Goal: Communication & Community: Answer question/provide support

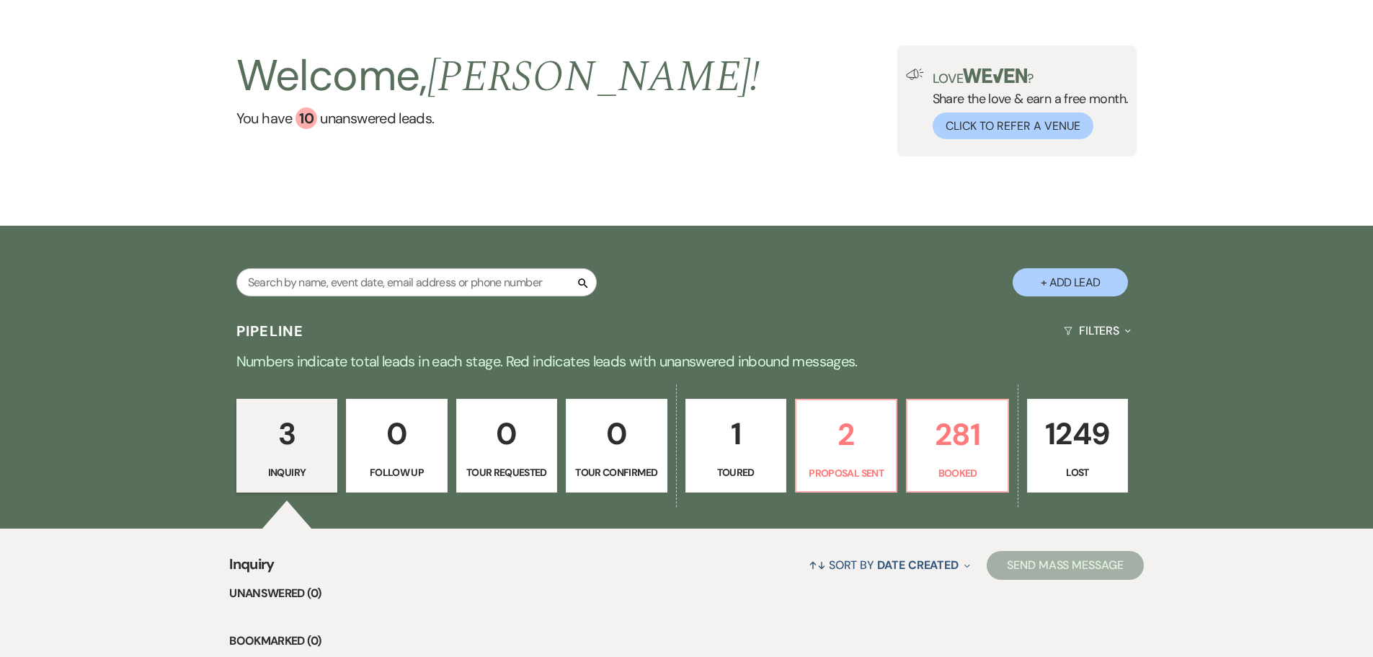
scroll to position [288, 0]
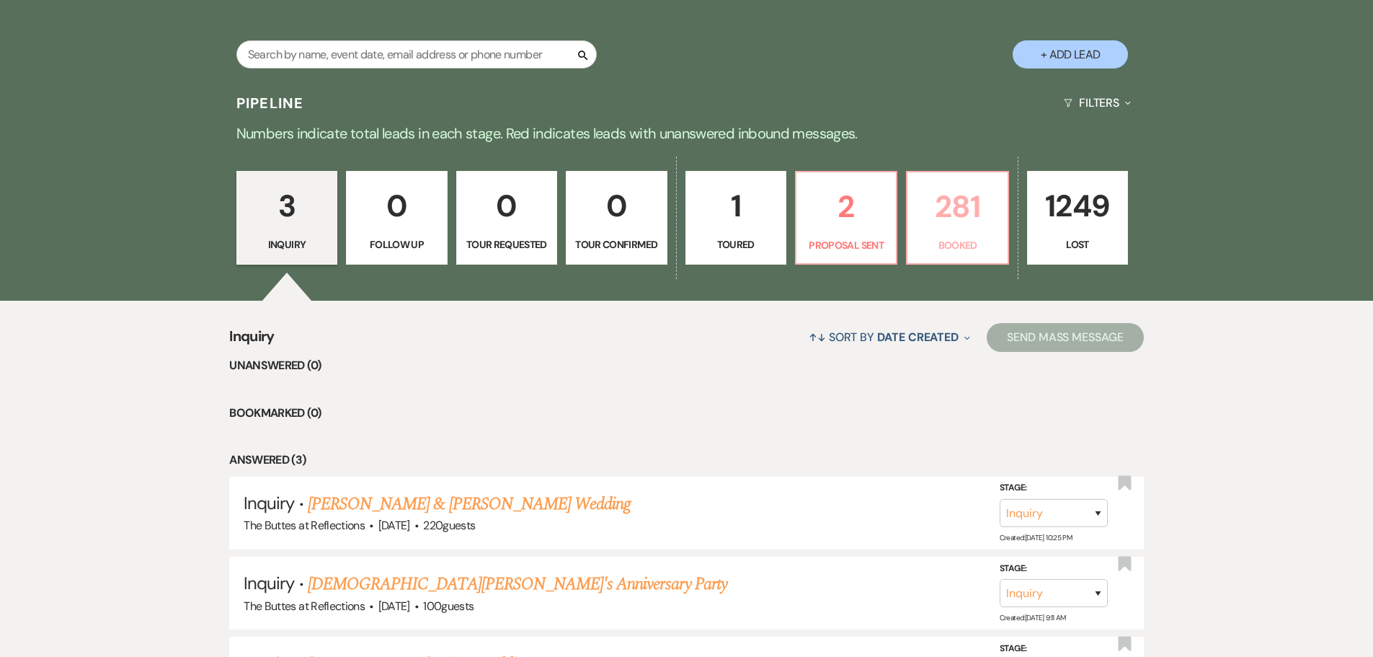
click at [961, 231] on p "281" at bounding box center [957, 206] width 82 height 48
click at [961, 81] on div "Search + Add Lead" at bounding box center [687, 43] width 1038 height 76
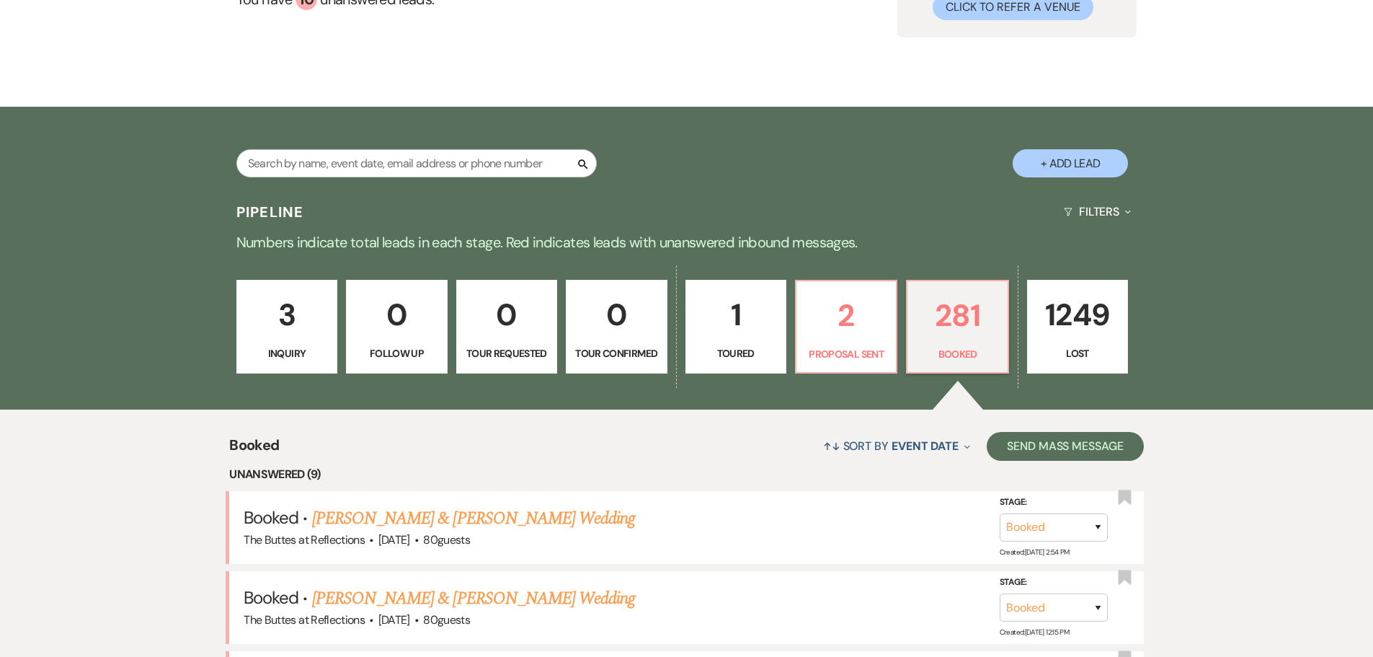
scroll to position [288, 0]
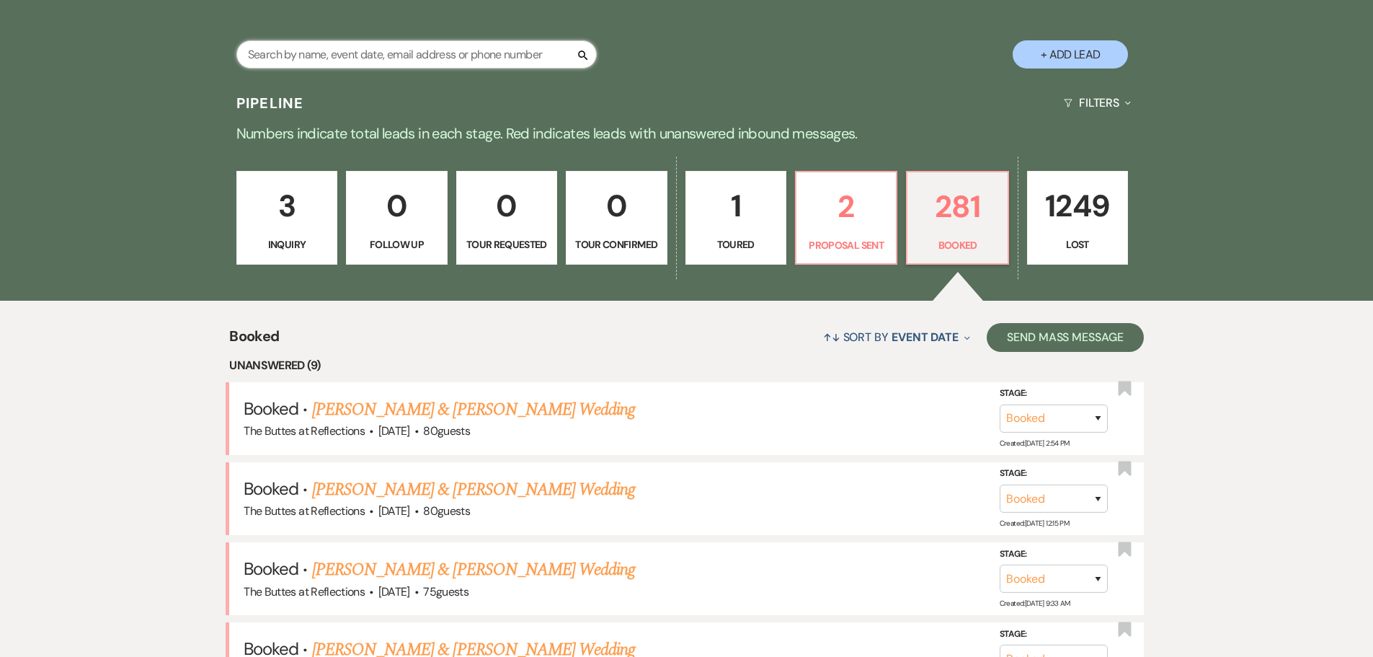
click at [283, 40] on input "text" at bounding box center [416, 54] width 360 height 28
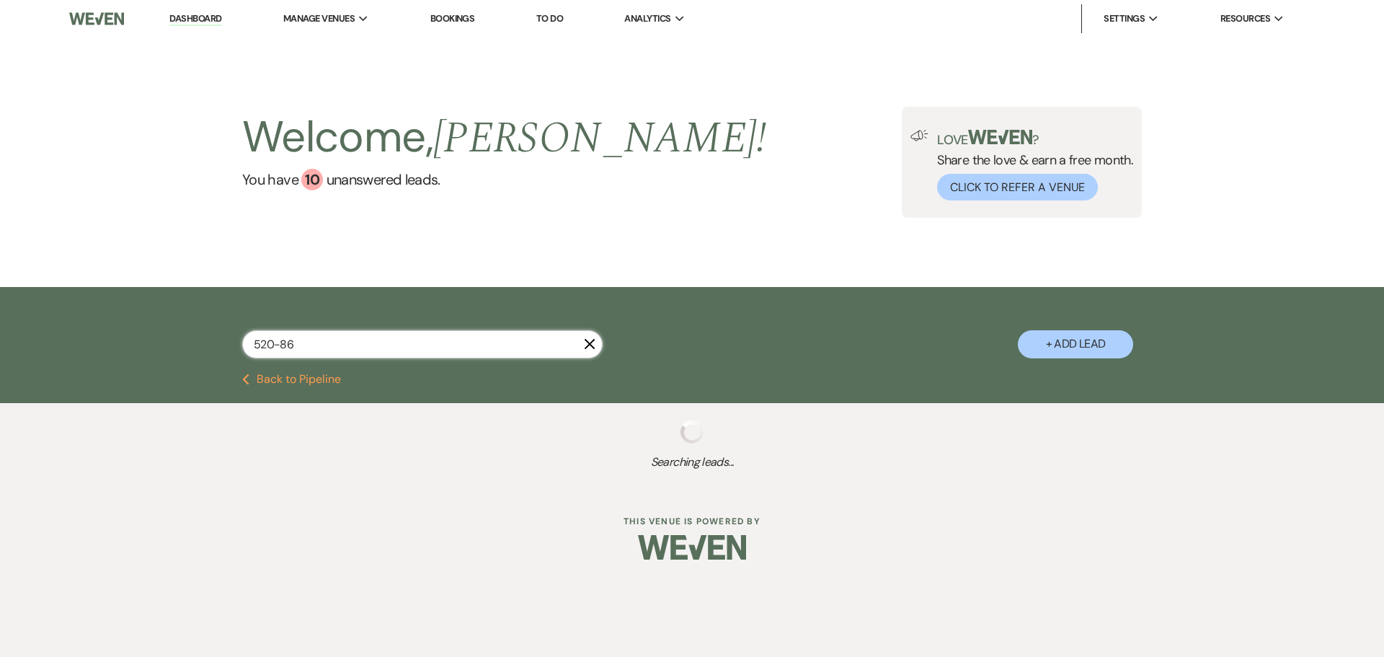
type input "520-869"
select select "8"
select select "6"
select select "8"
select select "5"
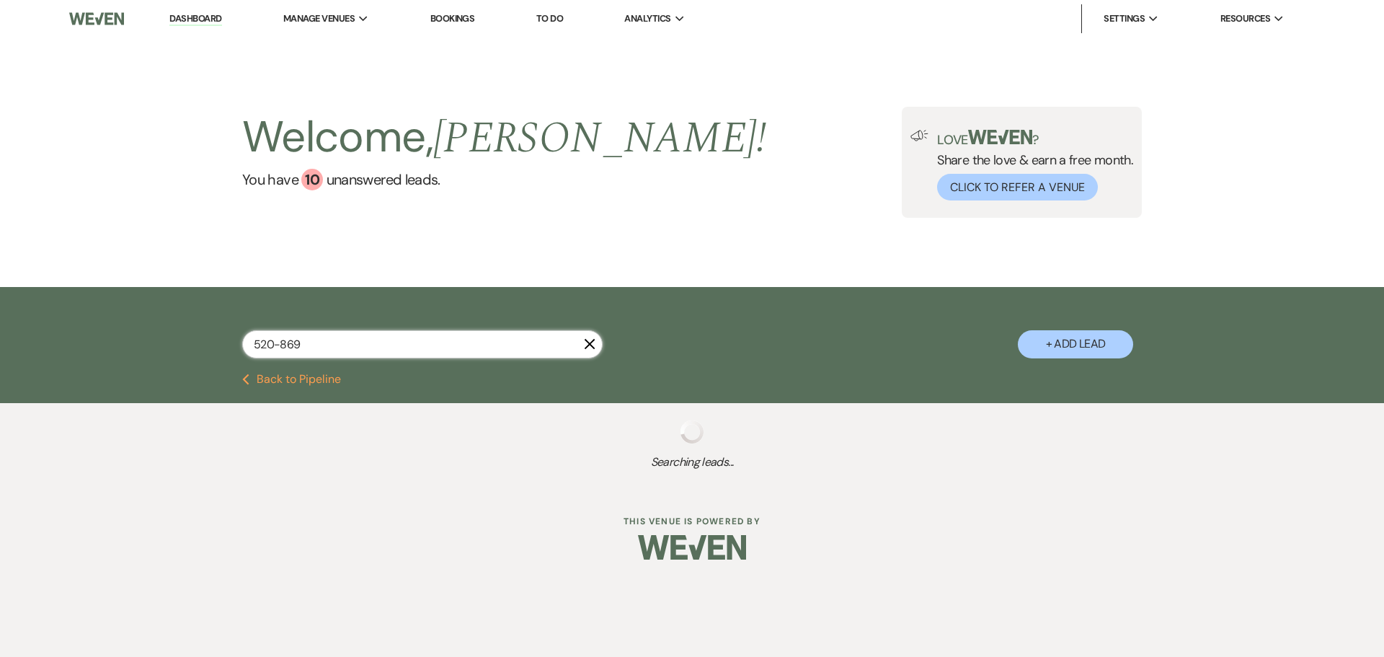
select select "8"
select select "5"
select select "8"
select select "5"
select select "8"
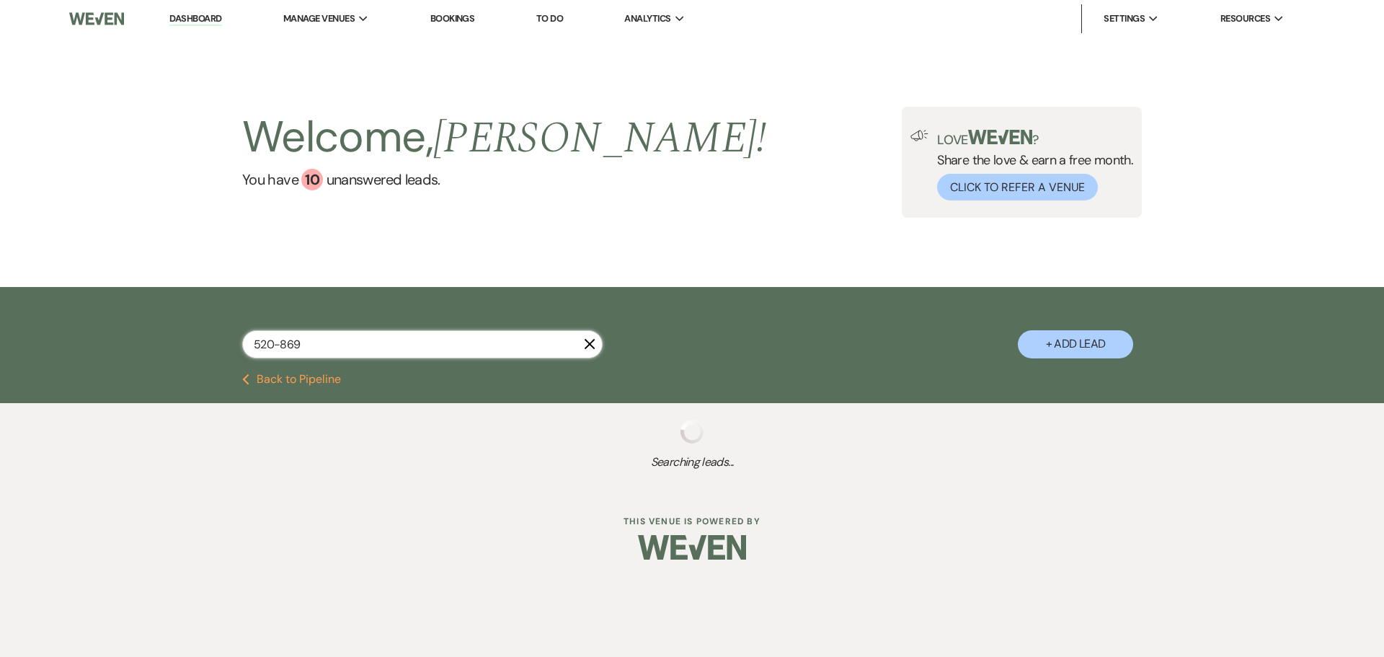
select select "5"
select select "8"
select select "5"
select select "8"
select select "5"
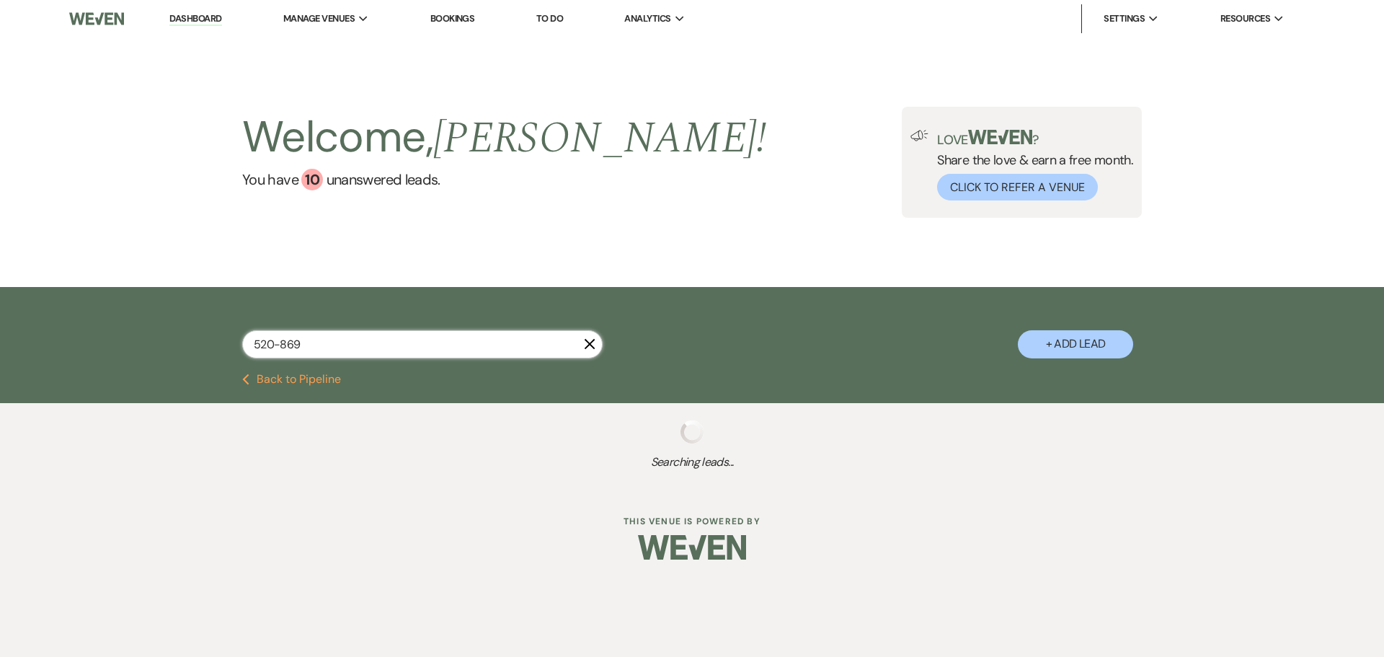
select select "8"
select select "5"
select select "8"
select select "5"
select select "8"
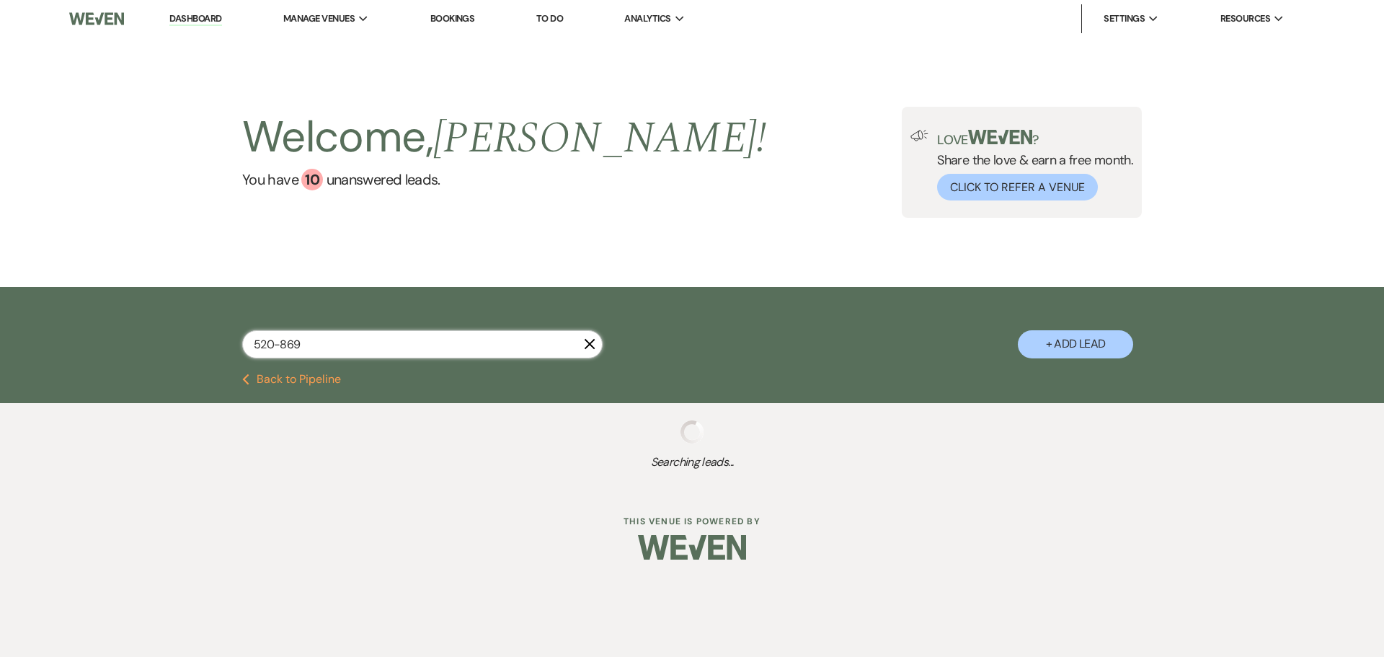
select select "5"
select select "8"
select select "3"
select select "8"
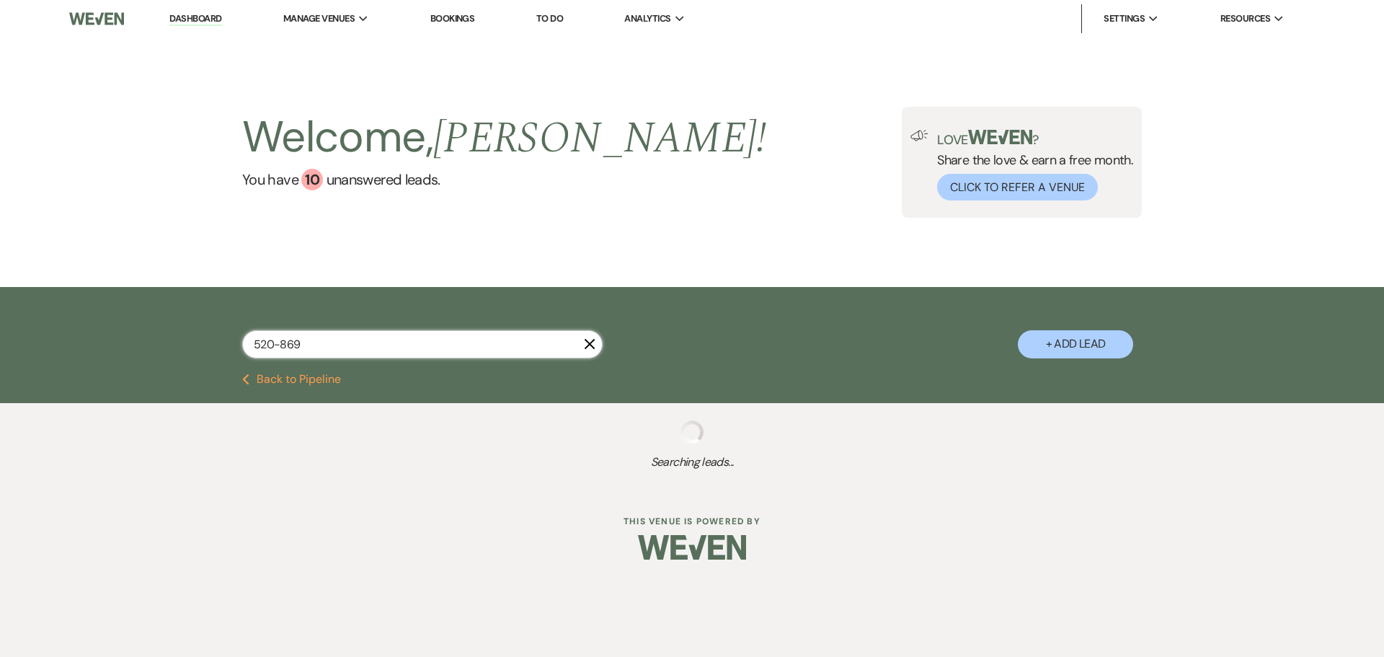
select select "4"
select select "8"
select select "5"
select select "8"
select select "5"
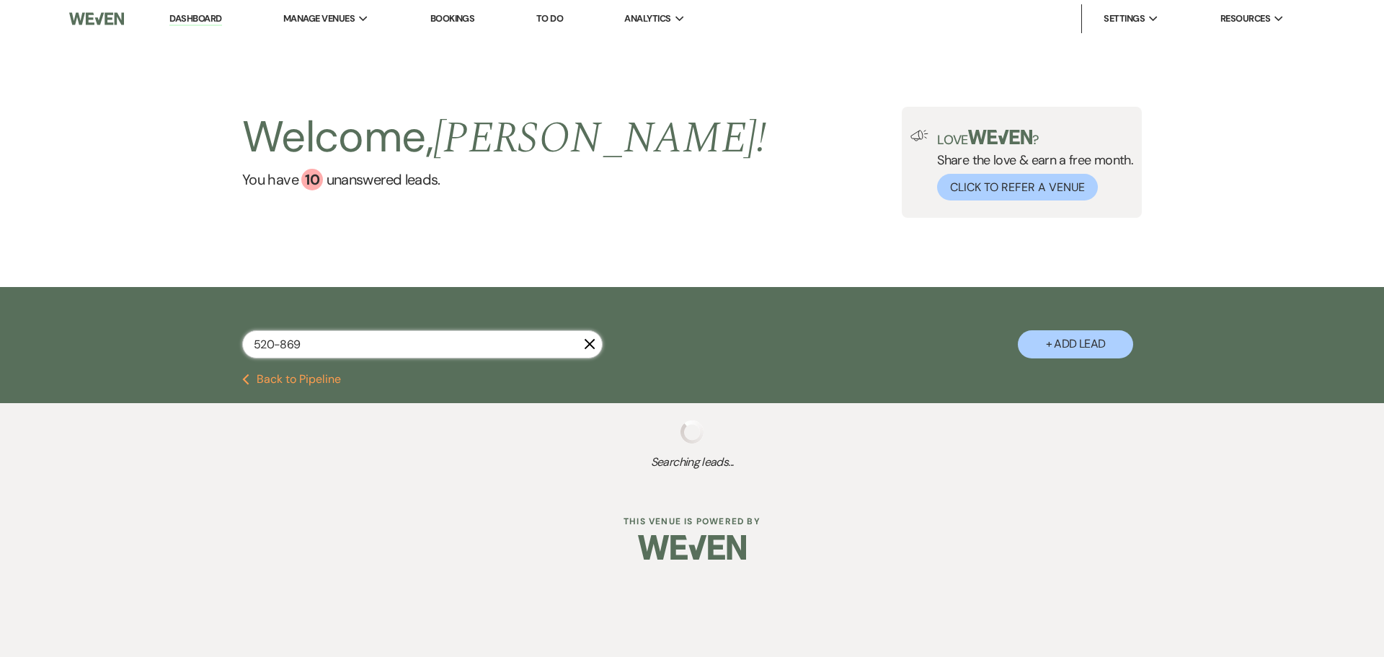
select select "8"
select select "5"
select select "8"
select select "7"
select select "8"
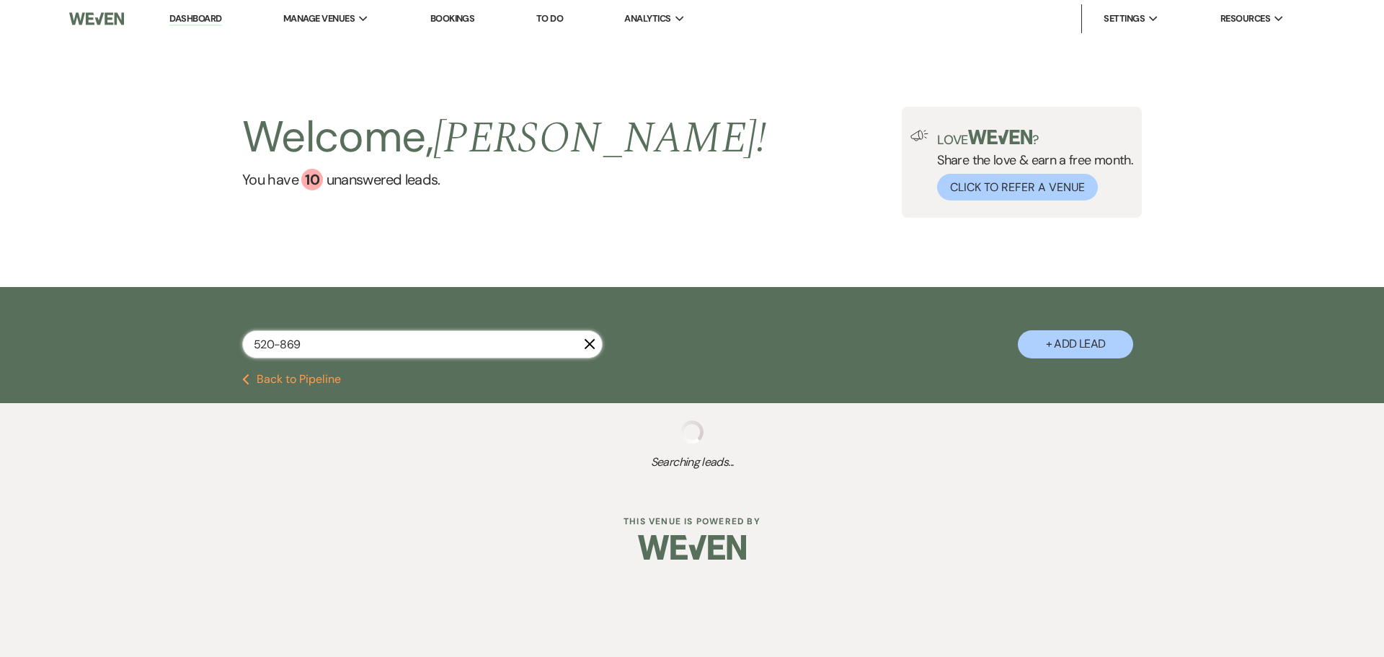
select select "5"
select select "8"
select select "6"
select select "8"
select select "10"
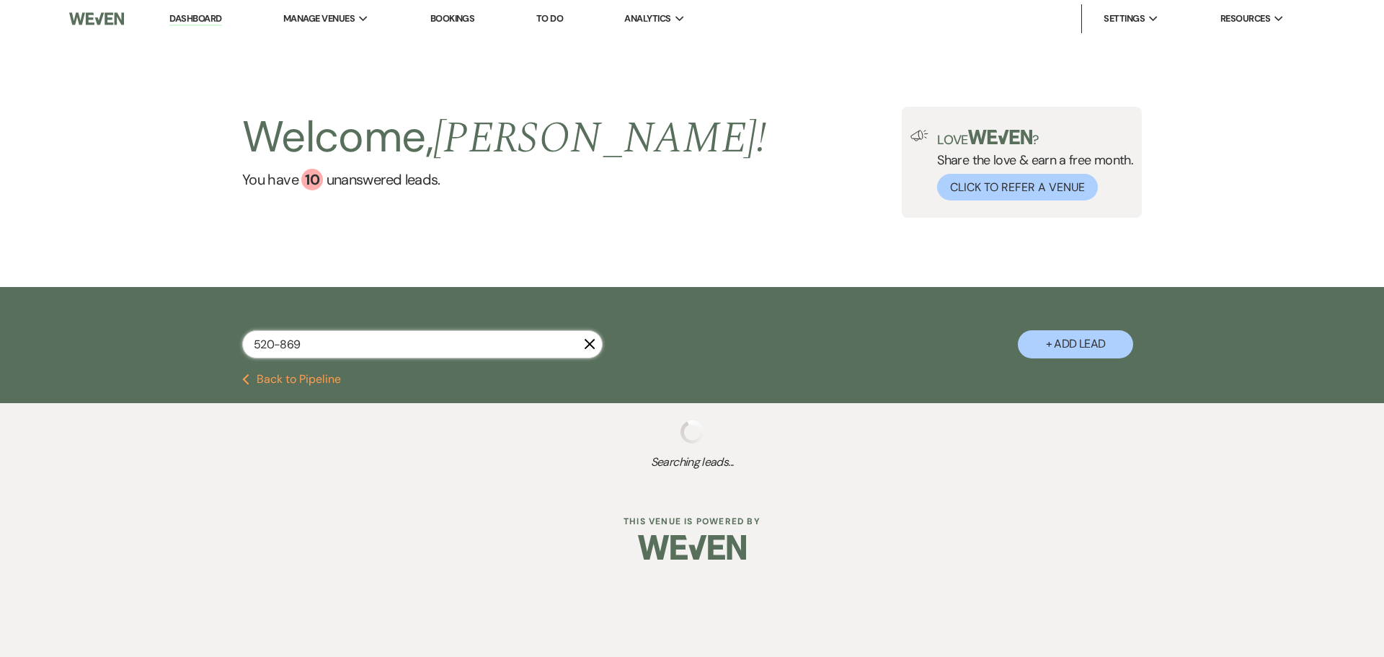
select select "8"
select select "5"
select select "8"
select select "6"
select select "8"
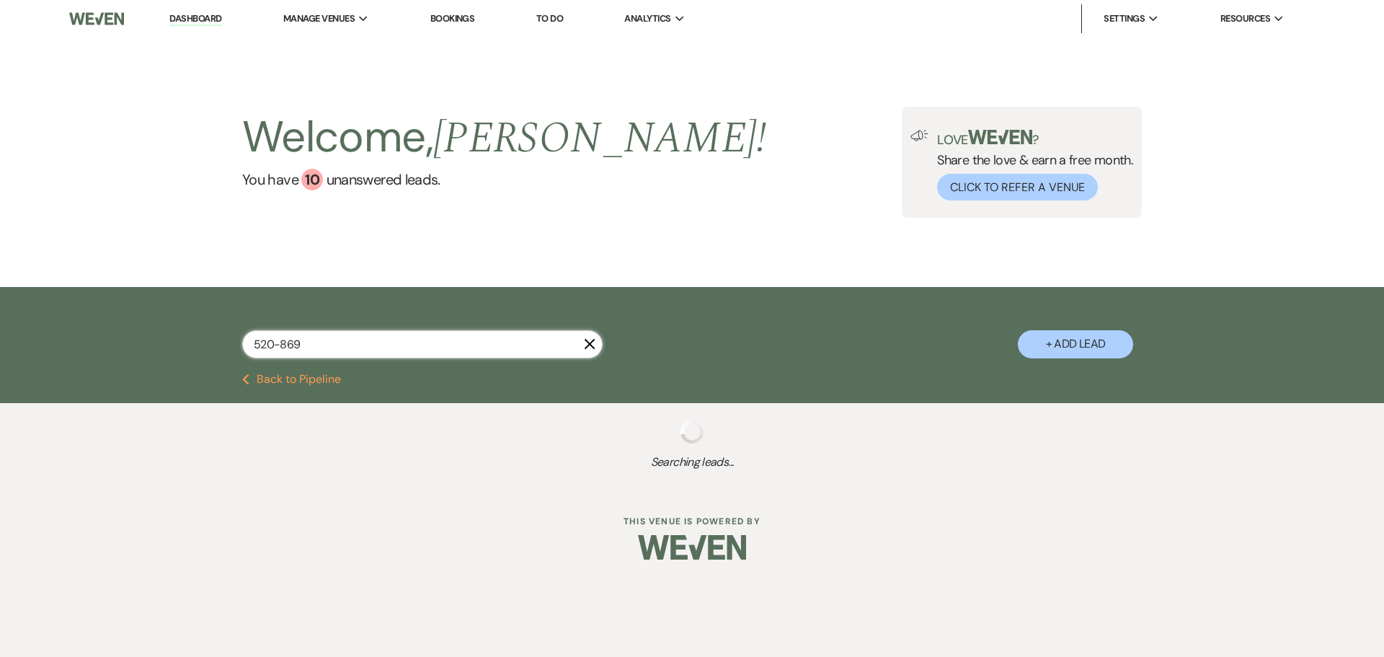
select select "6"
select select "8"
select select "2"
select select "8"
select select "5"
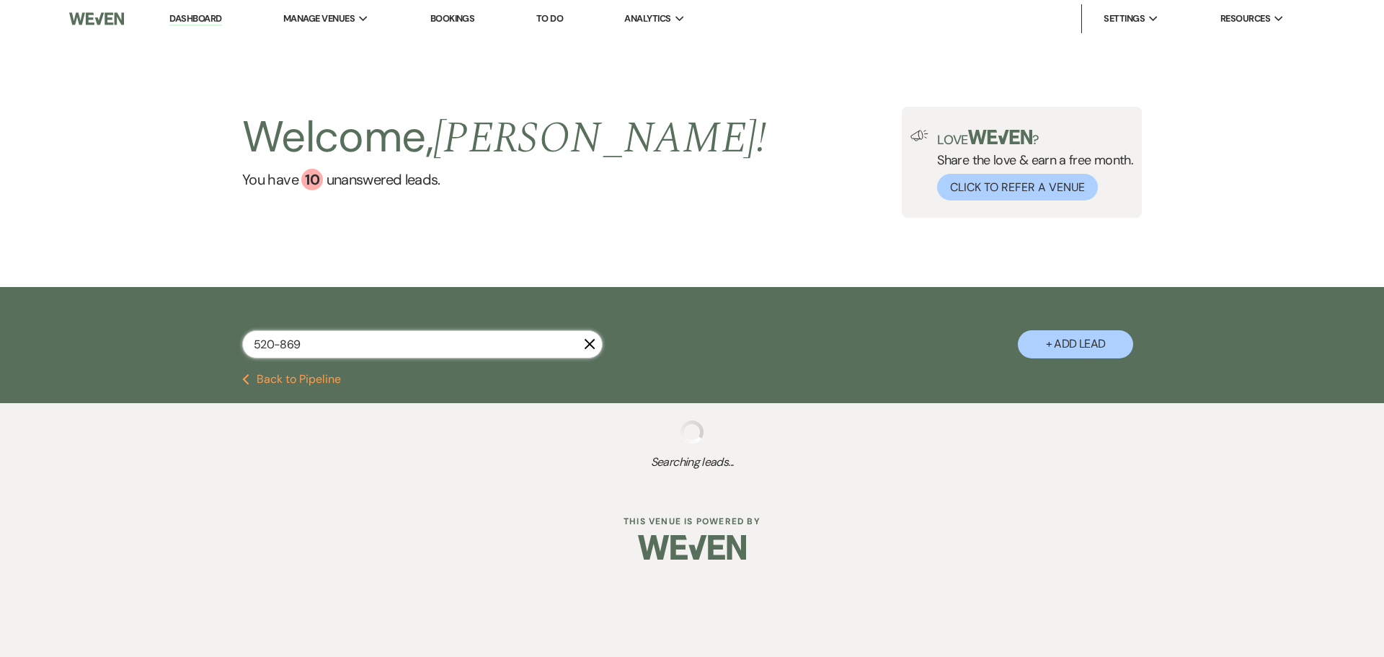
select select "8"
select select "5"
select select "8"
select select "5"
select select "8"
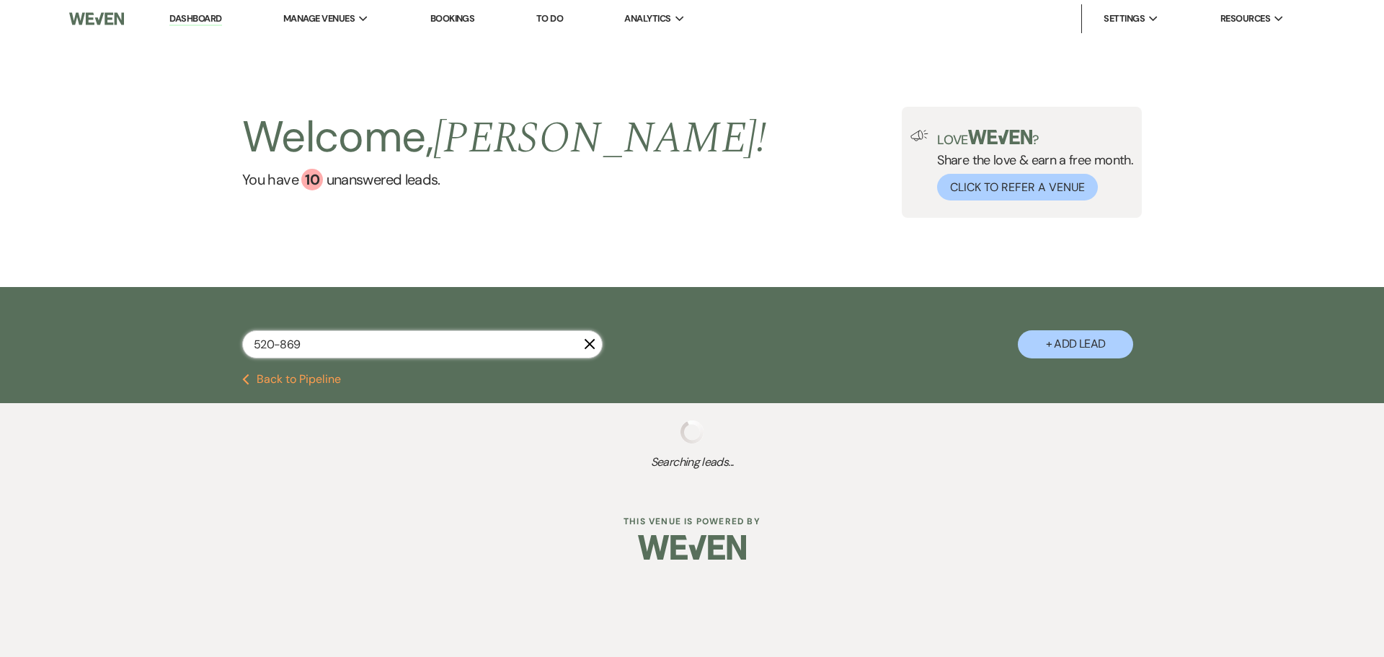
select select "10"
select select "8"
select select "6"
select select "8"
select select "5"
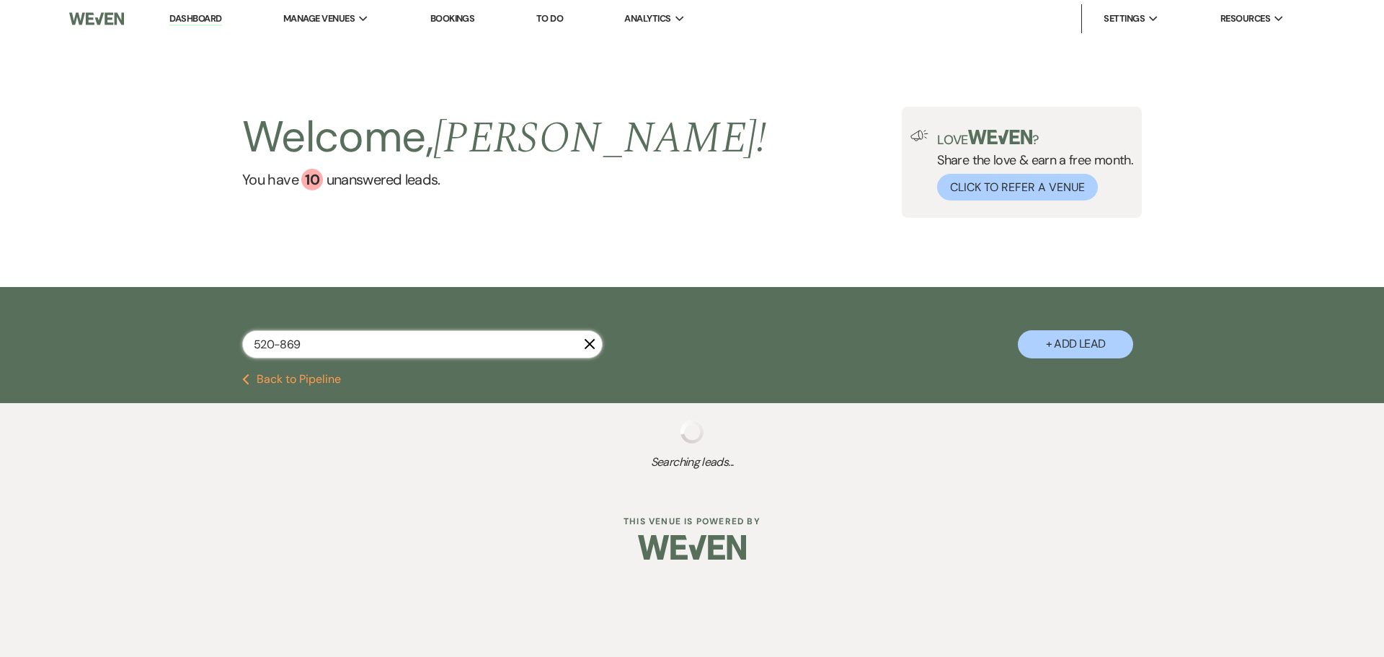
select select "8"
select select "5"
select select "8"
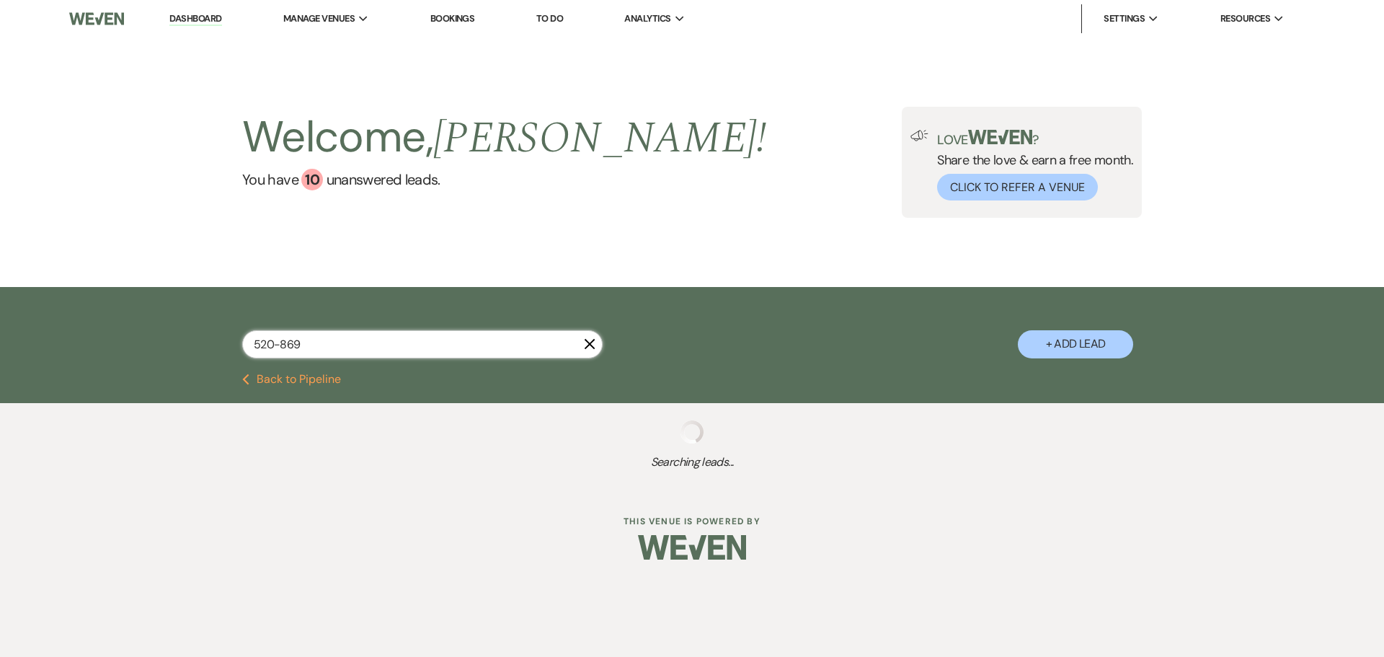
select select "5"
select select "8"
select select "5"
select select "8"
select select "5"
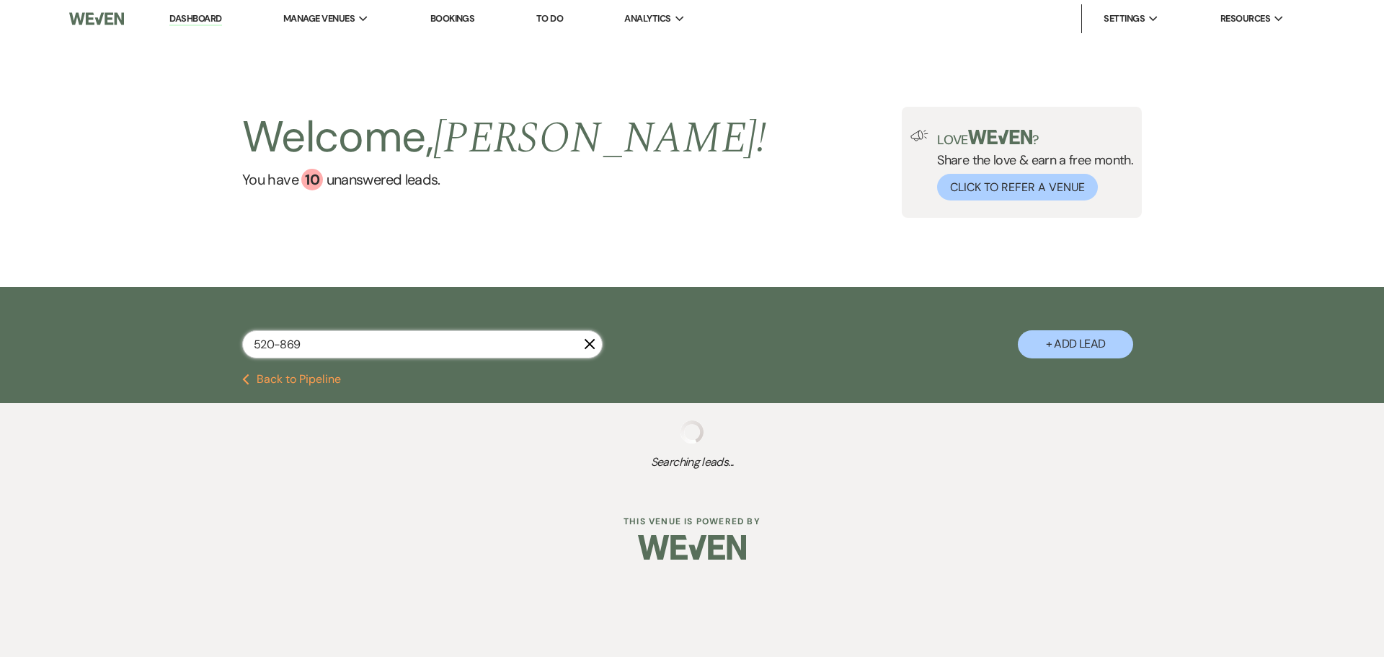
select select "8"
select select "5"
select select "8"
select select "5"
select select "8"
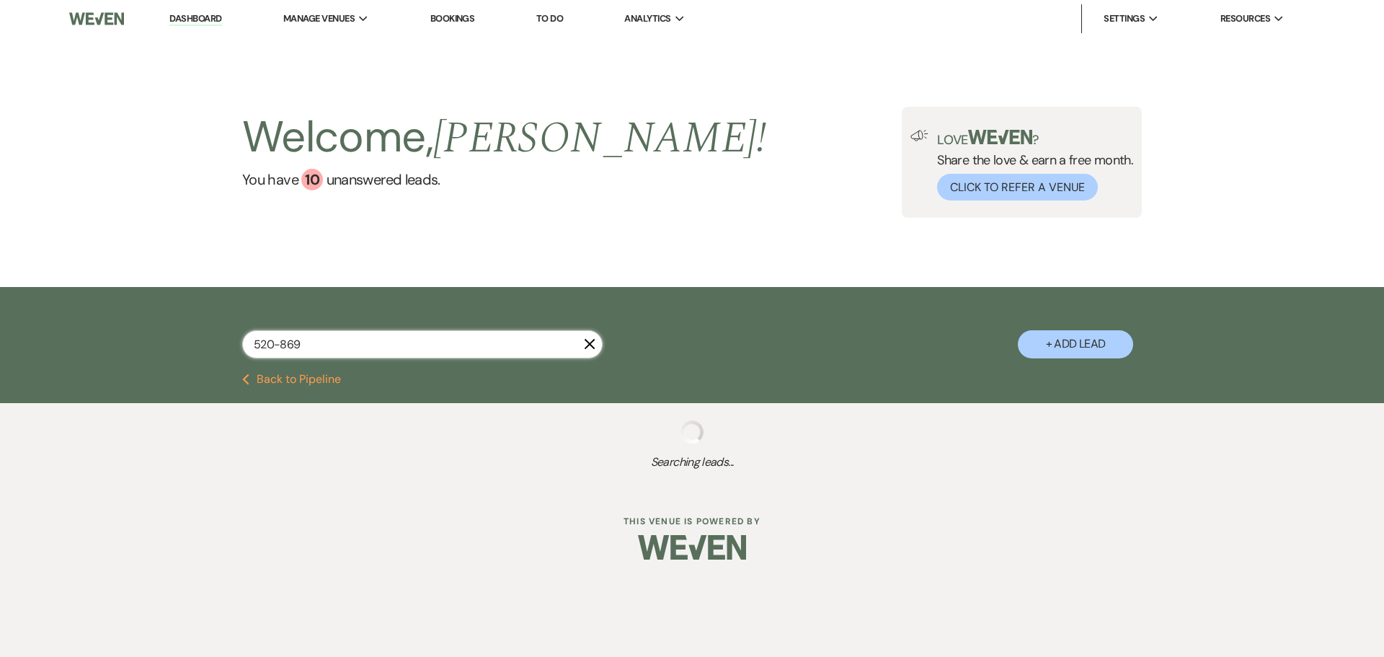
select select "5"
select select "8"
select select "5"
select select "8"
select select "5"
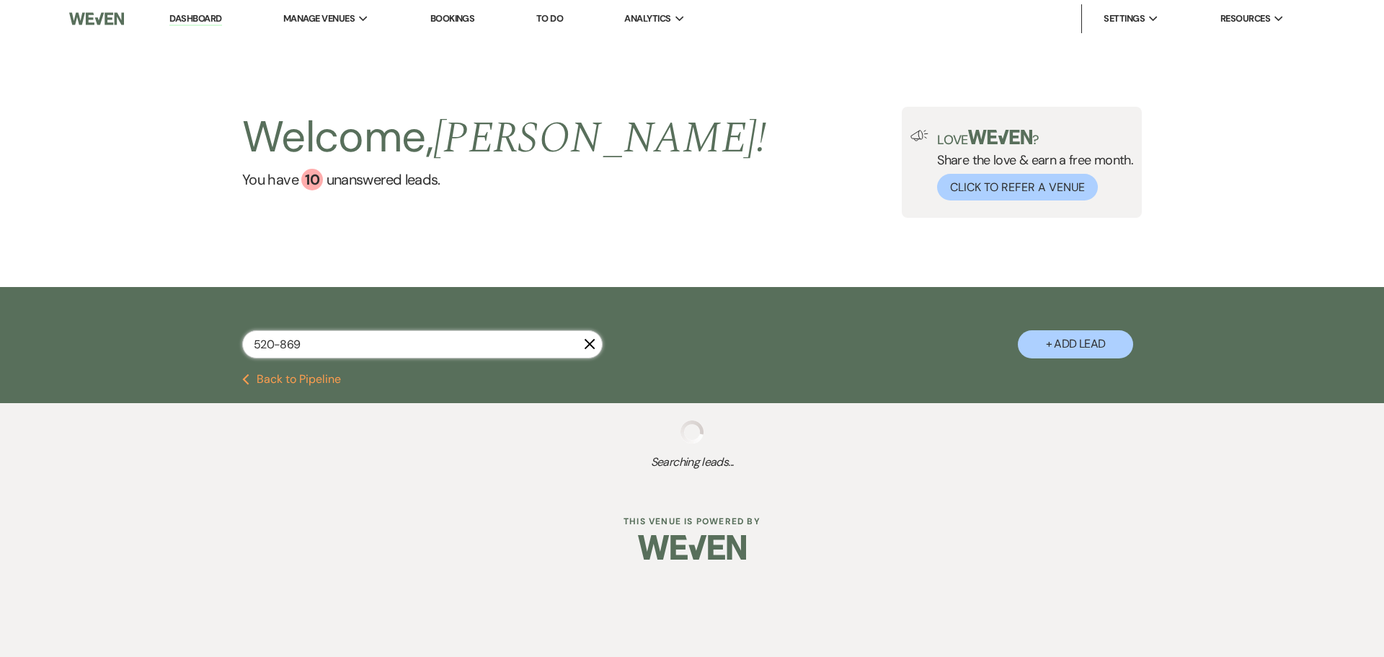
select select "8"
select select "6"
select select "8"
select select "10"
select select "8"
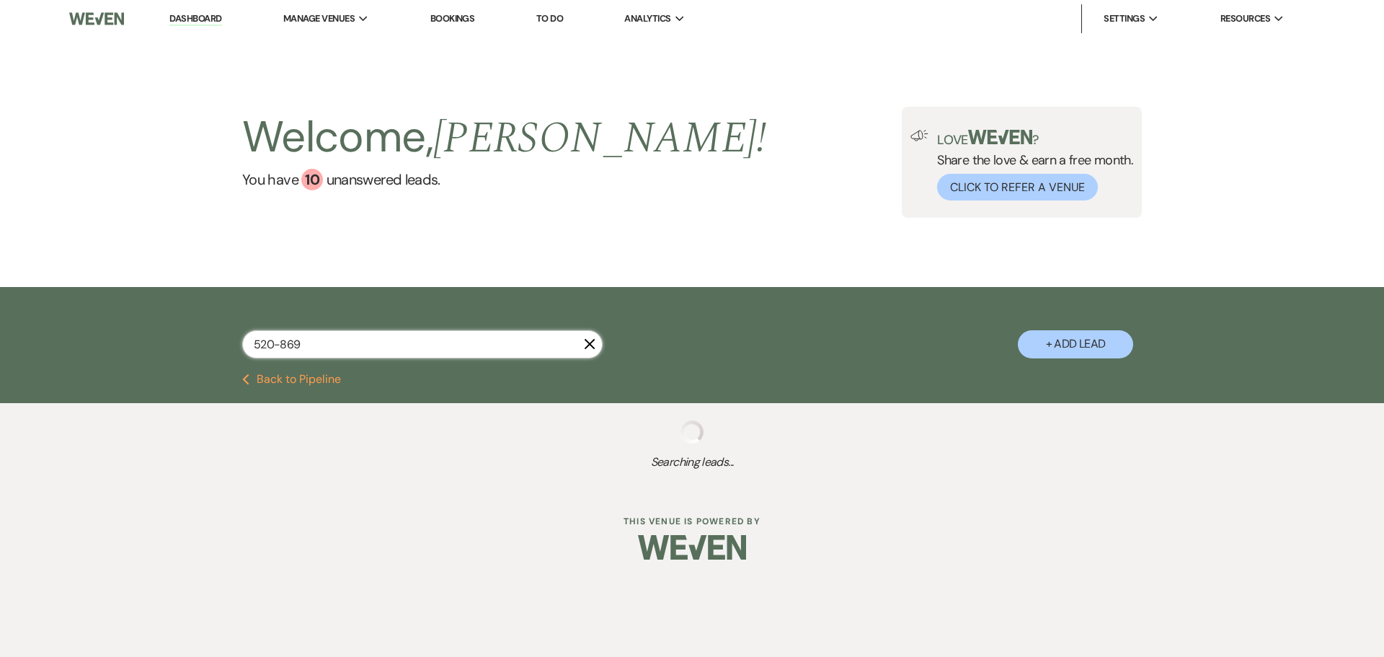
select select "5"
select select "8"
select select "5"
select select "8"
select select "5"
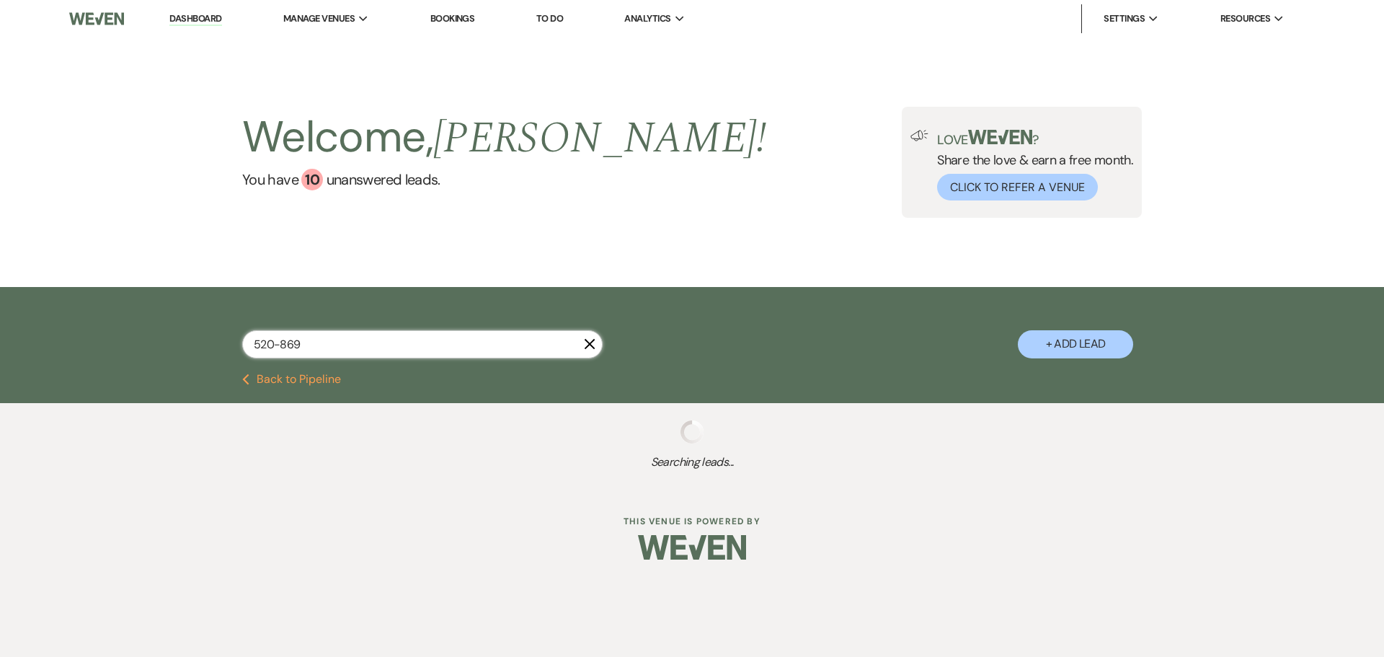
select select "8"
select select "5"
select select "8"
select select "5"
select select "8"
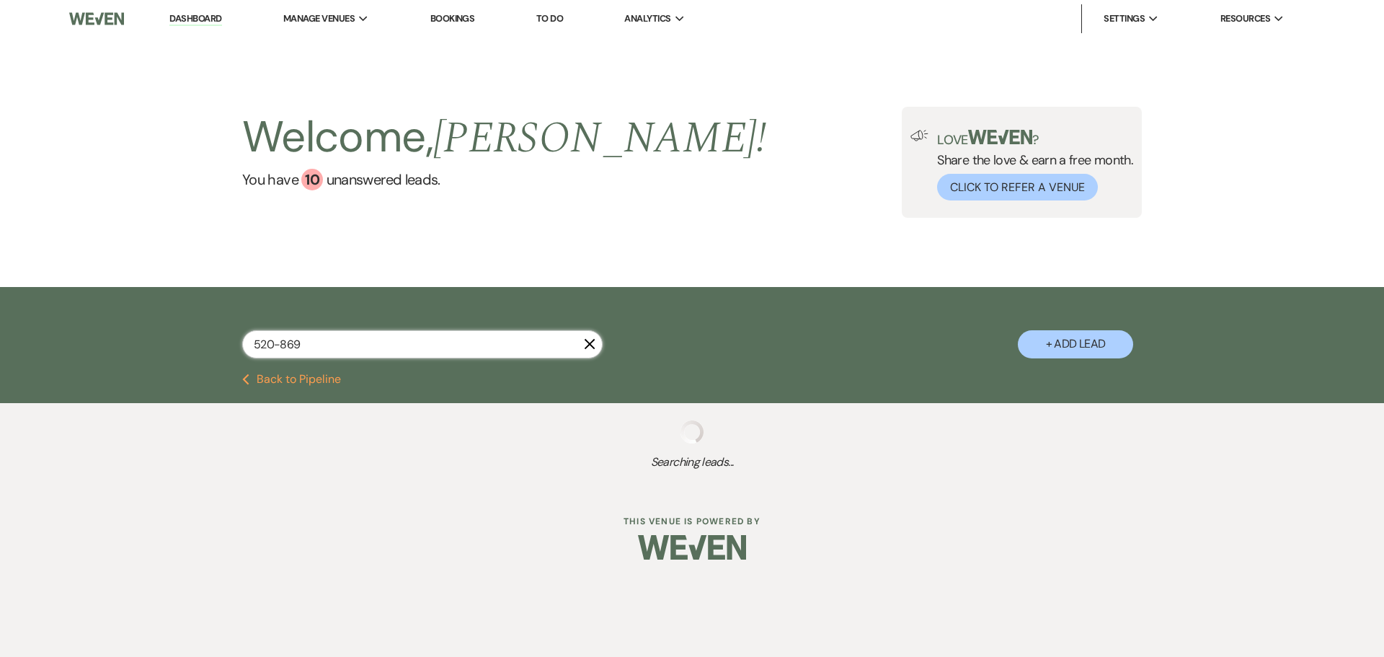
select select "5"
select select "8"
select select "5"
select select "8"
select select "5"
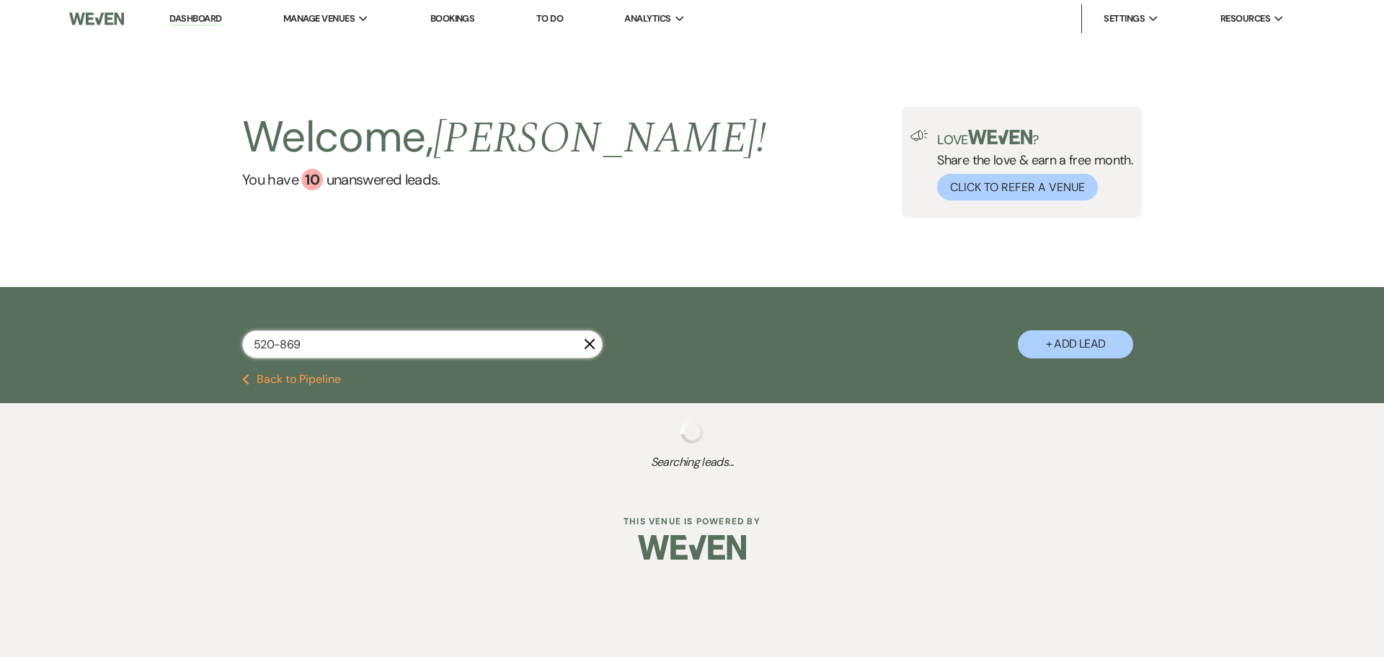
select select "8"
select select "5"
select select "8"
select select "5"
select select "8"
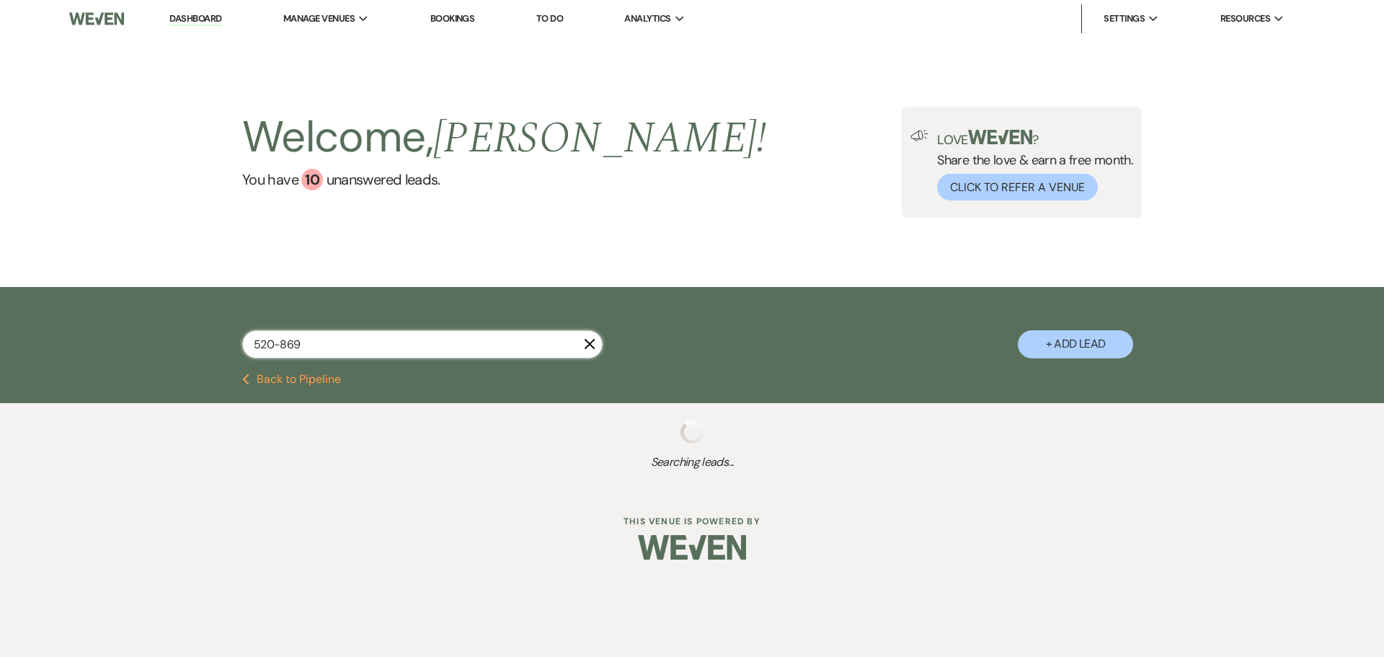
select select "5"
select select "8"
select select "10"
select select "8"
select select "5"
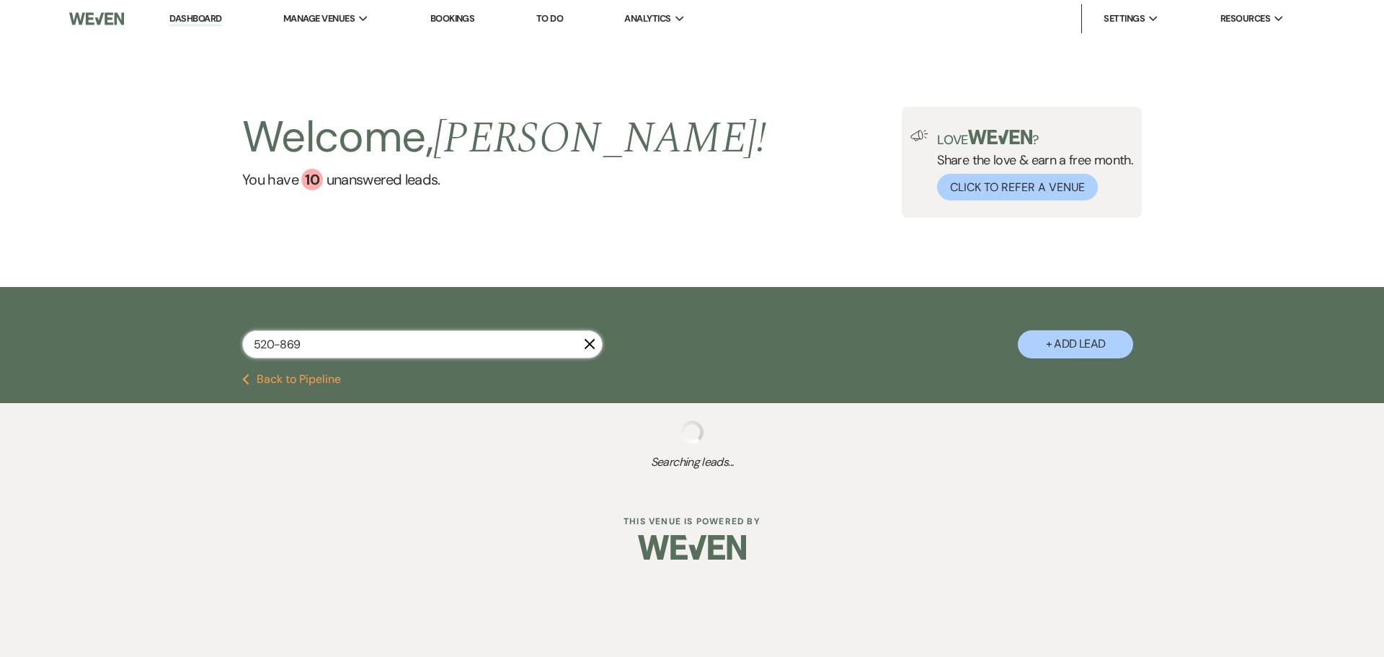
select select "8"
select select "5"
select select "8"
select select "7"
select select "8"
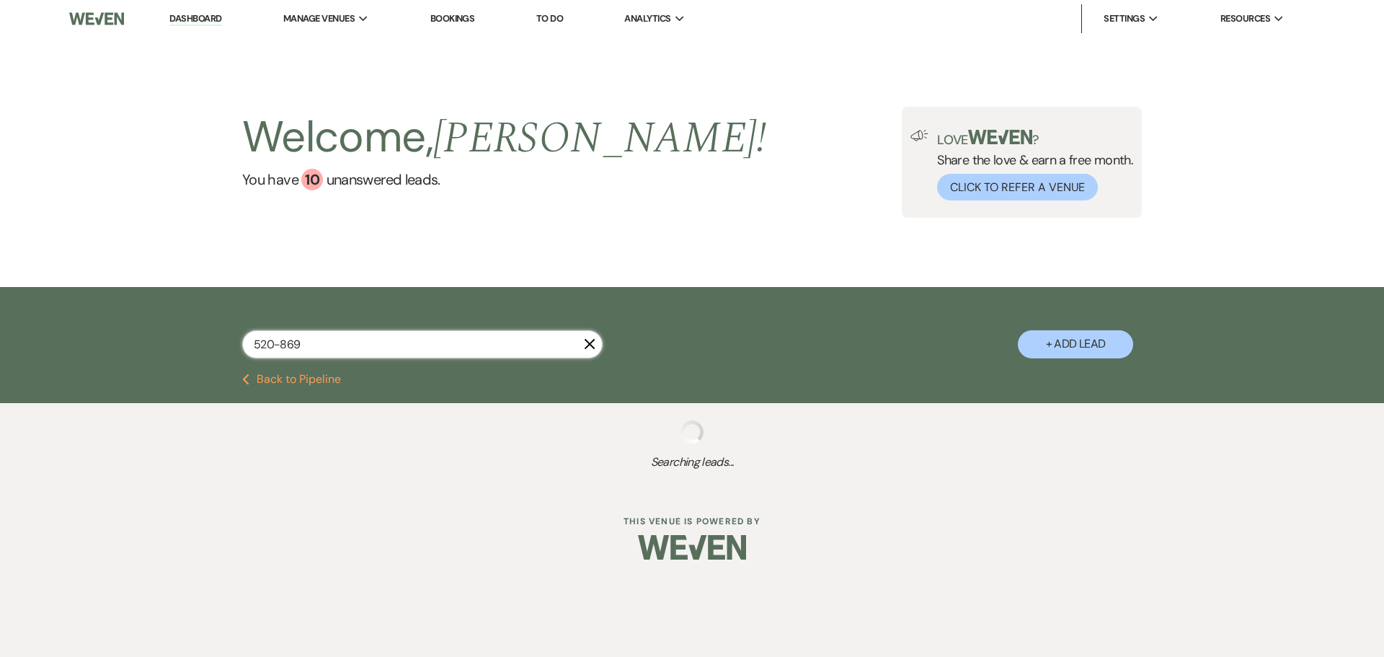
select select "5"
select select "8"
select select "4"
select select "8"
select select "6"
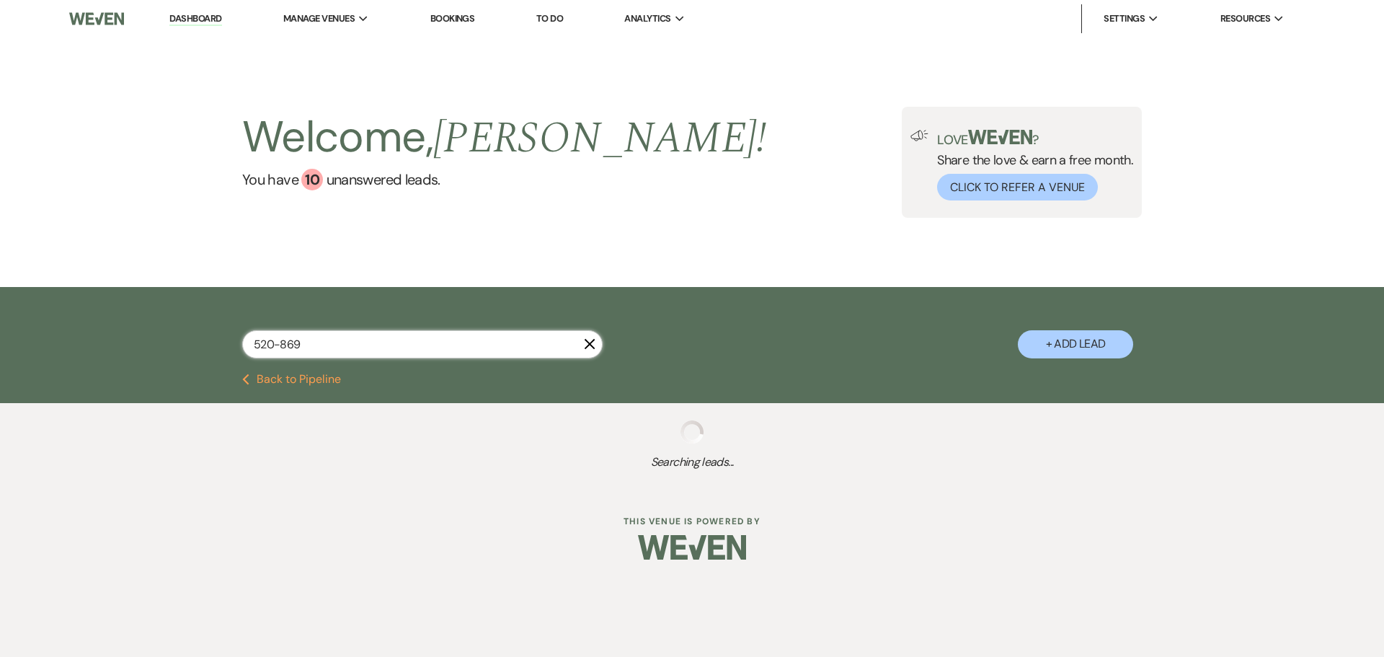
select select "8"
select select "6"
select select "8"
select select "5"
select select "8"
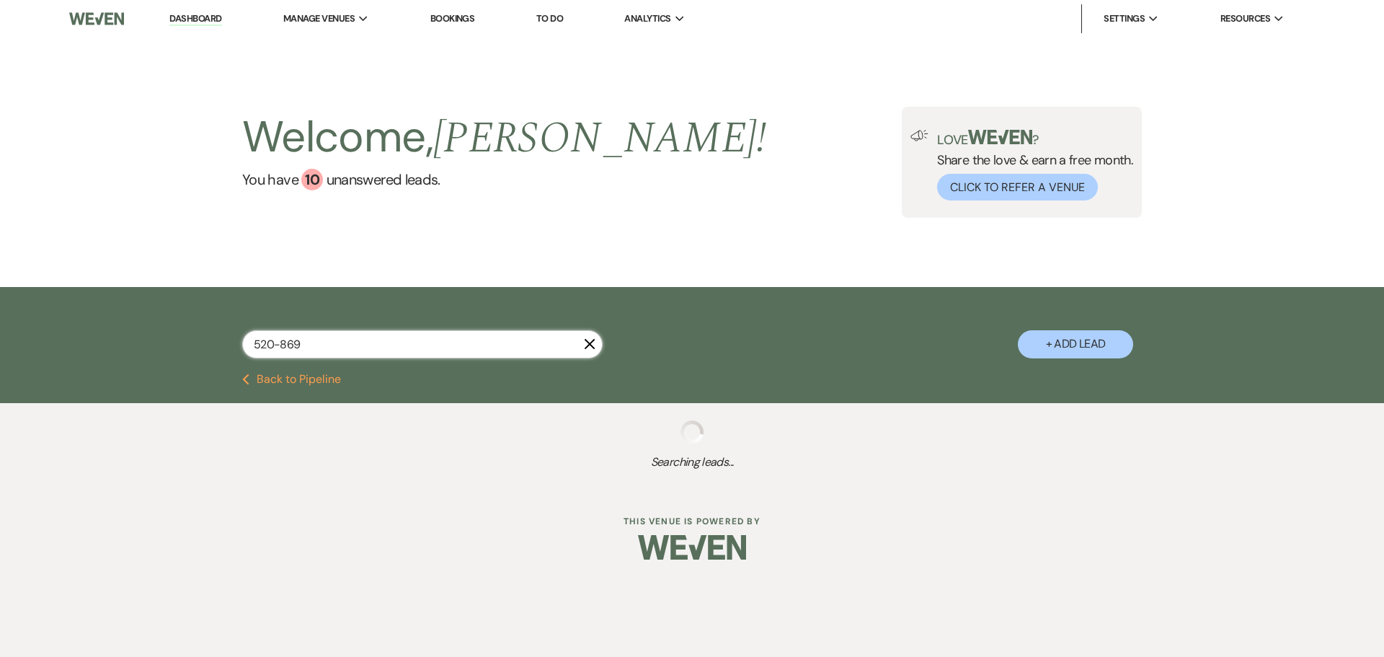
select select "7"
select select "8"
select select "5"
select select "8"
select select "2"
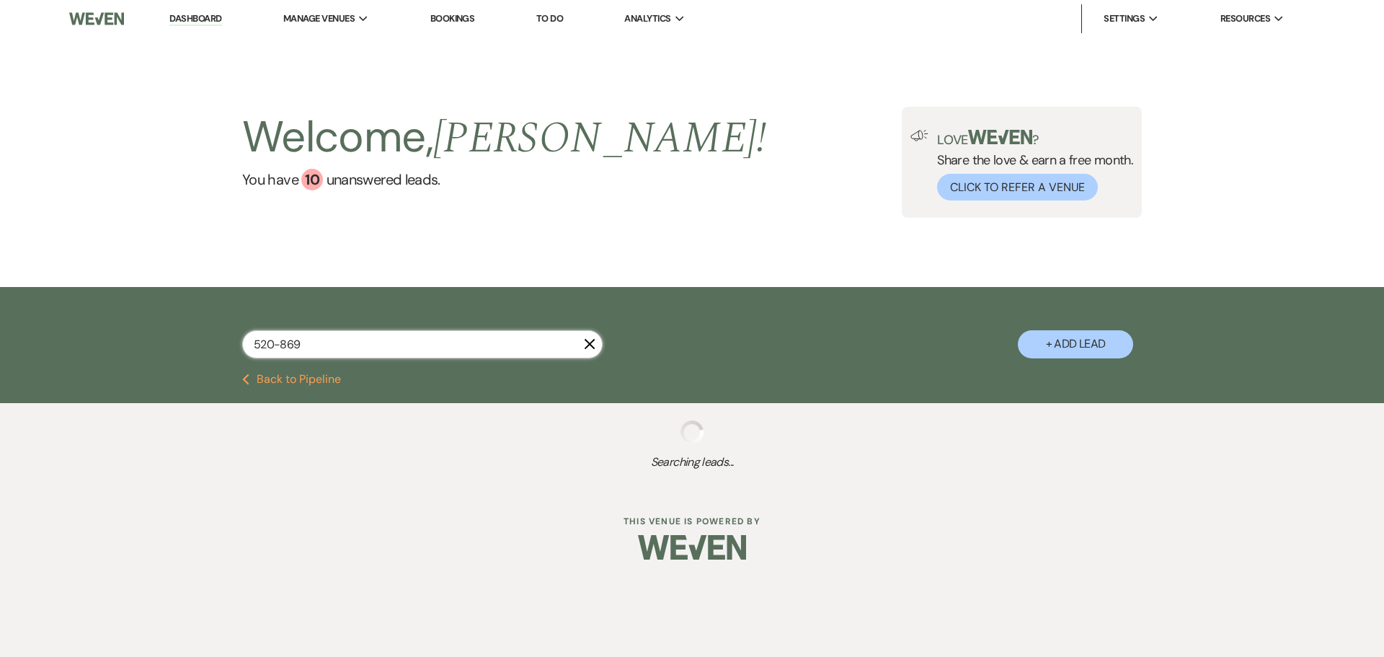
select select "8"
select select "5"
select select "8"
select select "5"
select select "8"
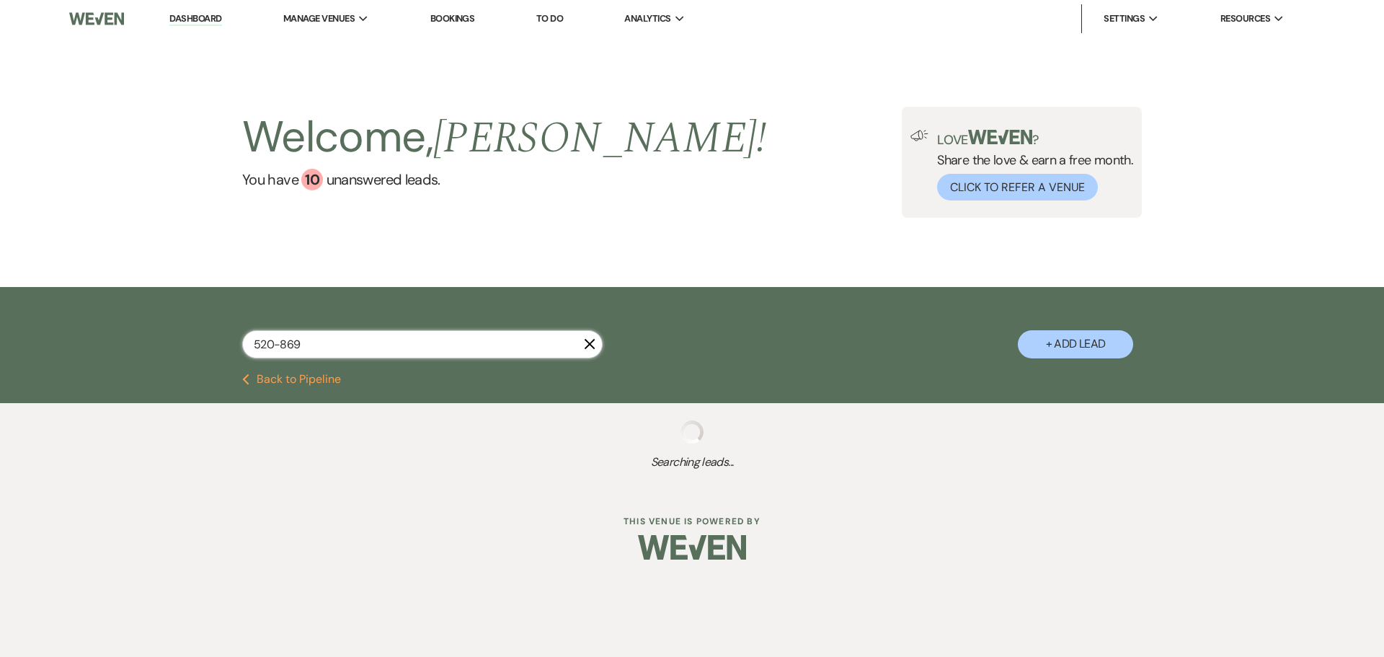
select select "5"
select select "8"
select select "1"
select select "8"
select select "4"
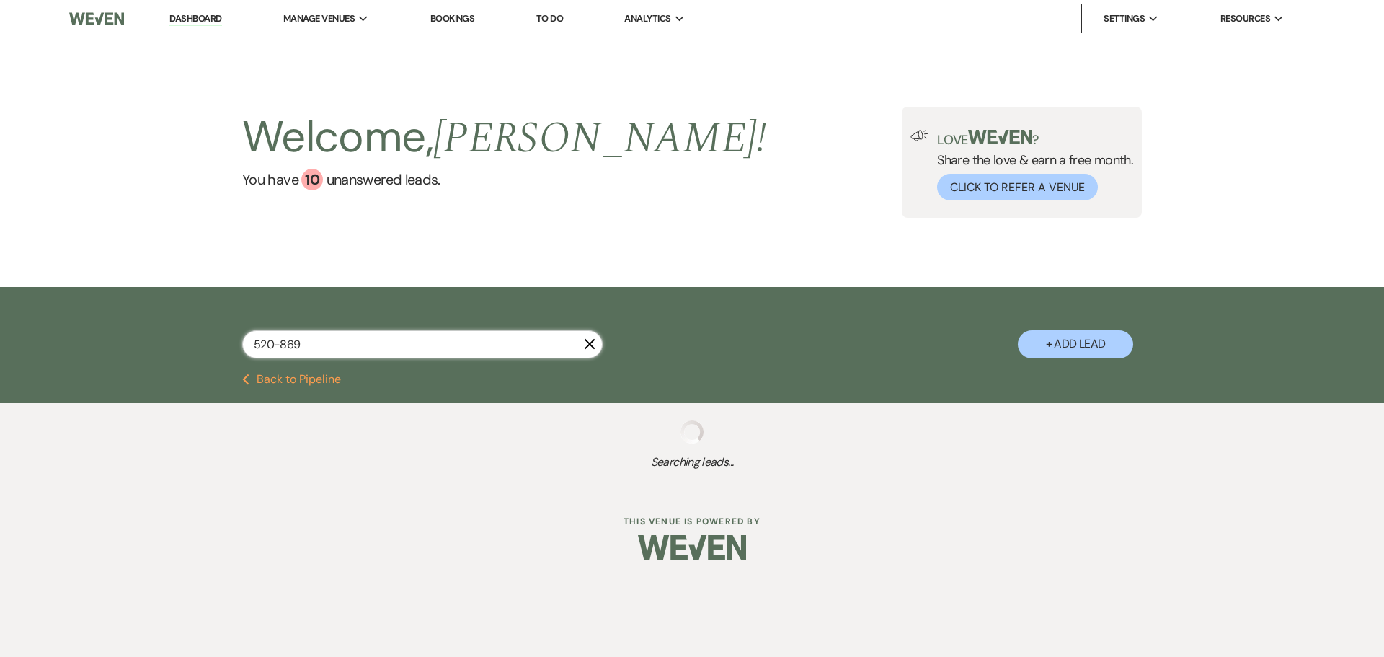
select select "8"
select select "7"
select select "8"
select select "5"
select select "8"
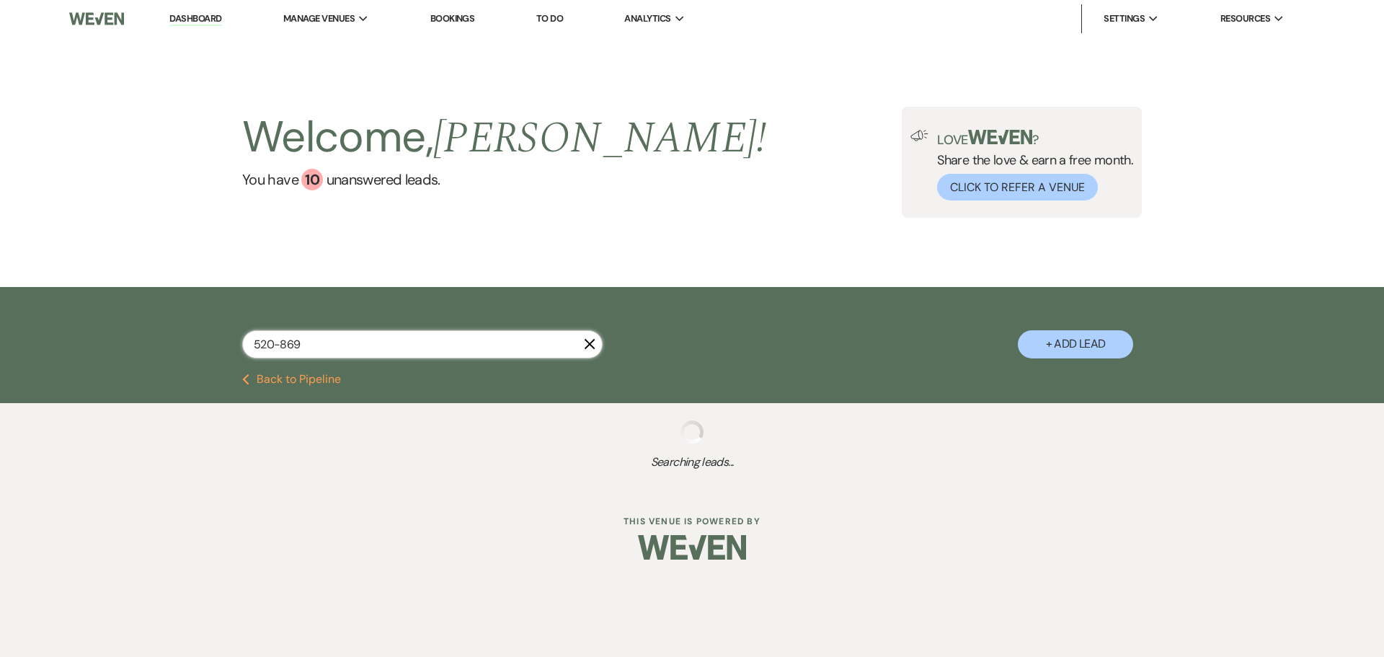
select select "3"
select select "8"
select select "11"
select select "8"
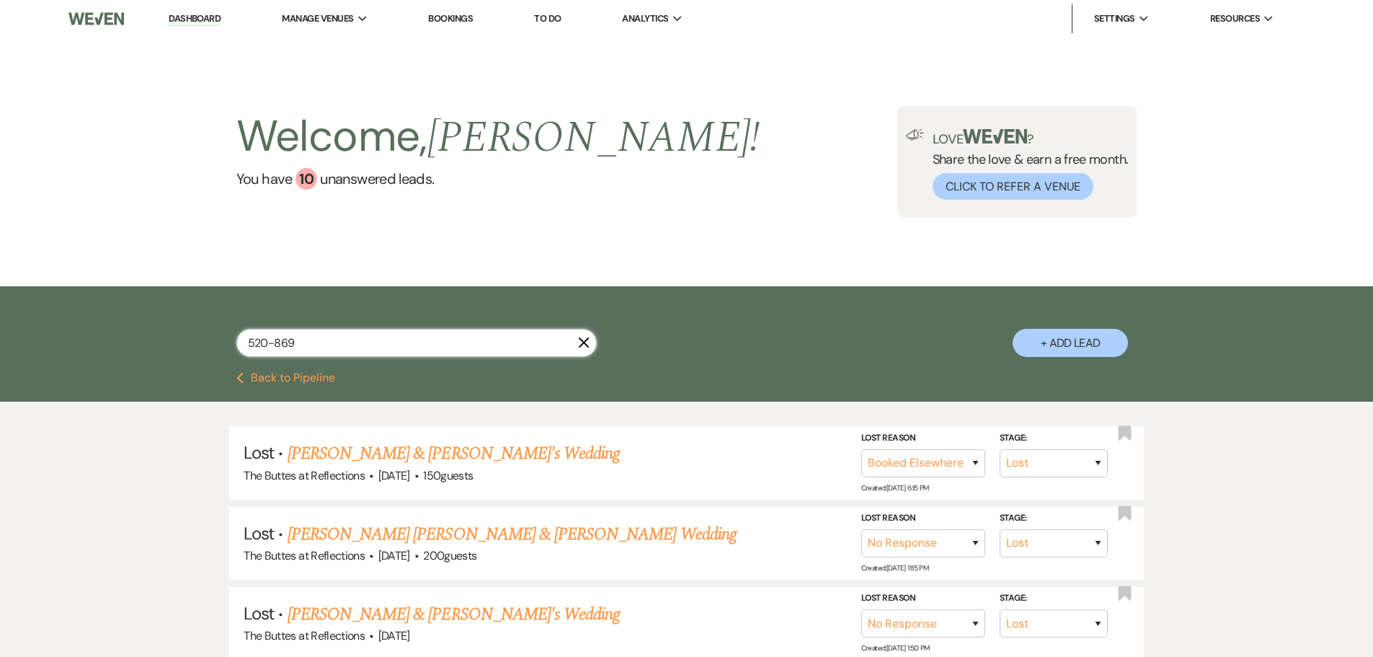
type input "520-869-"
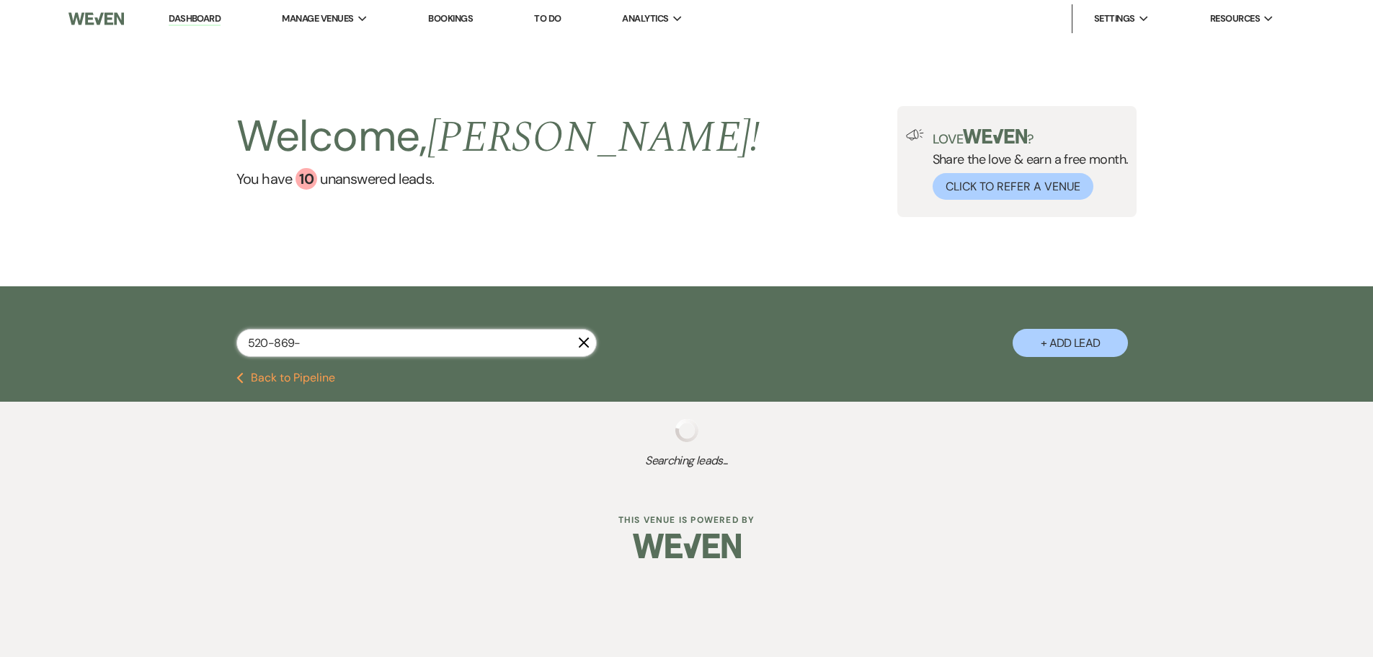
select select "8"
select select "5"
select select "8"
select select "5"
select select "8"
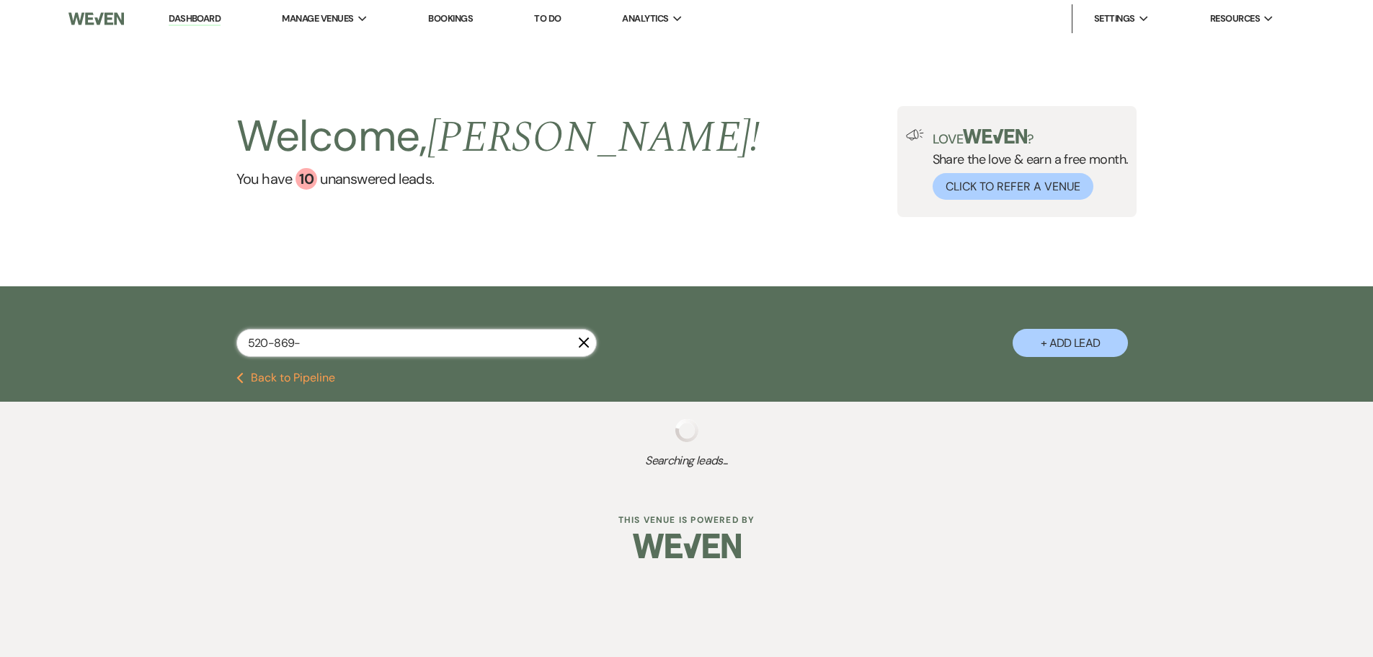
select select "5"
select select "8"
select select "6"
select select "8"
select select "5"
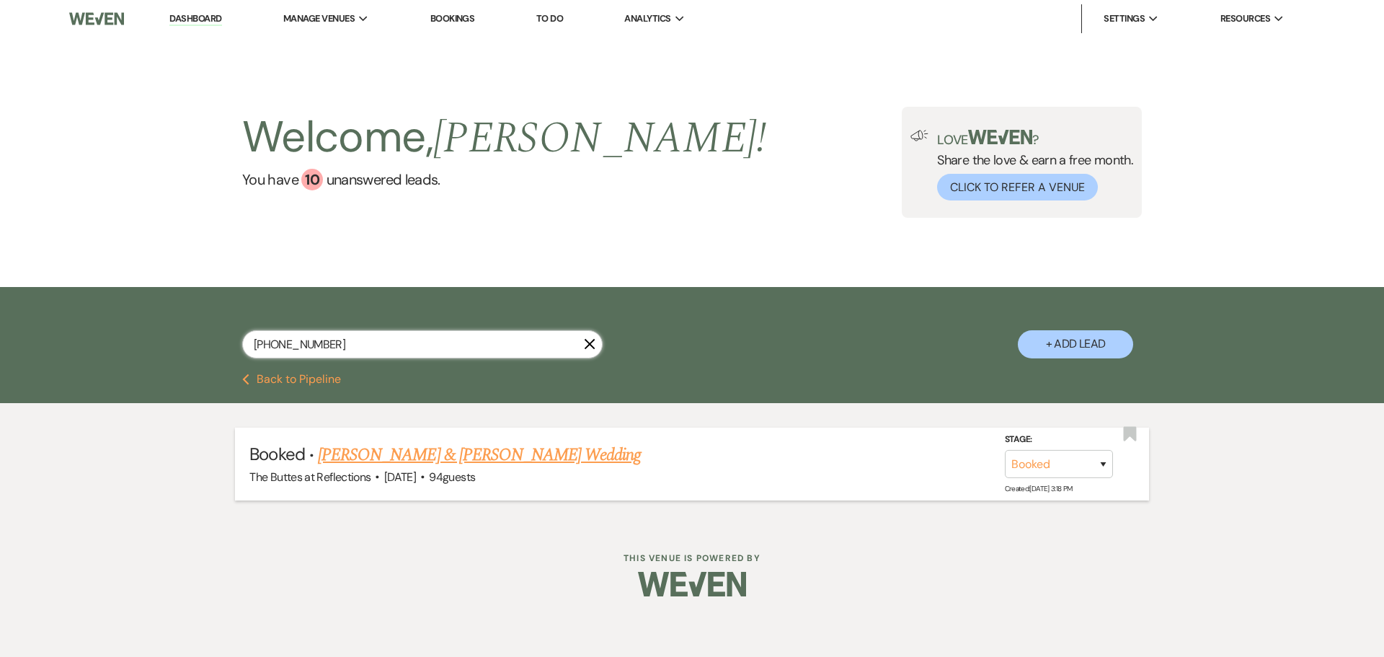
type input "[PHONE_NUMBER]"
click at [446, 454] on link "[PERSON_NAME] & [PERSON_NAME] Wedding" at bounding box center [479, 455] width 323 height 26
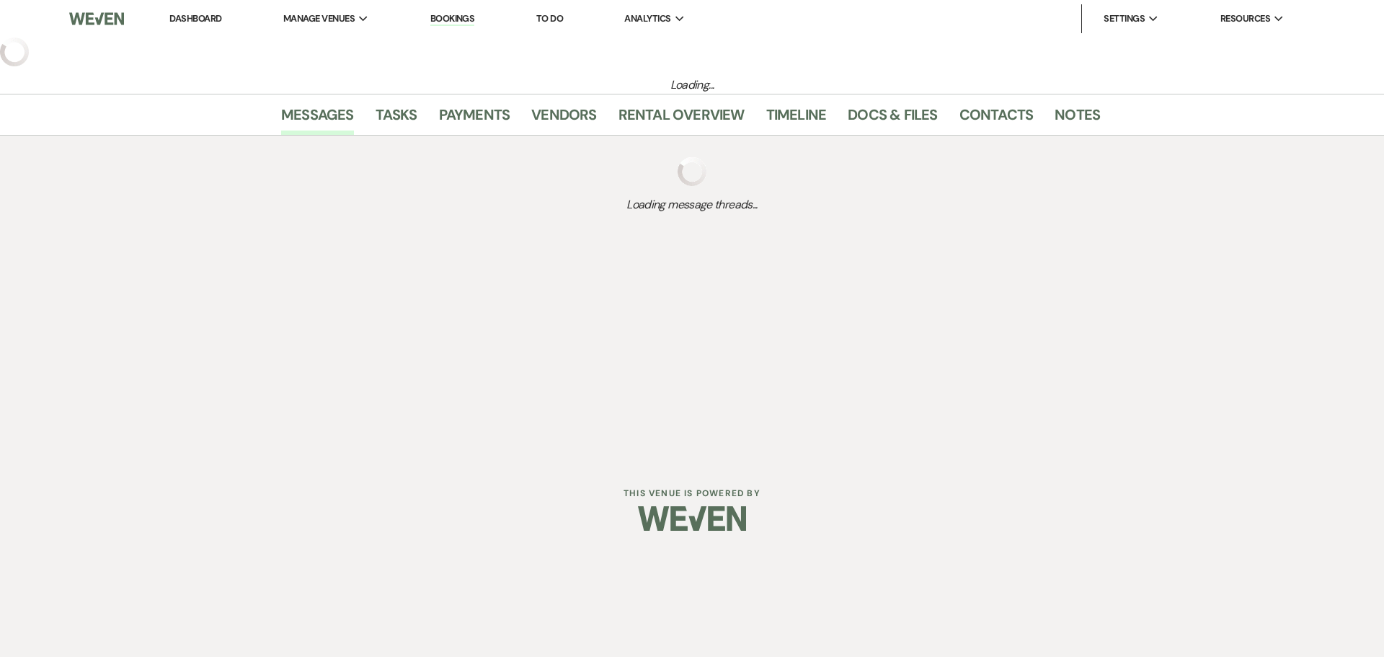
click at [446, 454] on div "Dashboard Manage Venues Expand The Buttes at Reflections Bookings To Do Analyti…" at bounding box center [692, 230] width 1384 height 460
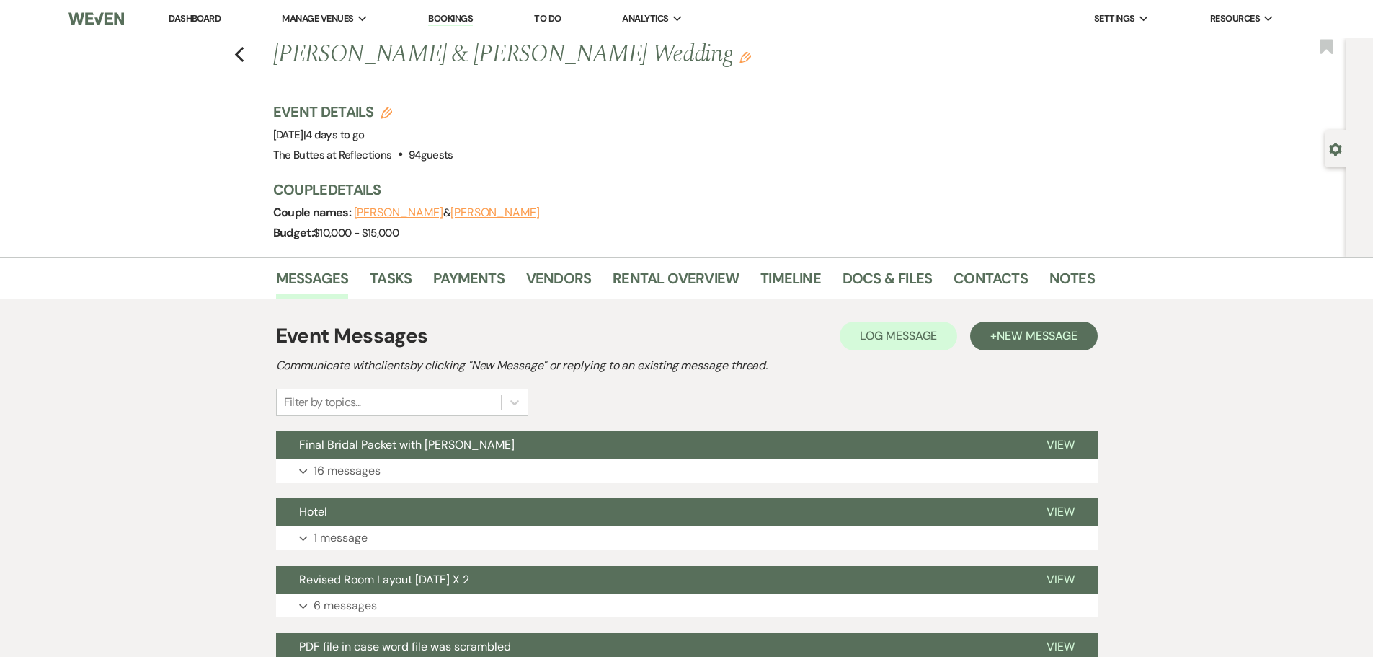
click at [239, 37] on nav "Dashboard Manage Venues Expand The Buttes at Reflections Bookings To Do Analyti…" at bounding box center [686, 18] width 1373 height 37
click at [239, 38] on div "Previous [PERSON_NAME] & [PERSON_NAME] Wedding Edit Bookmark" at bounding box center [669, 62] width 1353 height 50
click at [241, 50] on icon "Previous" at bounding box center [239, 54] width 11 height 17
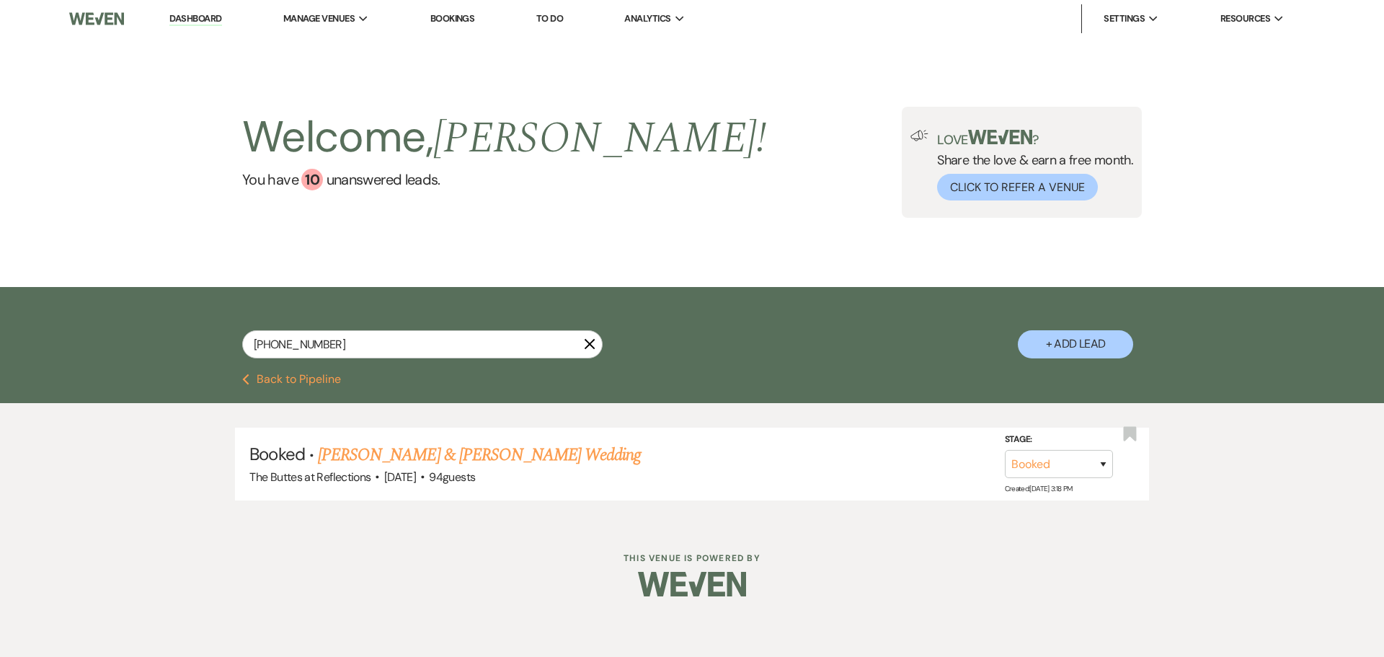
click at [195, 14] on link "Dashboard" at bounding box center [195, 19] width 52 height 14
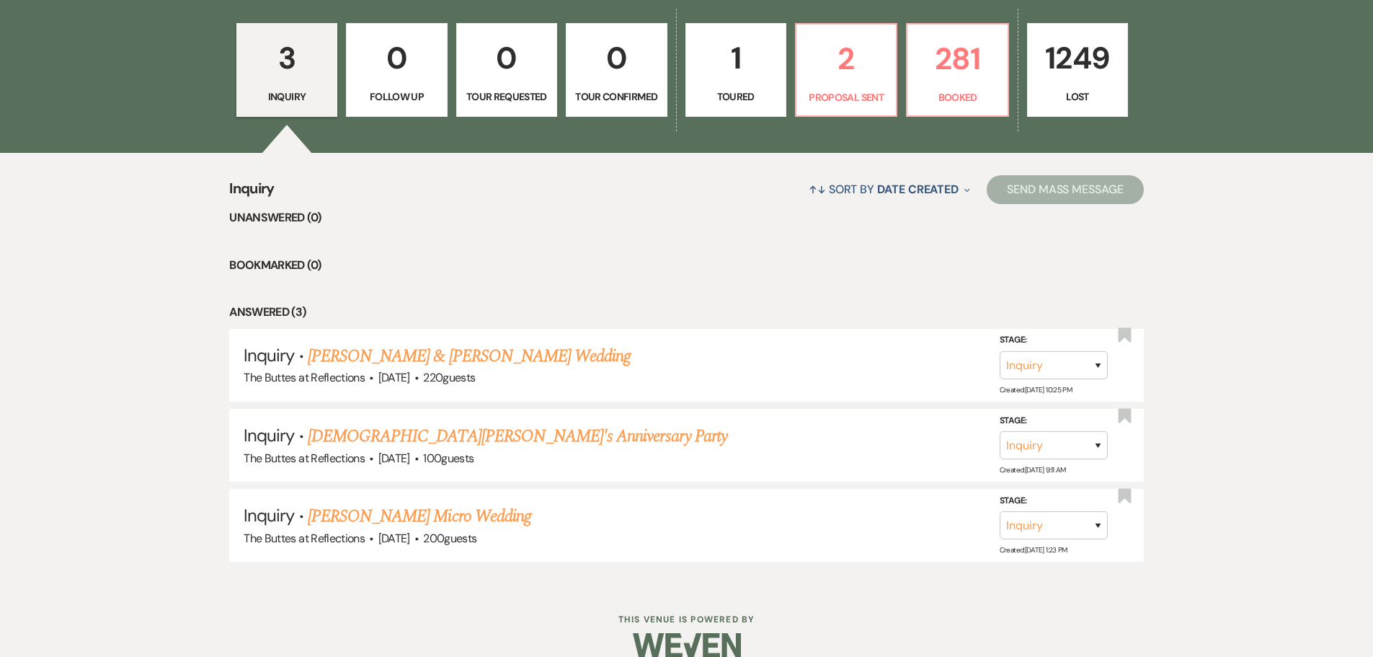
scroll to position [458, 0]
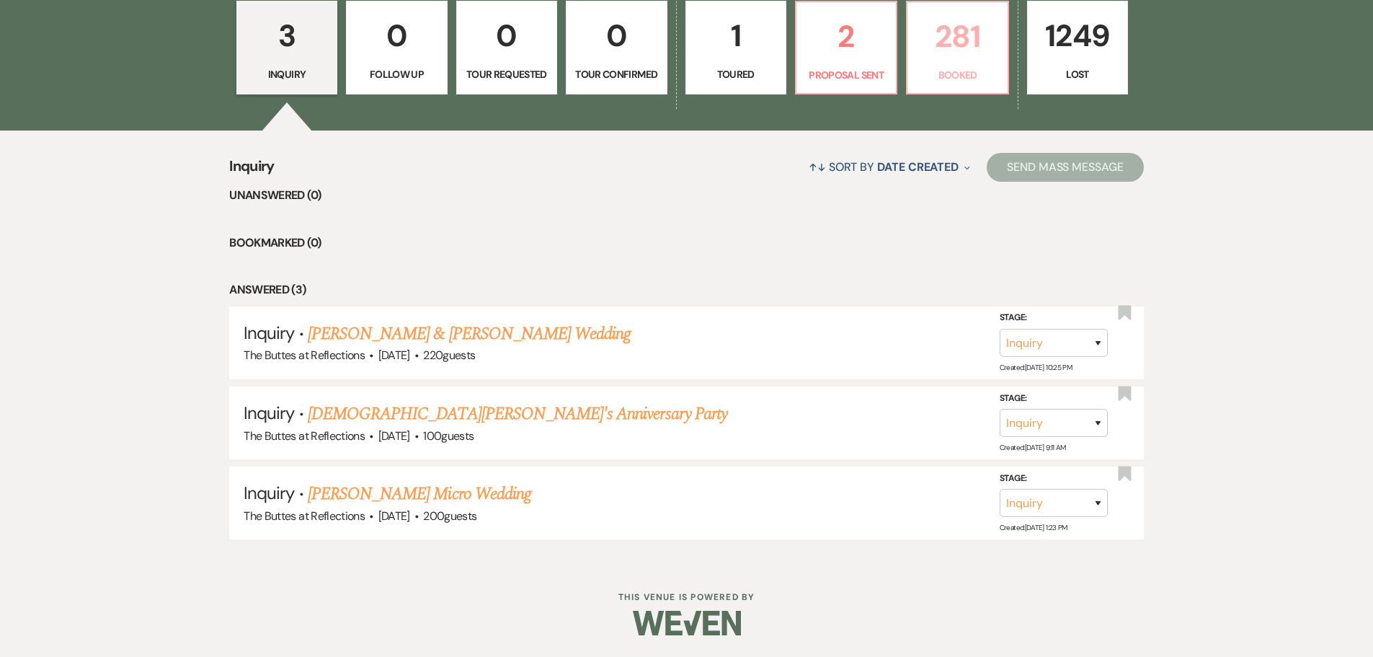
click at [948, 48] on p "281" at bounding box center [957, 36] width 82 height 48
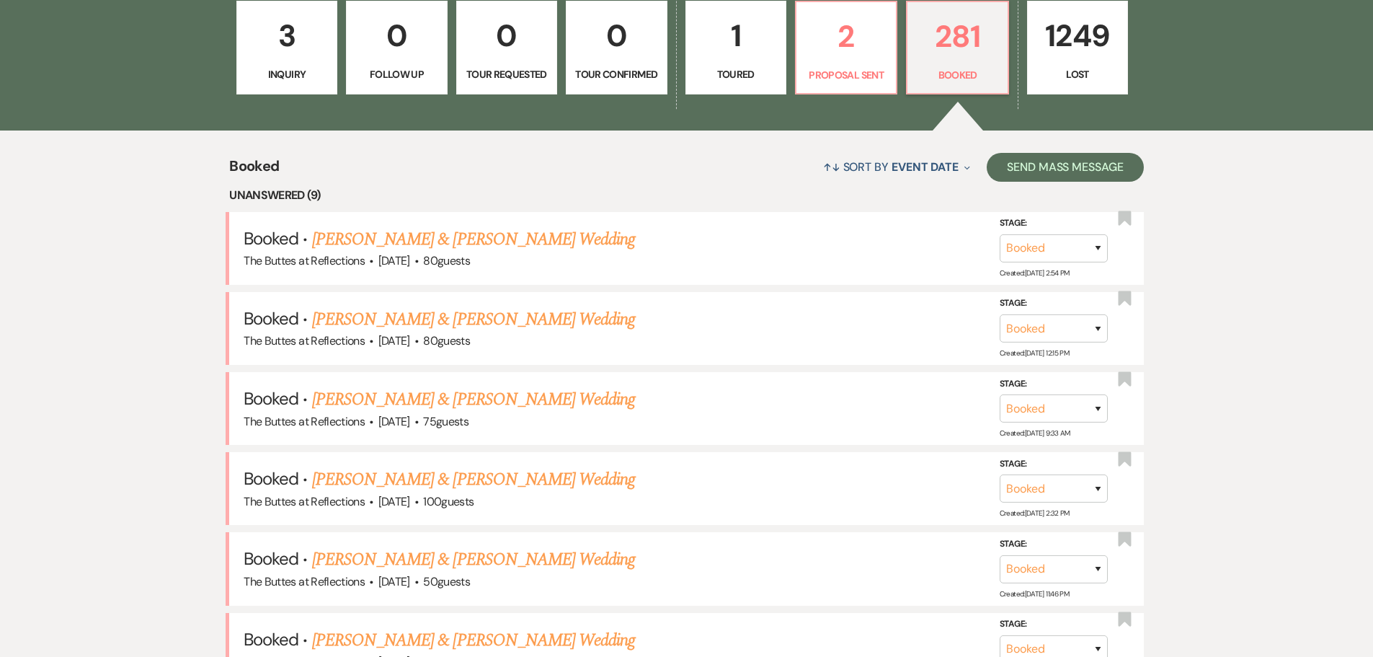
scroll to position [530, 0]
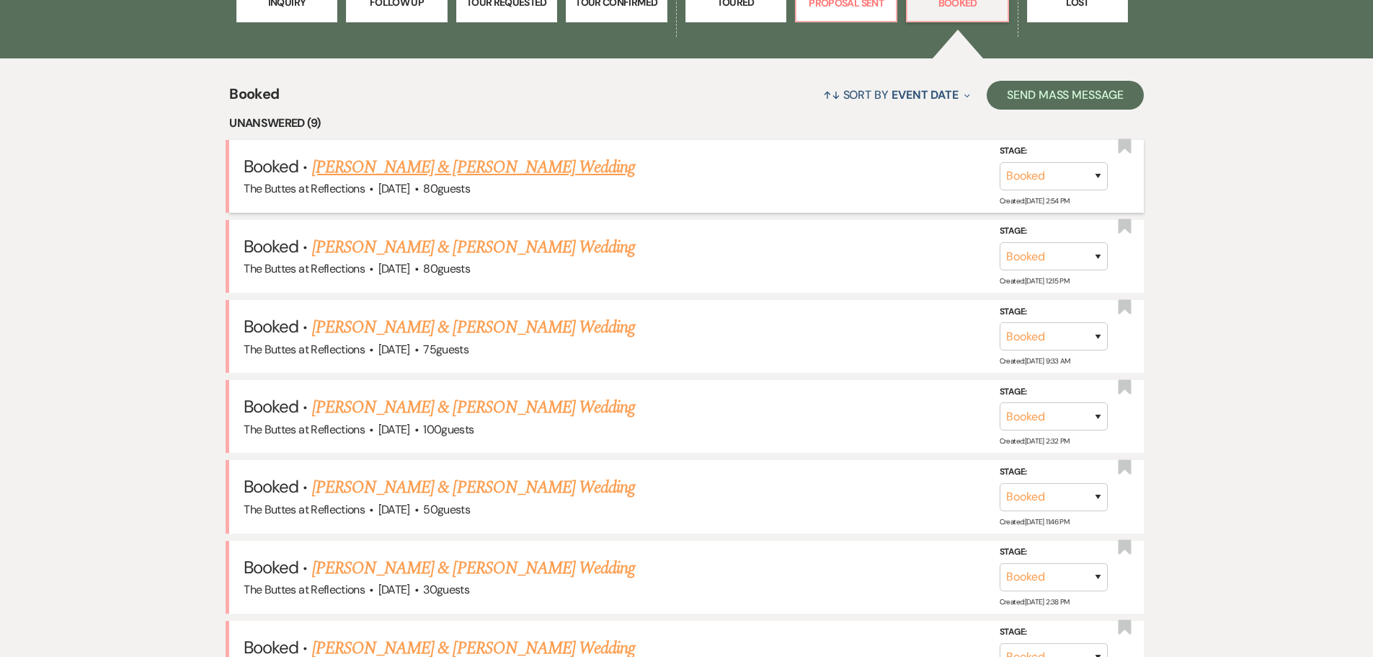
click at [406, 168] on link "[PERSON_NAME] & [PERSON_NAME] Wedding" at bounding box center [473, 167] width 323 height 26
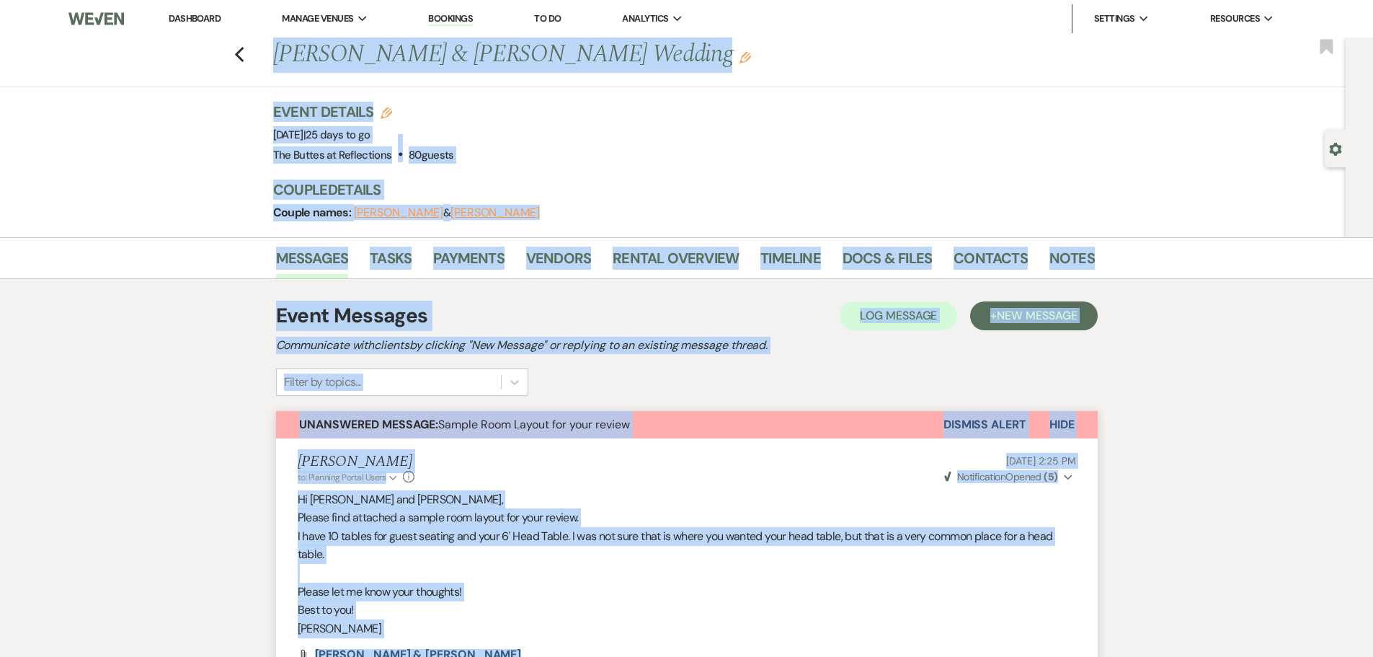
click at [838, 461] on div "[PERSON_NAME] to: Planning Portal Users Expand Info [DATE] 2:25 PM Weven Check …" at bounding box center [687, 468] width 778 height 31
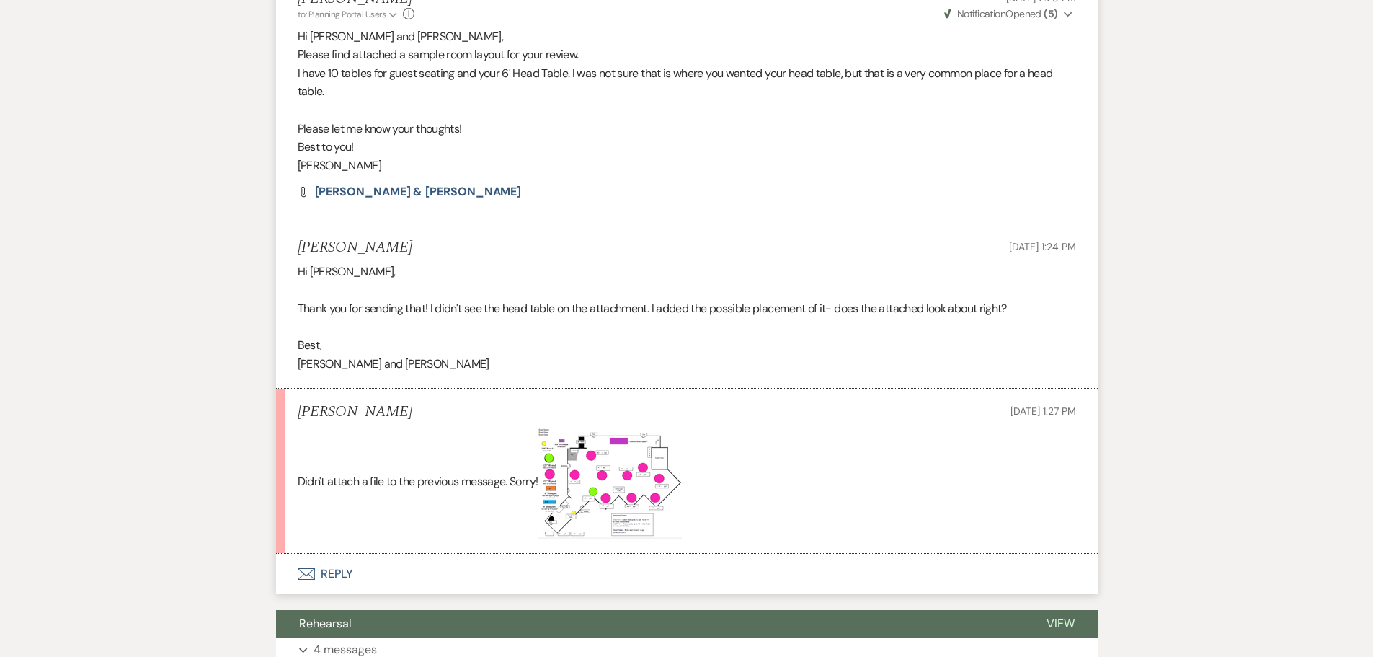
scroll to position [504, 0]
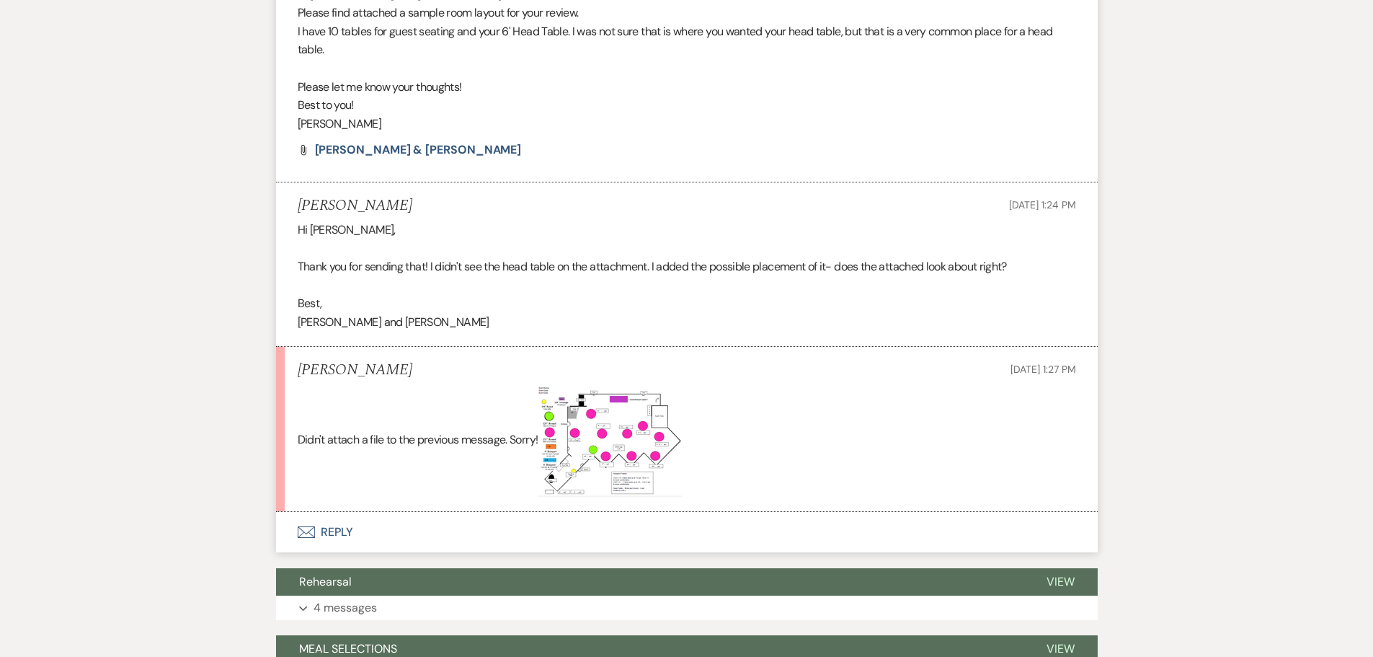
click at [611, 425] on img at bounding box center [610, 440] width 144 height 112
click at [743, 402] on p "Didn't attach a file to the previous message. Sorry!﻿" at bounding box center [687, 440] width 778 height 112
click at [505, 406] on p "Didn't attach a file to the previous message. Sorry!﻿" at bounding box center [687, 440] width 778 height 112
click at [811, 413] on p "Didn't attach a file to the previous message. Sorry!﻿" at bounding box center [687, 440] width 778 height 112
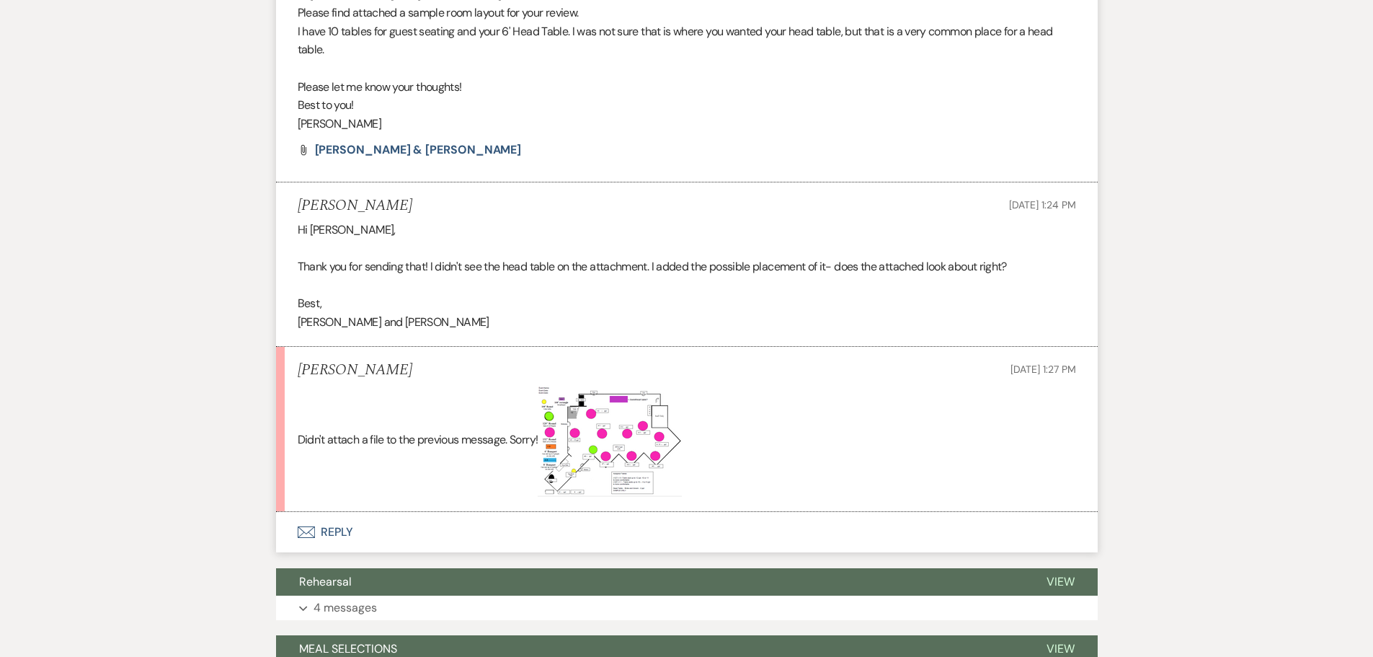
click at [810, 412] on p "Didn't attach a file to the previous message. Sorry!﻿" at bounding box center [687, 440] width 778 height 112
click at [579, 424] on img at bounding box center [610, 440] width 144 height 112
click at [580, 424] on img at bounding box center [610, 440] width 144 height 112
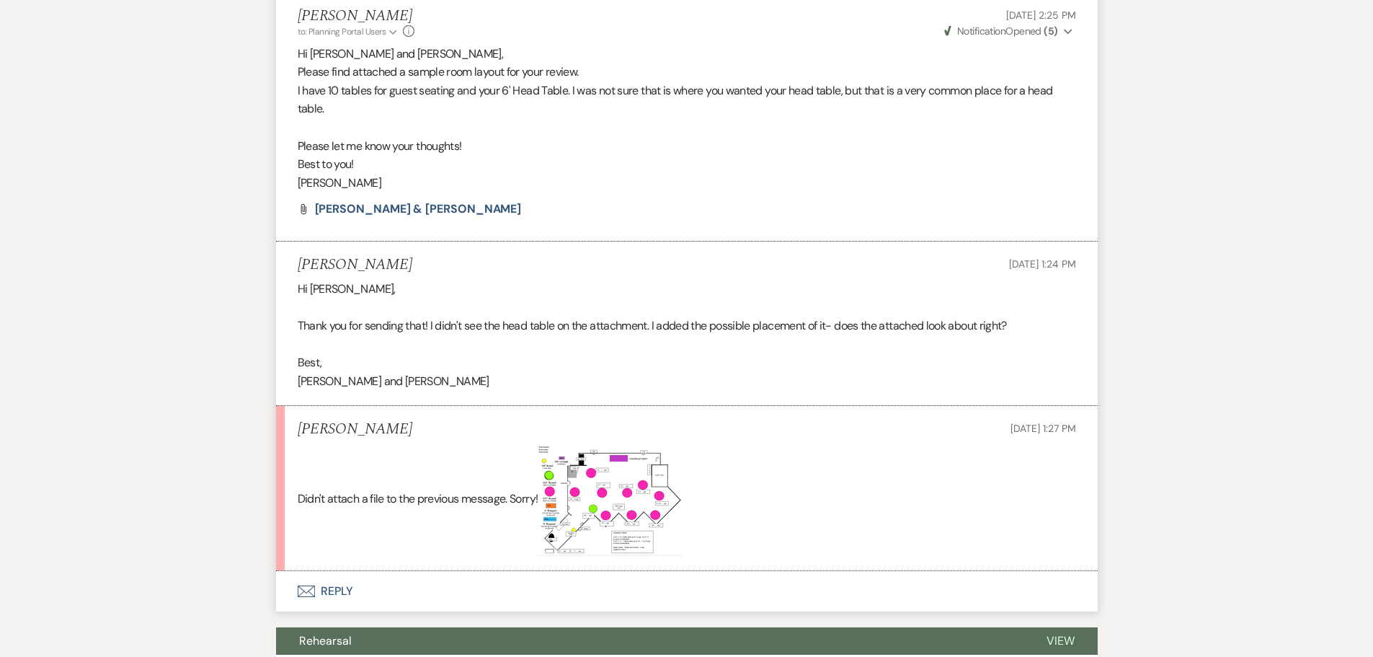
scroll to position [144, 0]
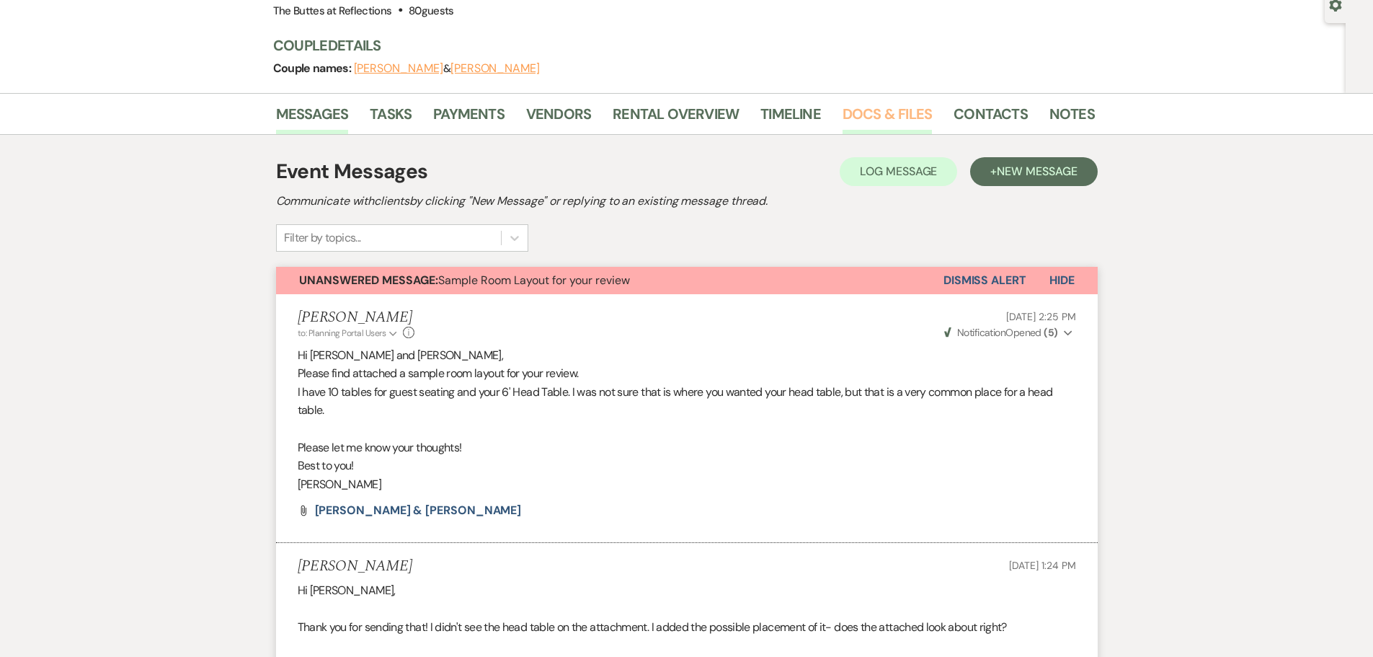
click at [864, 108] on link "Docs & Files" at bounding box center [886, 118] width 89 height 32
click at [866, 112] on link "Docs & Files" at bounding box center [886, 118] width 89 height 32
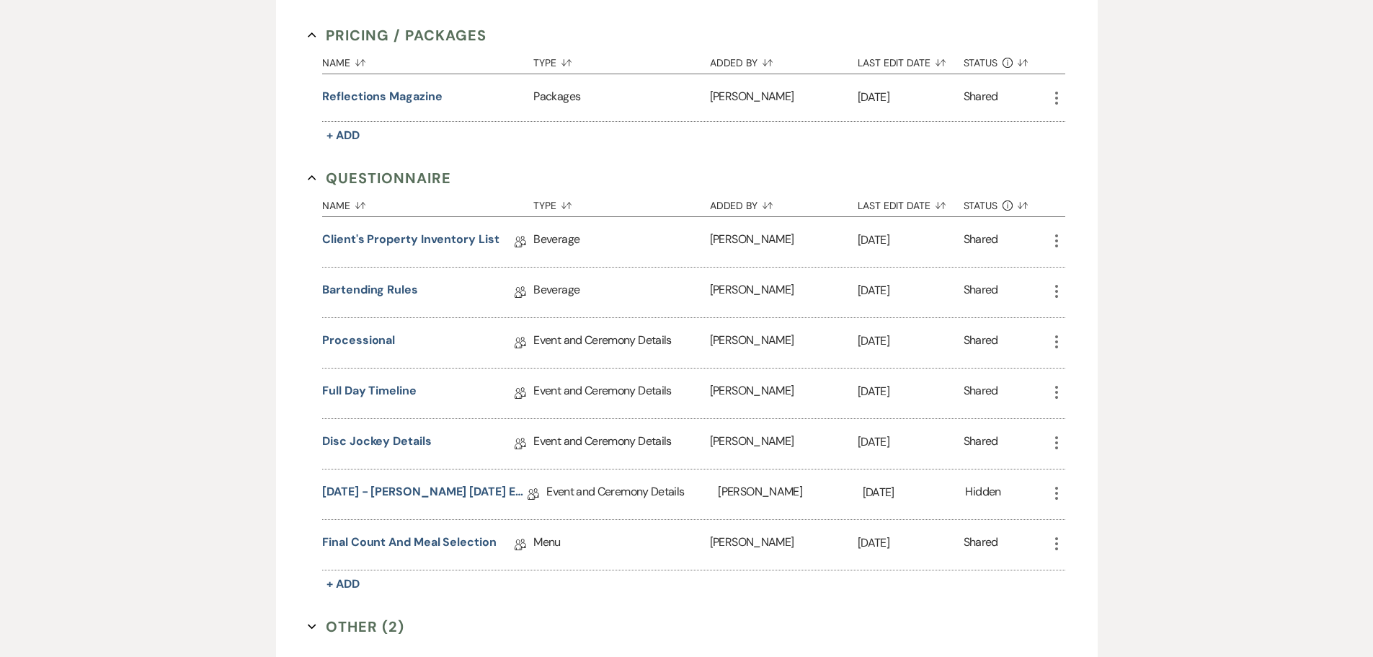
scroll to position [1033, 0]
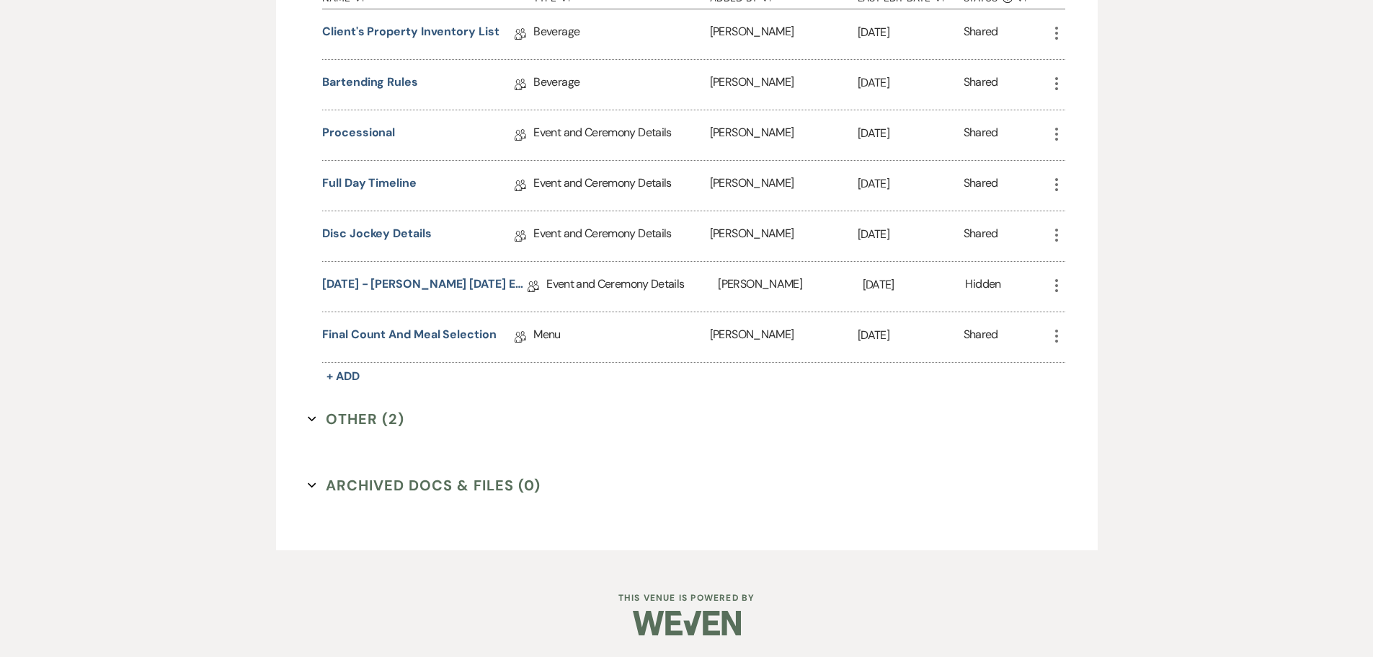
click at [373, 414] on button "Other (2) Expand" at bounding box center [356, 419] width 97 height 22
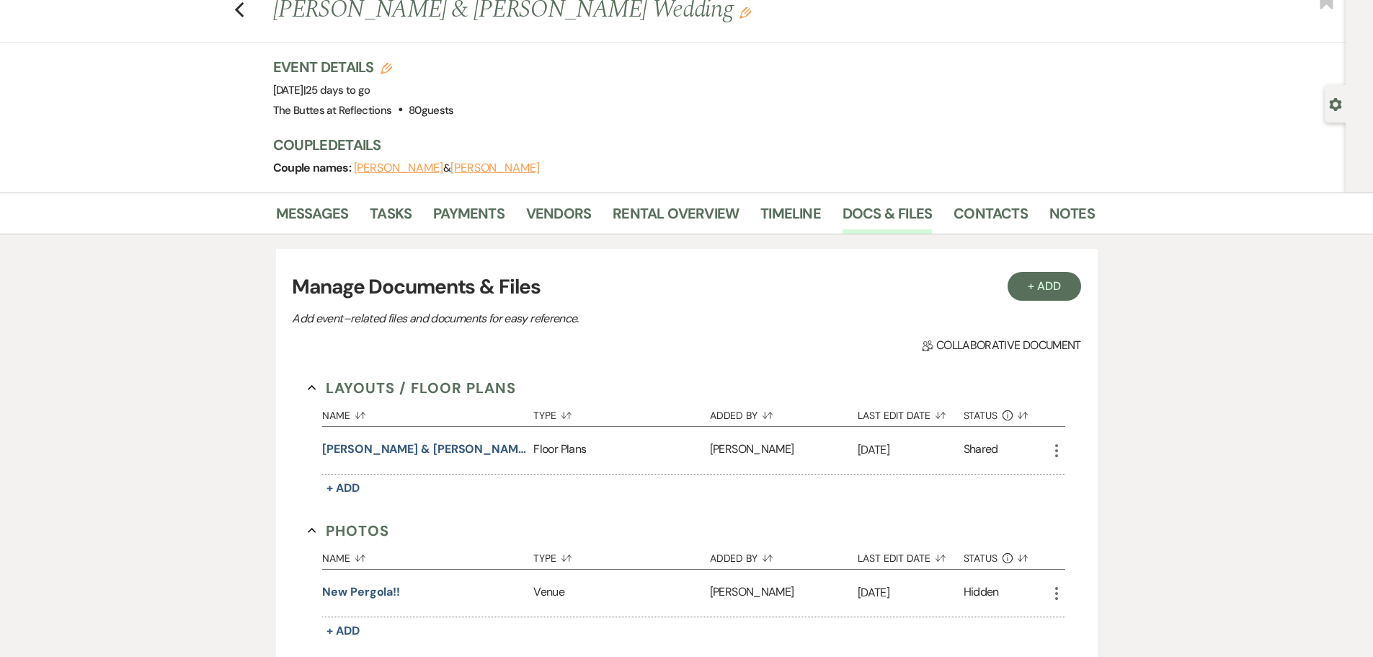
scroll to position [24, 0]
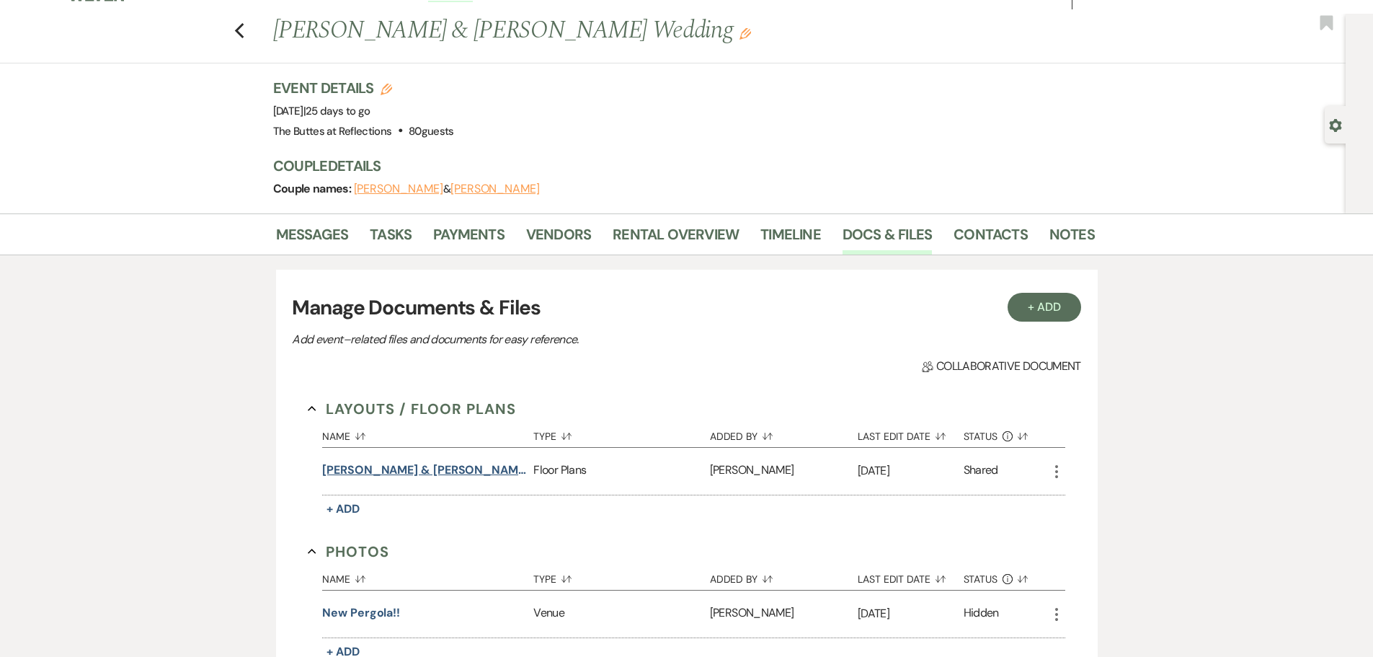
click at [400, 464] on button "[PERSON_NAME] & [PERSON_NAME]" at bounding box center [424, 469] width 205 height 17
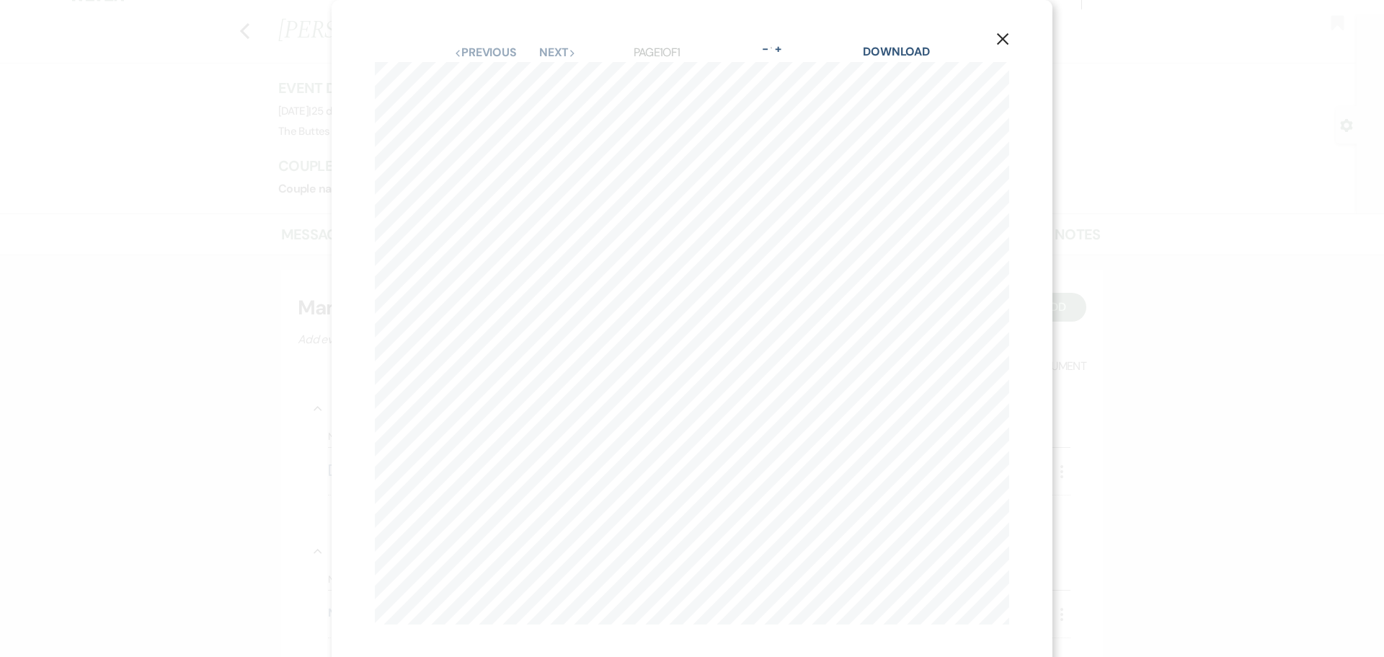
click at [998, 38] on use "button" at bounding box center [1003, 39] width 12 height 12
click at [992, 30] on button "X" at bounding box center [1003, 38] width 22 height 25
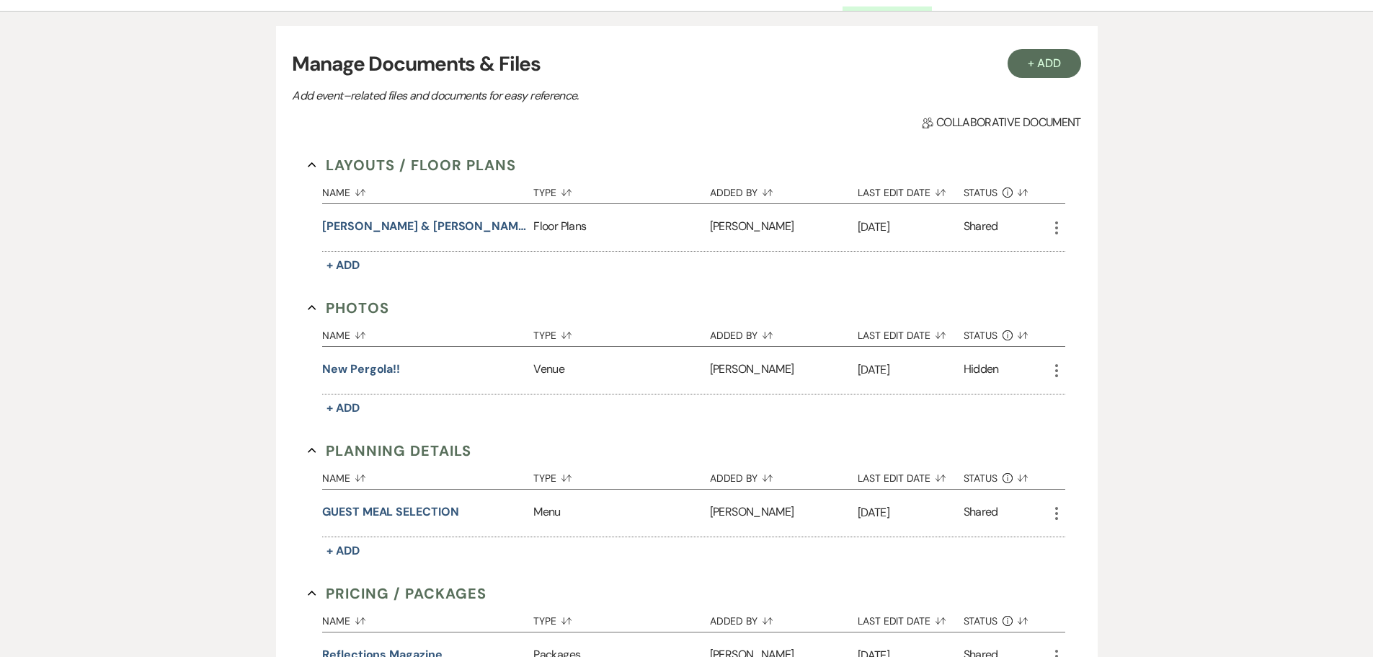
scroll to position [240, 0]
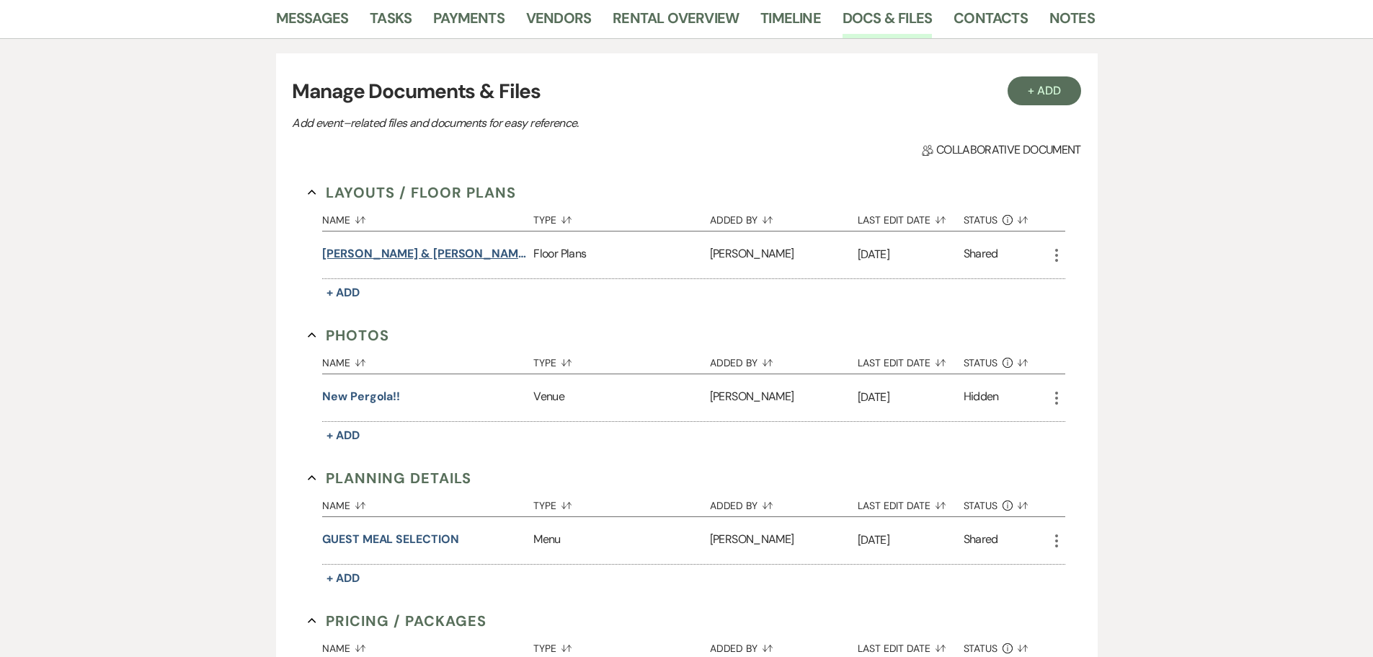
click at [379, 251] on button "[PERSON_NAME] & [PERSON_NAME]" at bounding box center [424, 253] width 205 height 17
click at [380, 250] on button "[PERSON_NAME] & [PERSON_NAME]" at bounding box center [424, 253] width 205 height 17
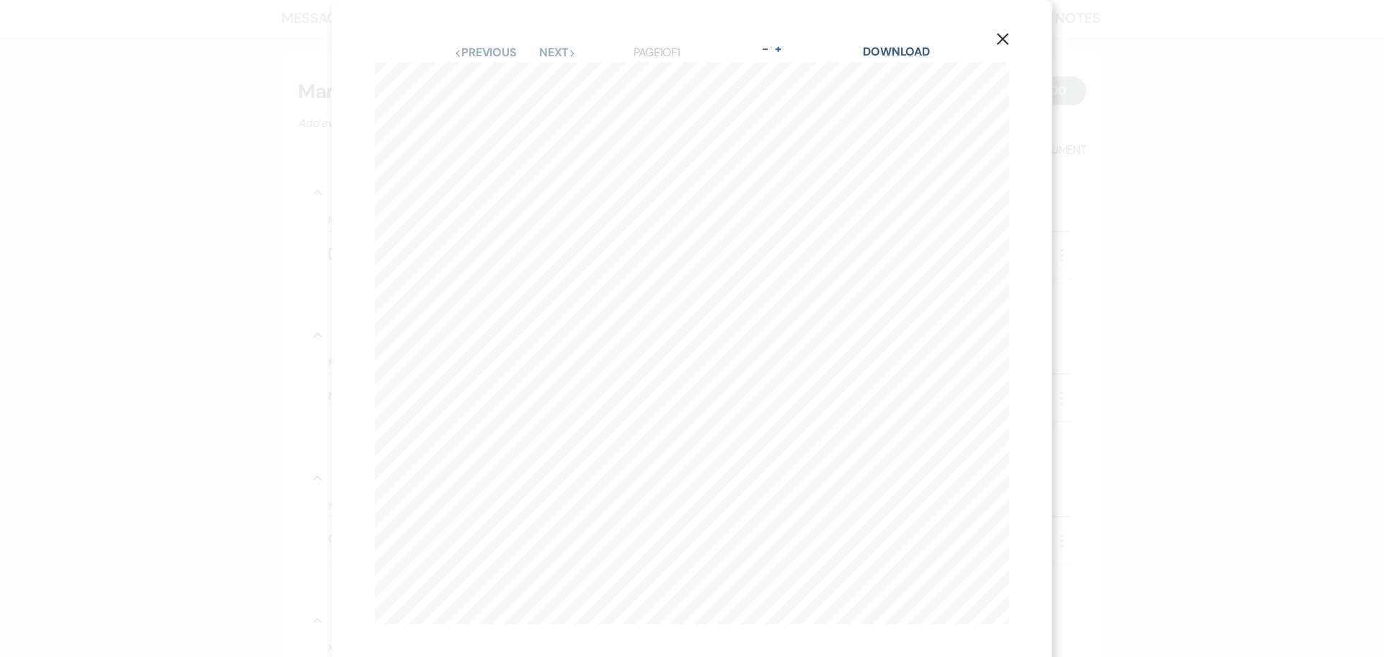
click at [1001, 38] on icon "X" at bounding box center [1002, 38] width 13 height 13
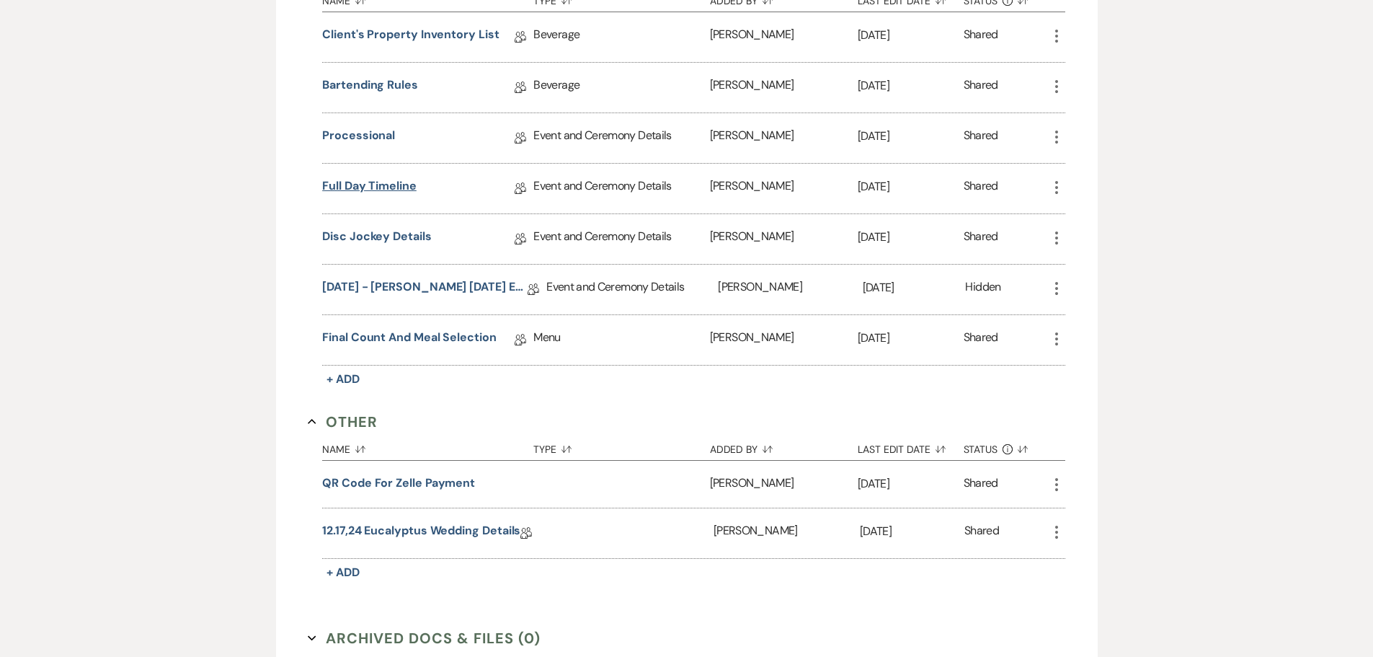
scroll to position [1033, 0]
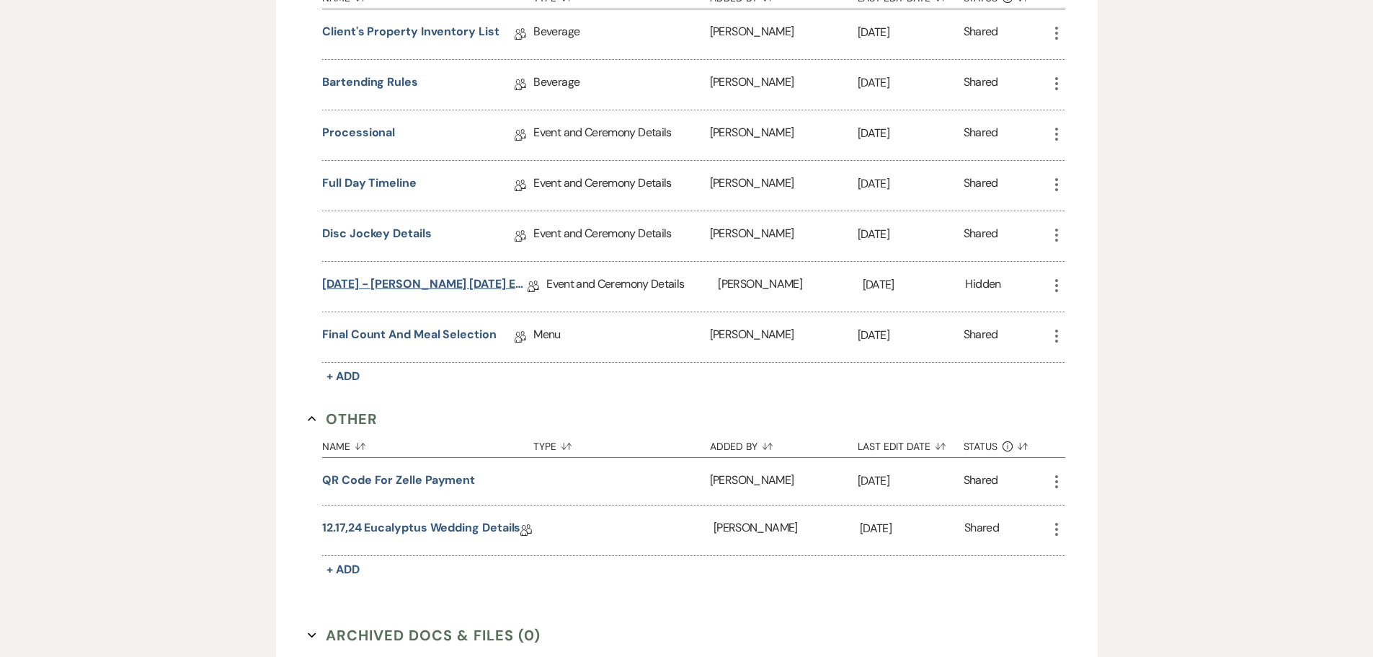
click at [431, 283] on link "[DATE] - [PERSON_NAME] [DATE] Eucalyptus Wedding Details" at bounding box center [424, 286] width 205 height 22
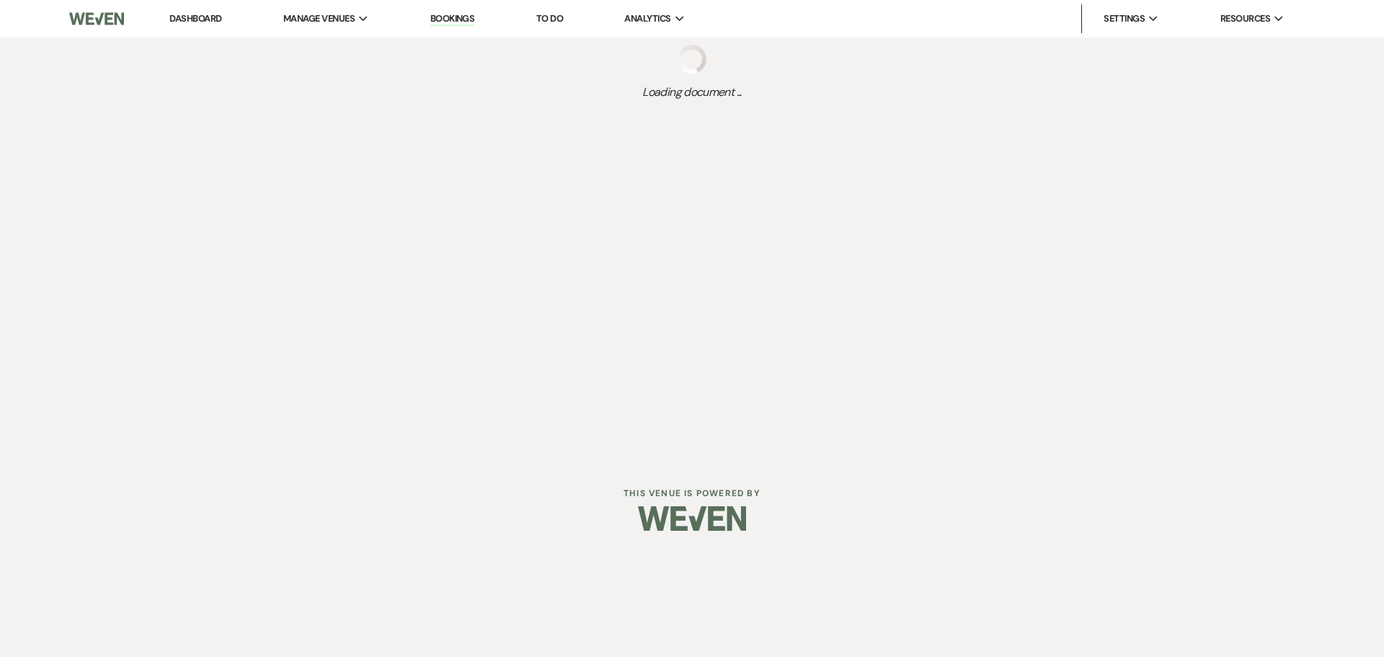
click at [431, 283] on div "Dashboard Manage Venues Expand The Buttes at Reflections Bookings To Do Analyti…" at bounding box center [692, 230] width 1384 height 460
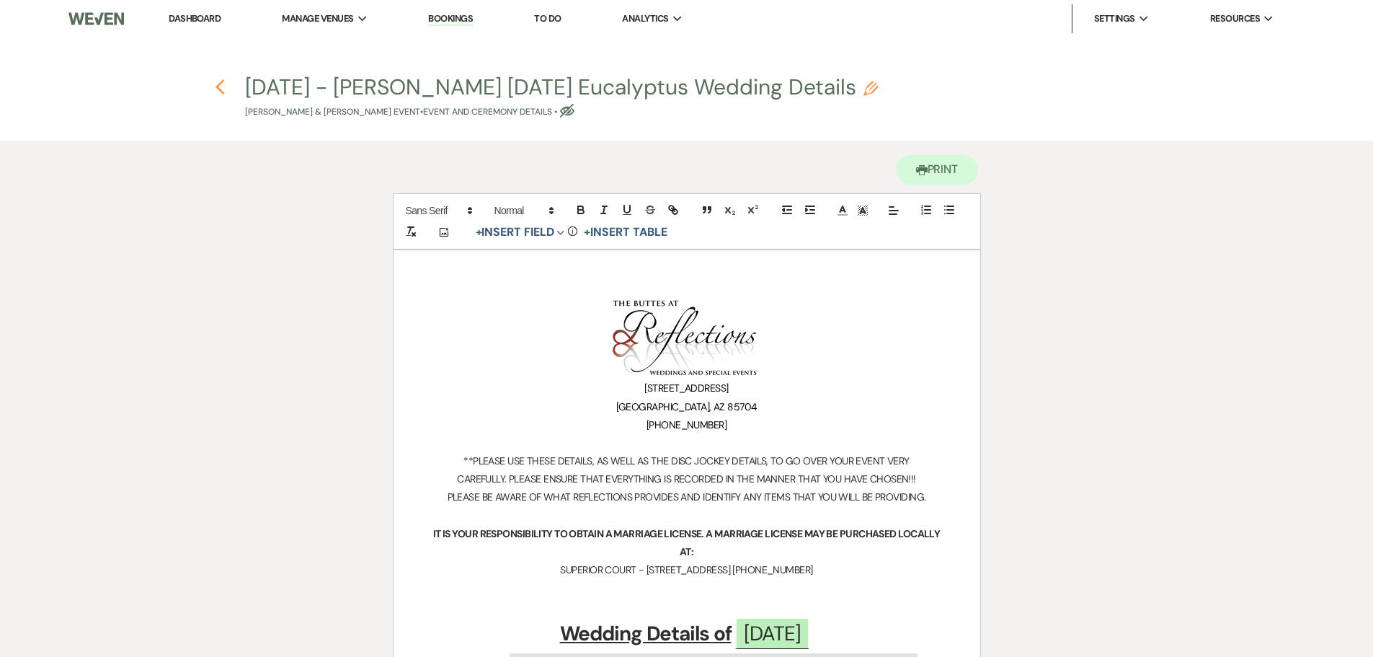
click at [218, 79] on icon "Previous" at bounding box center [220, 87] width 11 height 17
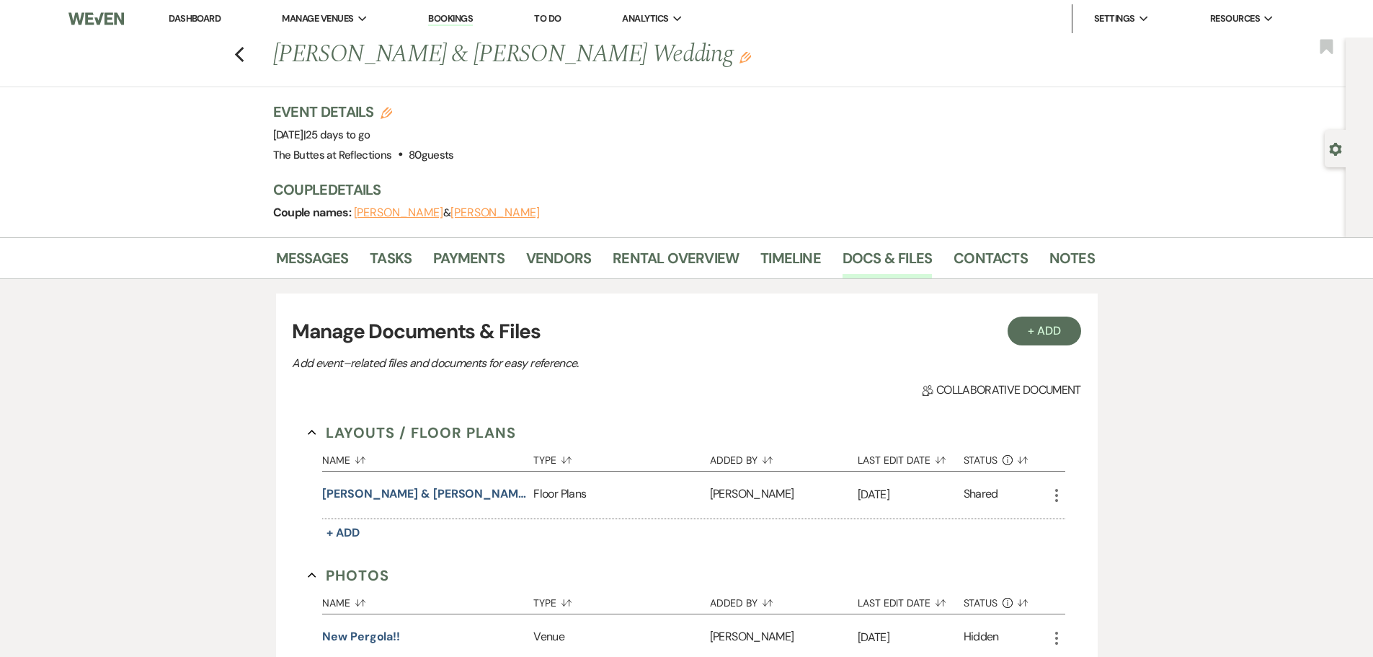
scroll to position [1033, 0]
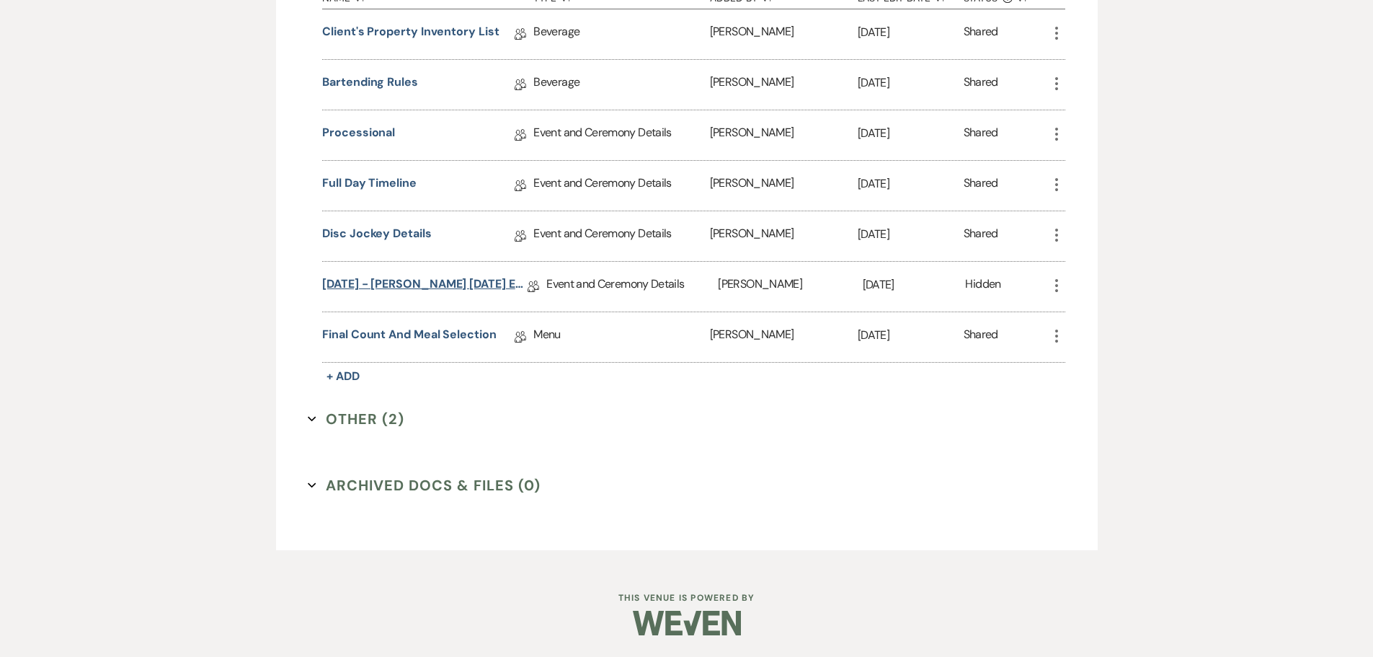
click at [468, 280] on link "[DATE] - [PERSON_NAME] [DATE] Eucalyptus Wedding Details" at bounding box center [424, 286] width 205 height 22
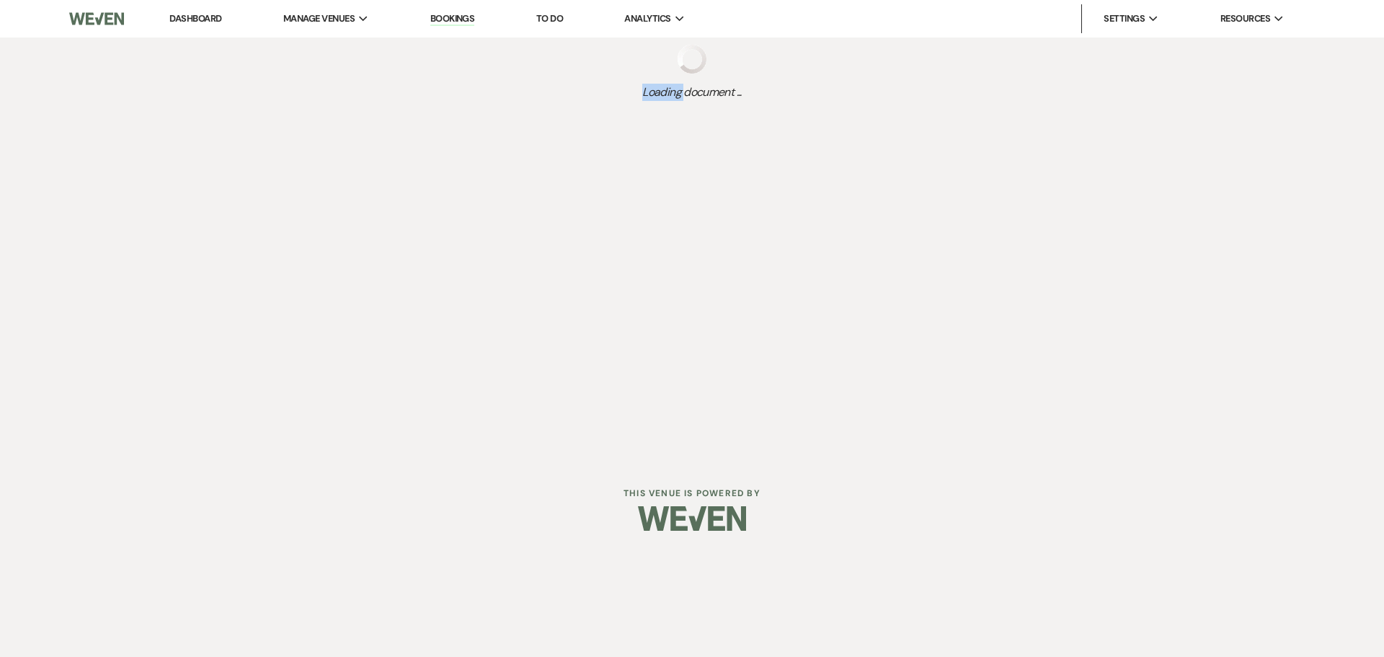
click at [468, 280] on div "Dashboard Manage Venues Expand The Buttes at Reflections Bookings To Do Analyti…" at bounding box center [692, 230] width 1384 height 460
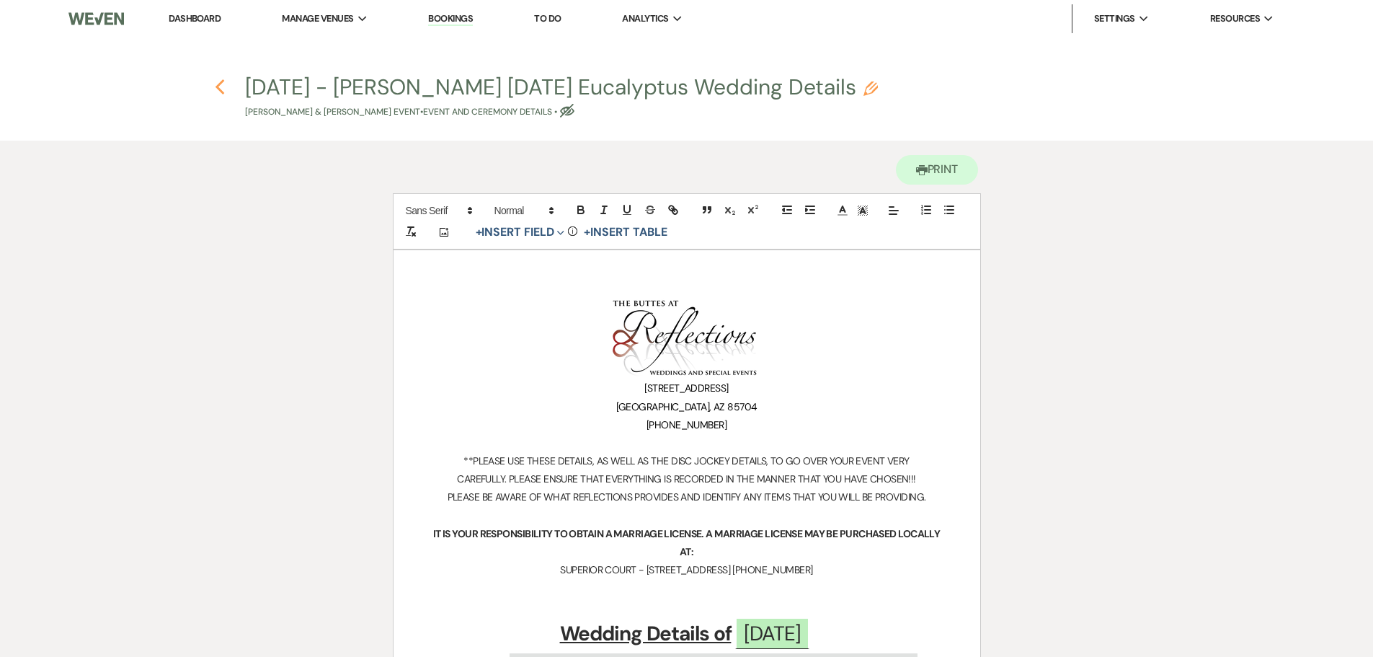
click at [215, 89] on icon "Previous" at bounding box center [220, 87] width 11 height 17
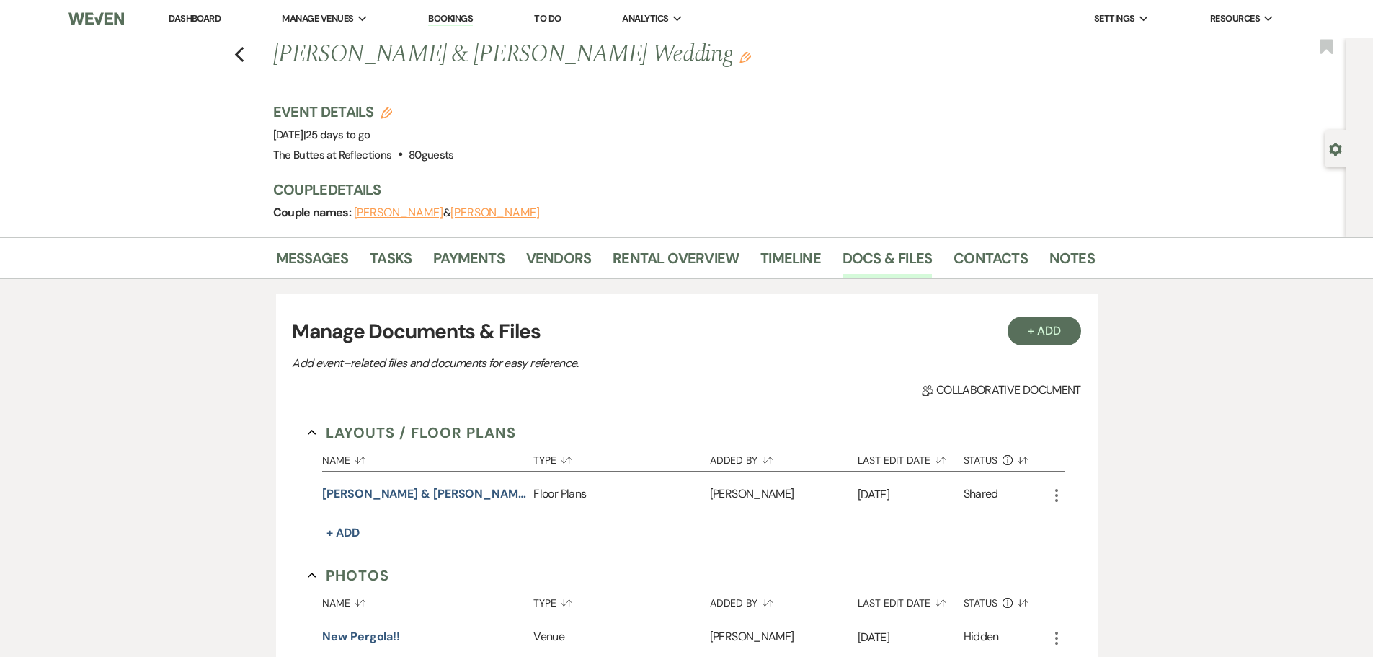
scroll to position [1033, 0]
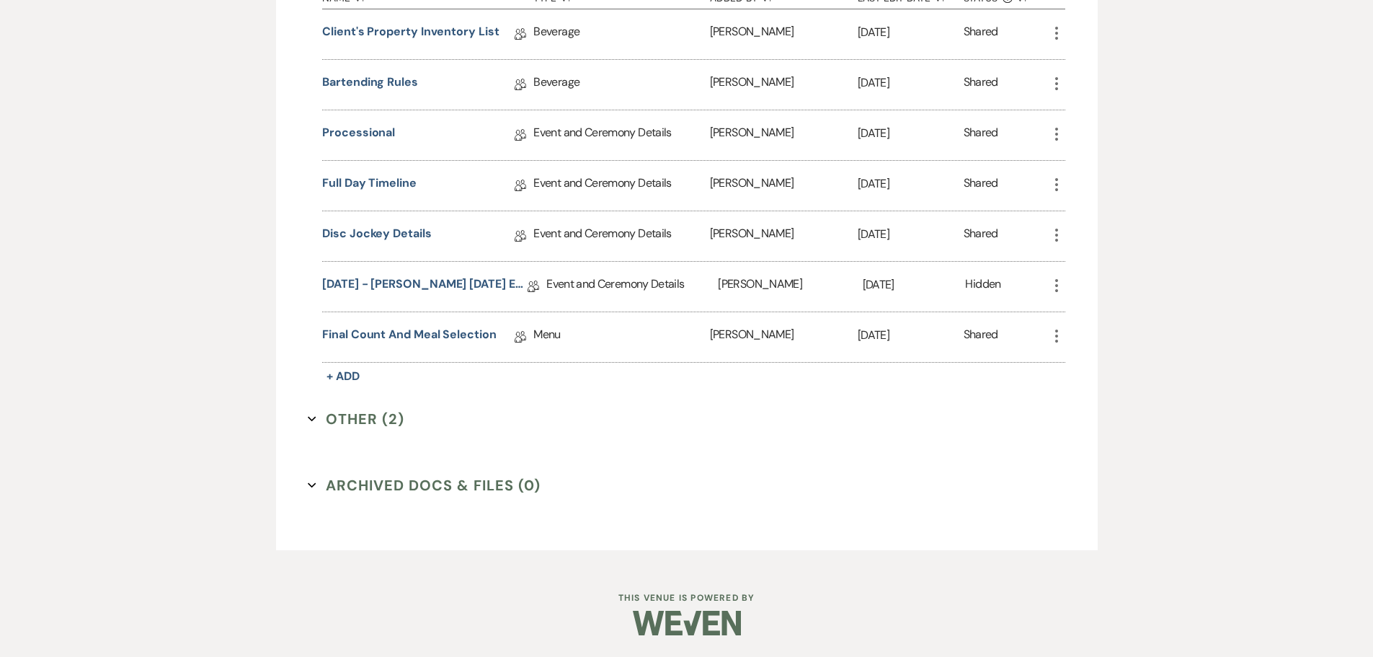
click at [355, 421] on button "Other (2) Expand" at bounding box center [356, 419] width 97 height 22
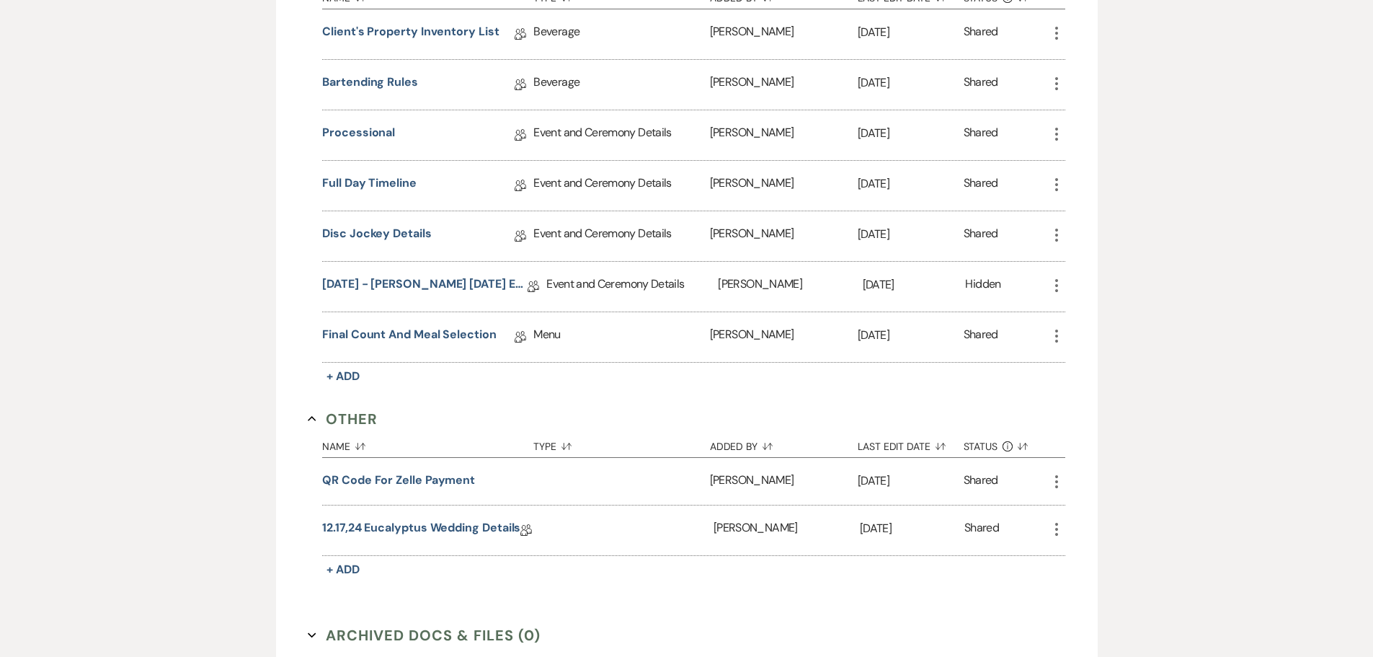
click at [355, 421] on button "Other Collapse" at bounding box center [343, 419] width 70 height 22
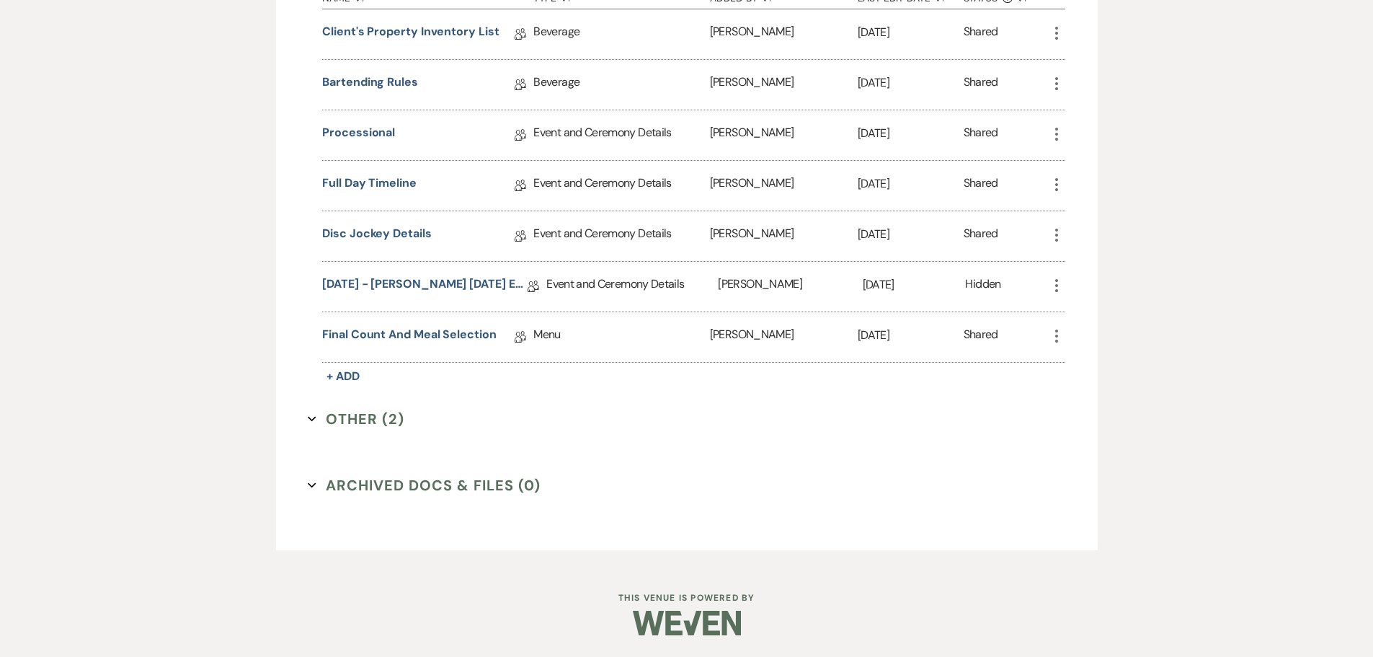
click at [361, 412] on button "Other (2) Expand" at bounding box center [356, 419] width 97 height 22
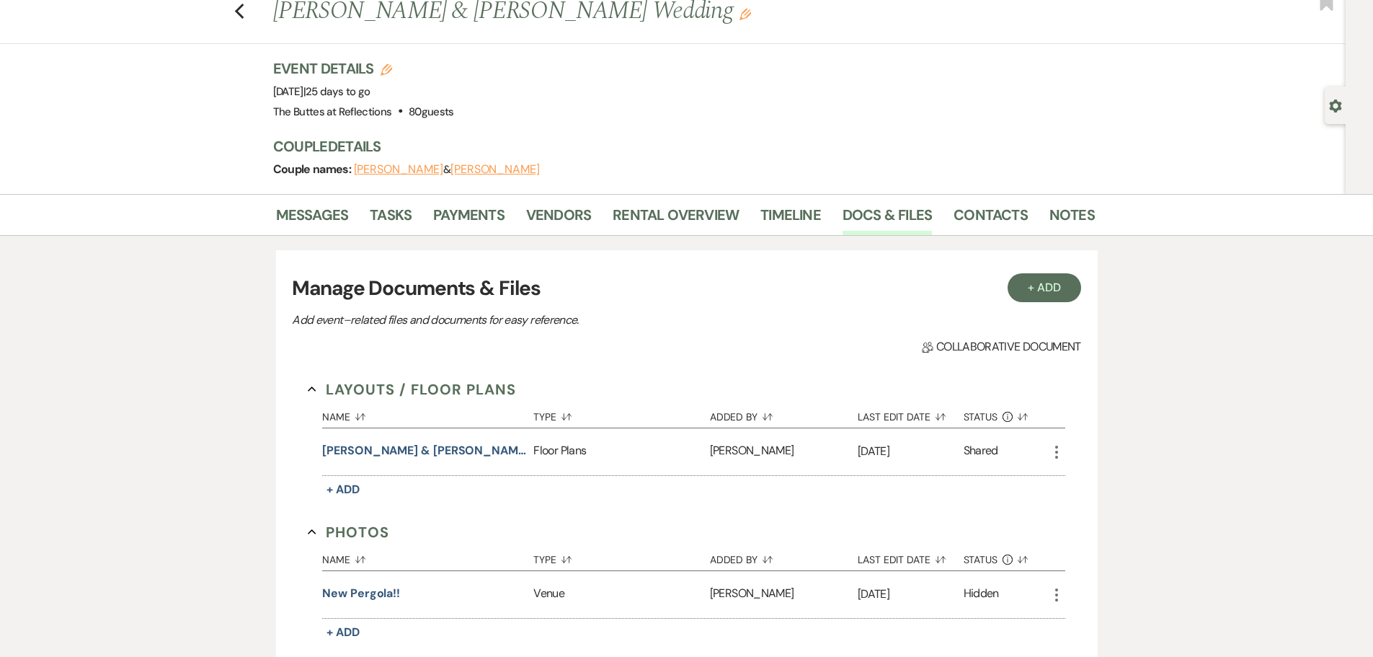
scroll to position [24, 0]
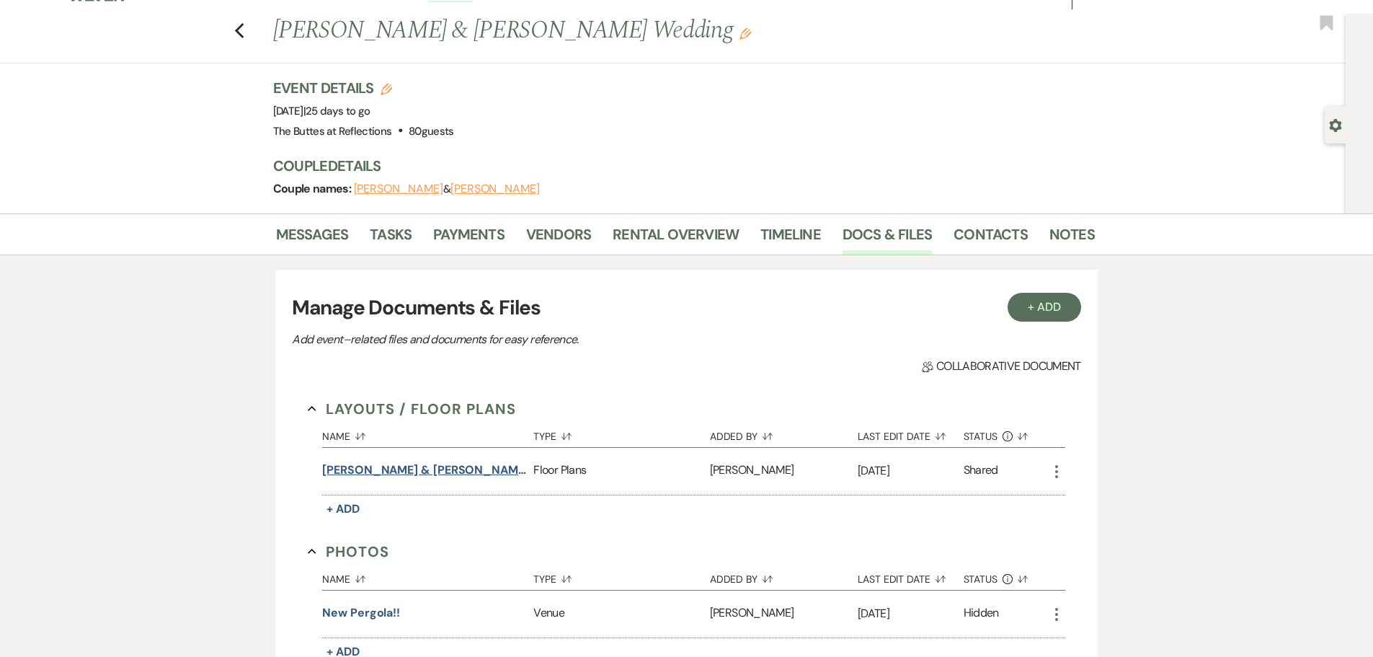
click at [349, 466] on button "[PERSON_NAME] & [PERSON_NAME]" at bounding box center [424, 469] width 205 height 17
click at [413, 466] on button "[PERSON_NAME] & [PERSON_NAME]" at bounding box center [424, 469] width 205 height 17
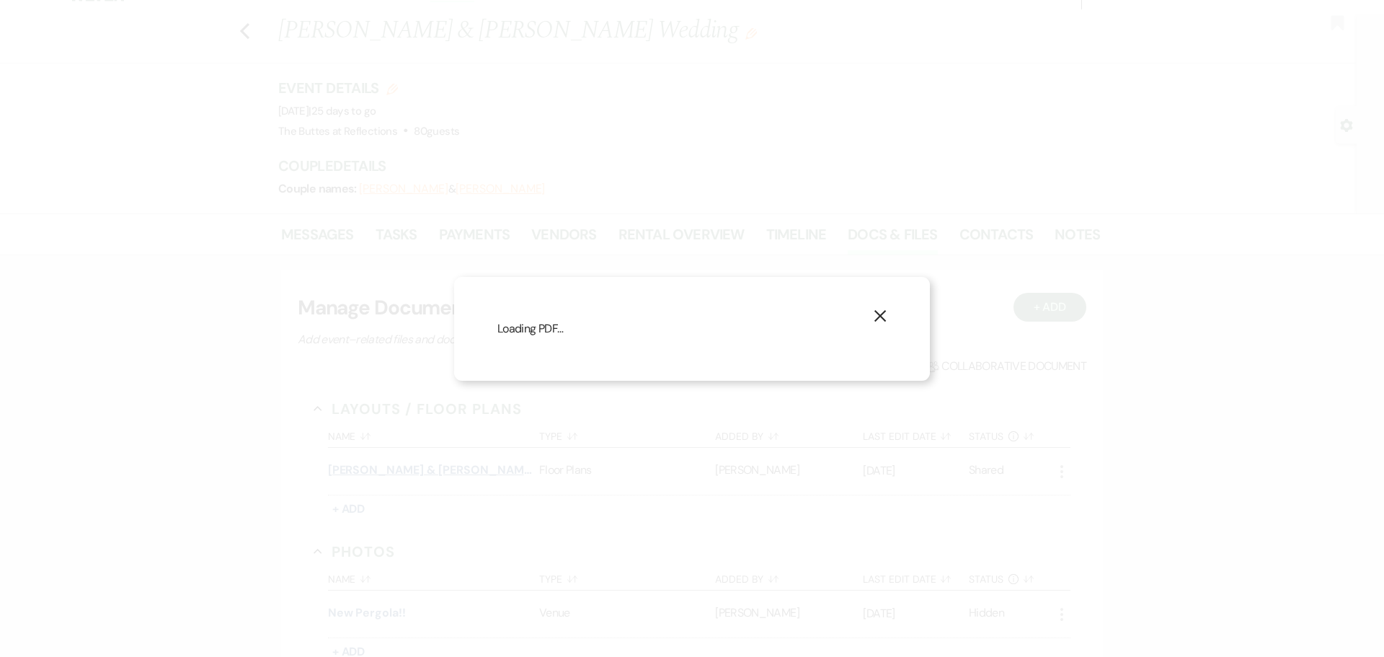
click at [413, 466] on div "X Loading PDF…" at bounding box center [692, 328] width 1384 height 657
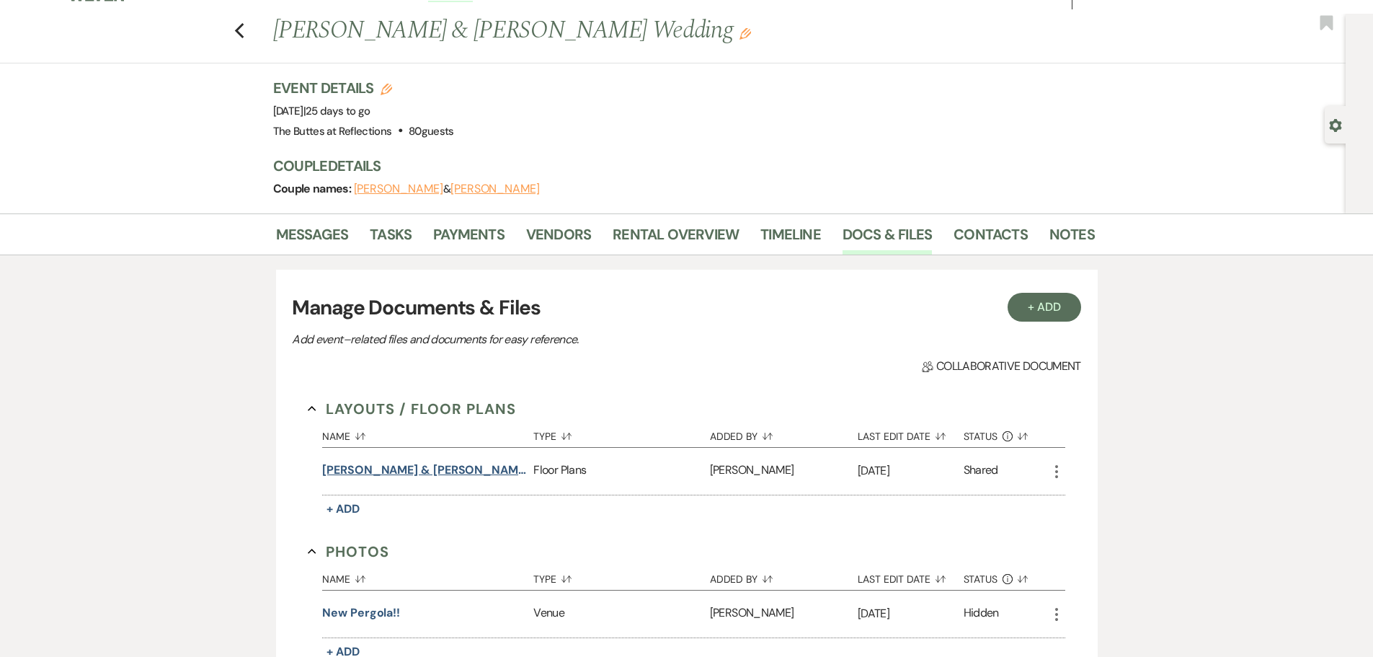
click at [404, 470] on button "[PERSON_NAME] & [PERSON_NAME]" at bounding box center [424, 469] width 205 height 17
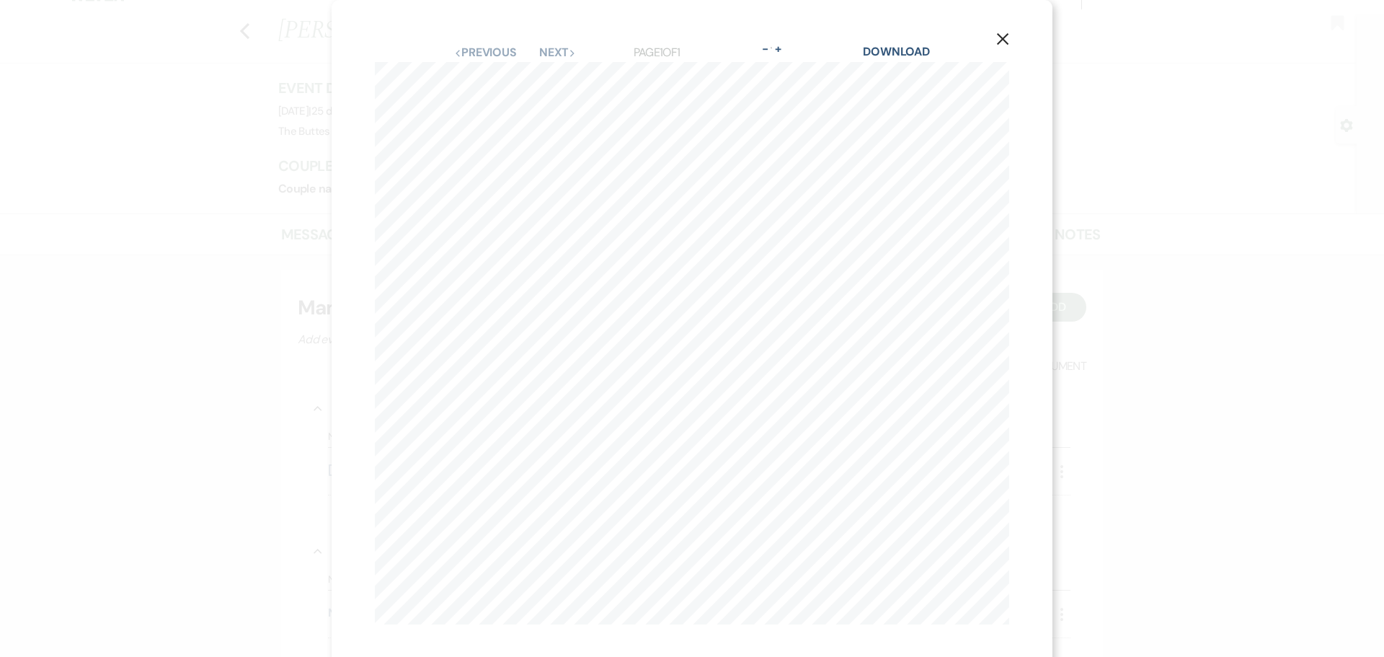
click at [1000, 41] on use "button" at bounding box center [1003, 39] width 12 height 12
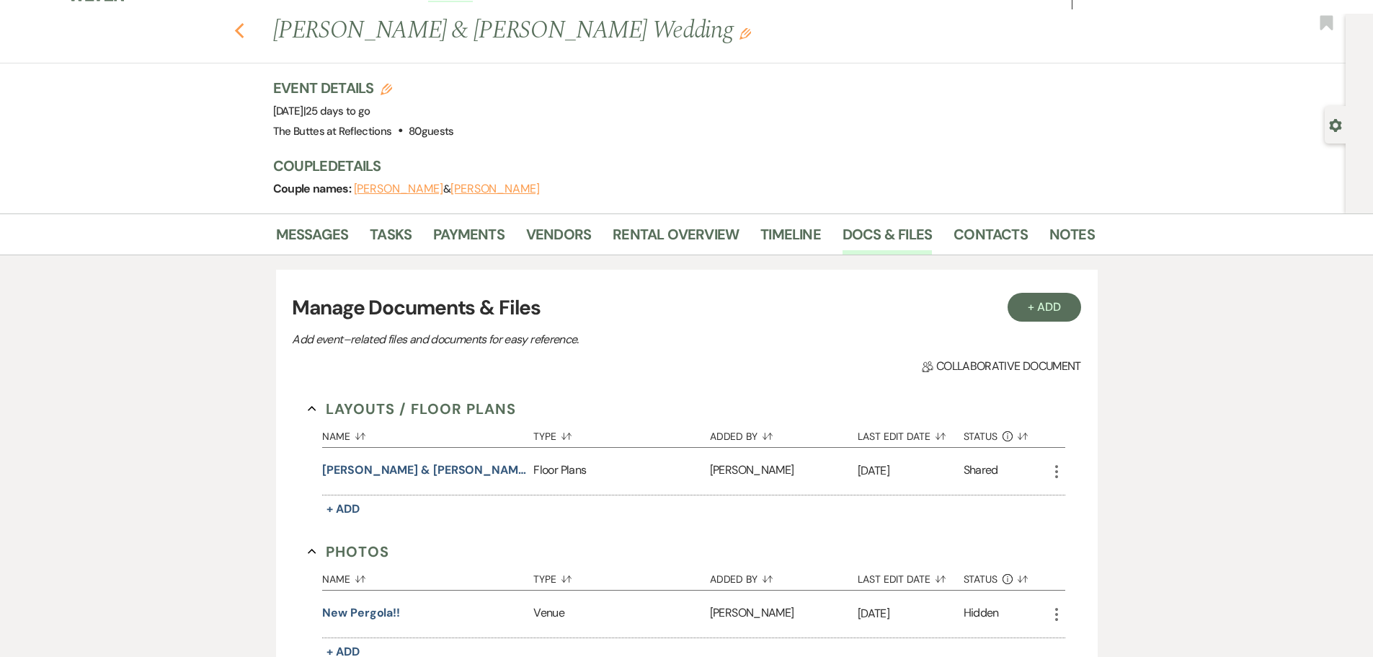
click at [245, 32] on icon "Previous" at bounding box center [239, 30] width 11 height 17
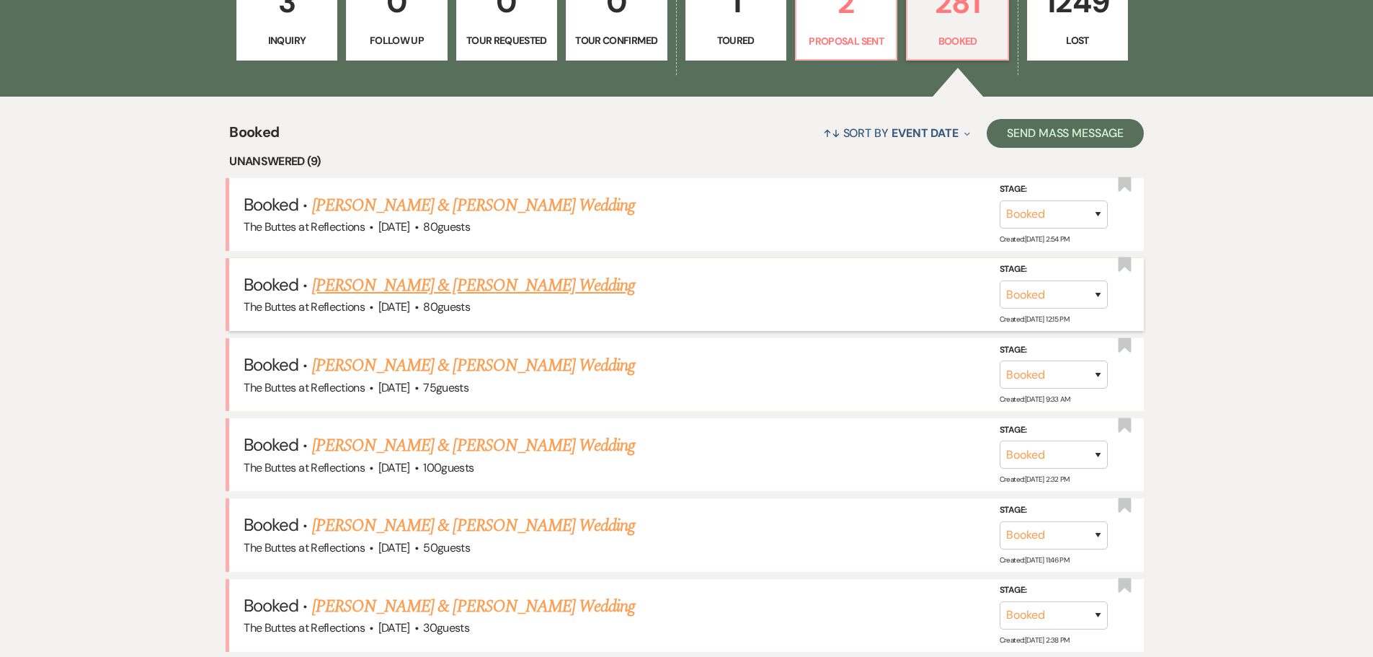
scroll to position [458, 0]
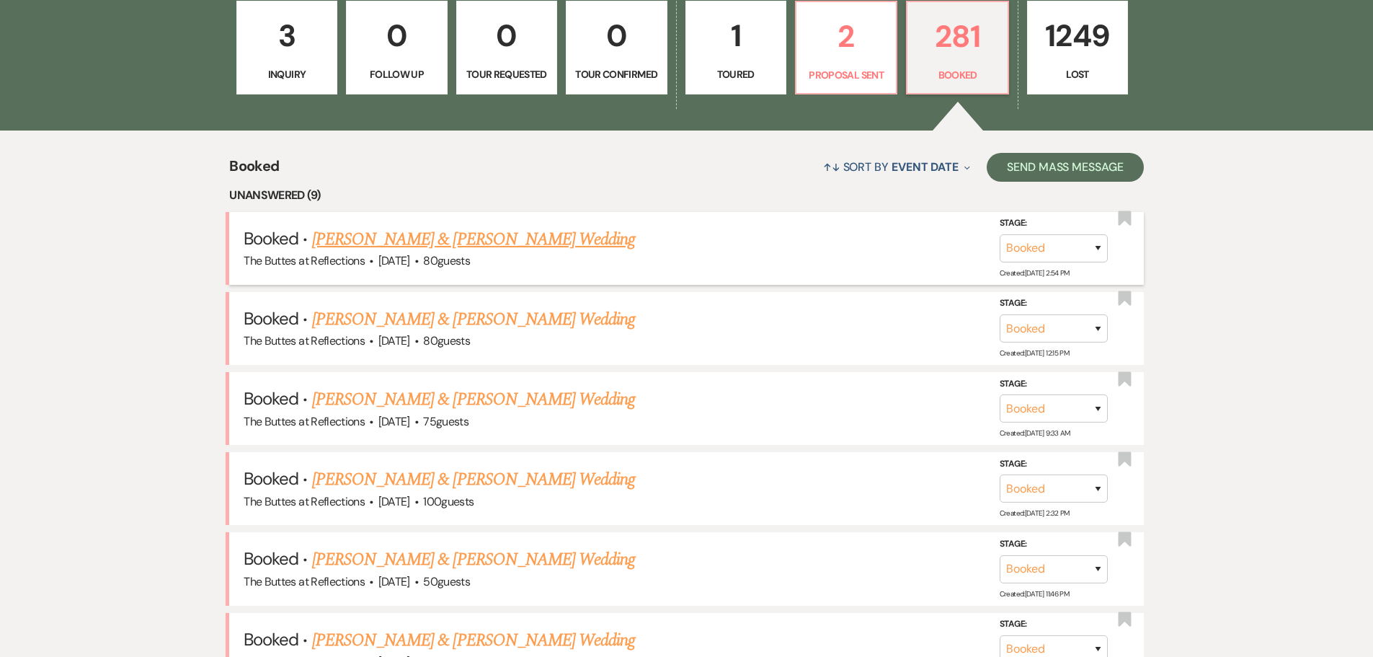
click at [413, 236] on link "[PERSON_NAME] & [PERSON_NAME] Wedding" at bounding box center [473, 239] width 323 height 26
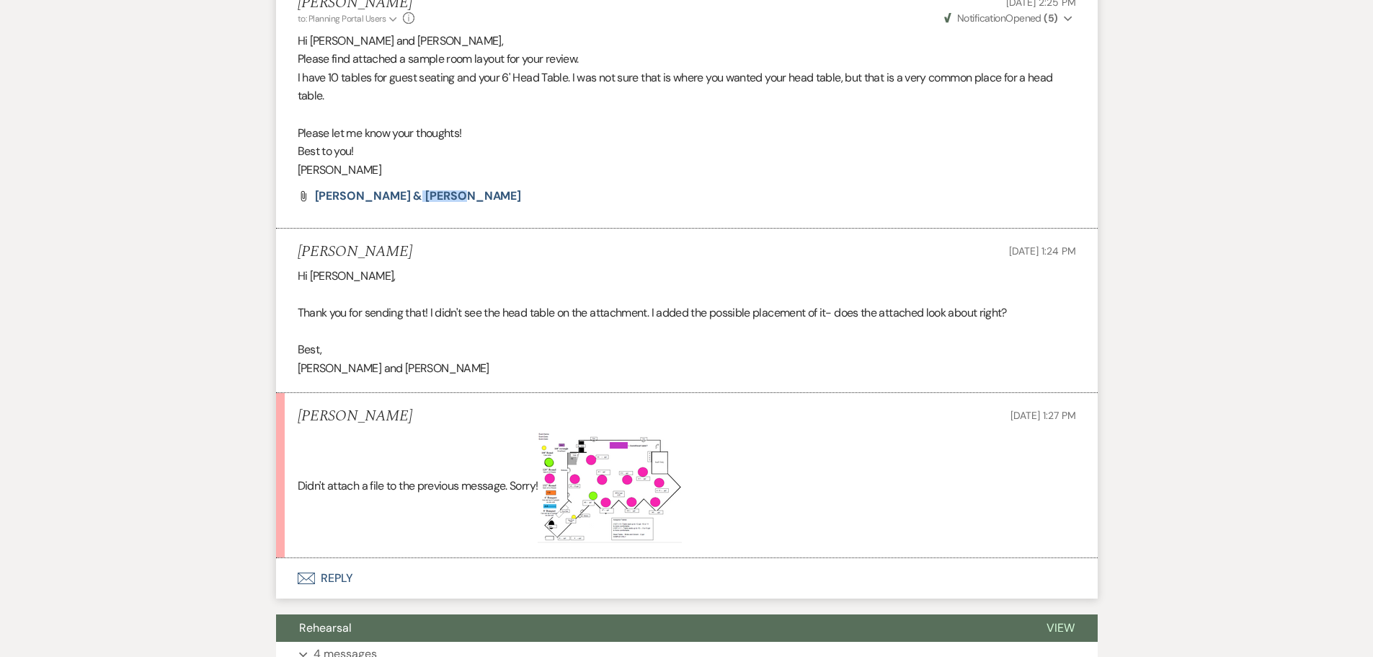
click at [623, 458] on img at bounding box center [610, 486] width 144 height 112
click at [626, 459] on img at bounding box center [610, 486] width 144 height 112
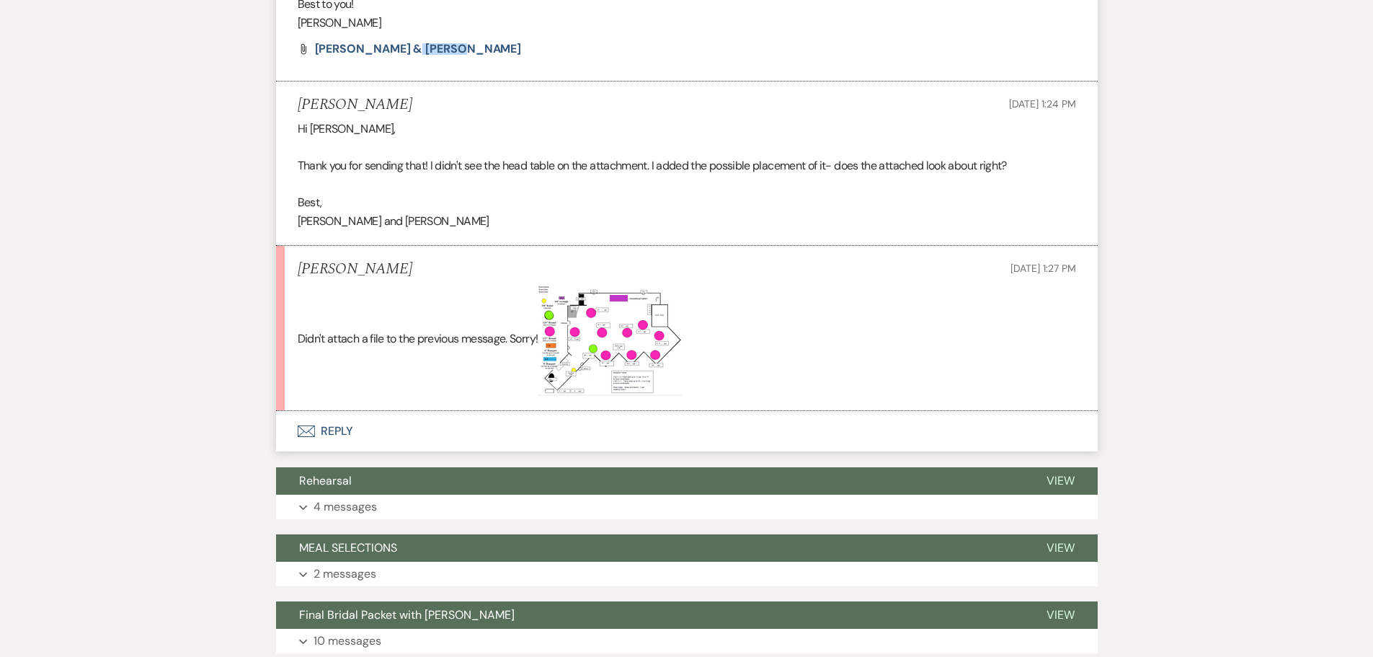
scroll to position [675, 0]
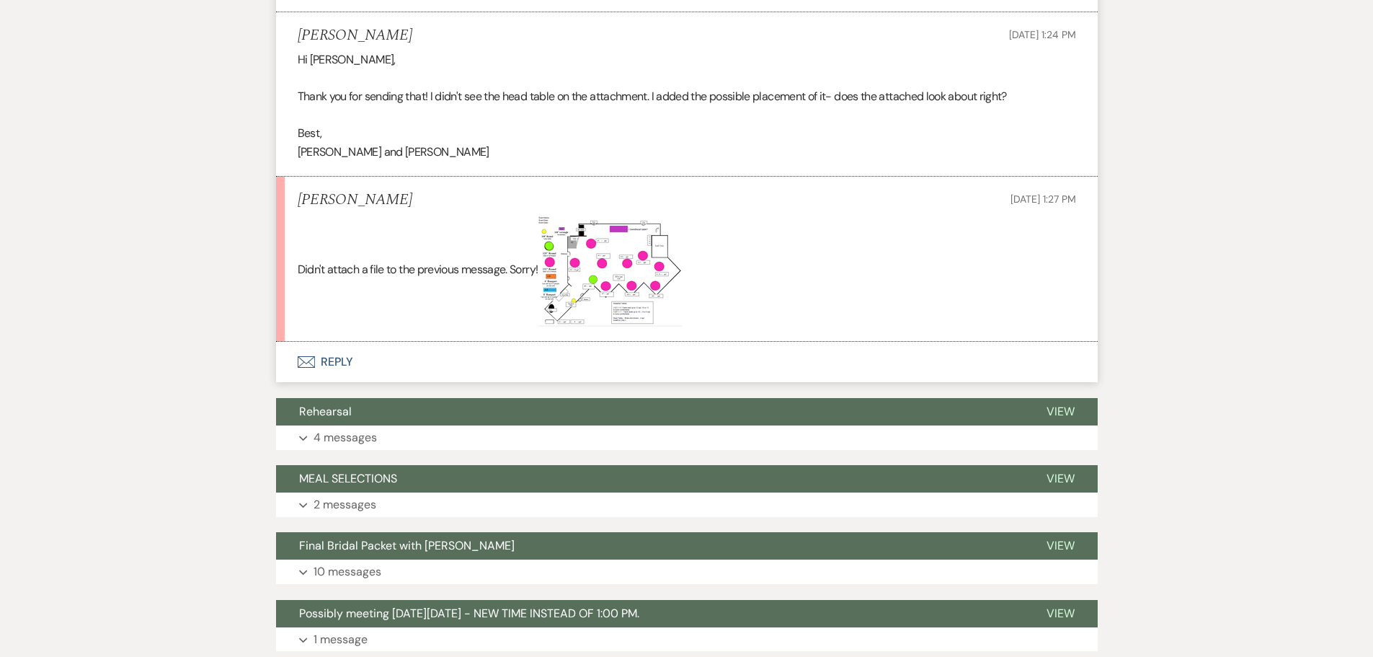
click at [621, 256] on img at bounding box center [610, 270] width 144 height 112
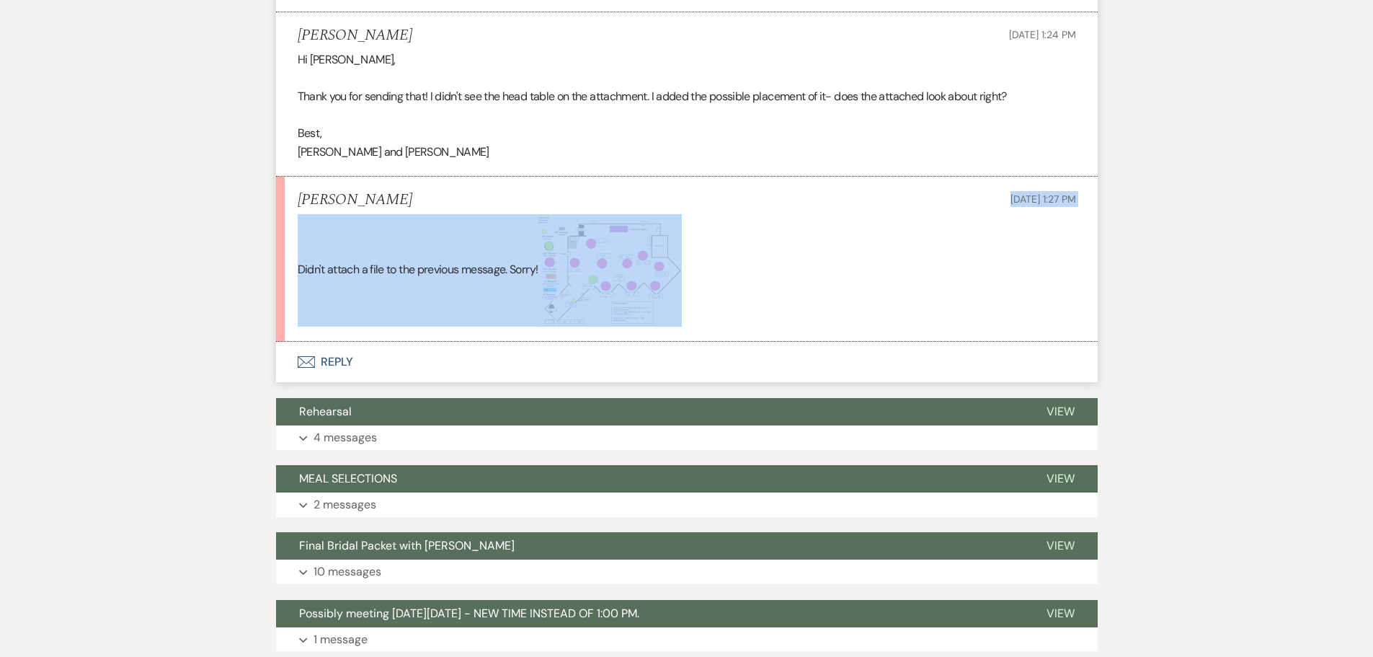
click at [796, 203] on li "[PERSON_NAME] [DATE] 1:27 PM Didn't attach a file to the previous message. Sorr…" at bounding box center [687, 260] width 822 height 166
click at [770, 210] on li "[PERSON_NAME] [DATE] 1:27 PM Didn't attach a file to the previous message. Sorr…" at bounding box center [687, 260] width 822 height 166
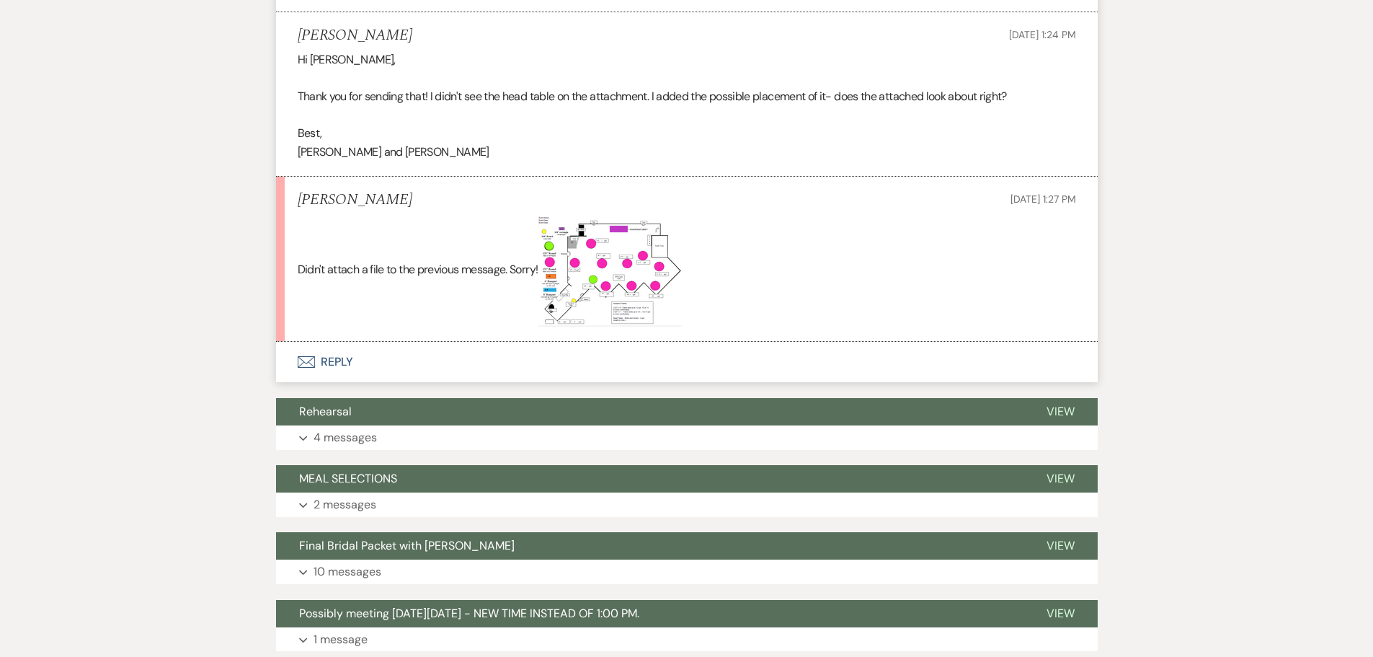
click at [303, 357] on use "button" at bounding box center [305, 362] width 17 height 12
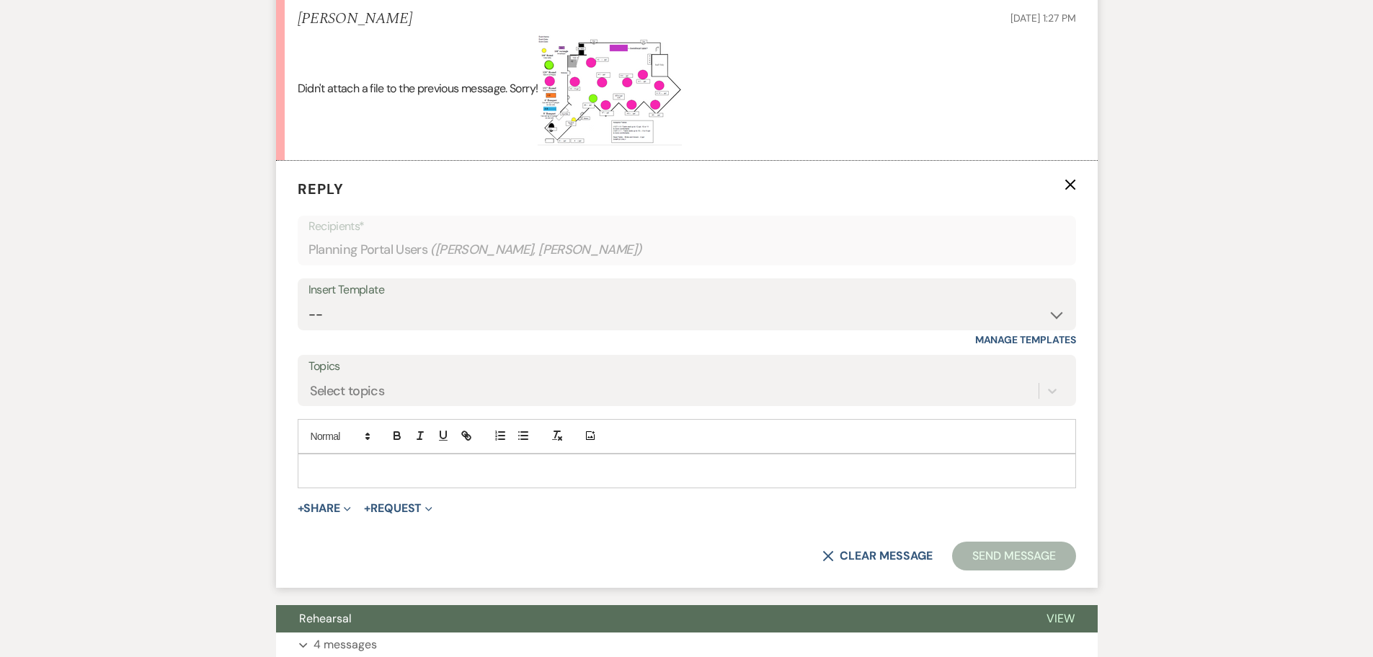
scroll to position [863, 0]
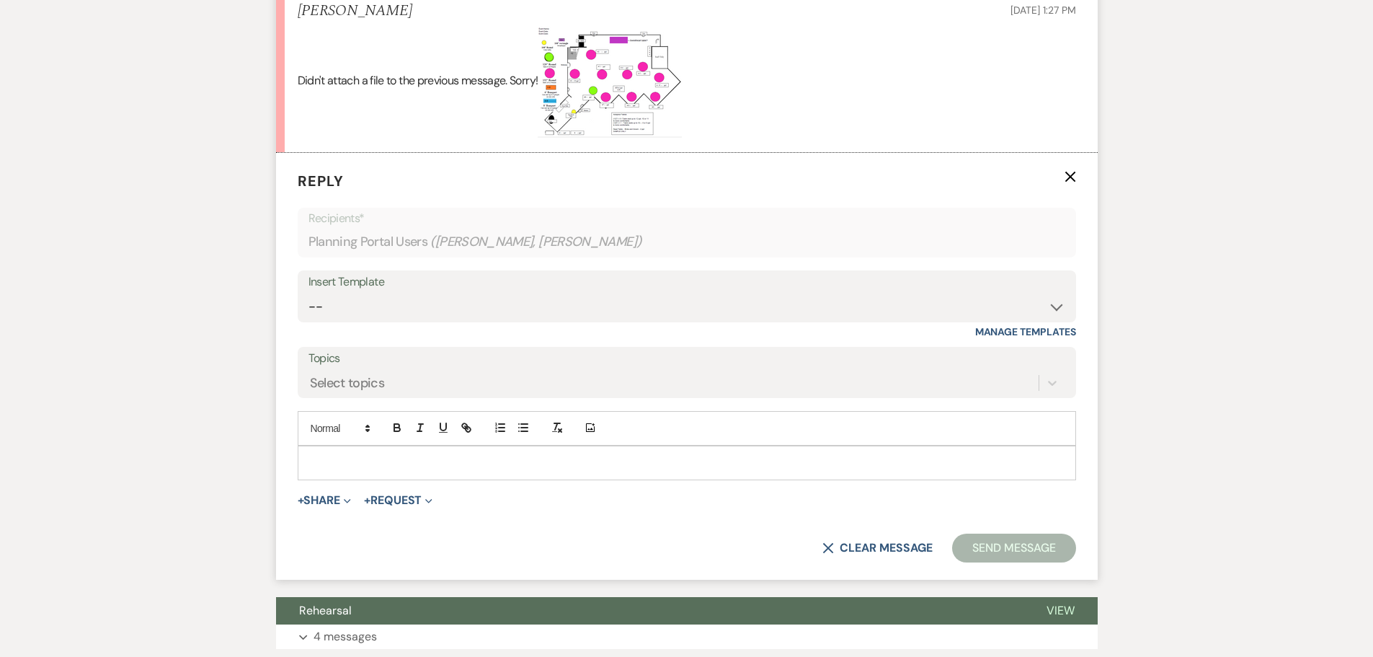
drag, startPoint x: 301, startPoint y: 448, endPoint x: 385, endPoint y: 425, distance: 87.4
click at [302, 448] on div at bounding box center [686, 462] width 777 height 33
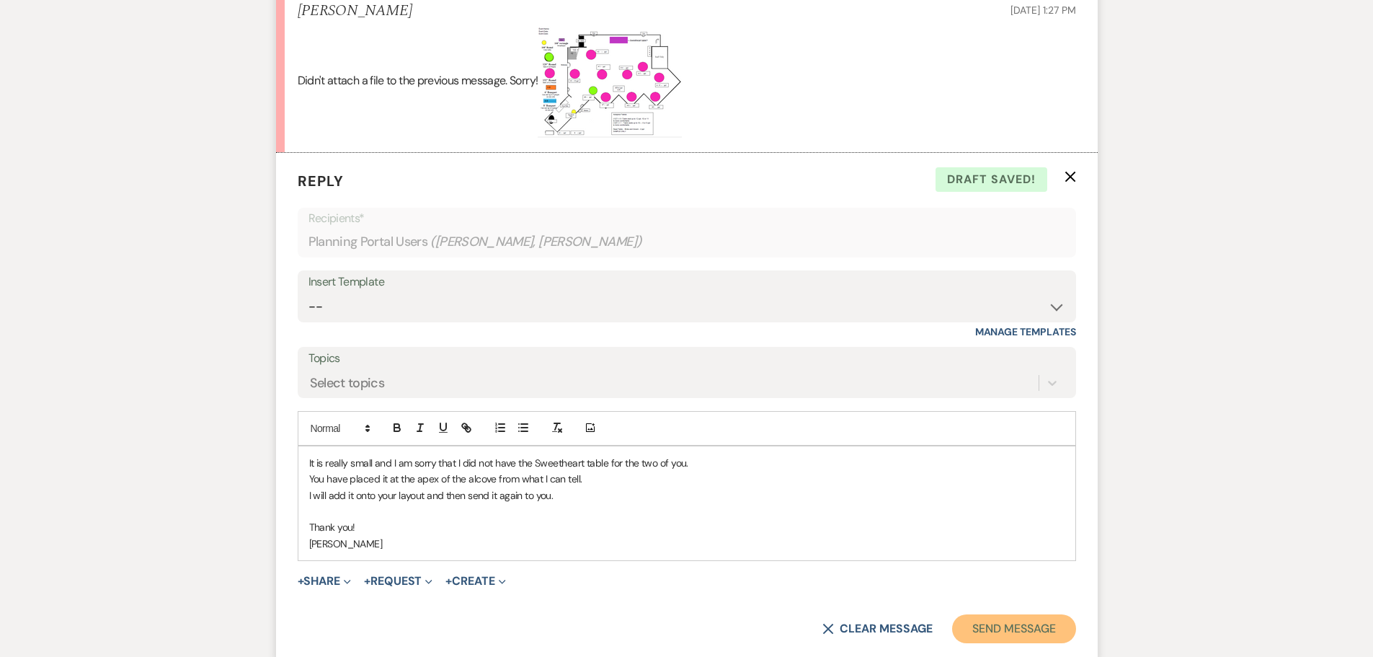
click at [990, 624] on button "Send Message" at bounding box center [1013, 628] width 123 height 29
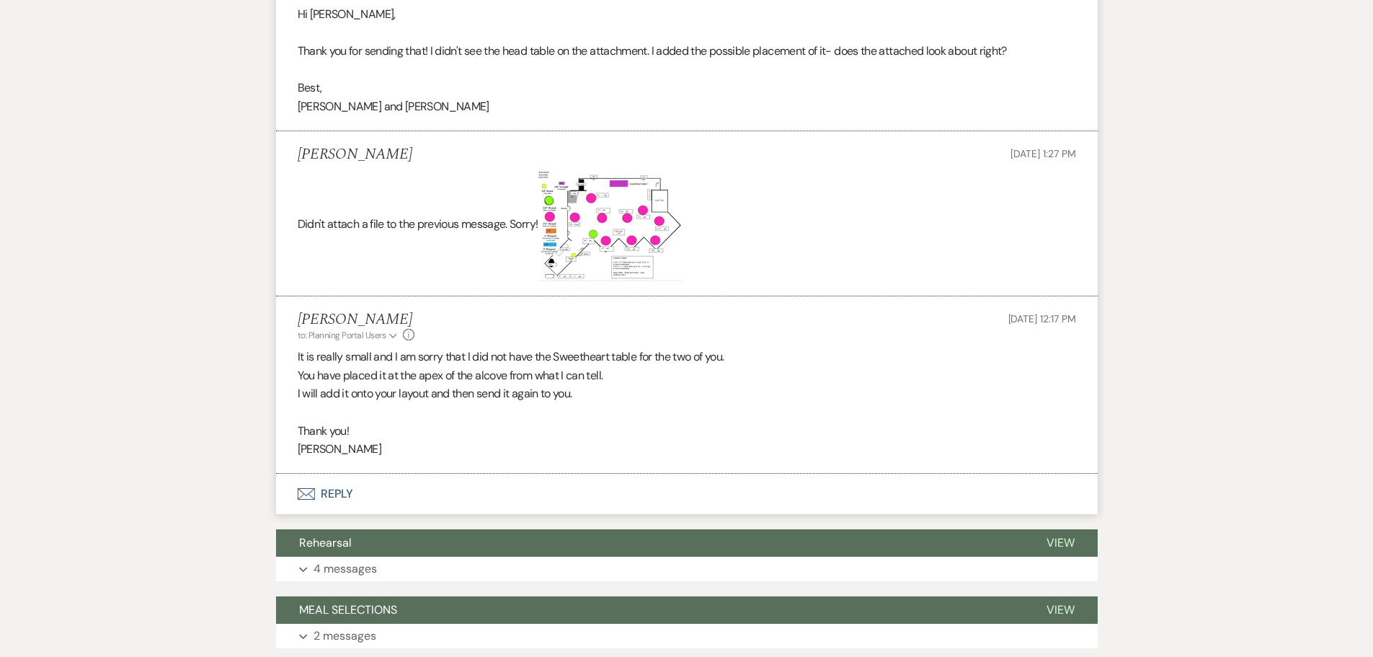
scroll to position [721, 0]
click at [617, 200] on img at bounding box center [610, 224] width 144 height 112
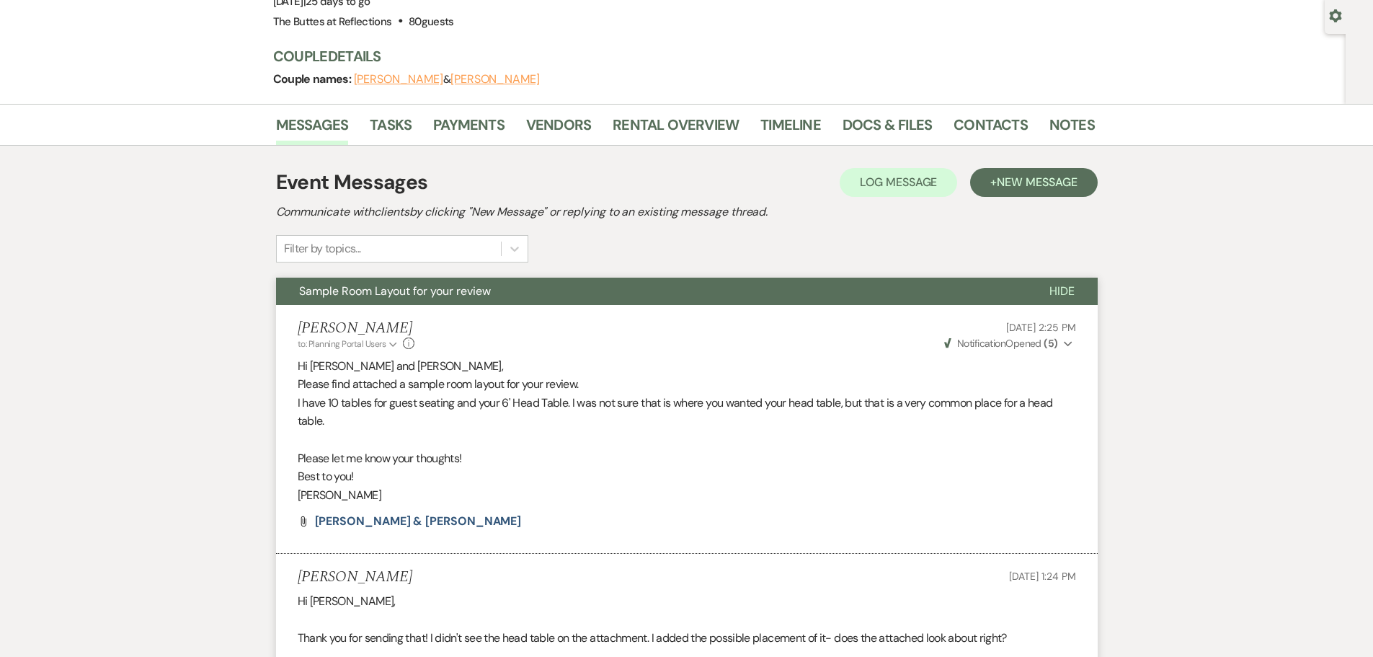
scroll to position [0, 0]
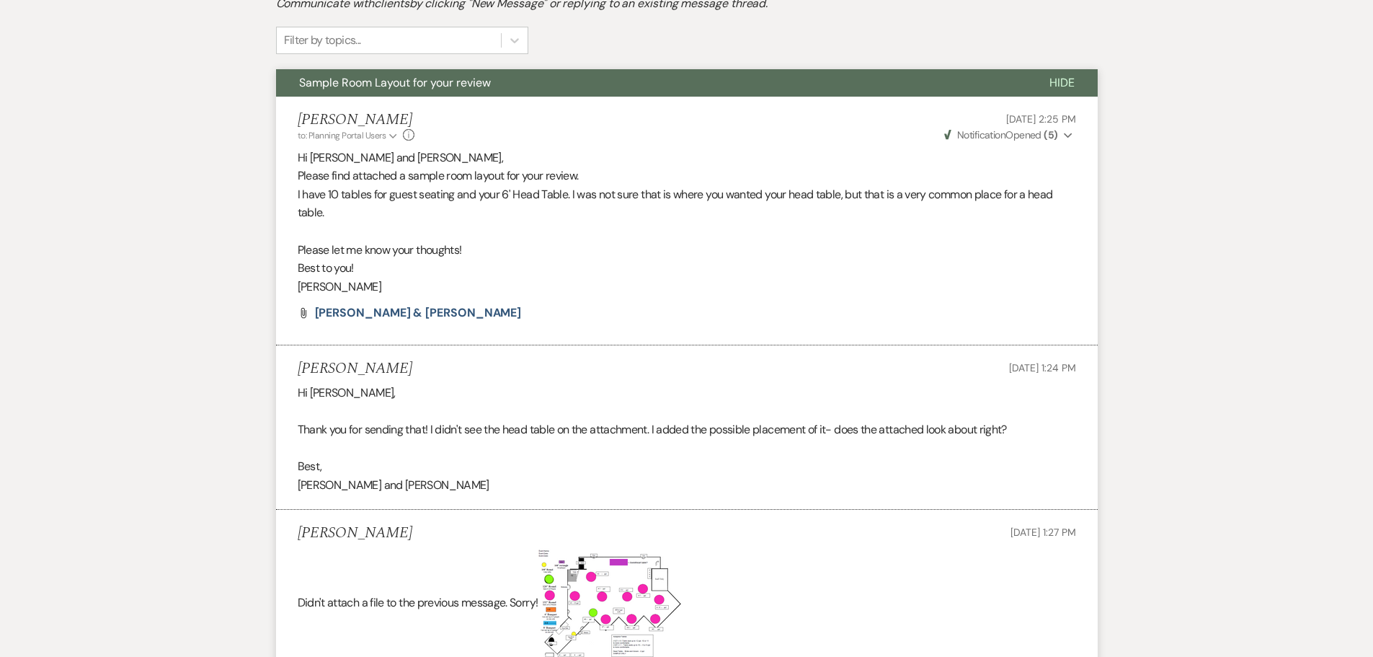
scroll to position [360, 0]
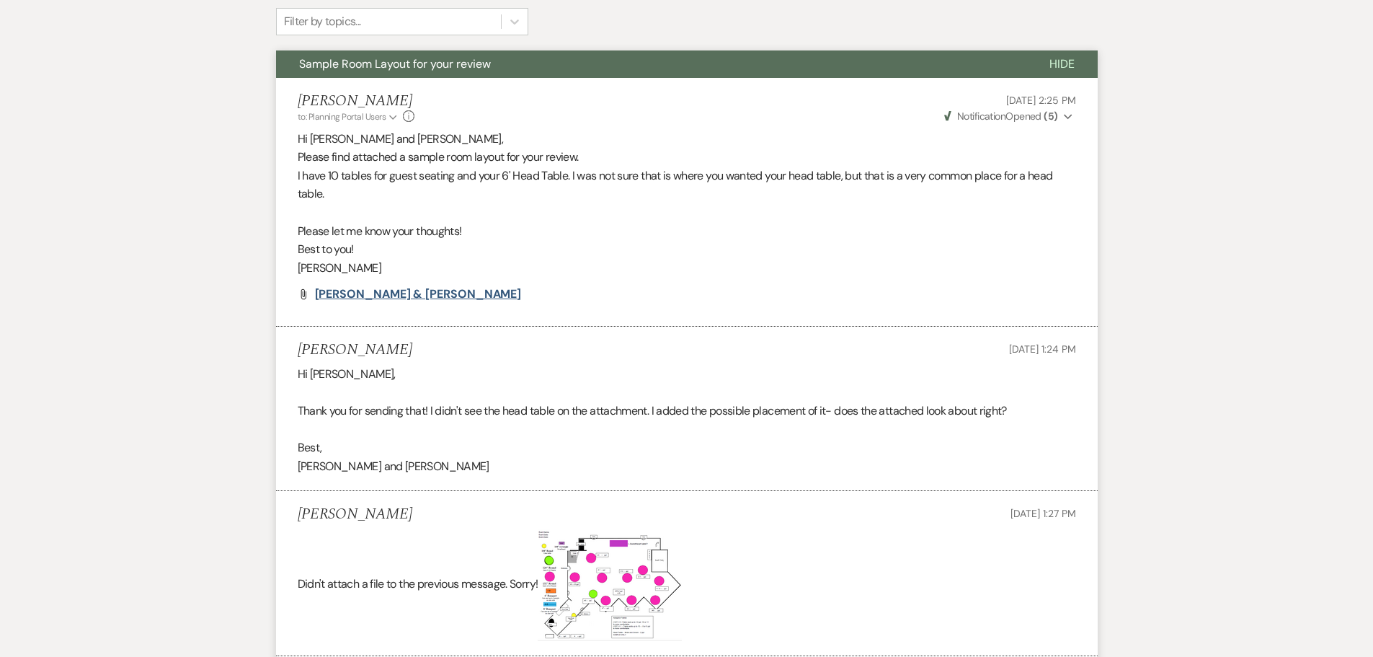
click at [347, 291] on span "[PERSON_NAME] & [PERSON_NAME]" at bounding box center [418, 293] width 207 height 15
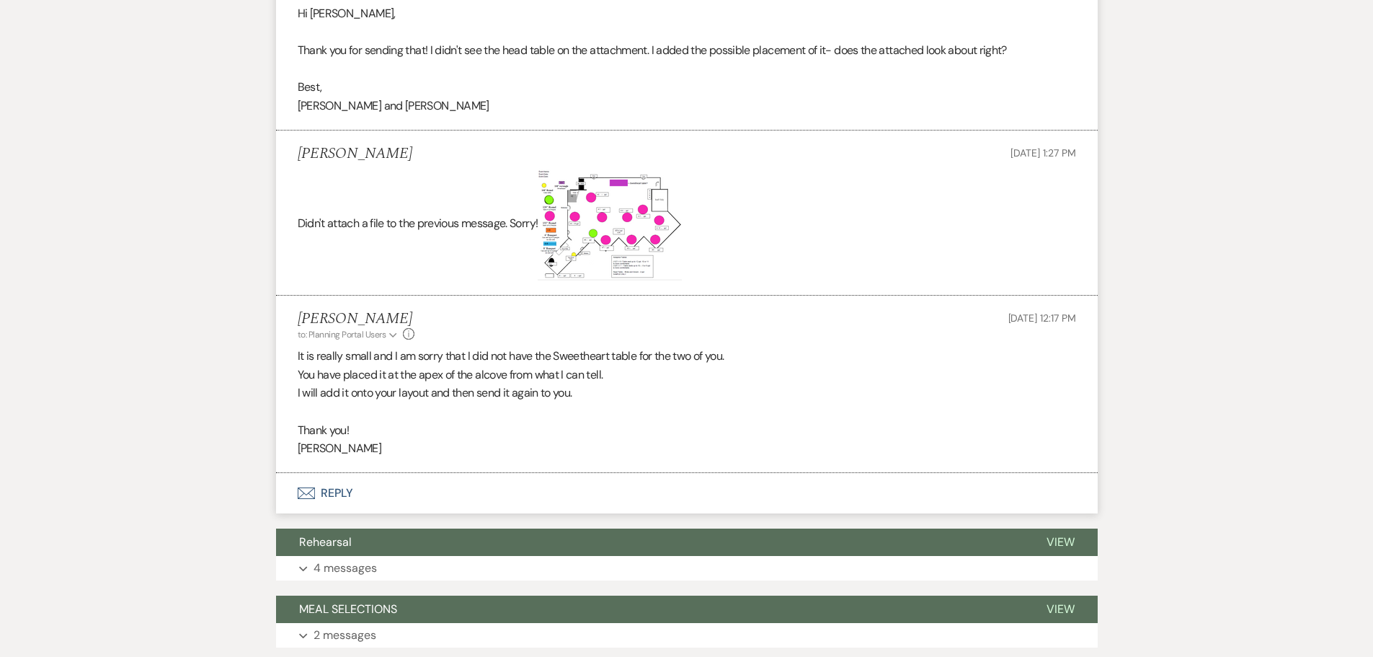
scroll to position [865, 0]
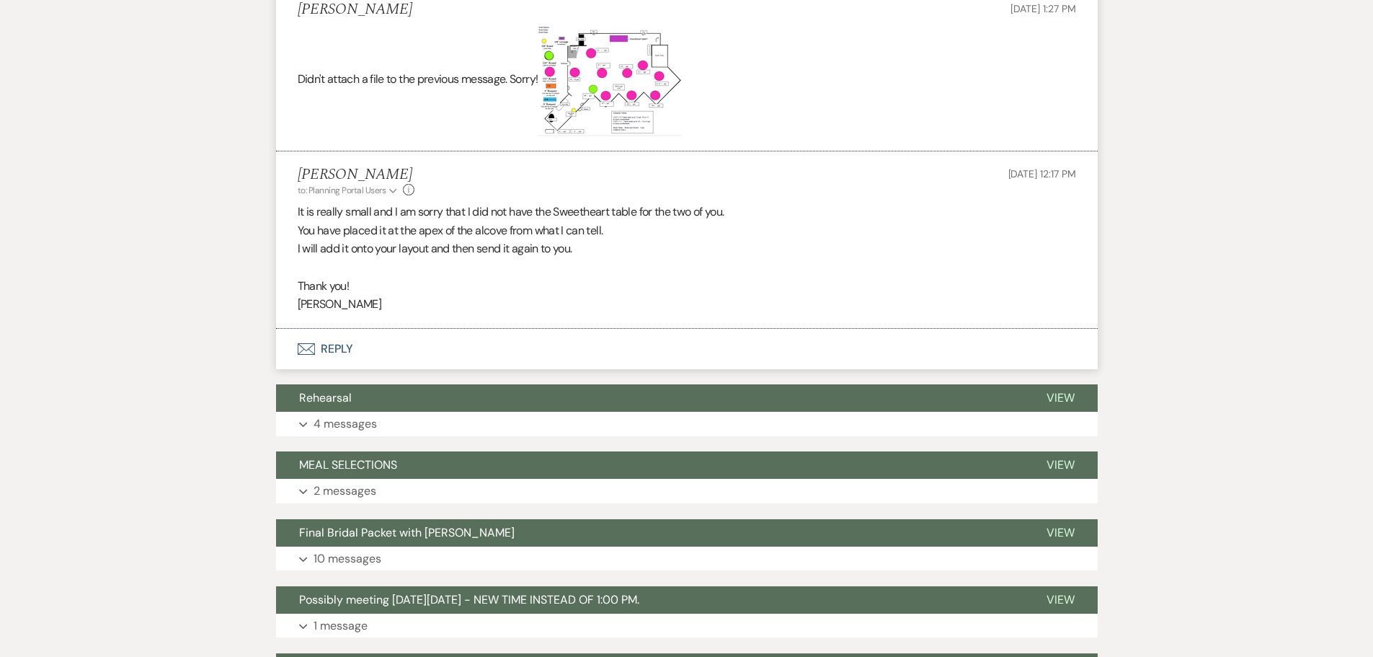
drag, startPoint x: 593, startPoint y: 248, endPoint x: 615, endPoint y: 247, distance: 21.6
click at [594, 247] on p "I will add it onto your layout and then send it again to you." at bounding box center [687, 248] width 778 height 19
click at [322, 277] on p "Thank you!" at bounding box center [687, 286] width 778 height 19
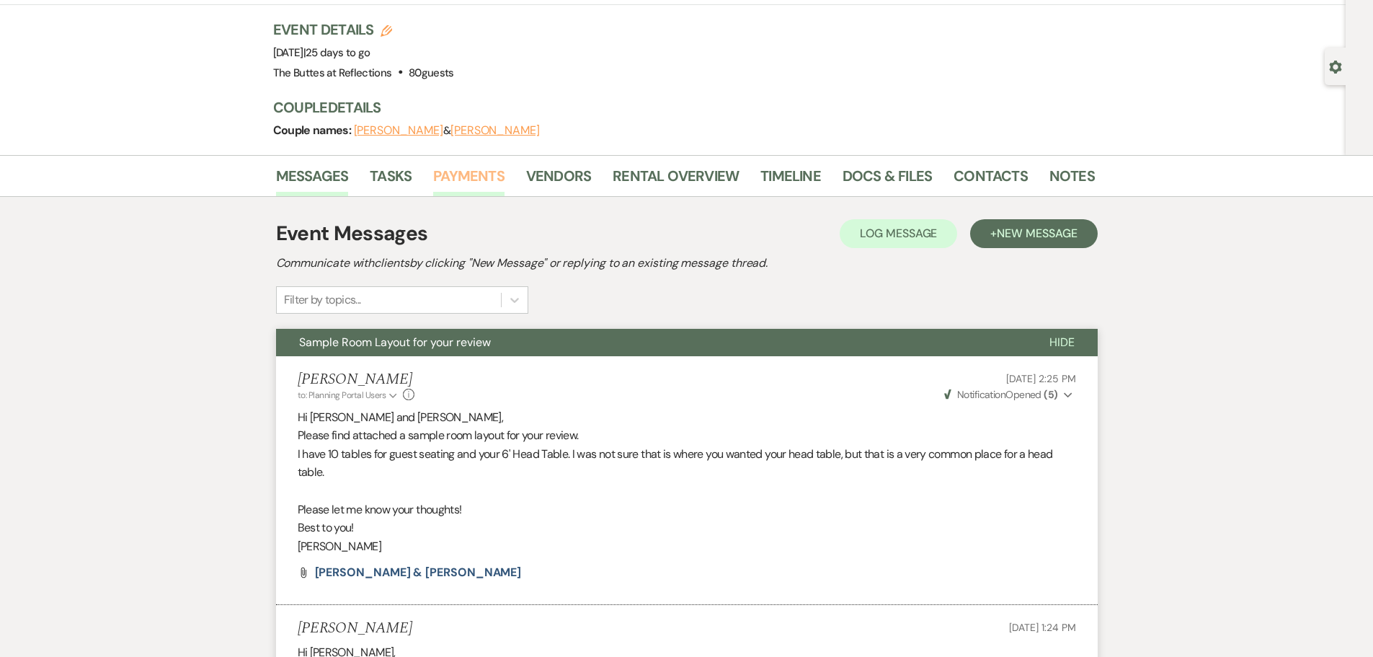
scroll to position [0, 0]
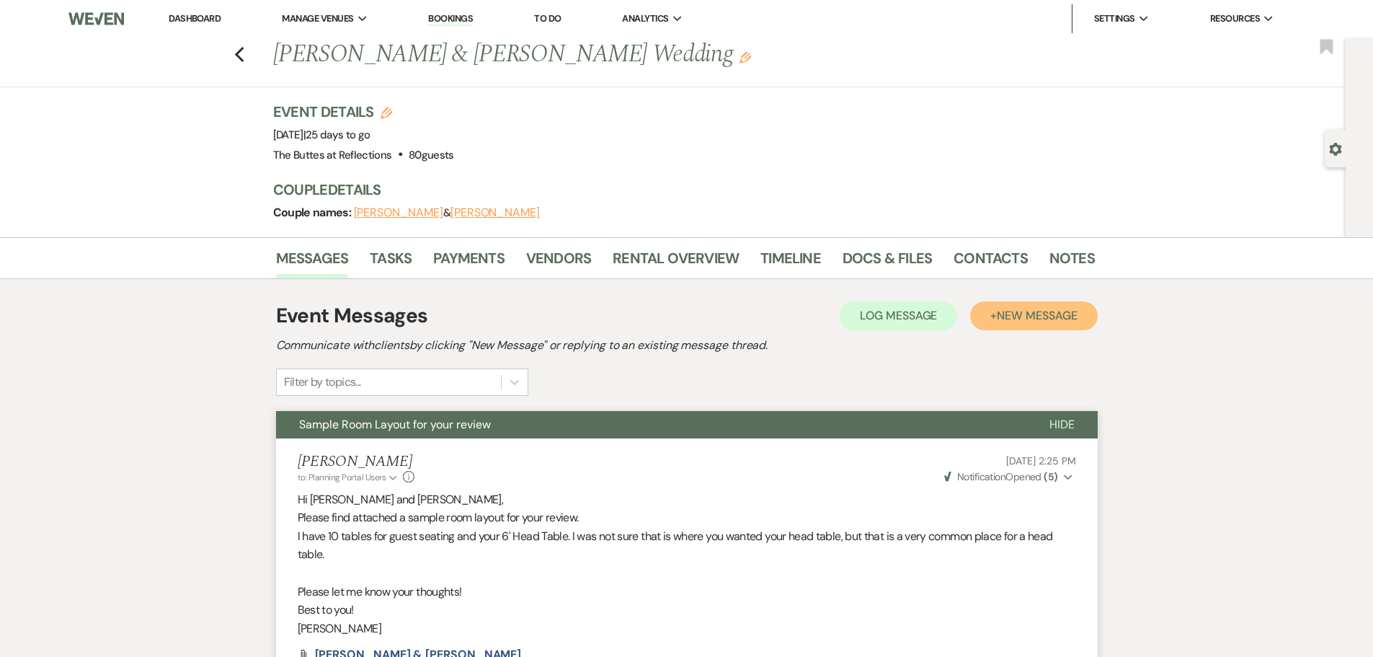
click at [1030, 319] on span "New Message" at bounding box center [1037, 315] width 80 height 15
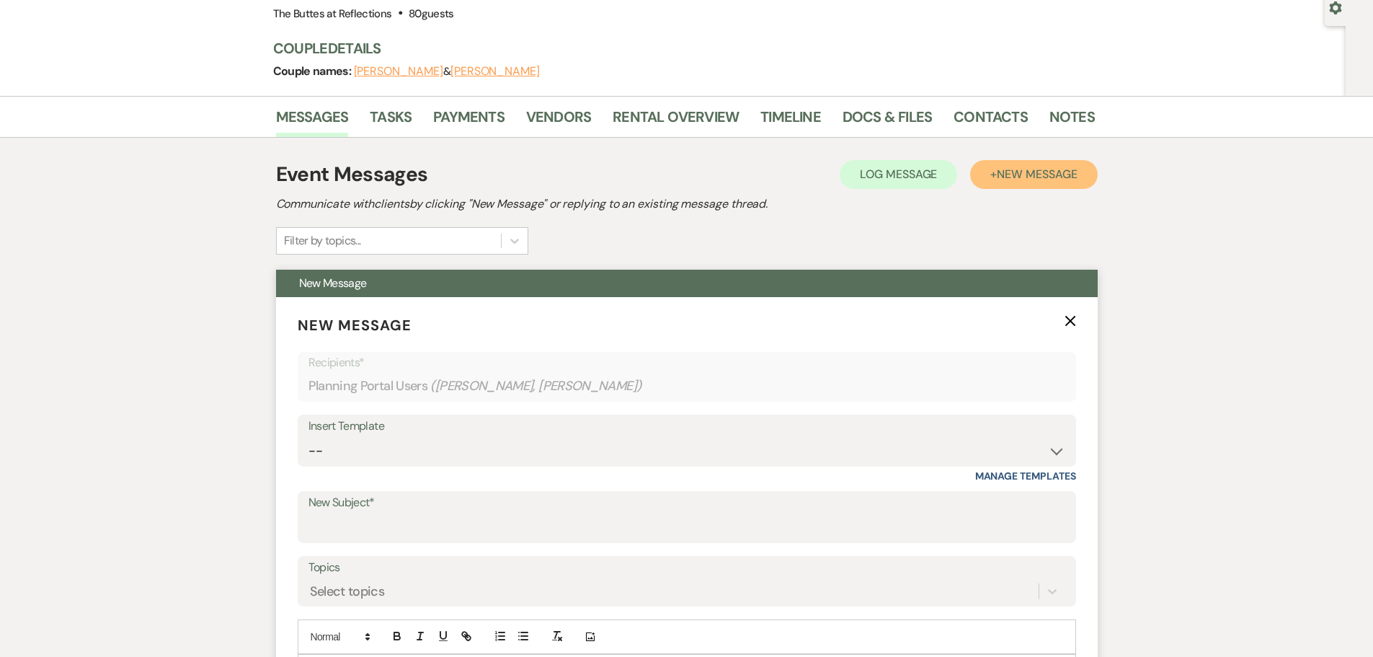
scroll to position [216, 0]
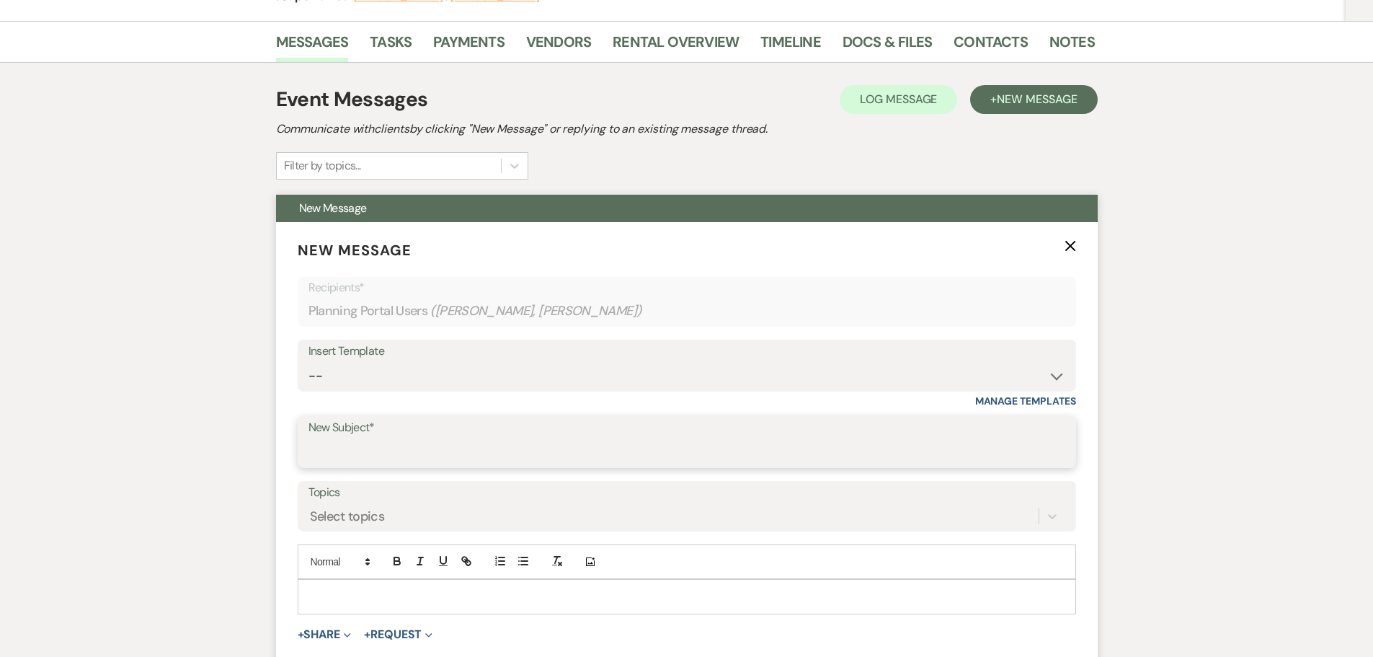
drag, startPoint x: 328, startPoint y: 439, endPoint x: 383, endPoint y: 448, distance: 56.3
click at [344, 438] on input "New Subject*" at bounding box center [686, 452] width 757 height 28
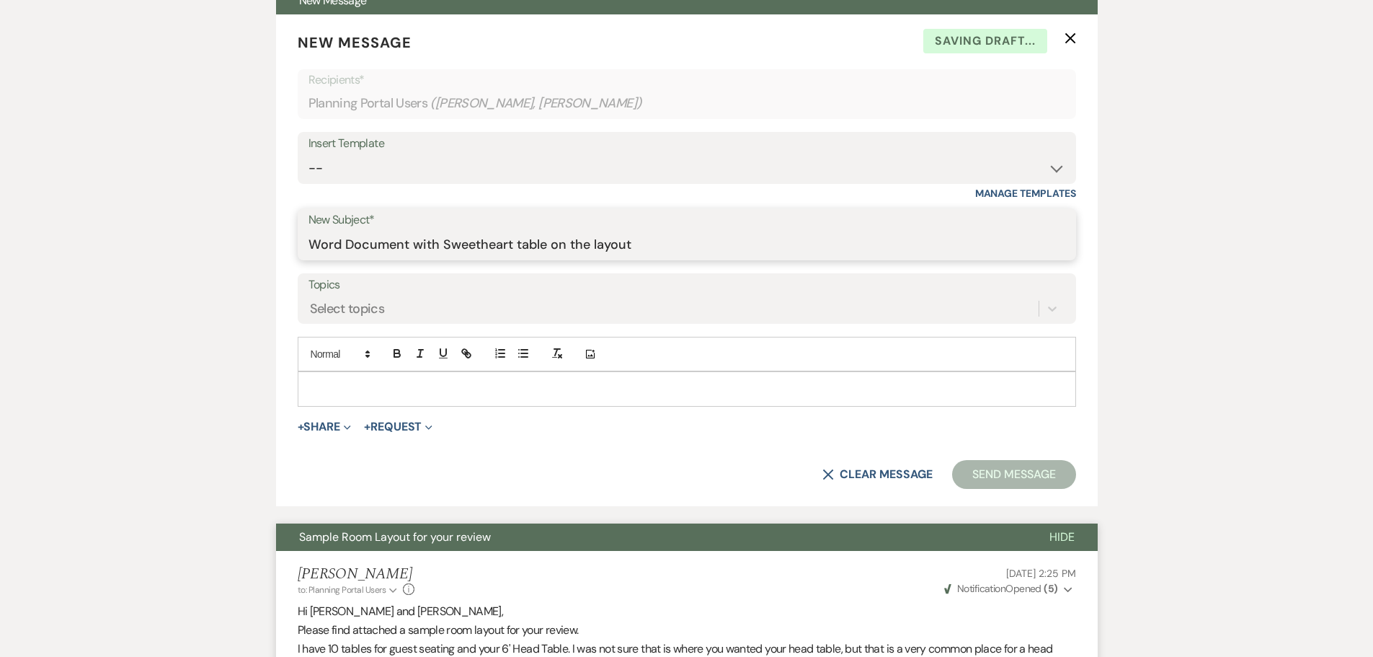
scroll to position [432, 0]
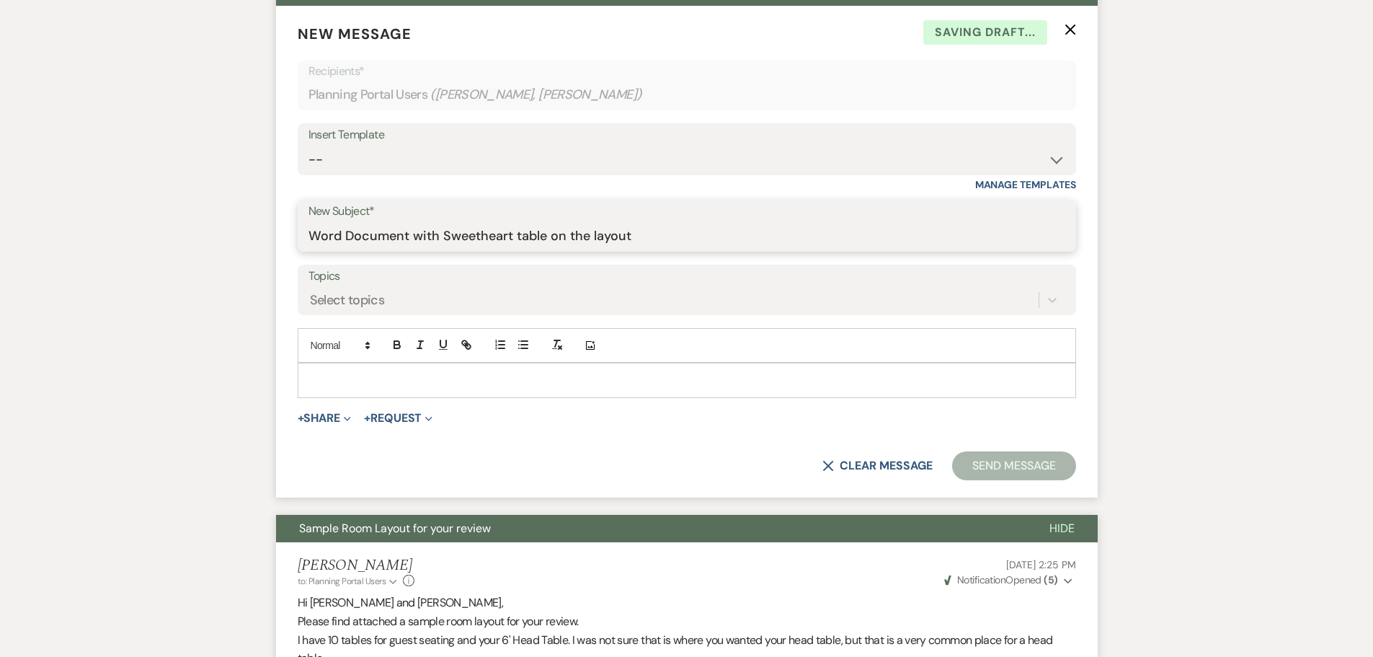
type input "Word Document with Sweetheart table on the layout"
drag, startPoint x: 357, startPoint y: 366, endPoint x: 423, endPoint y: 381, distance: 68.0
click at [356, 366] on div at bounding box center [686, 379] width 777 height 33
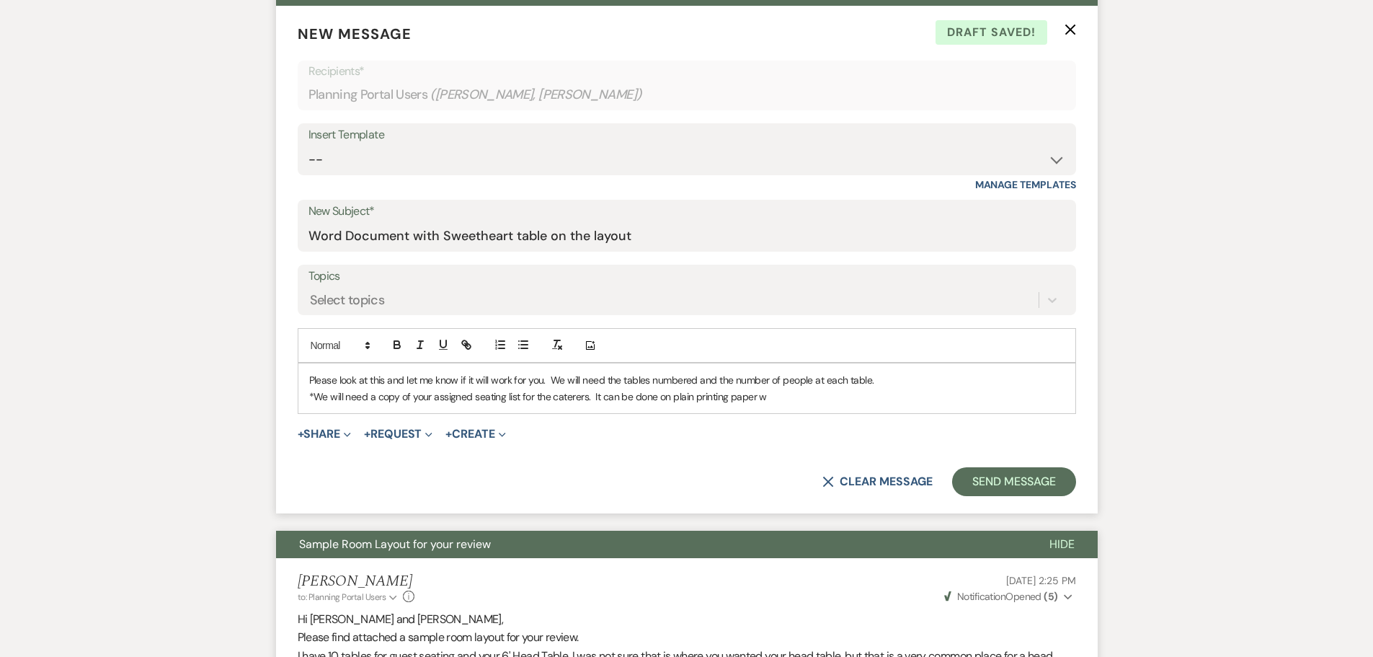
click at [518, 399] on p "*We will need a copy of your assigned seating list for the caterers. It can be …" at bounding box center [686, 396] width 755 height 16
click at [825, 396] on p "*We will need a copy of your assigned seating list for each table for the cater…" at bounding box center [686, 396] width 755 height 16
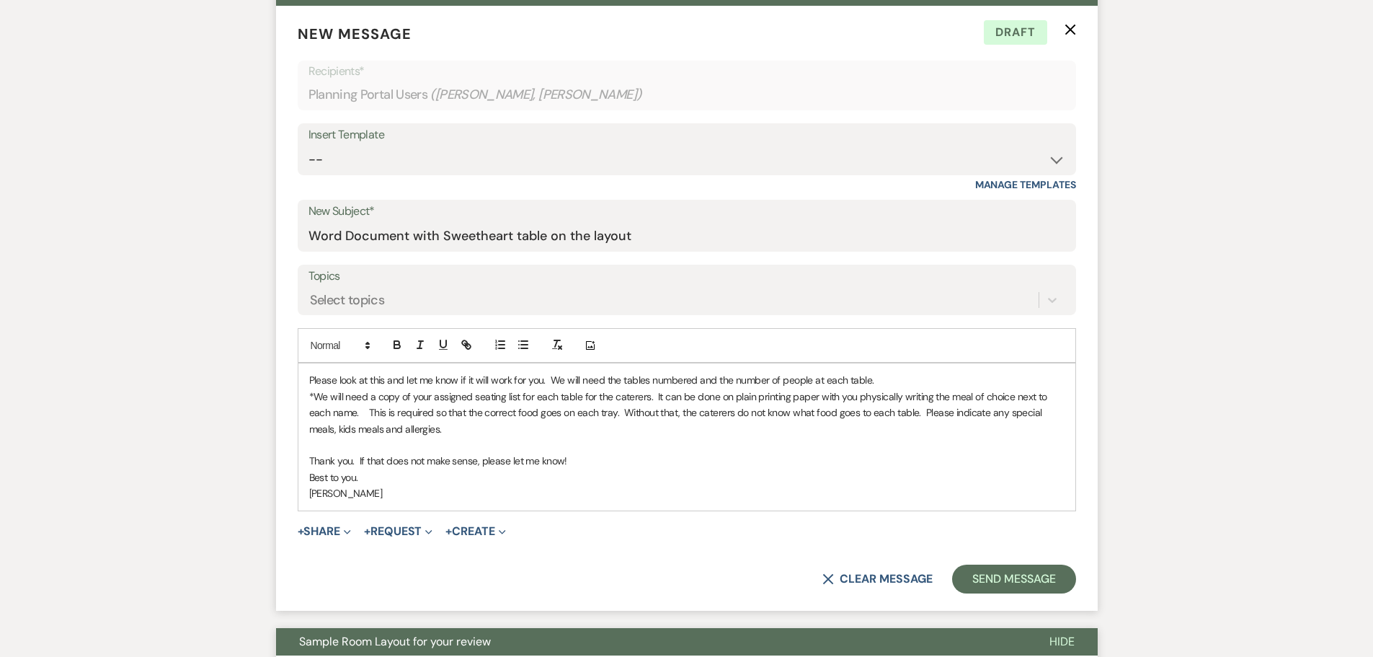
click at [455, 430] on p "*We will need a copy of your assigned seating list for each table for the cater…" at bounding box center [686, 412] width 755 height 48
click at [321, 528] on button "+ Share Expand" at bounding box center [325, 531] width 54 height 12
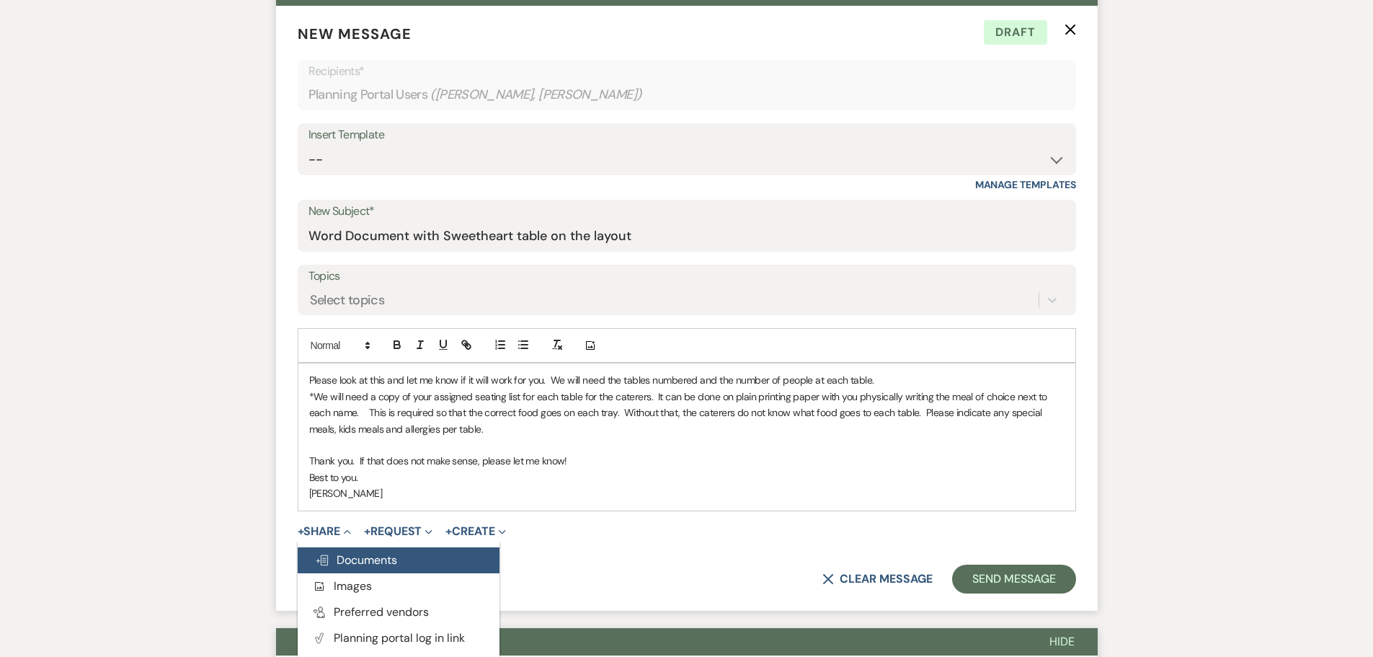
click at [370, 562] on span "Doc Upload Documents" at bounding box center [356, 559] width 82 height 15
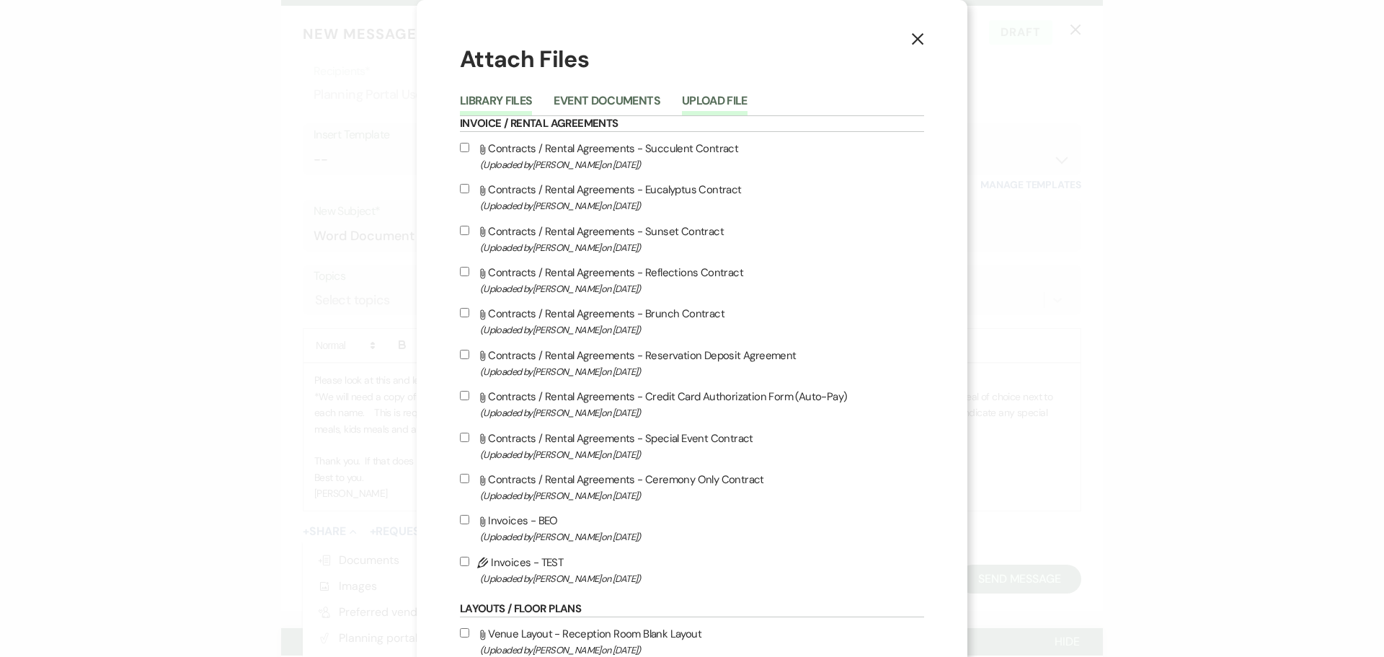
click at [705, 95] on button "Upload File" at bounding box center [715, 105] width 66 height 20
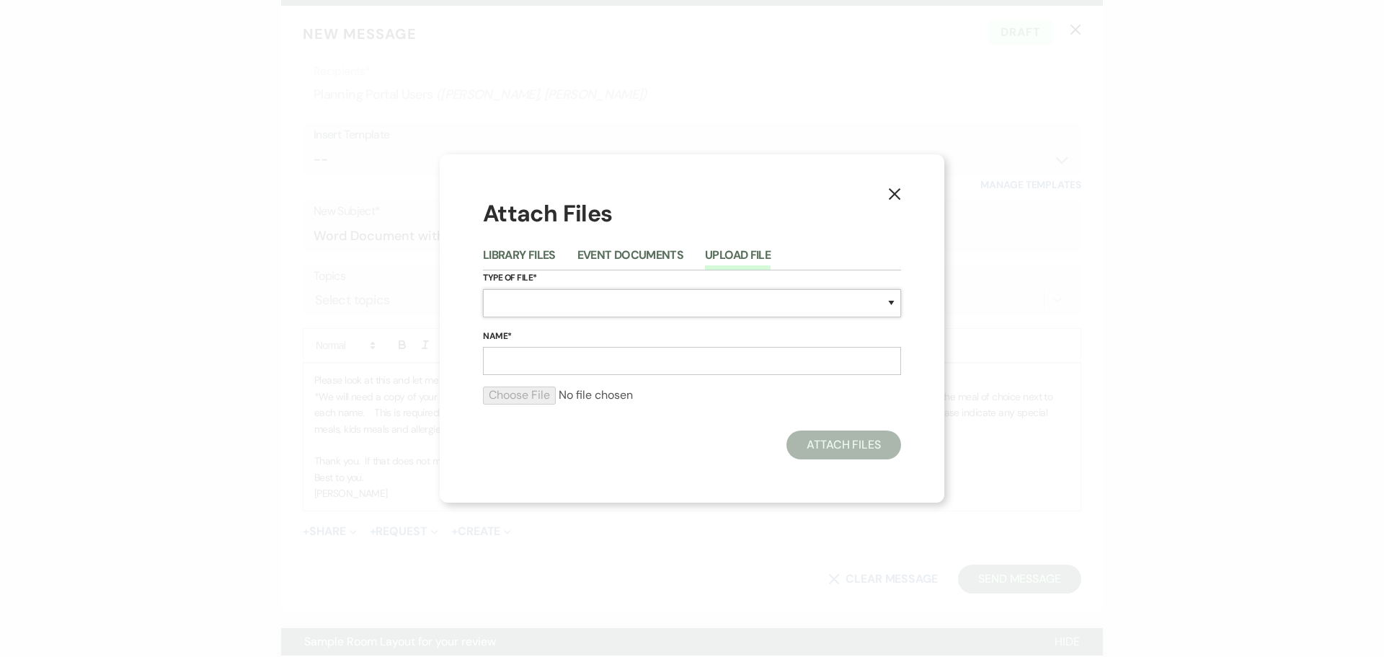
click at [506, 304] on select "Special Event Insurance Vendor Certificate of Insurance Contracts / Rental Agre…" at bounding box center [692, 303] width 418 height 28
select select "24"
click at [483, 289] on select "Special Event Insurance Vendor Certificate of Insurance Contracts / Rental Agre…" at bounding box center [692, 303] width 418 height 28
click at [510, 357] on input "Name*" at bounding box center [692, 361] width 418 height 28
type input "p"
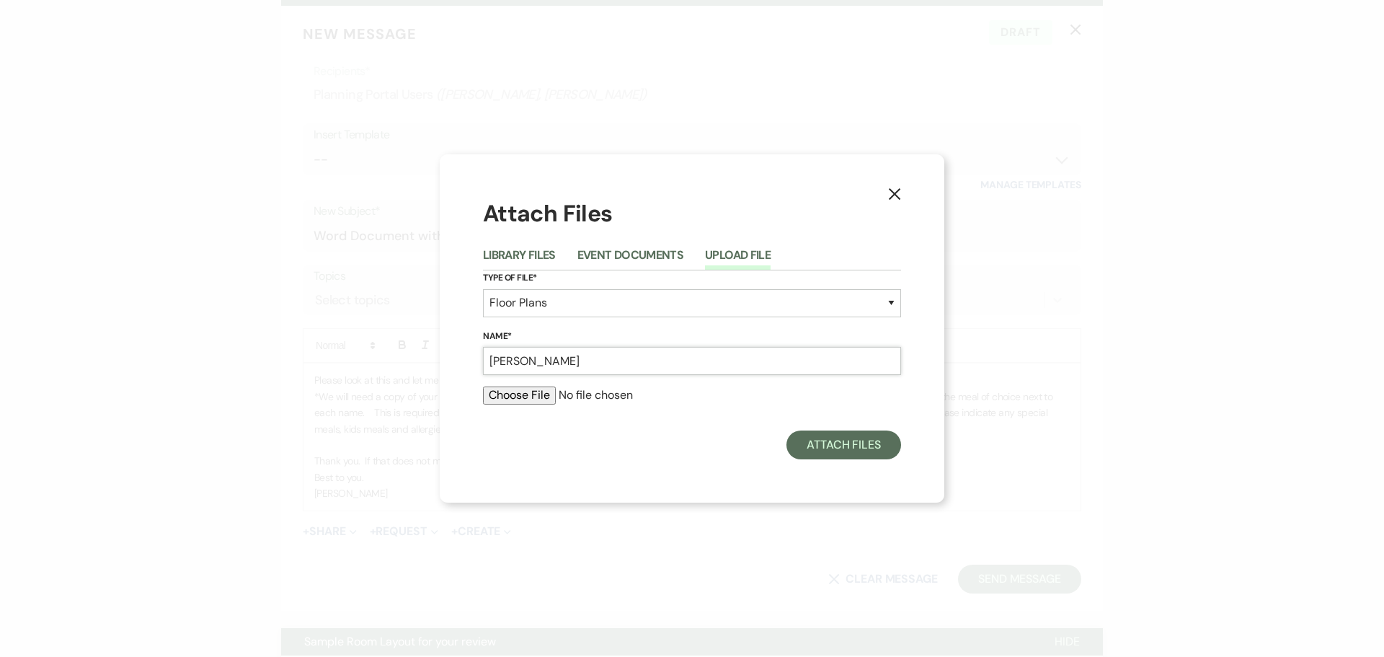
type input "[PERSON_NAME]"
click at [516, 393] on input "file" at bounding box center [692, 394] width 418 height 17
type input "C:\fakepath\[PERSON_NAME] [DATE] Room Layout.doc"
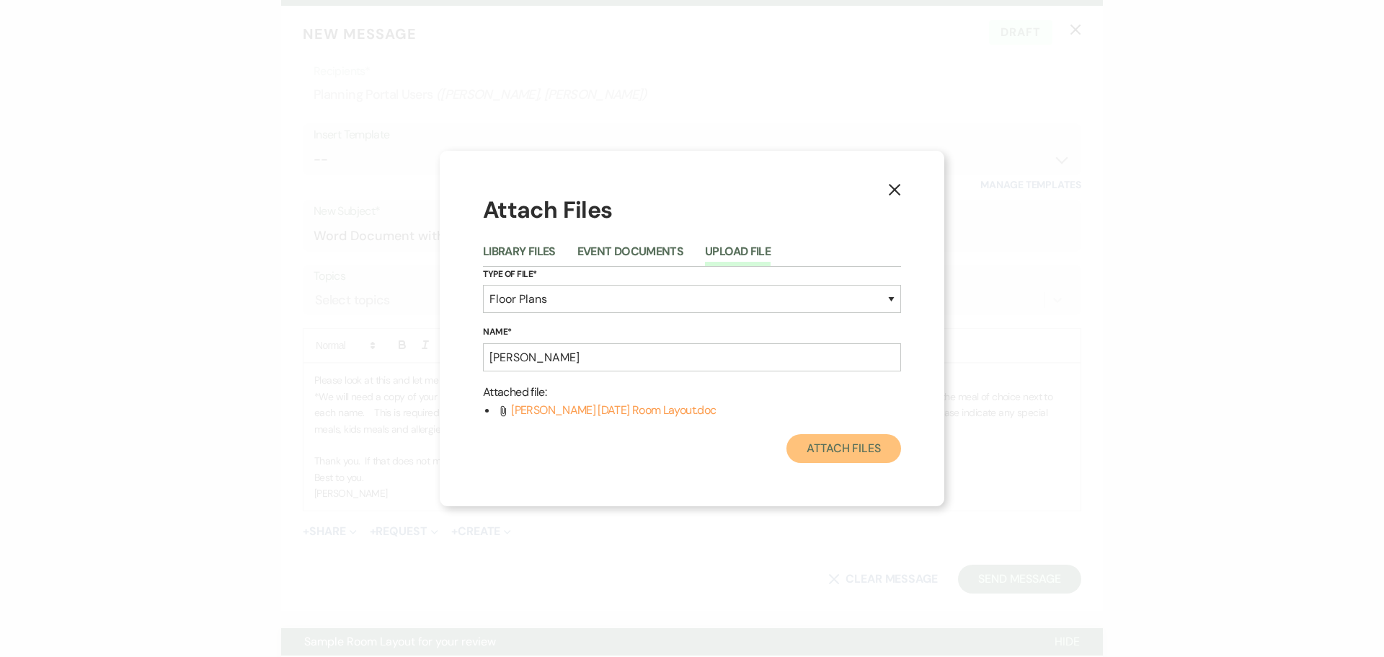
click at [837, 441] on button "Attach Files" at bounding box center [843, 448] width 115 height 29
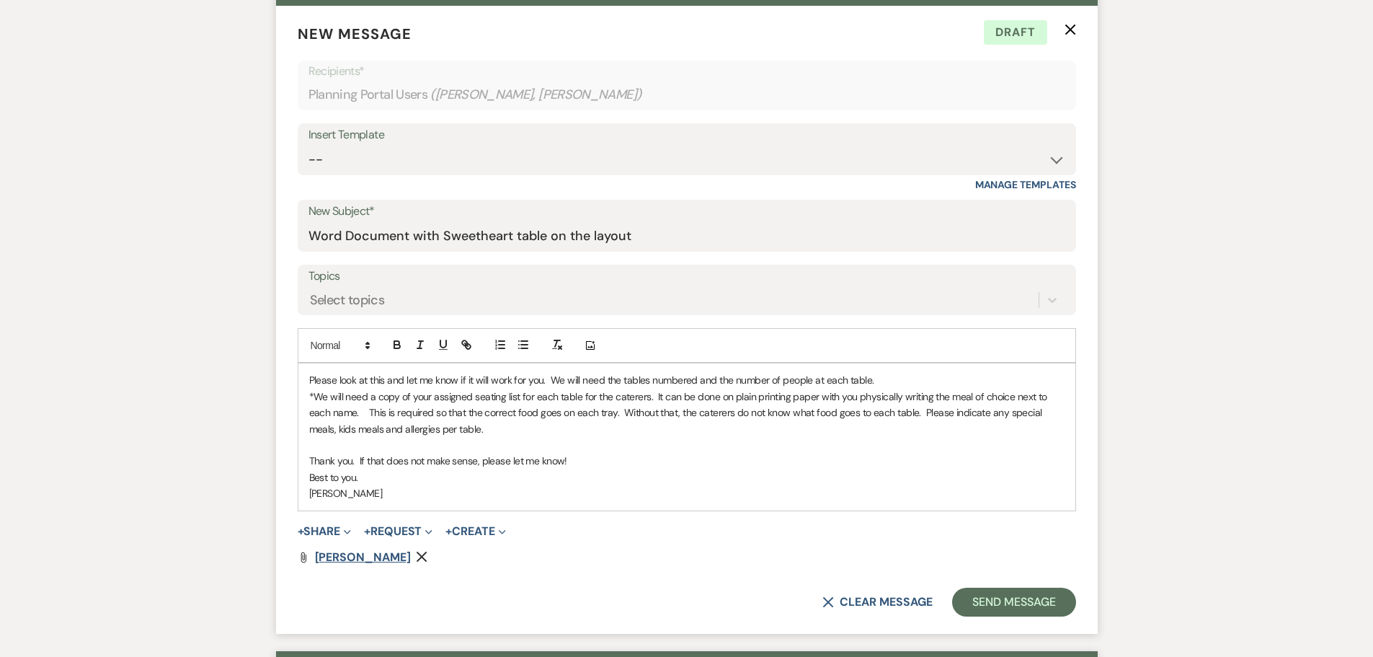
click at [346, 556] on span "[PERSON_NAME]" at bounding box center [363, 556] width 96 height 15
click at [417, 555] on use "button" at bounding box center [422, 556] width 11 height 11
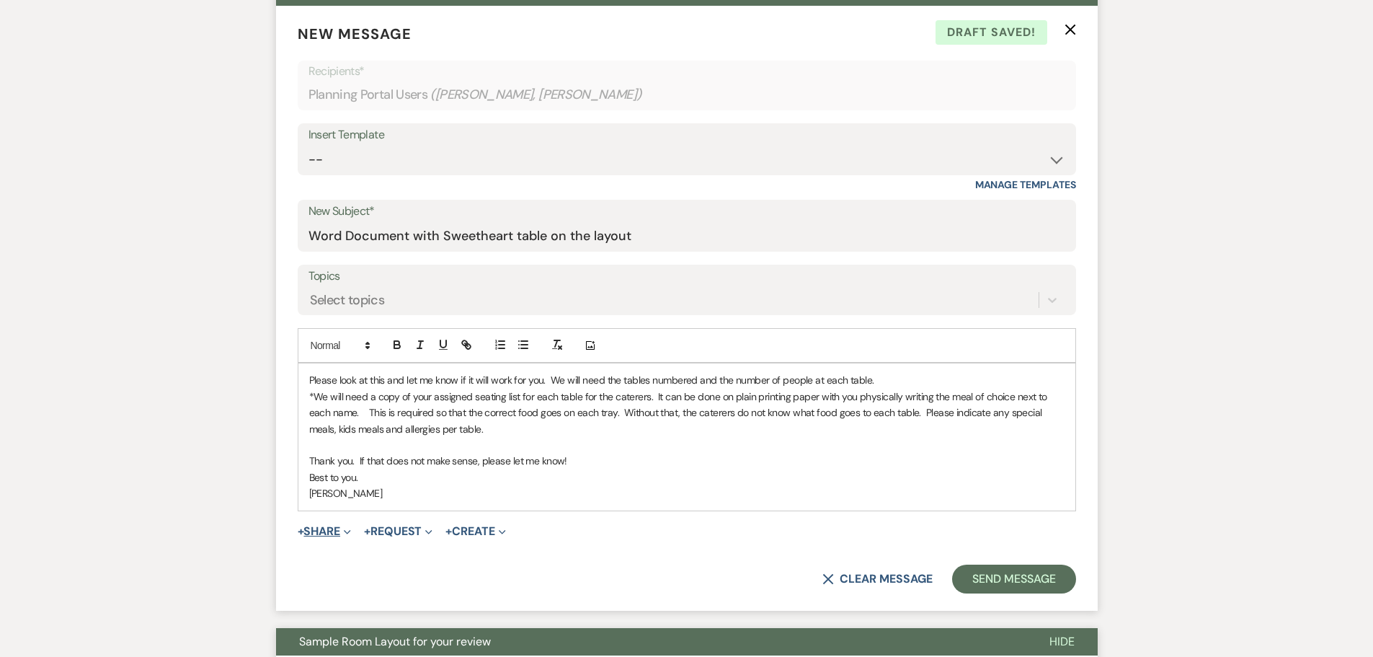
click at [322, 527] on button "+ Share Expand" at bounding box center [325, 531] width 54 height 12
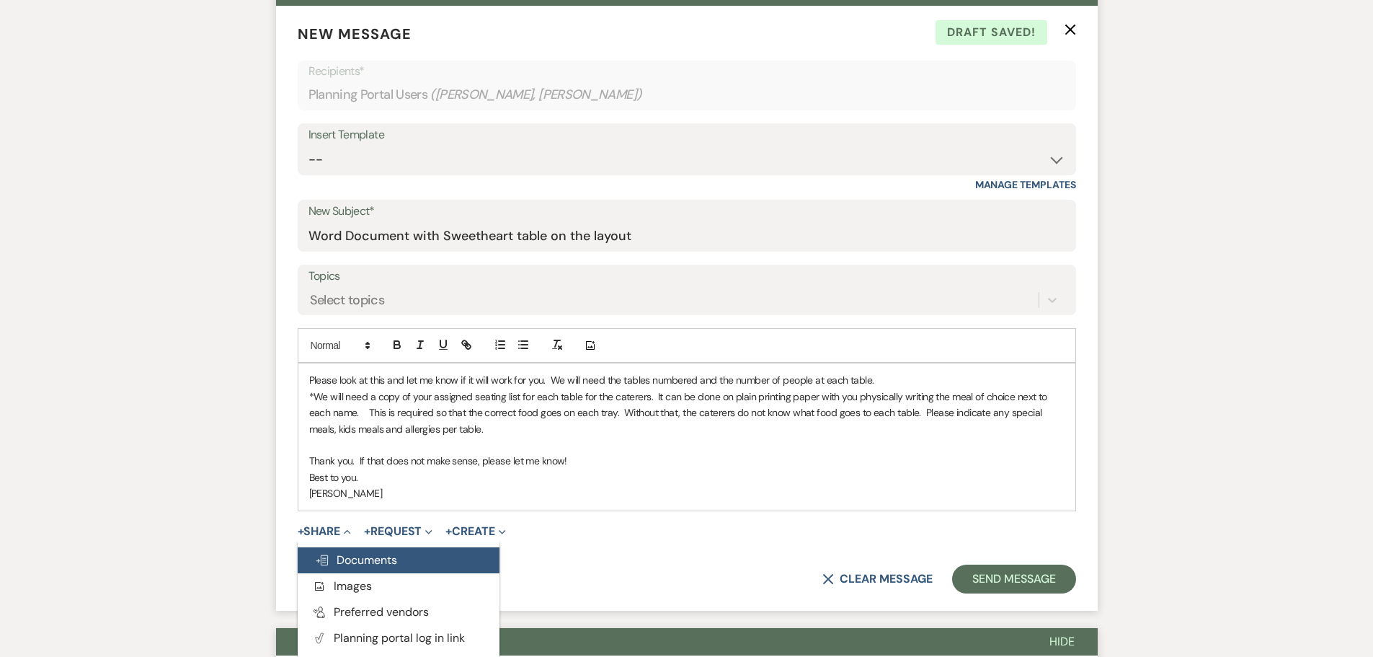
click at [334, 562] on span "Doc Upload Documents" at bounding box center [356, 559] width 82 height 15
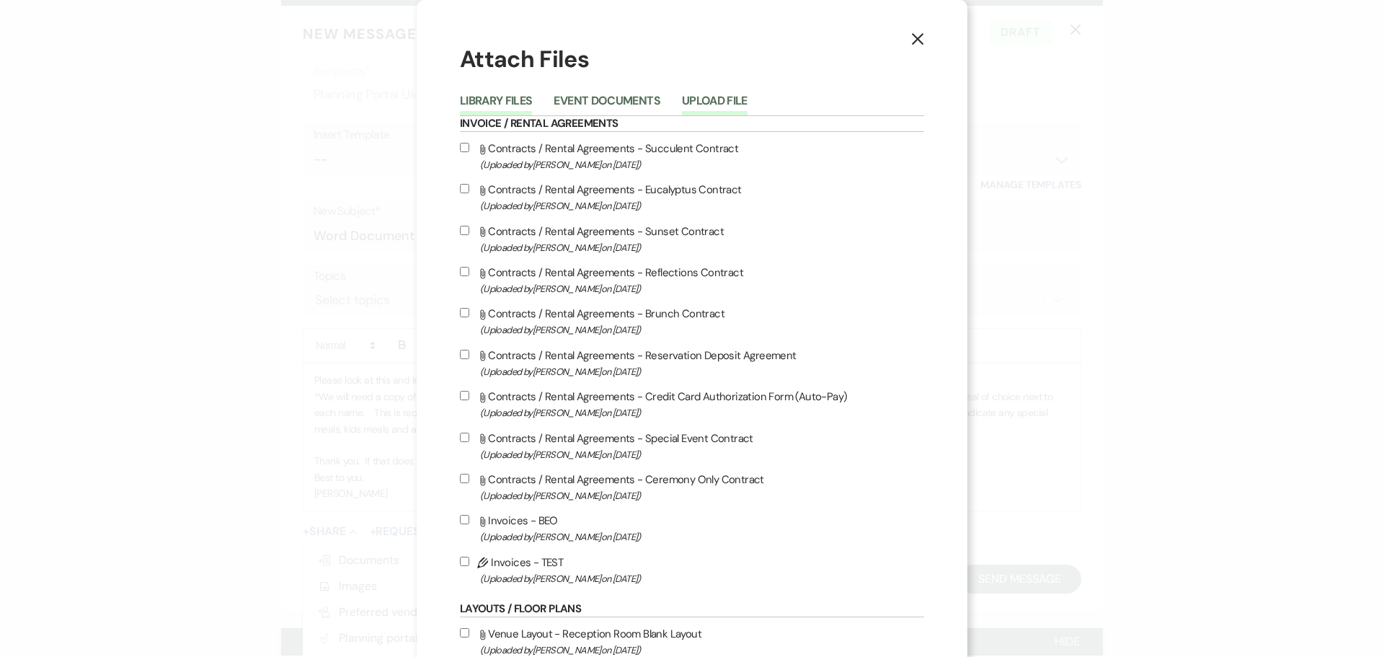
click at [690, 104] on button "Upload File" at bounding box center [715, 105] width 66 height 20
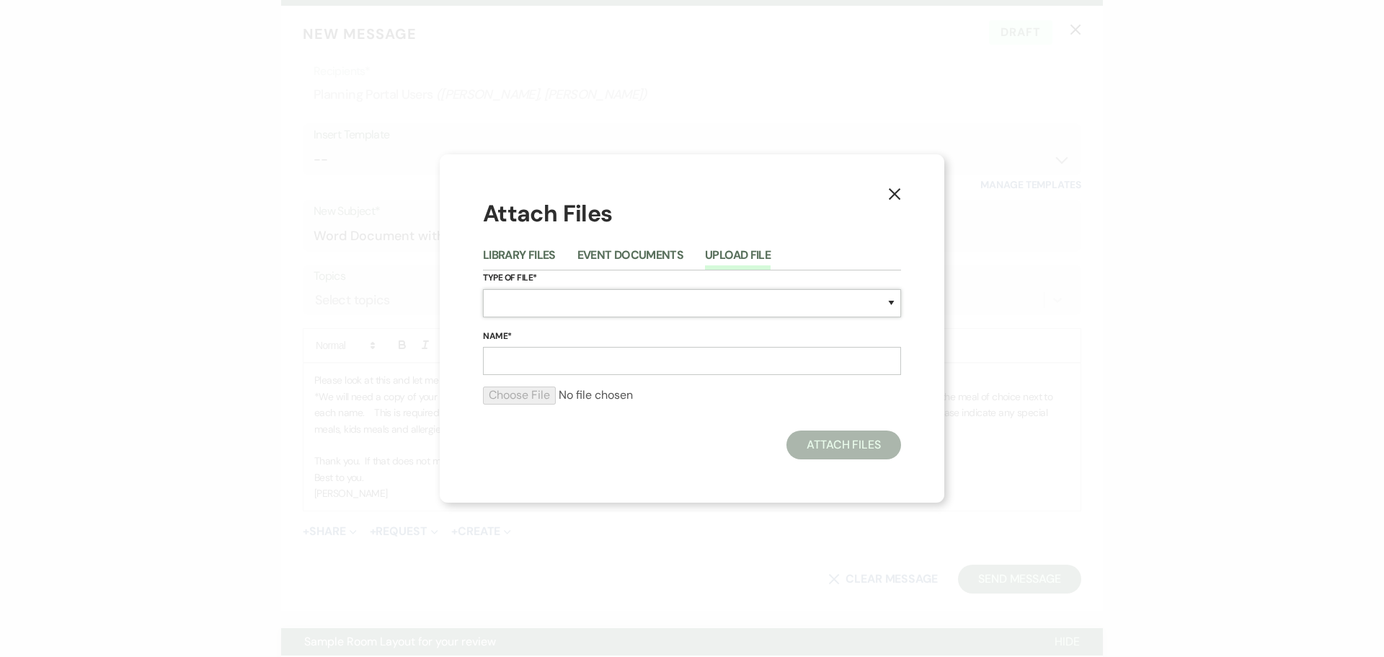
click at [515, 295] on select "Special Event Insurance Vendor Certificate of Insurance Contracts / Rental Agre…" at bounding box center [692, 303] width 418 height 28
select select "24"
click at [483, 289] on select "Special Event Insurance Vendor Certificate of Insurance Contracts / Rental Agre…" at bounding box center [692, 303] width 418 height 28
click at [498, 365] on input "Name*" at bounding box center [692, 361] width 418 height 28
type input "[PERSON_NAME] & [PERSON_NAME]"
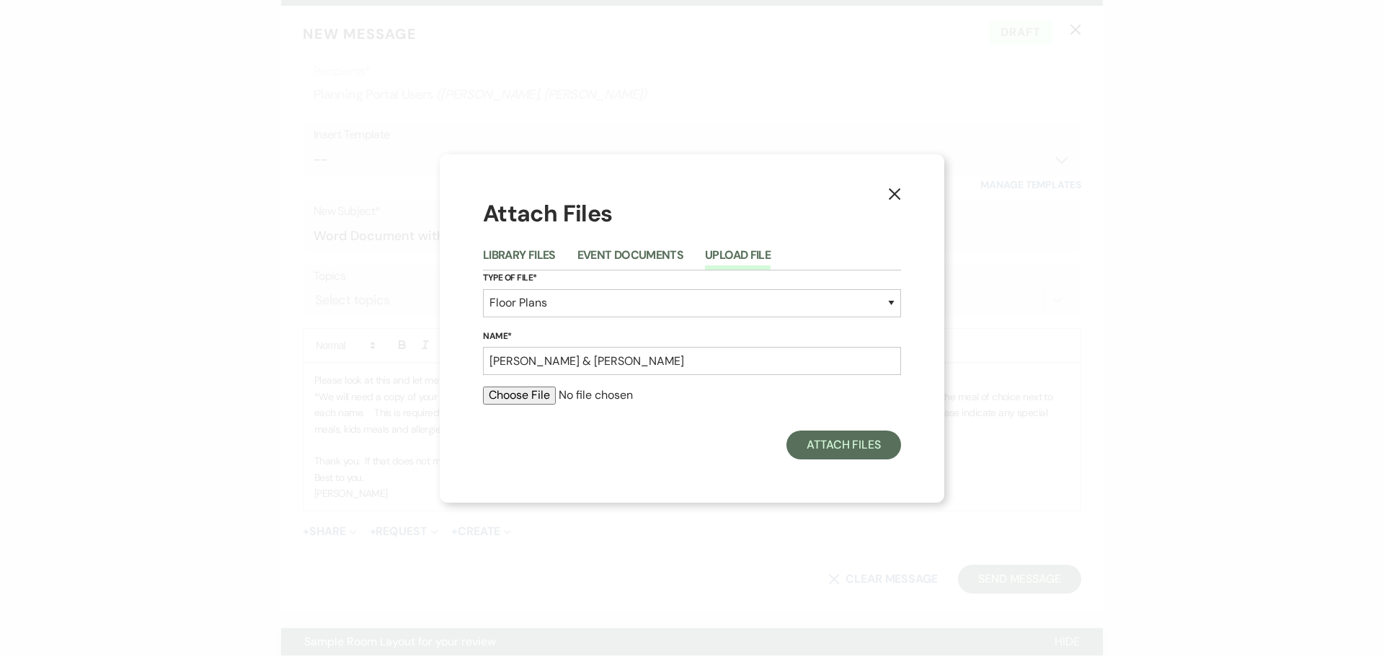
click at [515, 399] on input "file" at bounding box center [692, 394] width 418 height 17
type input "C:\fakepath\[PERSON_NAME] [DATE] Room Layout.doc"
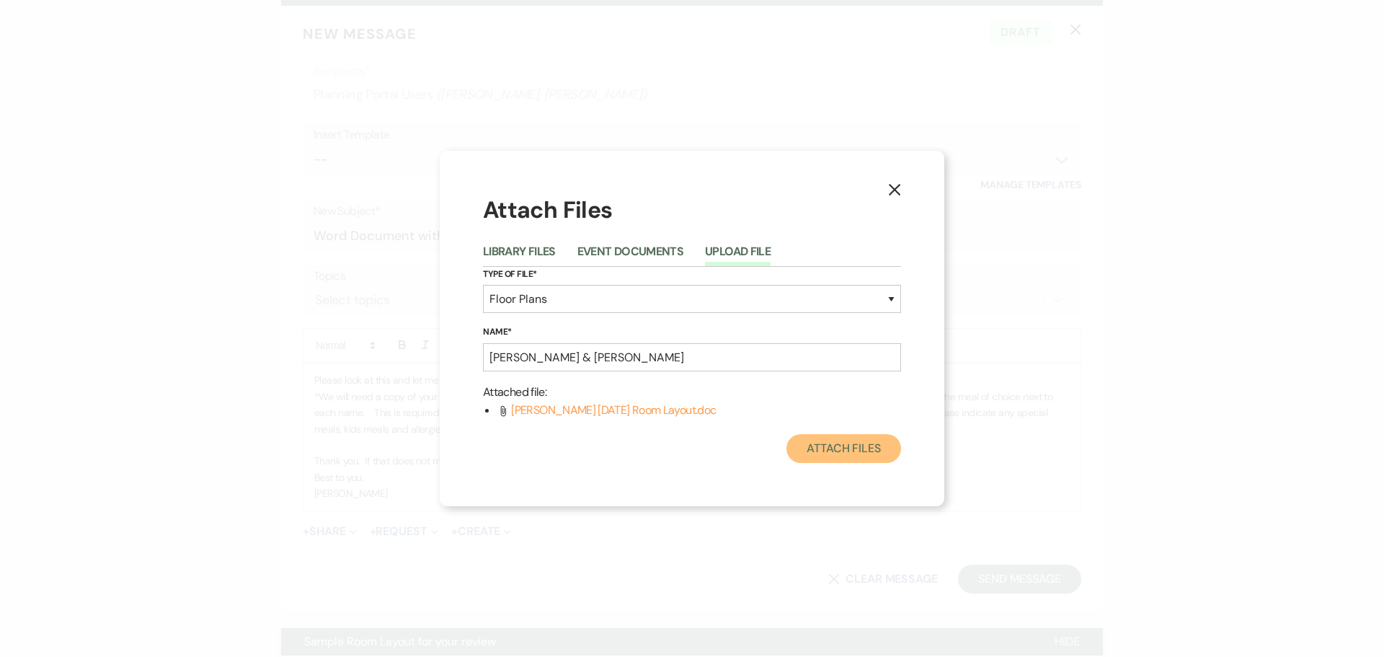
click at [819, 445] on button "Attach Files" at bounding box center [843, 448] width 115 height 29
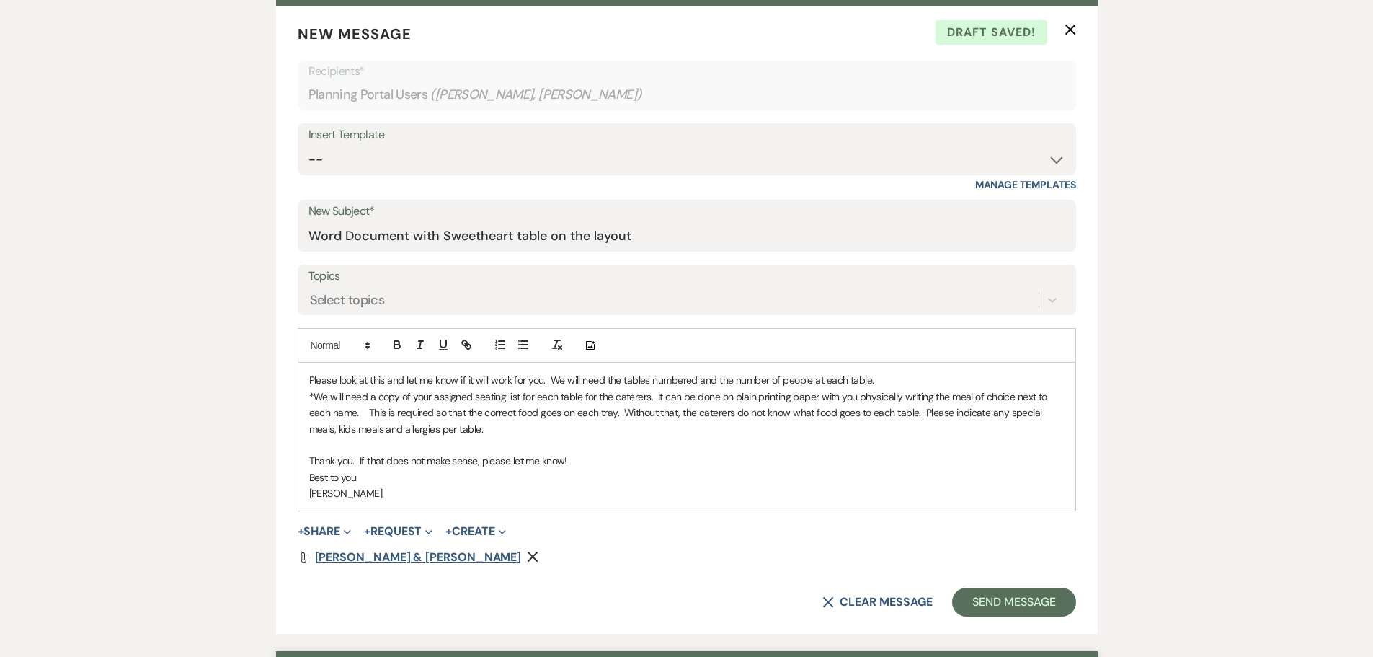
click at [363, 557] on span "[PERSON_NAME] & [PERSON_NAME]" at bounding box center [418, 556] width 207 height 15
click at [1029, 597] on button "Send Message" at bounding box center [1013, 601] width 123 height 29
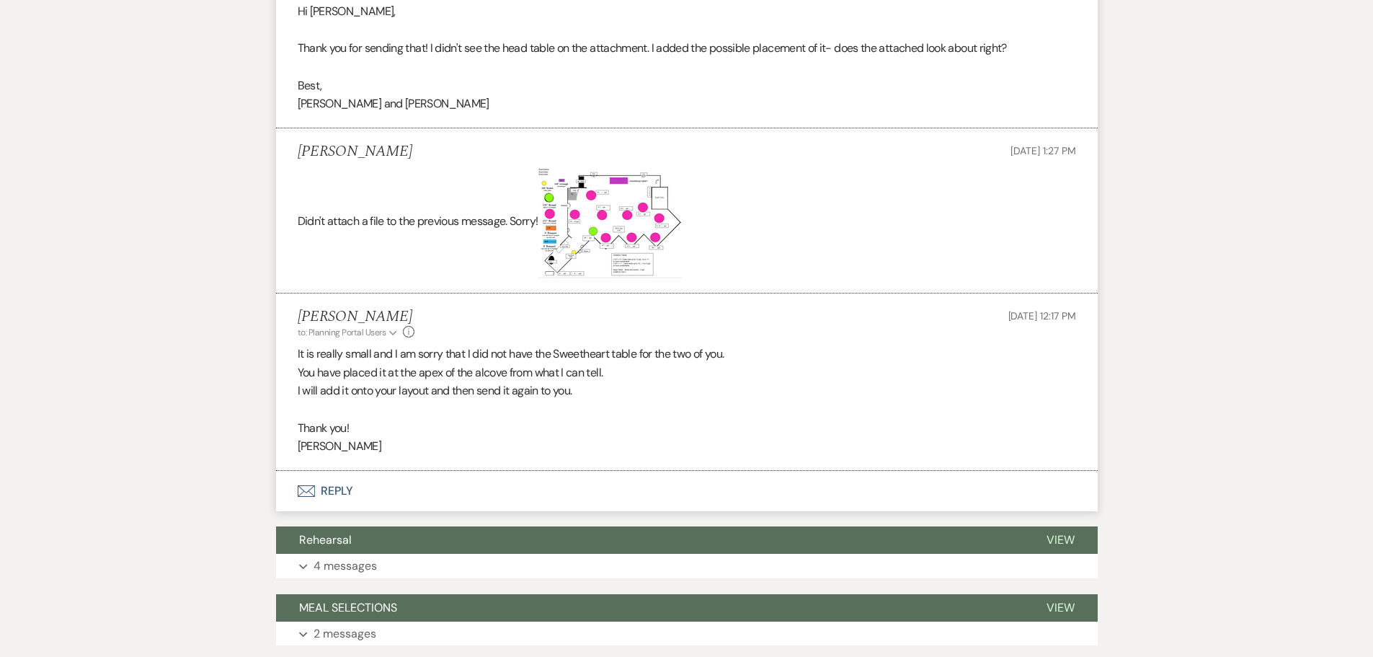
scroll to position [1081, 0]
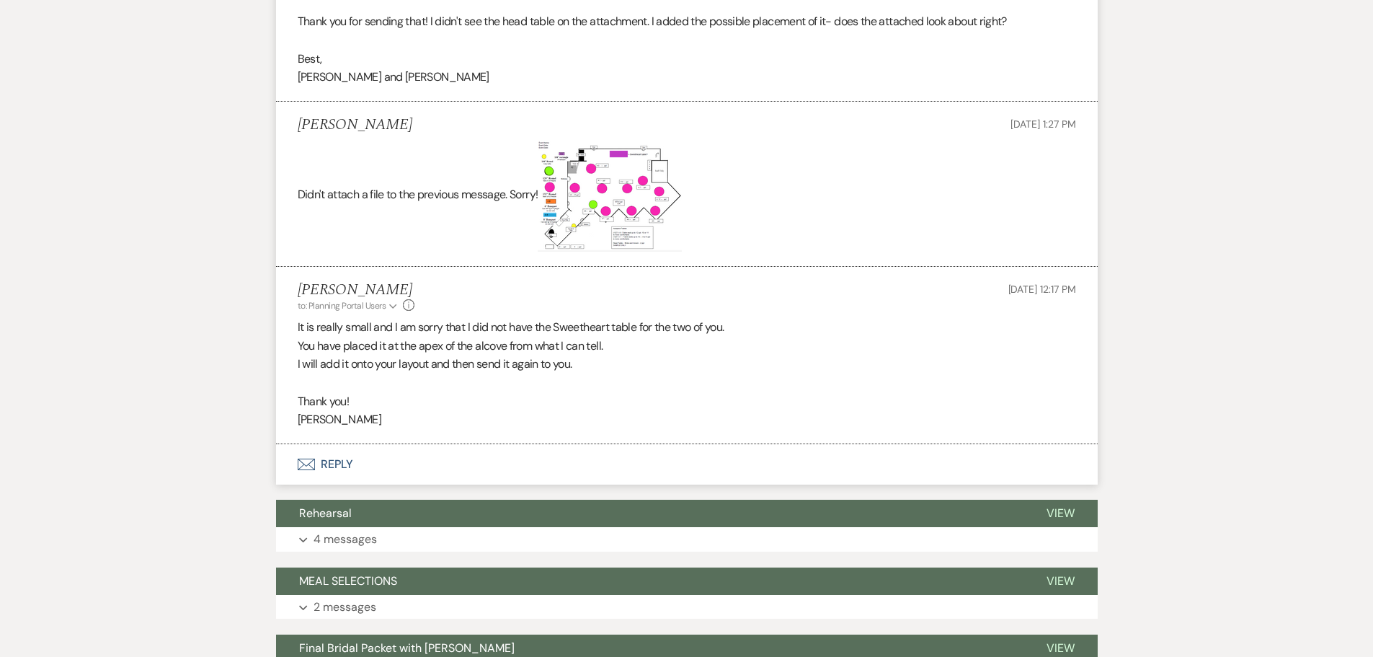
click at [306, 461] on icon "Envelope" at bounding box center [306, 464] width 17 height 12
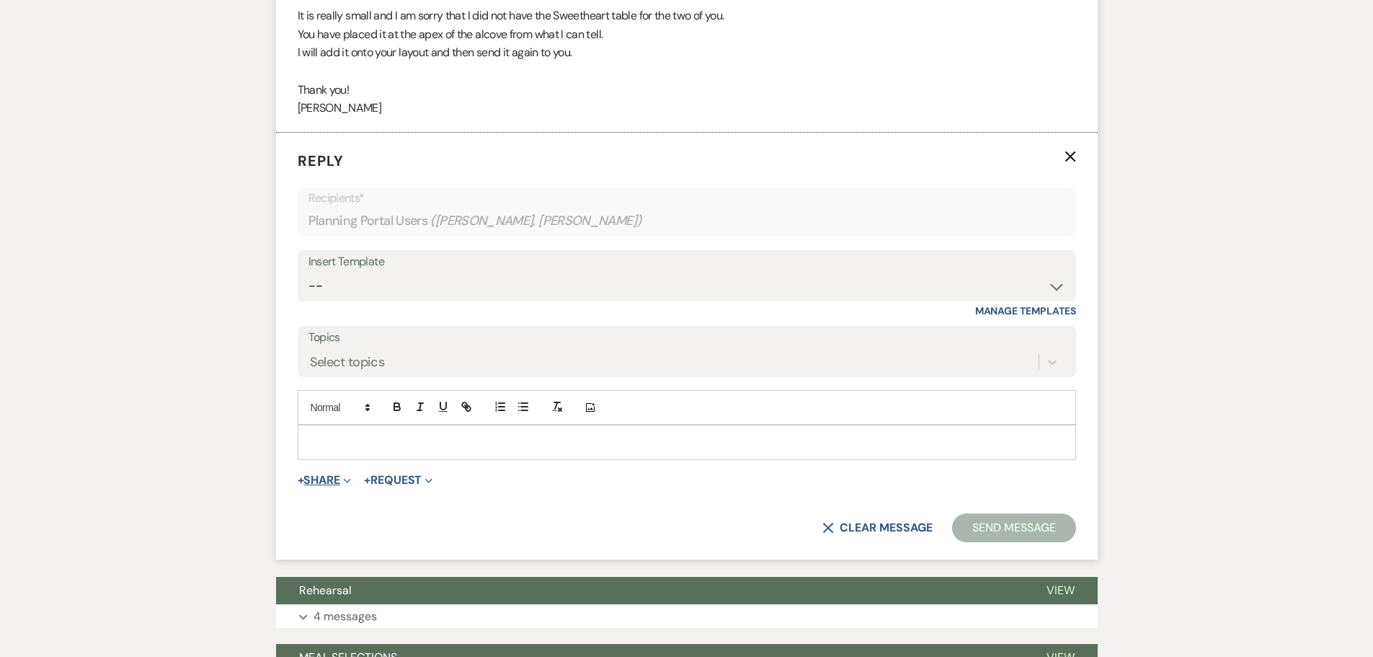
scroll to position [1410, 0]
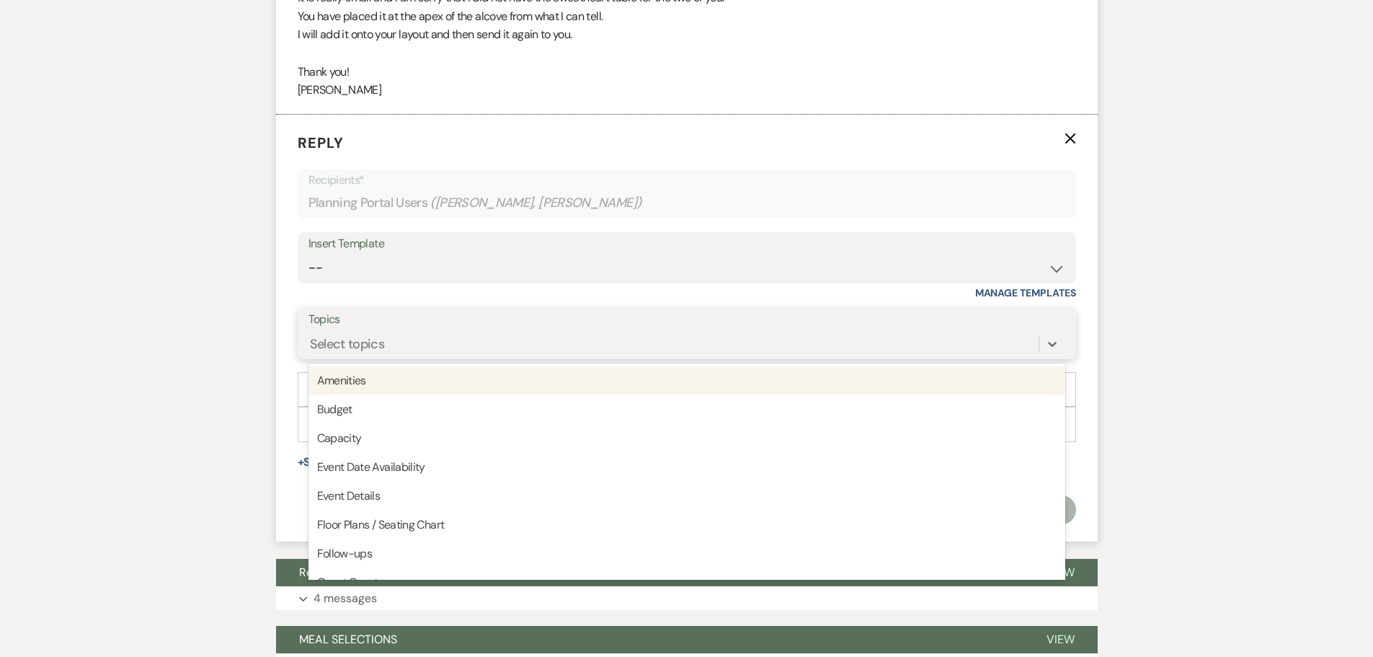
drag, startPoint x: 401, startPoint y: 334, endPoint x: 397, endPoint y: 352, distance: 19.1
click at [399, 344] on div "Select topics" at bounding box center [673, 344] width 730 height 25
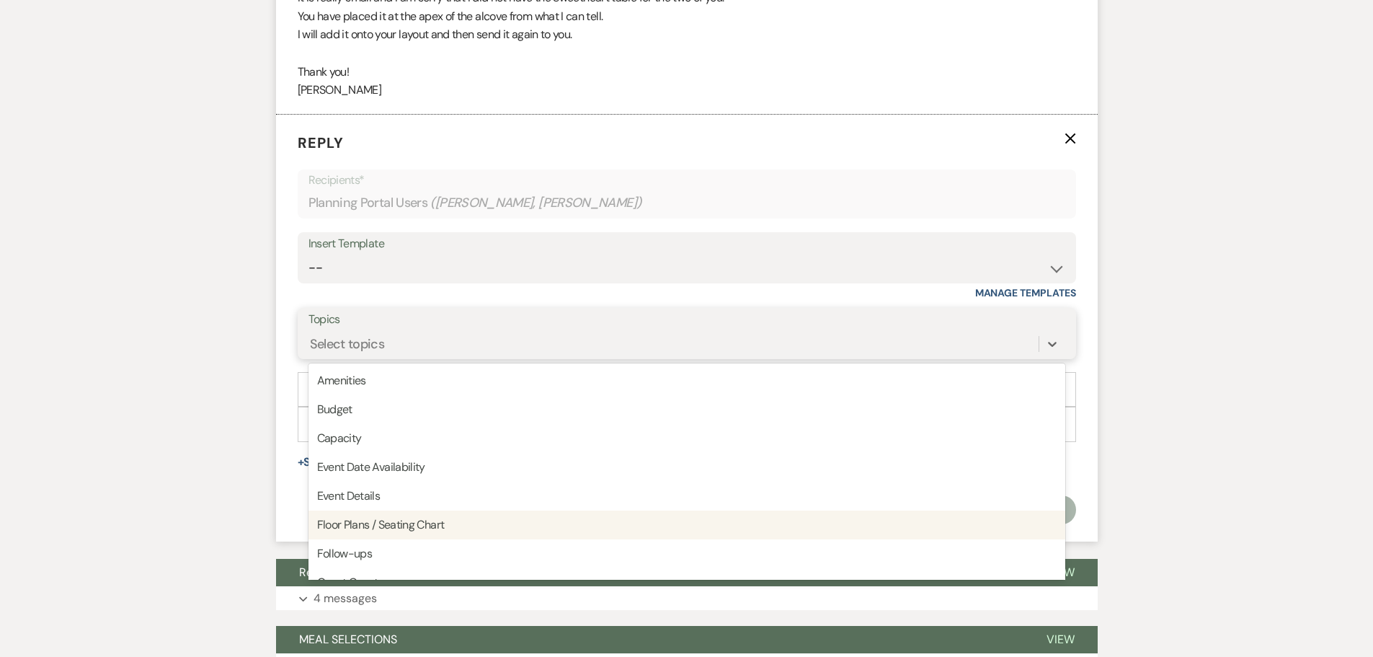
click at [364, 525] on div "Floor Plans / Seating Chart" at bounding box center [686, 524] width 757 height 29
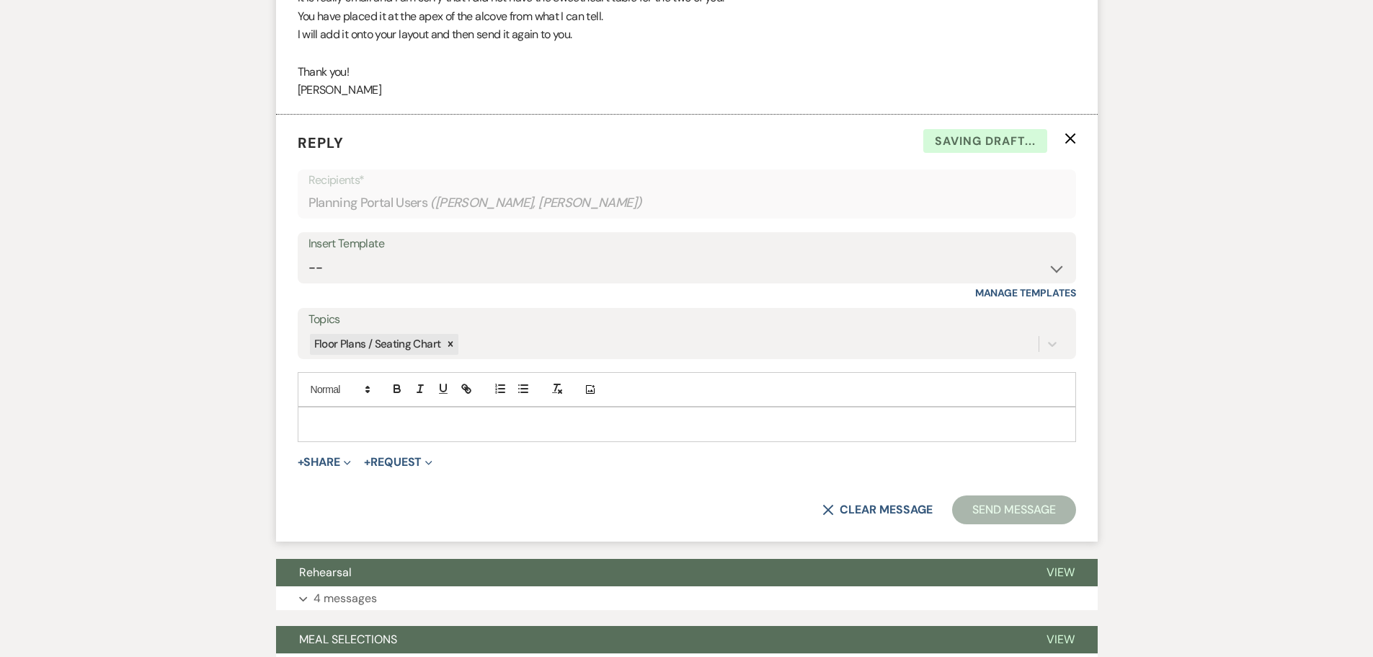
drag, startPoint x: 320, startPoint y: 422, endPoint x: 342, endPoint y: 406, distance: 27.4
click at [328, 415] on div at bounding box center [686, 423] width 777 height 33
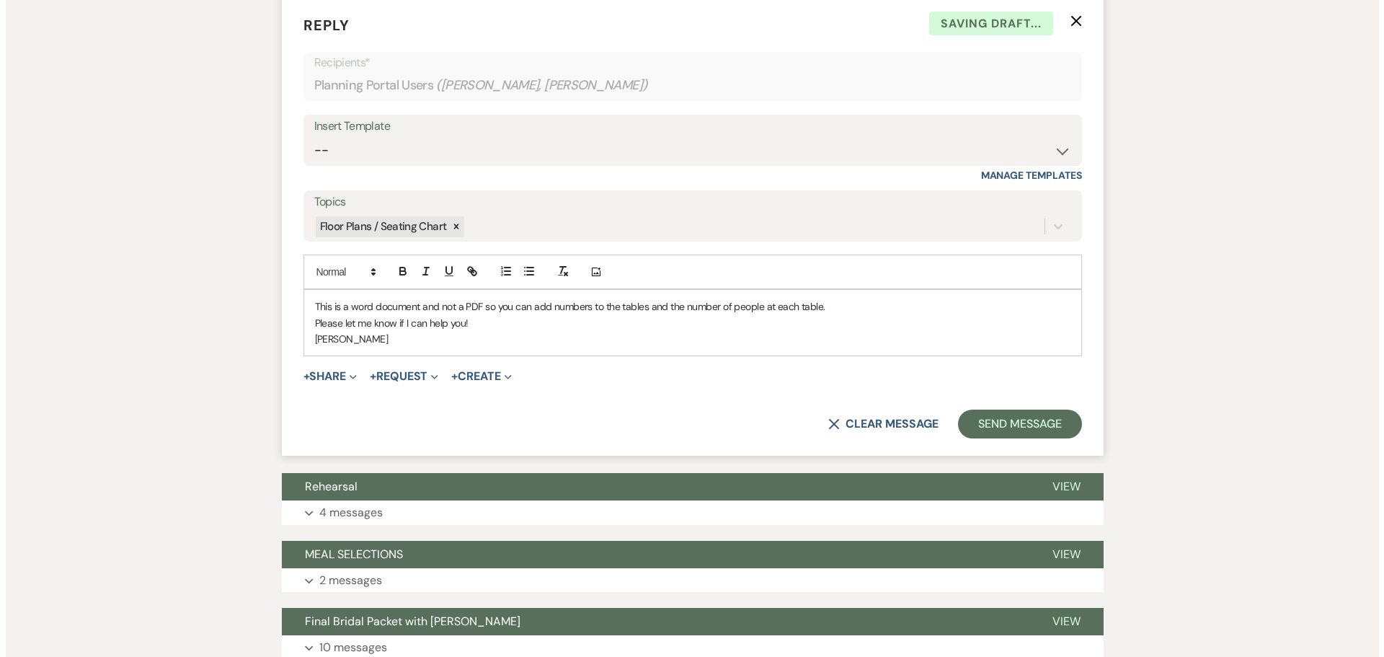
scroll to position [1554, 0]
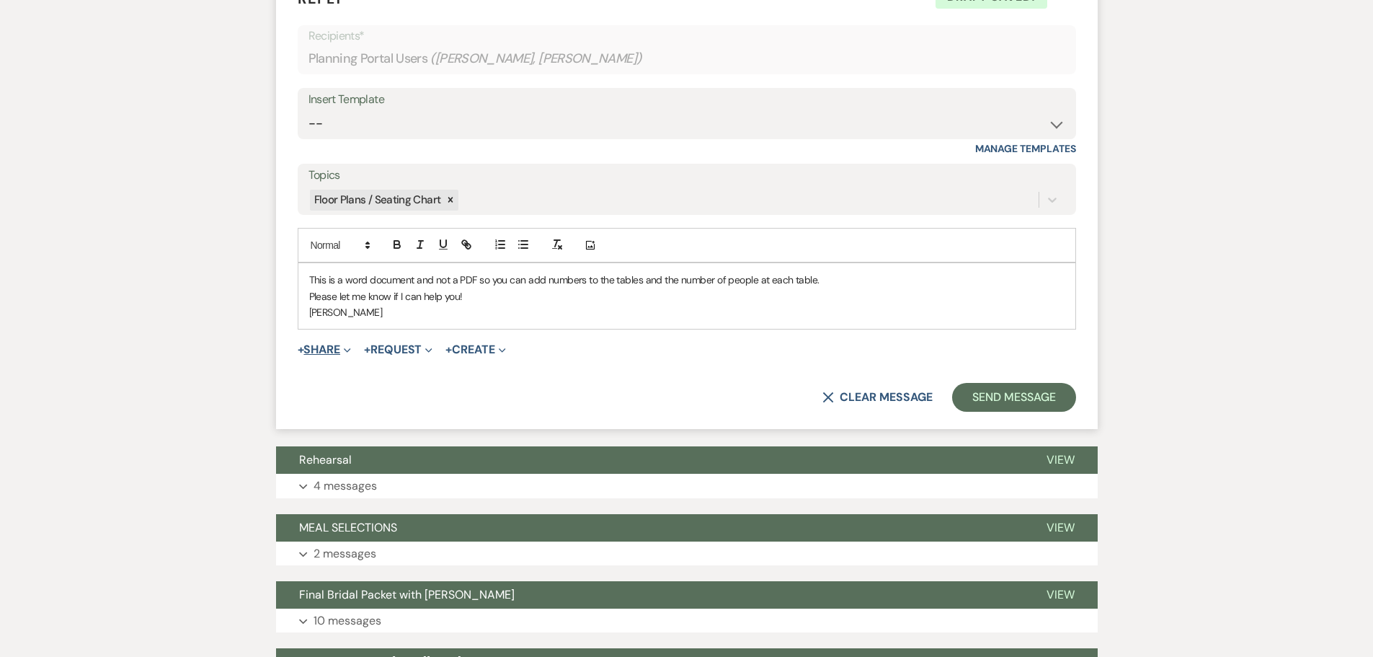
click at [319, 351] on button "+ Share Expand" at bounding box center [325, 350] width 54 height 12
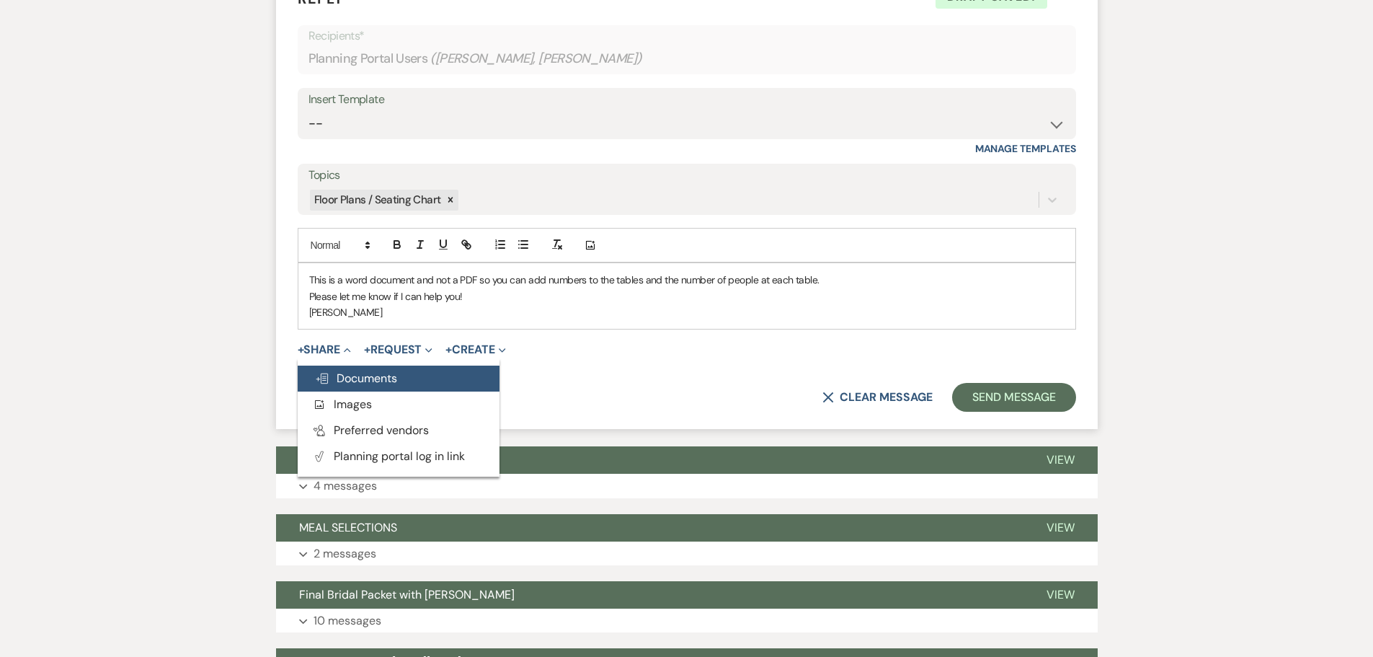
click at [372, 376] on span "Doc Upload Documents" at bounding box center [356, 377] width 82 height 15
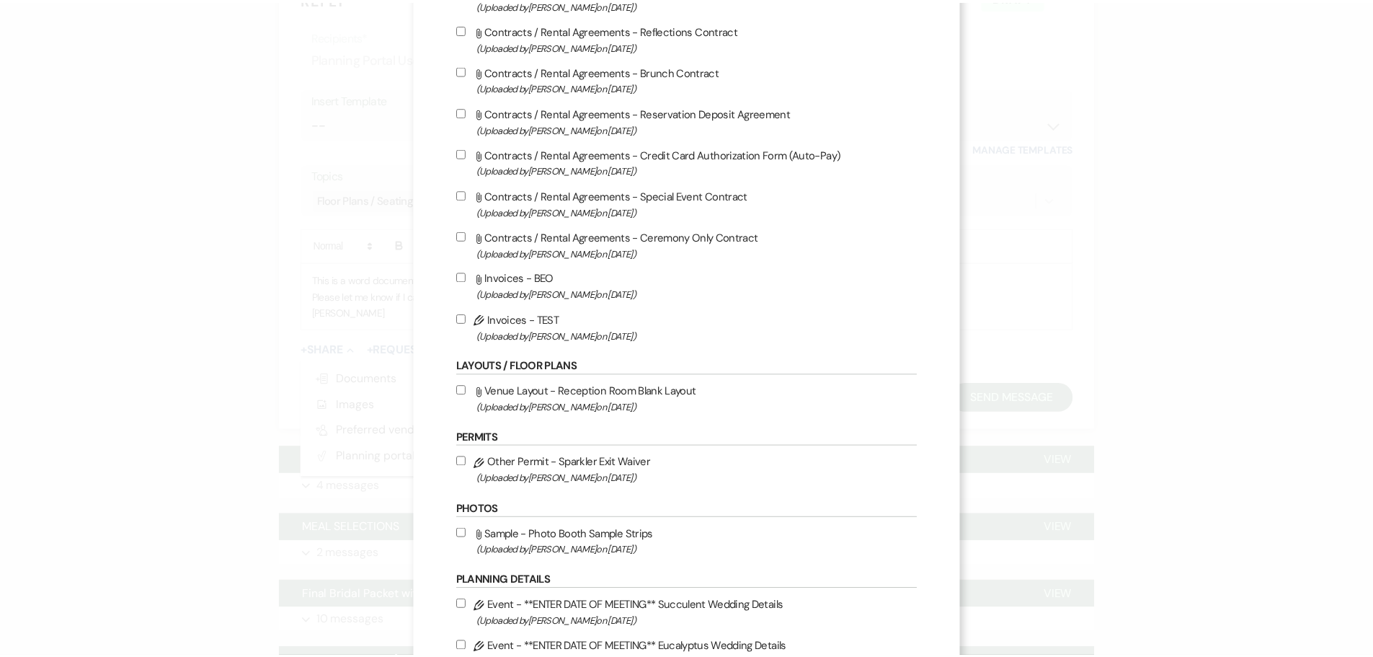
scroll to position [0, 0]
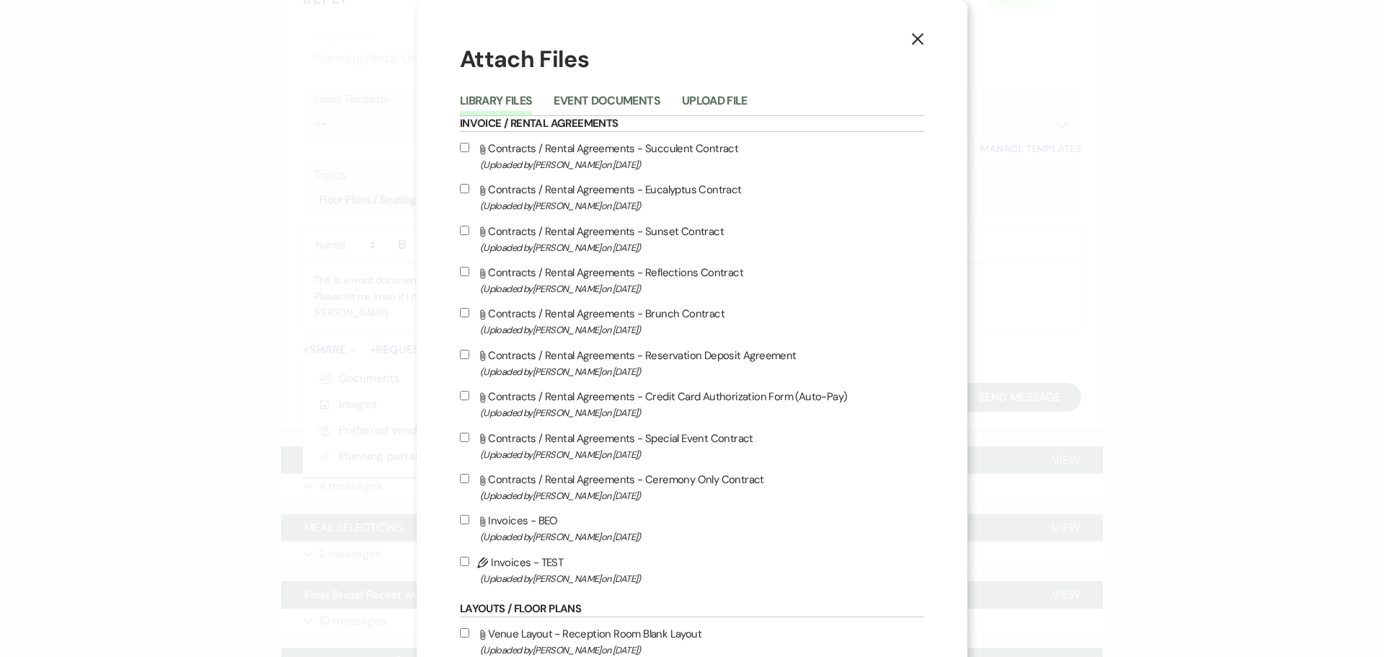
drag, startPoint x: 906, startPoint y: 40, endPoint x: 880, endPoint y: 57, distance: 31.2
click at [911, 39] on icon "X" at bounding box center [917, 38] width 13 height 13
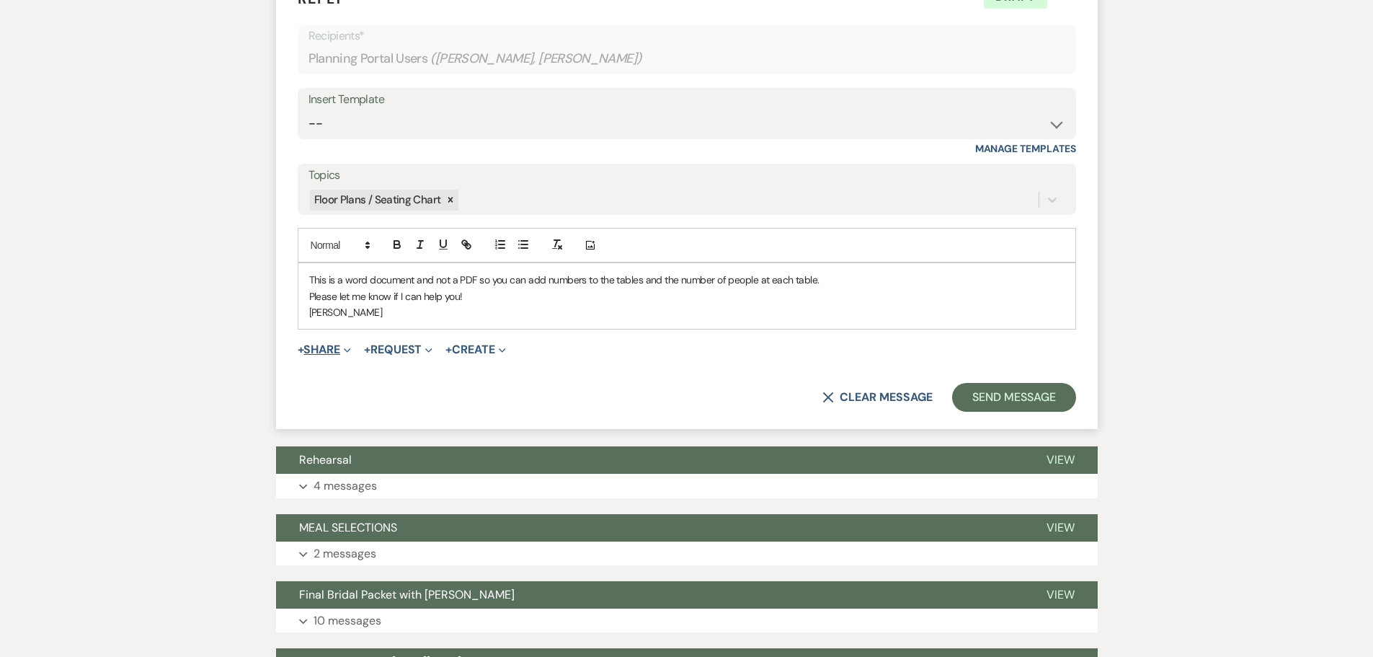
click at [318, 347] on button "+ Share Expand" at bounding box center [325, 350] width 54 height 12
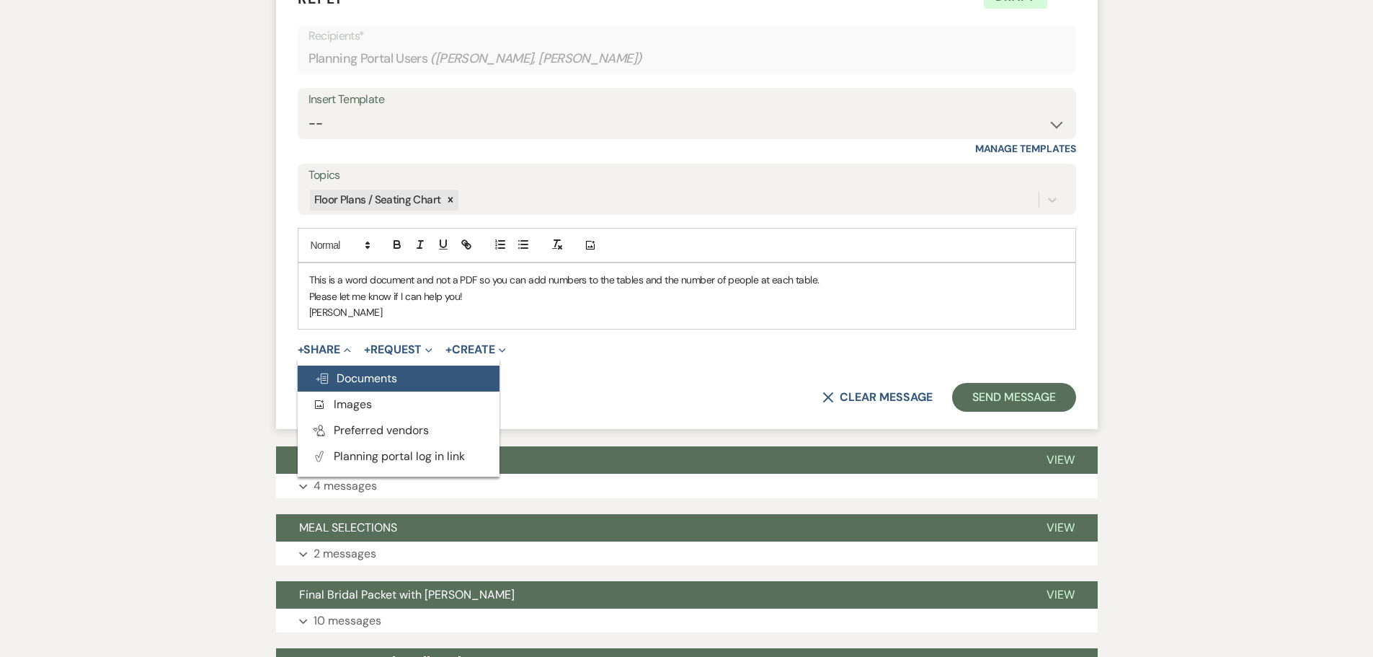
click at [347, 380] on span "Doc Upload Documents" at bounding box center [356, 377] width 82 height 15
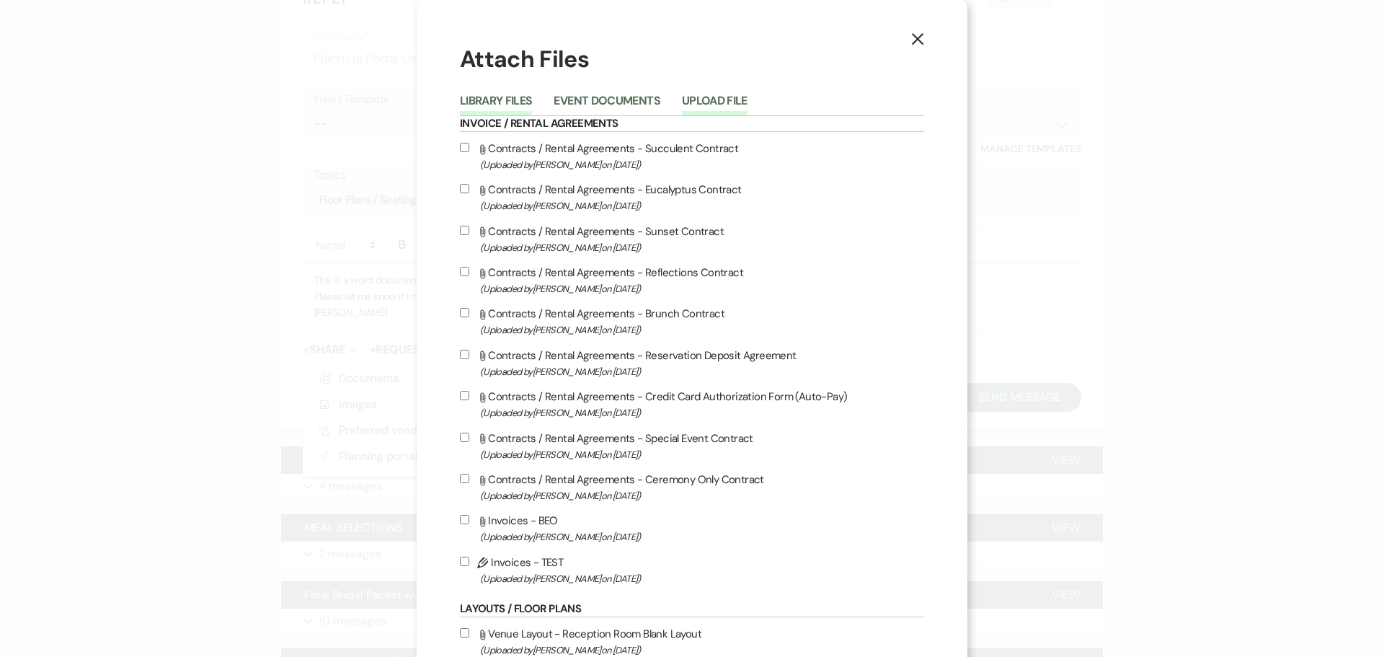
click at [703, 101] on button "Upload File" at bounding box center [715, 105] width 66 height 20
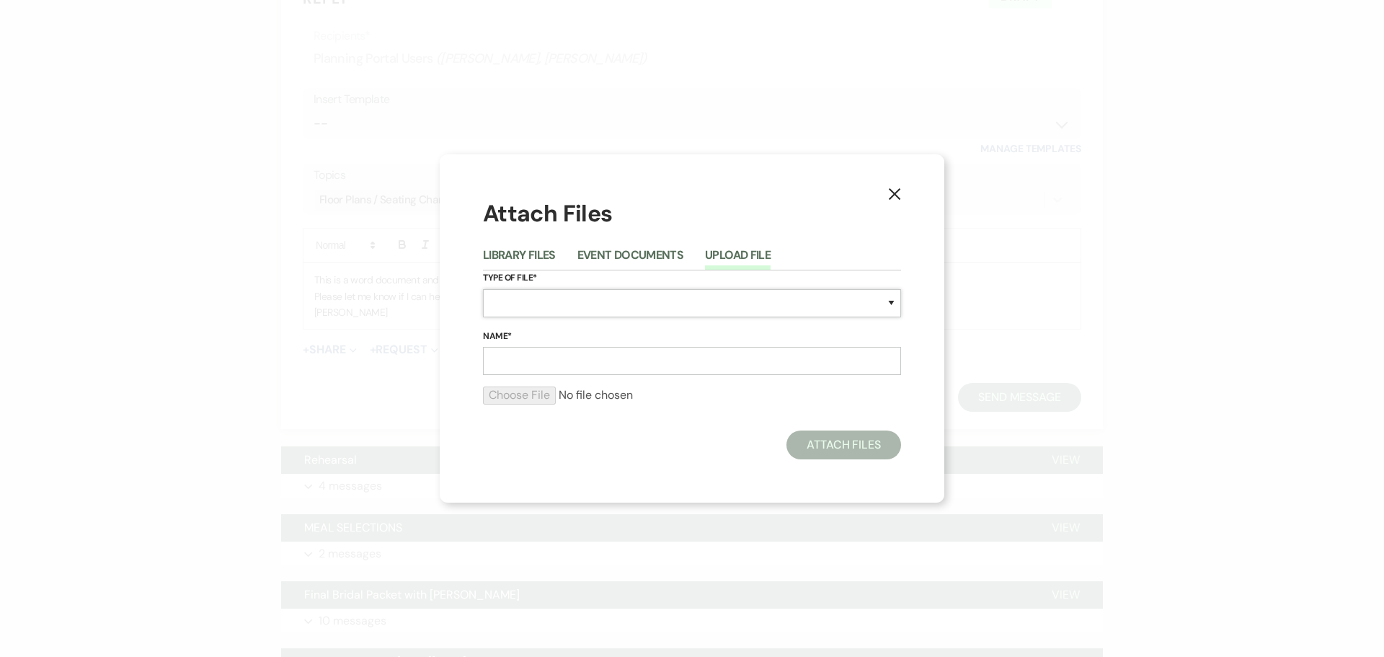
click at [509, 305] on select "Special Event Insurance Vendor Certificate of Insurance Contracts / Rental Agre…" at bounding box center [692, 303] width 418 height 28
select select "24"
click at [483, 289] on select "Special Event Insurance Vendor Certificate of Insurance Contracts / Rental Agre…" at bounding box center [692, 303] width 418 height 28
click at [497, 363] on input "Name*" at bounding box center [692, 361] width 418 height 28
type input "[PERSON_NAME] & [PERSON_NAME]"
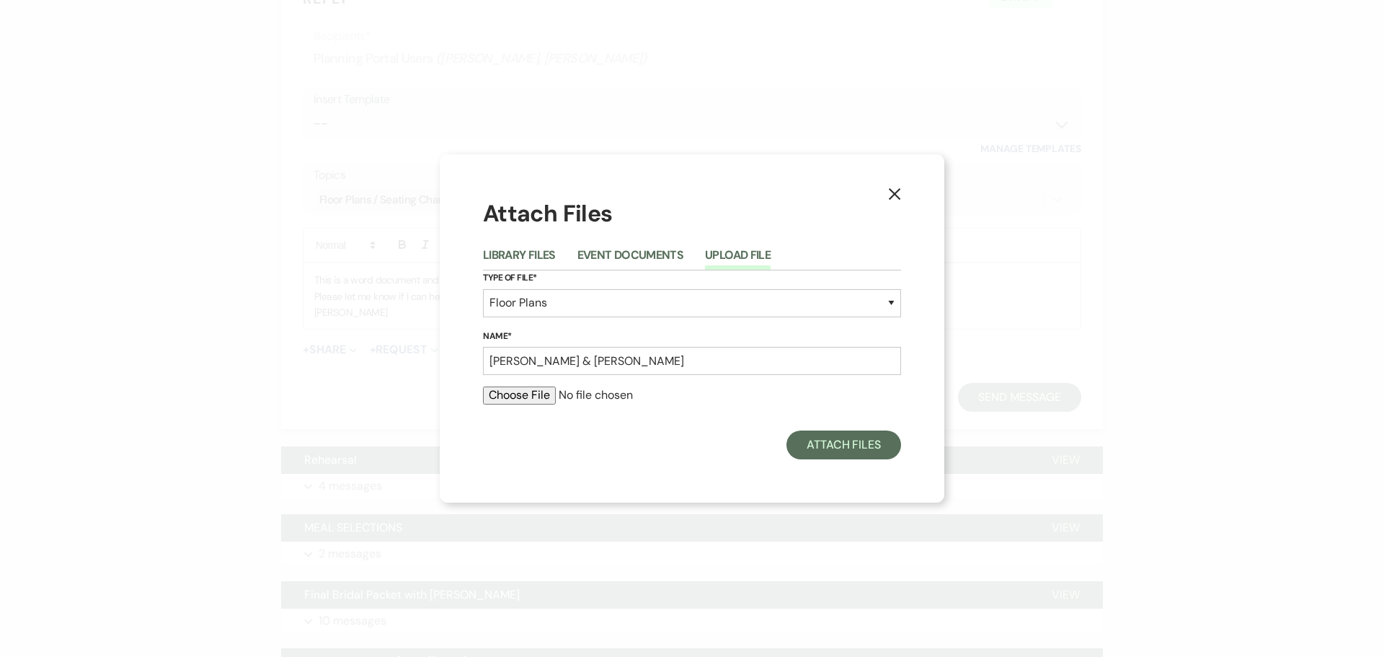
click at [521, 386] on form "Type of File* Special Event Insurance Vendor Certificate of Insurance Contracts…" at bounding box center [692, 343] width 418 height 146
click at [518, 391] on input "file" at bounding box center [692, 394] width 418 height 17
type input "C:\fakepath\[PERSON_NAME] [DATE] Room Layout.doc"
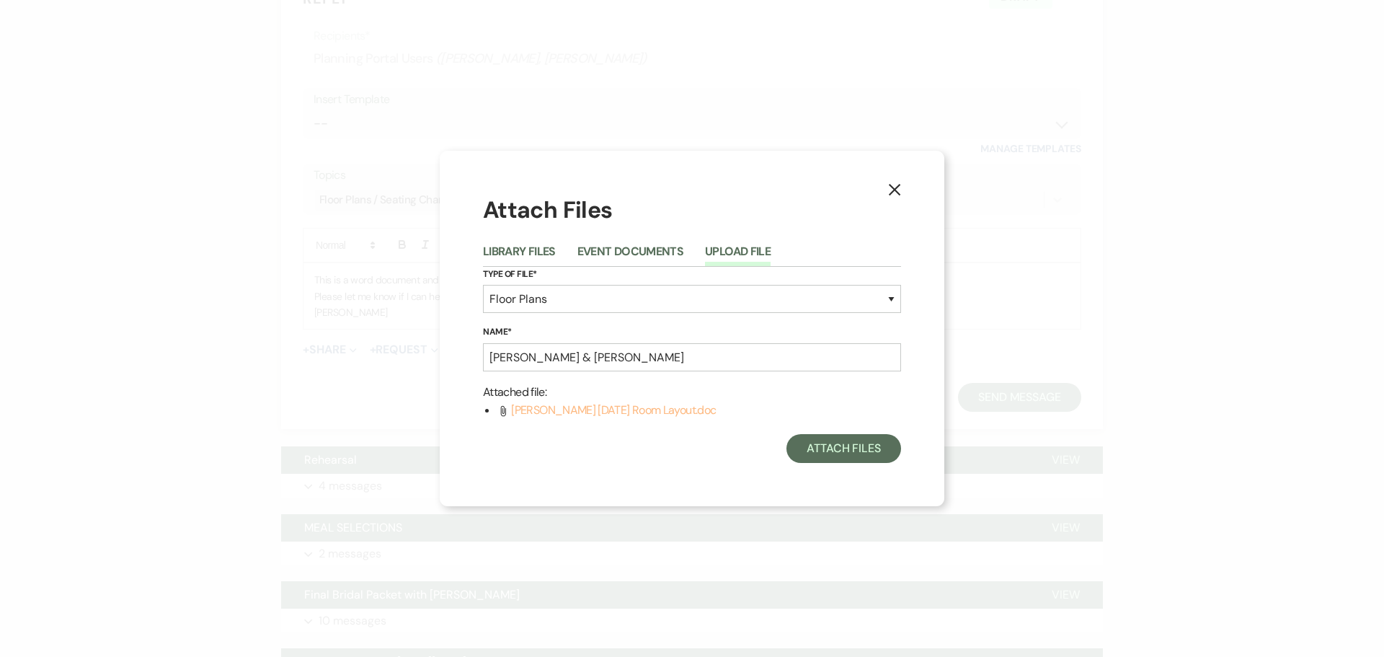
click at [596, 409] on span "[PERSON_NAME] [DATE] Room Layout.doc" at bounding box center [613, 409] width 205 height 15
click at [500, 413] on icon "Attach File" at bounding box center [503, 411] width 12 height 12
click at [507, 411] on icon "Attach File" at bounding box center [503, 411] width 12 height 12
click at [517, 412] on span "[PERSON_NAME] [DATE] Room Layout.doc" at bounding box center [613, 409] width 205 height 15
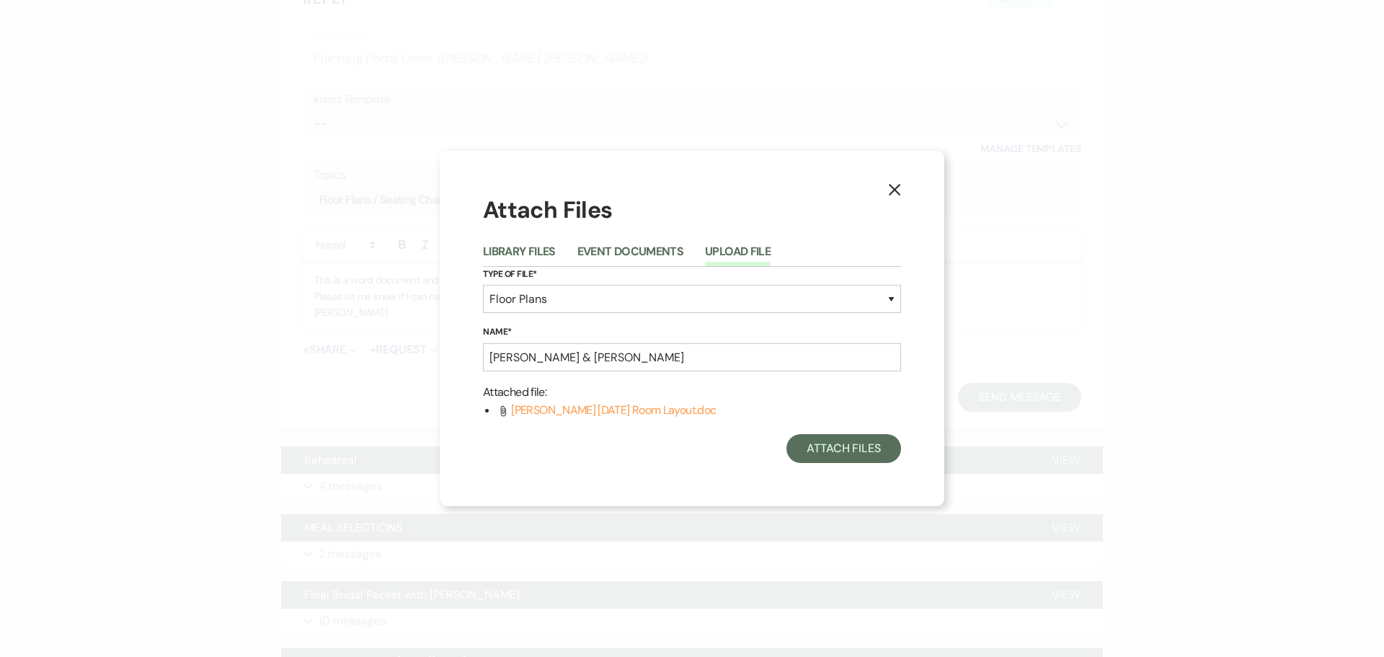
drag, startPoint x: 507, startPoint y: 447, endPoint x: 526, endPoint y: 440, distance: 19.8
click at [514, 447] on div "Attach Files" at bounding box center [692, 448] width 418 height 29
click at [539, 408] on span "[PERSON_NAME] [DATE] Room Layout.doc" at bounding box center [613, 409] width 205 height 15
click at [520, 419] on li "Attach File [PERSON_NAME] [DATE] Room Layout.doc" at bounding box center [699, 410] width 404 height 19
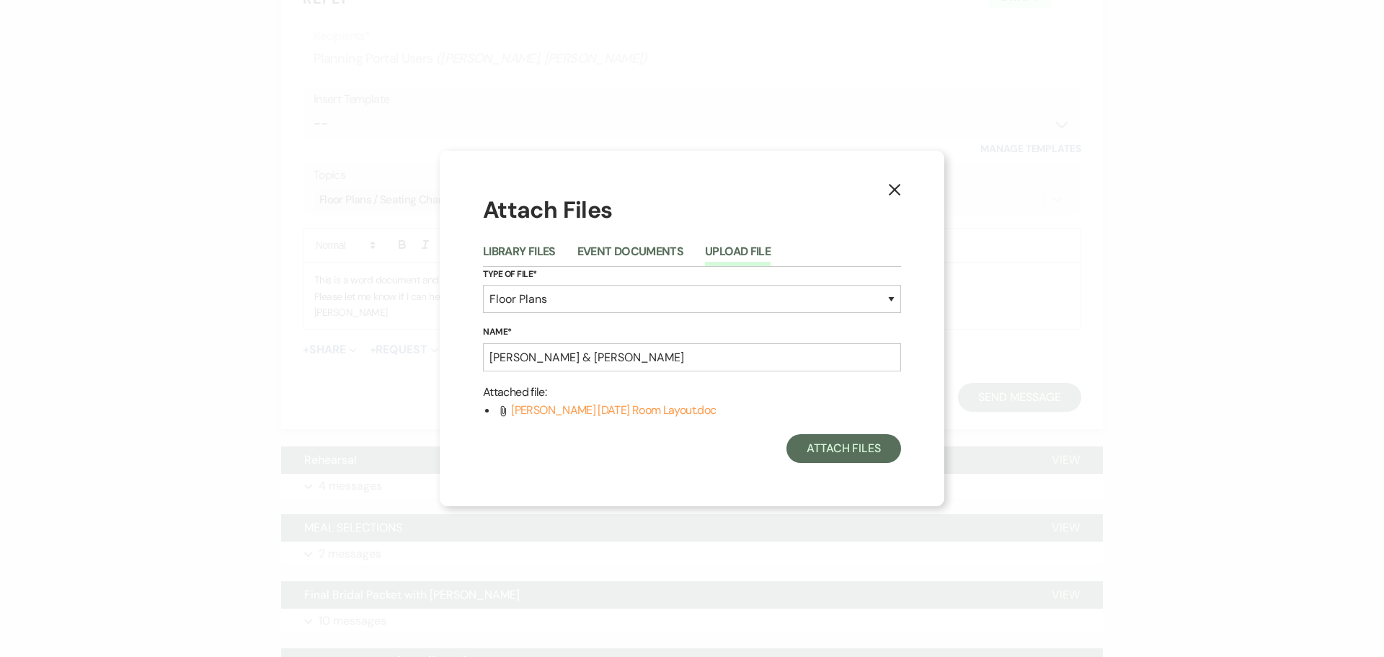
click at [501, 409] on use at bounding box center [503, 411] width 5 height 11
click at [502, 409] on use at bounding box center [503, 411] width 5 height 11
click at [682, 435] on div "Attach Files" at bounding box center [692, 448] width 418 height 29
click at [610, 410] on span "[PERSON_NAME] [DATE] Room Layout.doc" at bounding box center [613, 409] width 205 height 15
click at [851, 455] on button "Attach Files" at bounding box center [843, 448] width 115 height 29
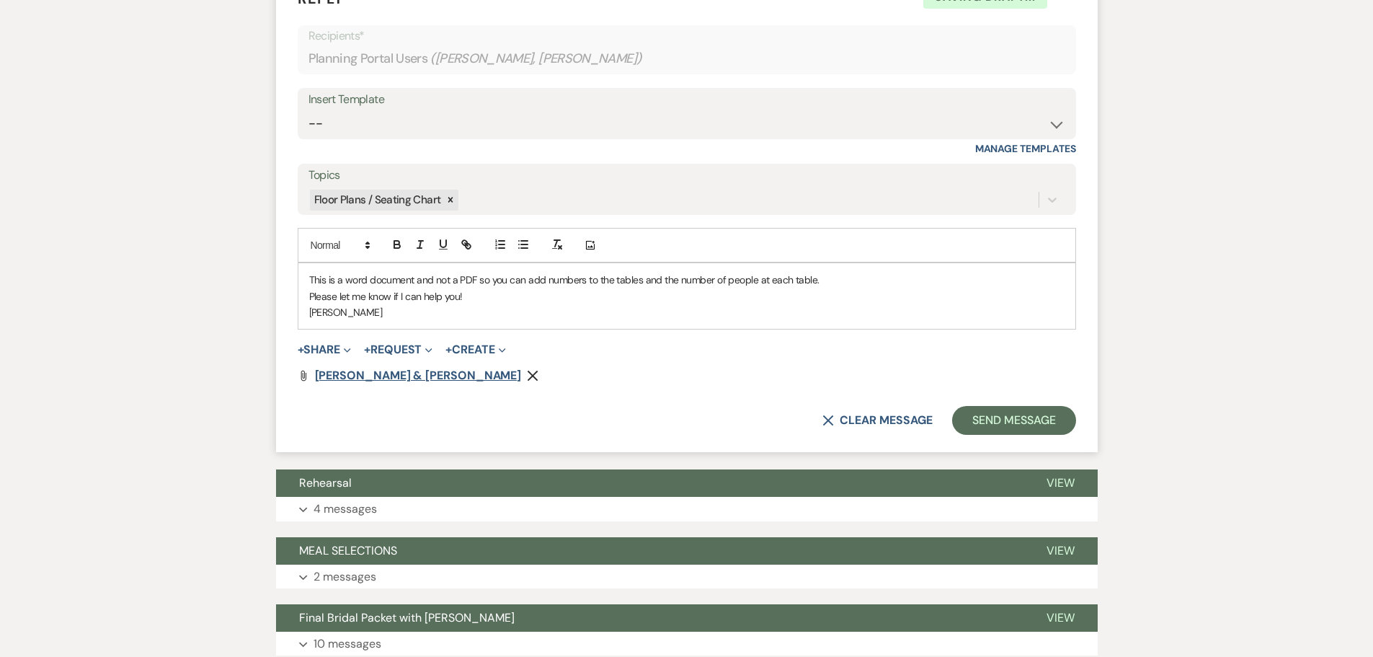
click at [365, 374] on span "[PERSON_NAME] & [PERSON_NAME]" at bounding box center [418, 375] width 207 height 15
click at [1237, 123] on div "Messages Tasks Payments Vendors Rental Overview Timeline Docs & Files Contacts …" at bounding box center [686, 117] width 1373 height 2868
click at [353, 375] on span "[PERSON_NAME] & [PERSON_NAME]" at bounding box center [418, 375] width 207 height 15
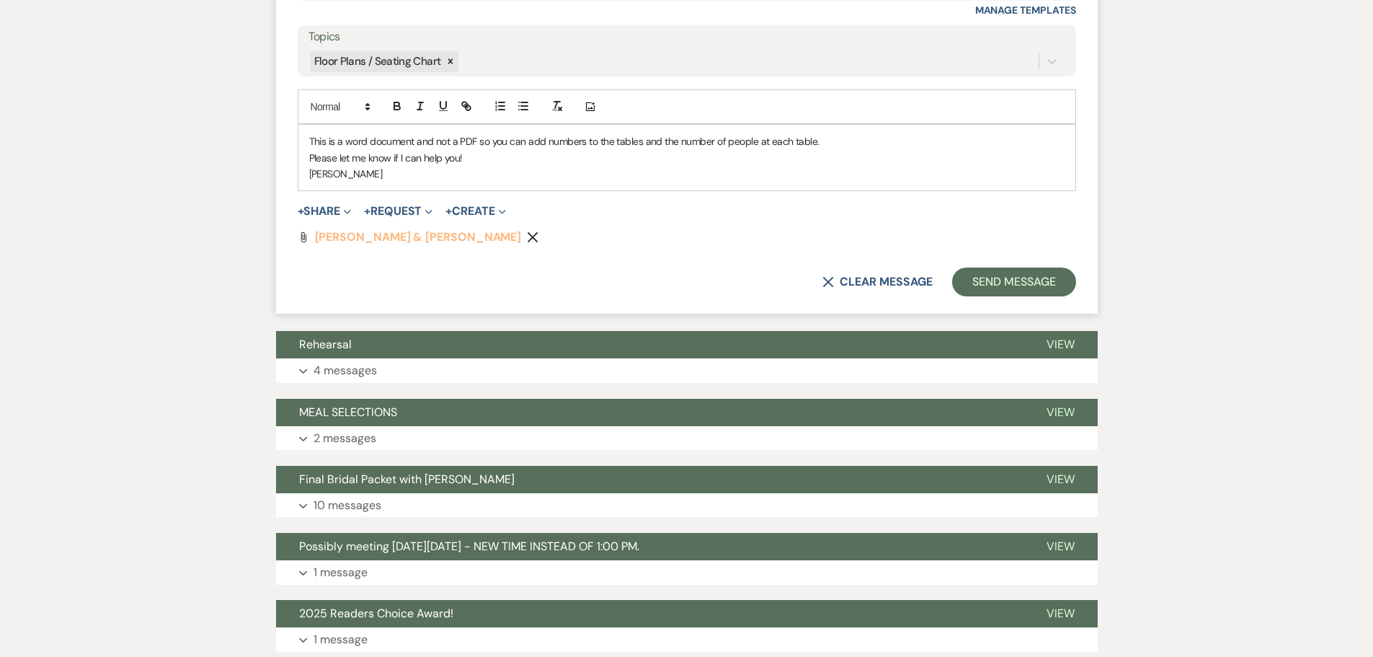
scroll to position [1699, 0]
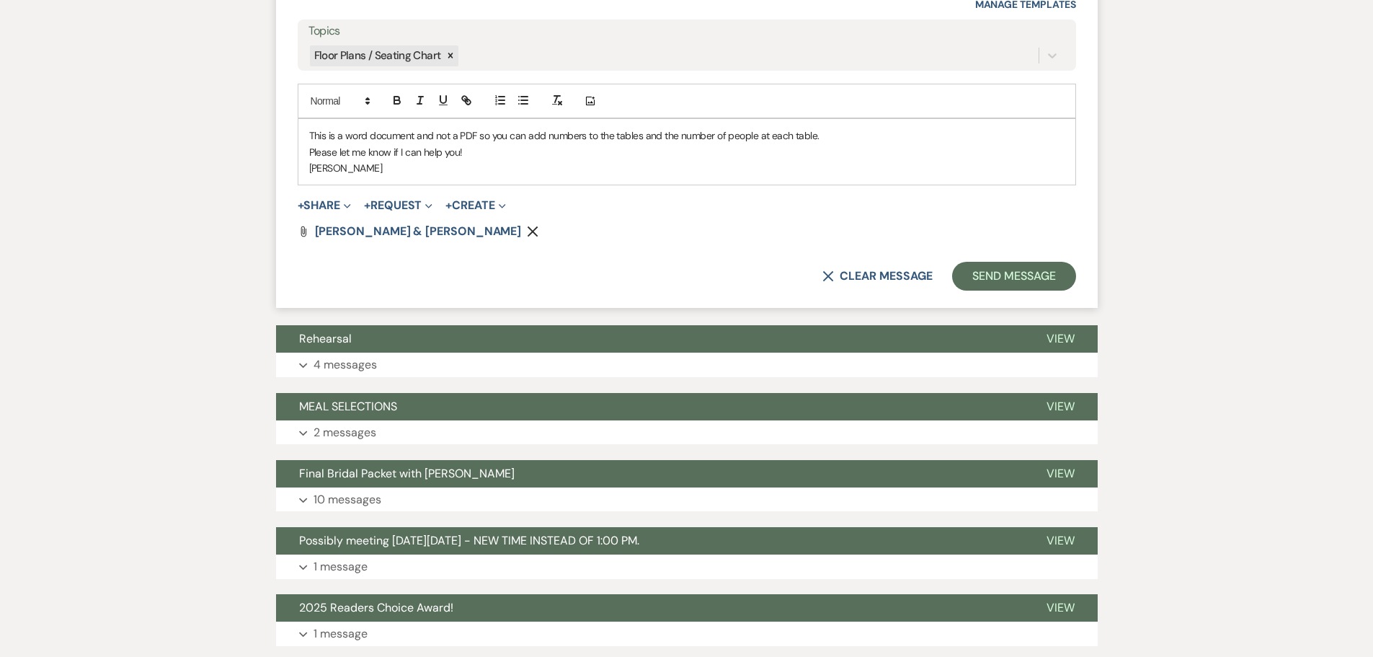
click at [848, 131] on p "This is a word document and not a PDF so you can add numbers to the tables and …" at bounding box center [686, 136] width 755 height 16
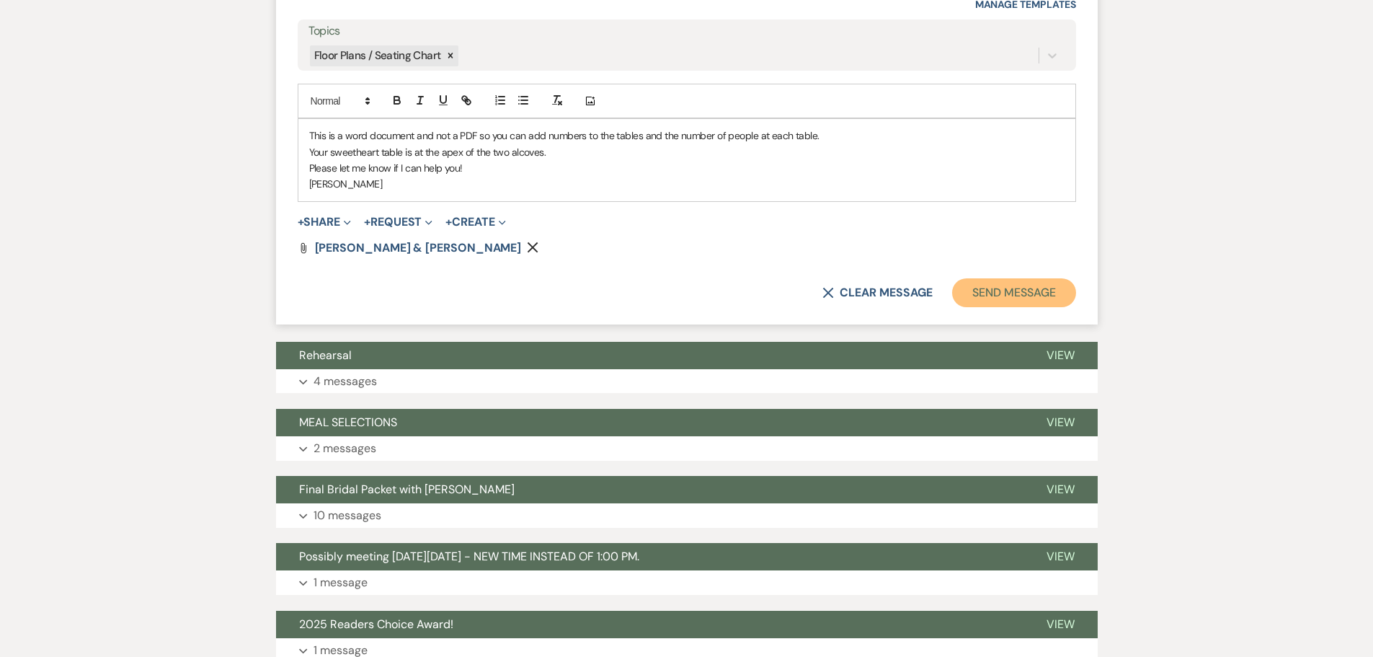
click at [1010, 294] on button "Send Message" at bounding box center [1013, 292] width 123 height 29
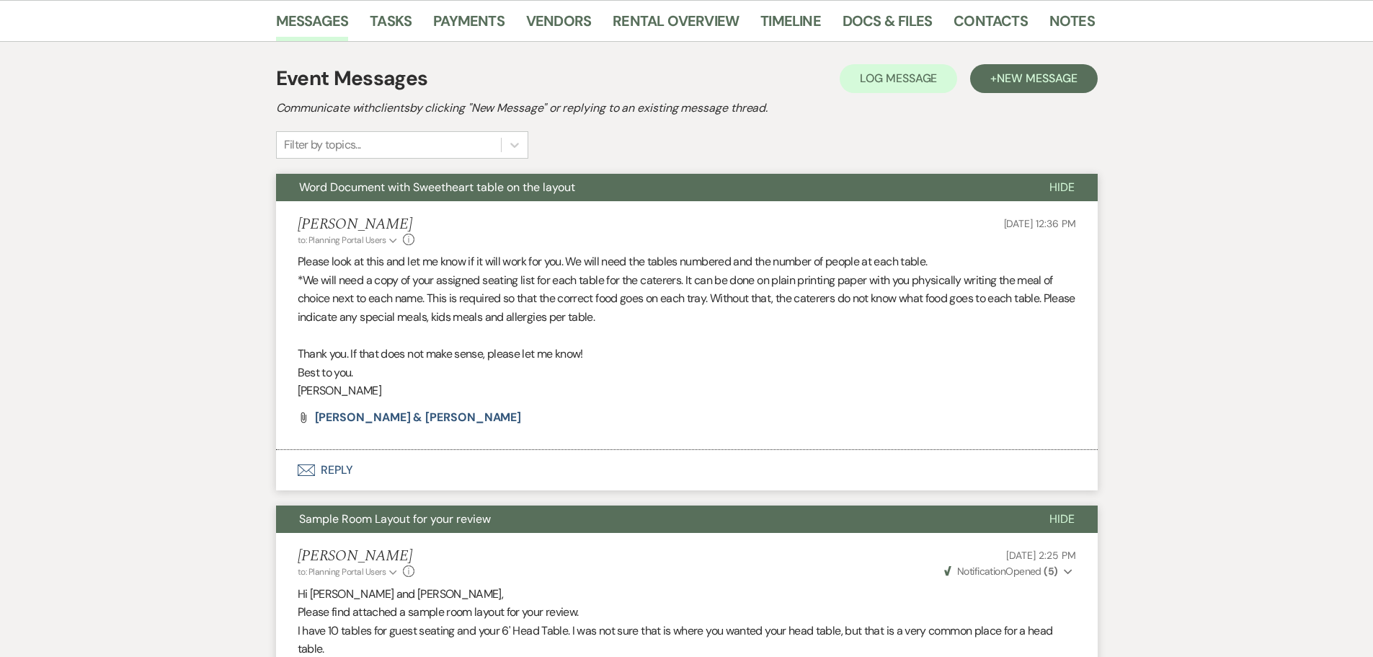
scroll to position [0, 0]
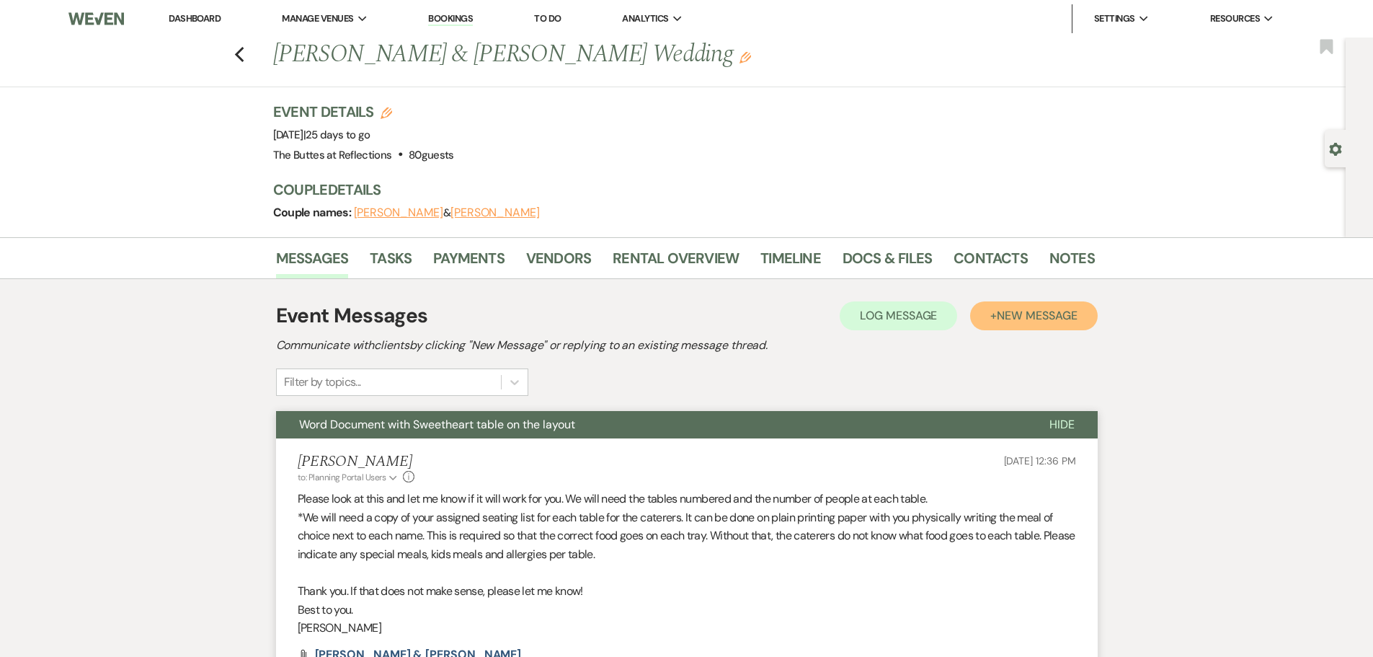
click at [1013, 313] on span "New Message" at bounding box center [1037, 315] width 80 height 15
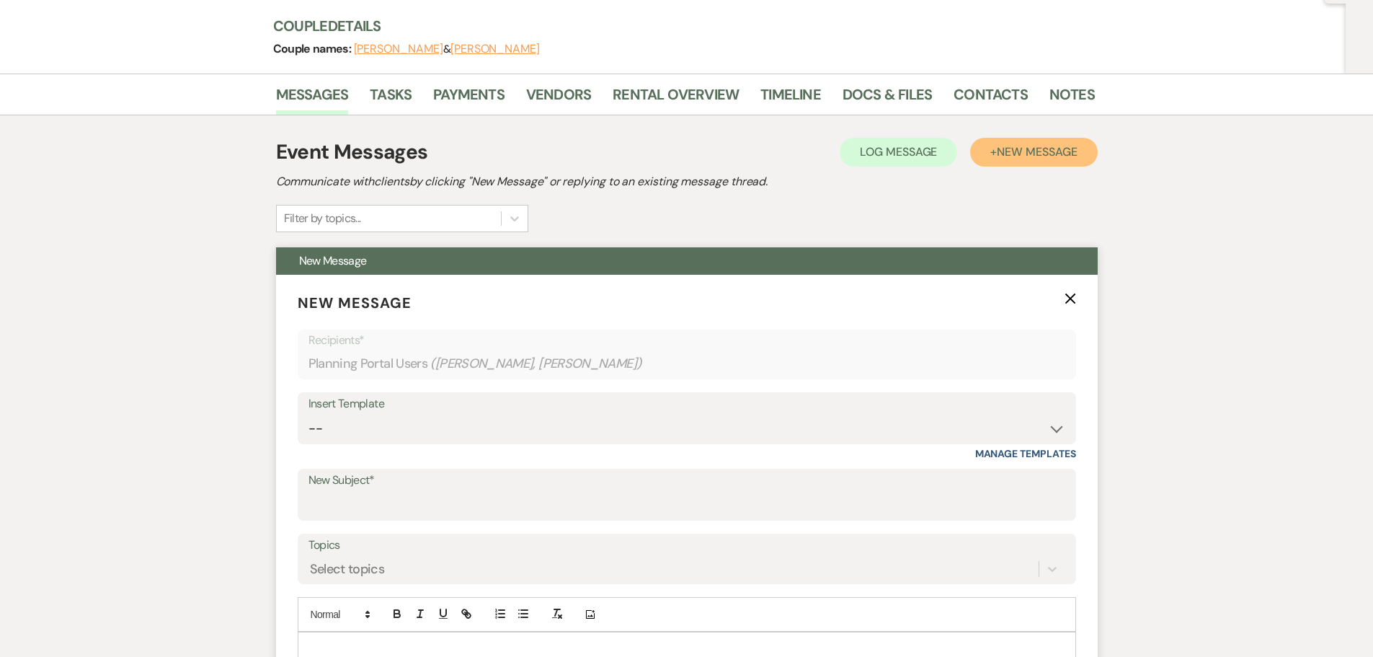
scroll to position [216, 0]
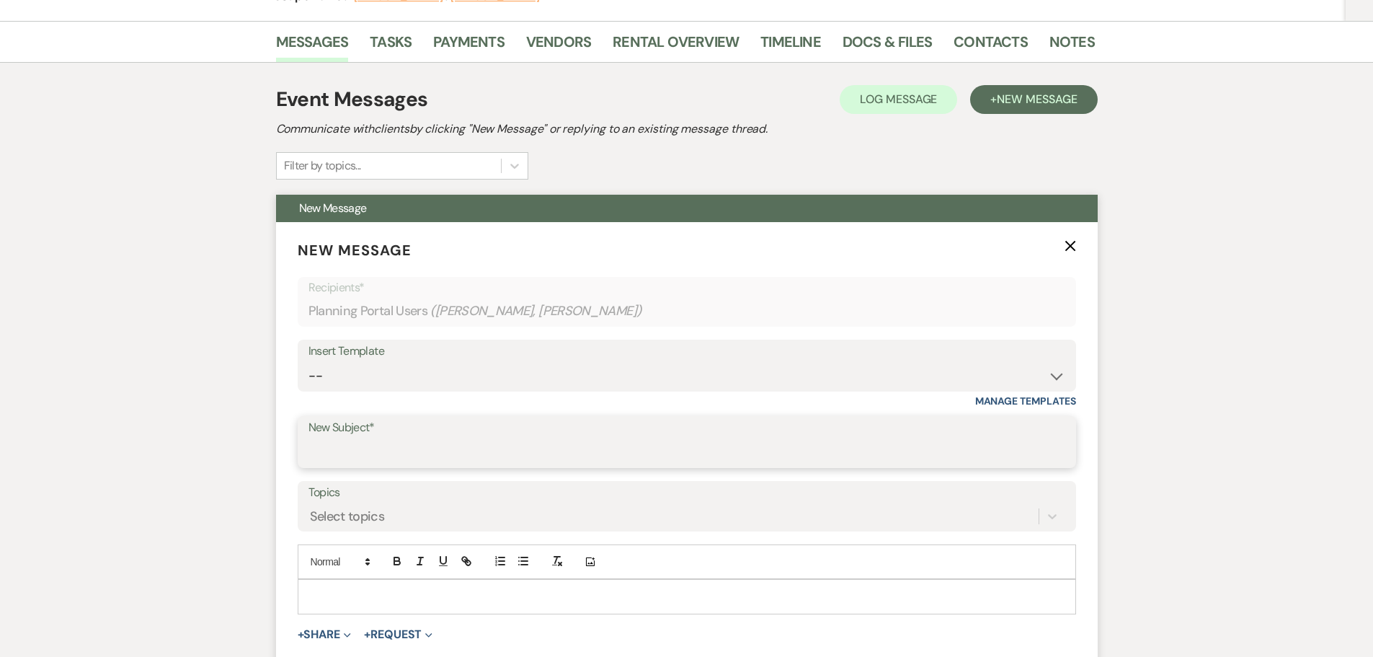
click at [345, 442] on input "New Subject*" at bounding box center [686, 452] width 757 height 28
click at [618, 590] on p at bounding box center [686, 596] width 755 height 16
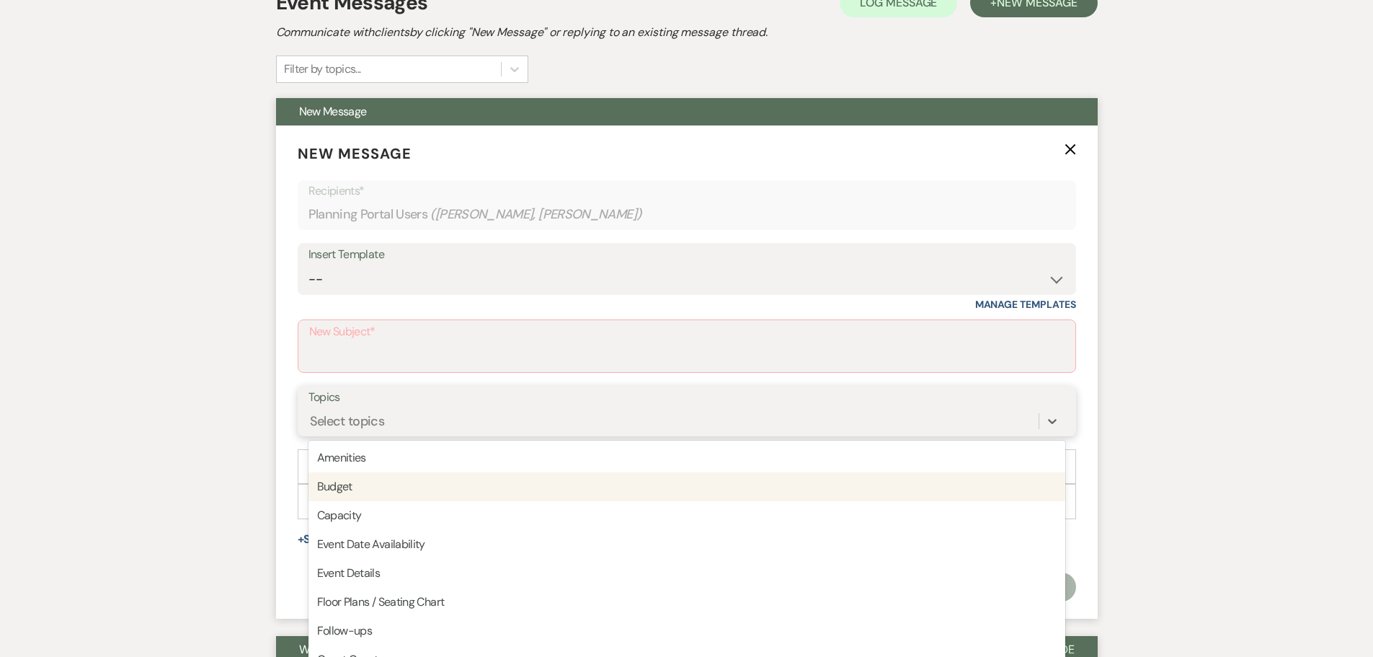
click at [341, 435] on div "option Budget focused, 2 of 20. 20 results available. Use Up and Down to choose…" at bounding box center [686, 420] width 757 height 27
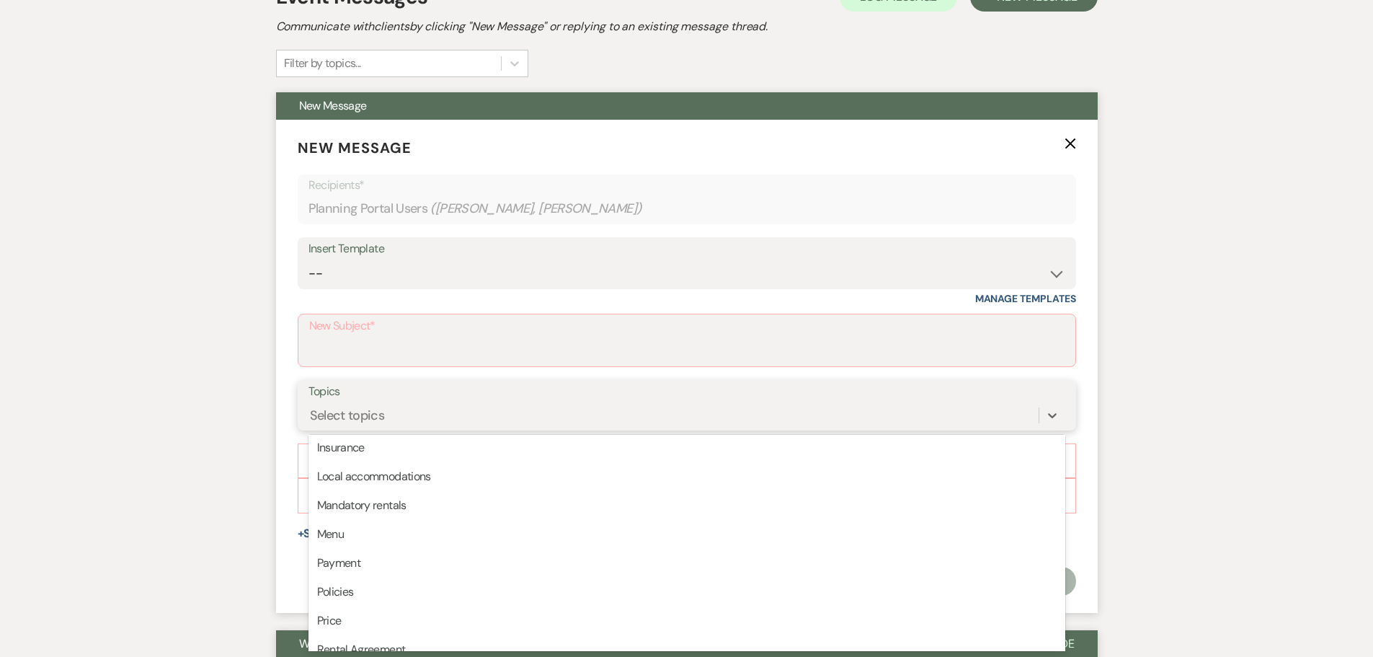
scroll to position [0, 0]
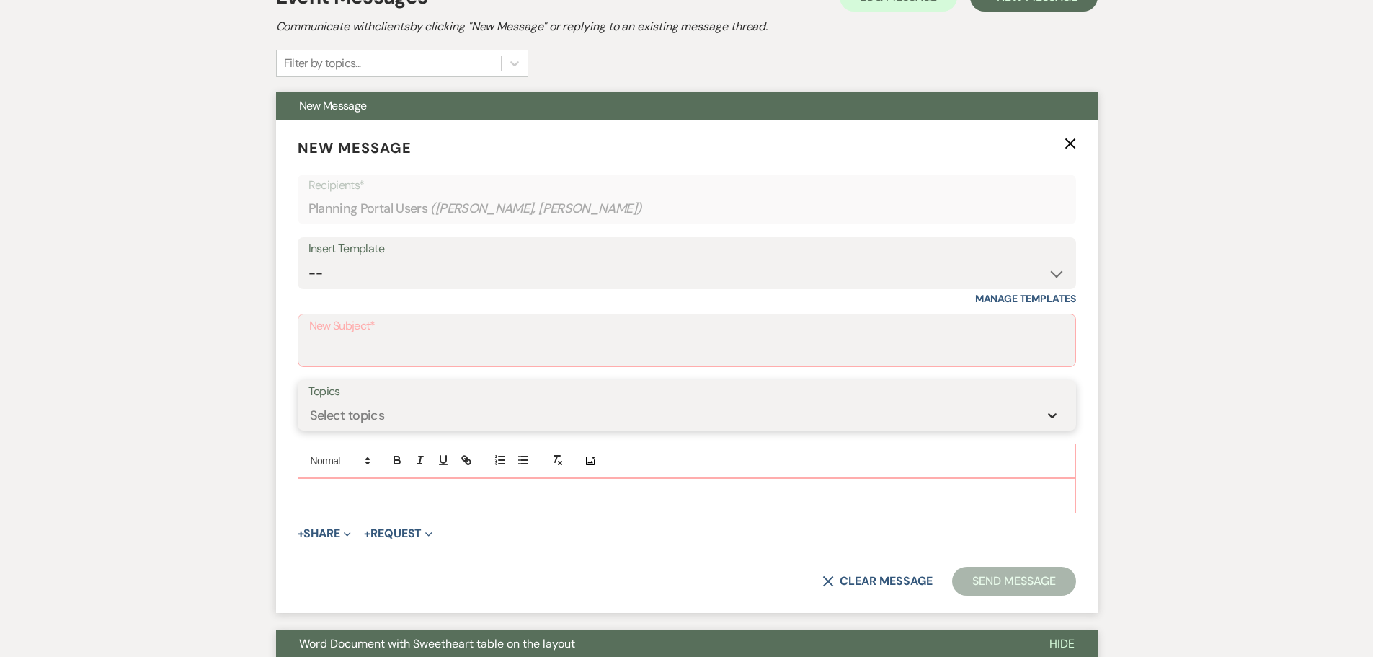
click at [1057, 414] on icon at bounding box center [1052, 415] width 14 height 14
click at [332, 490] on p at bounding box center [686, 495] width 755 height 16
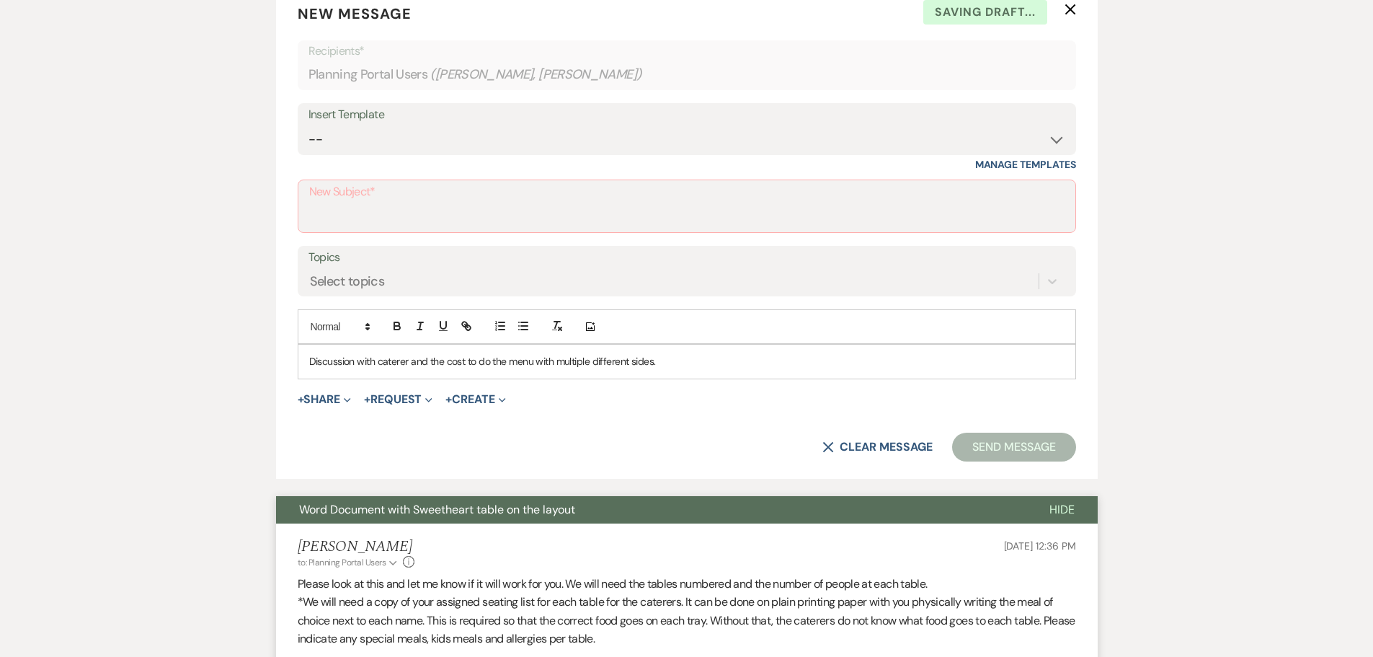
scroll to position [463, 0]
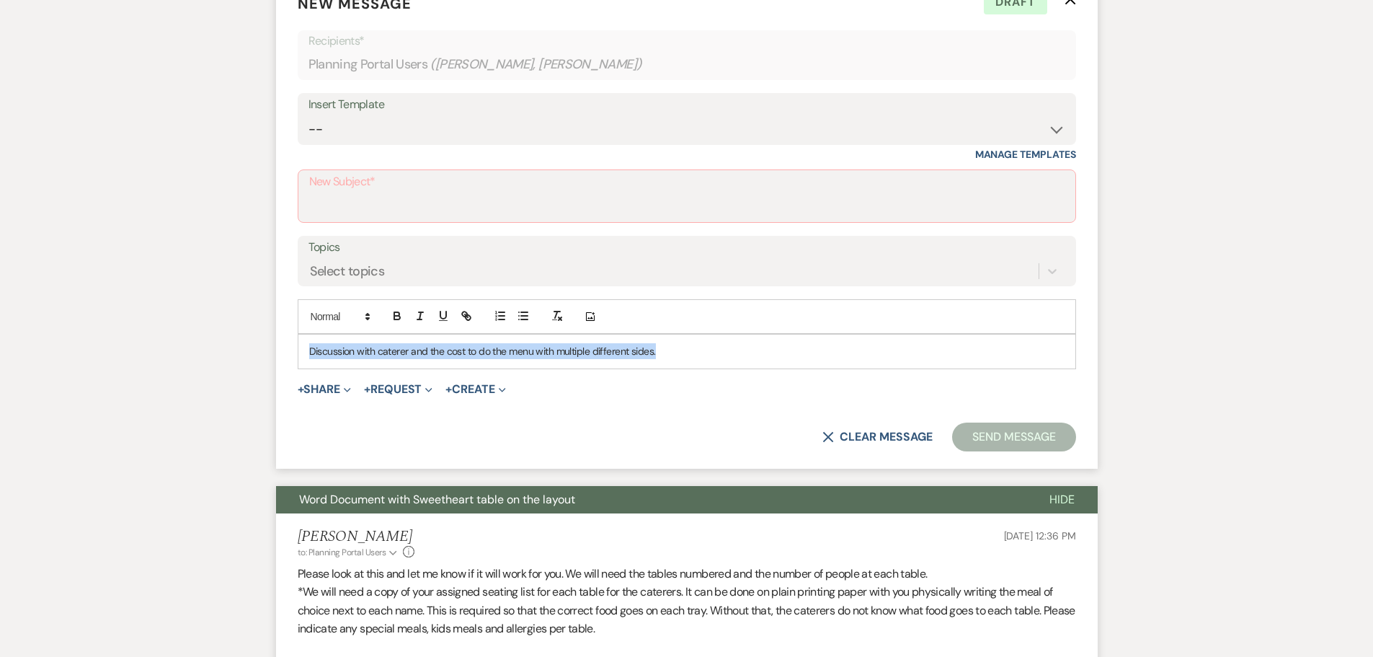
drag, startPoint x: 660, startPoint y: 351, endPoint x: 306, endPoint y: 349, distance: 354.6
click at [293, 342] on form "New Message X Draft Recipients* Planning Portal Users ( [PERSON_NAME], [PERSON_…" at bounding box center [687, 221] width 822 height 493
copy p "Discussion with caterer and the cost to do the menu with multiple different sid…"
click at [326, 198] on input "New Subject*" at bounding box center [686, 206] width 755 height 28
paste input "Discussion with caterer and the cost to do the menu with multiple different sid…"
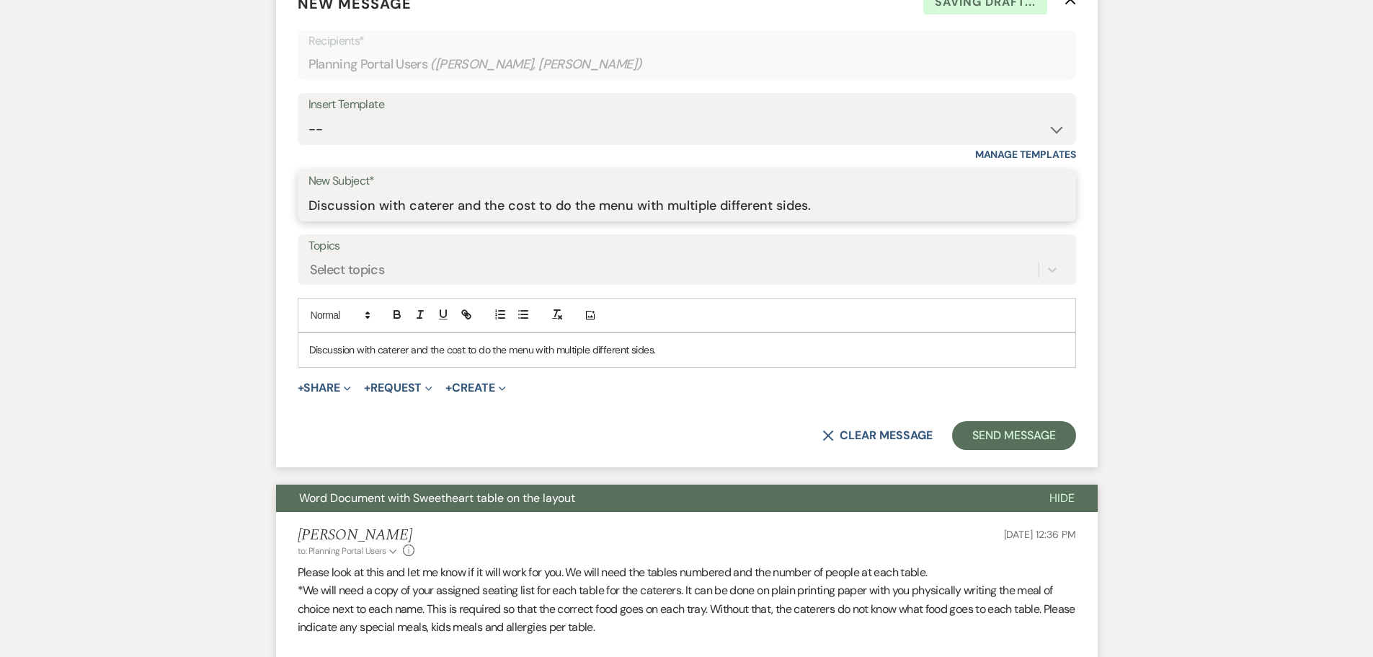
type input "Discussion with caterer and the cost to do the menu with multiple different sid…"
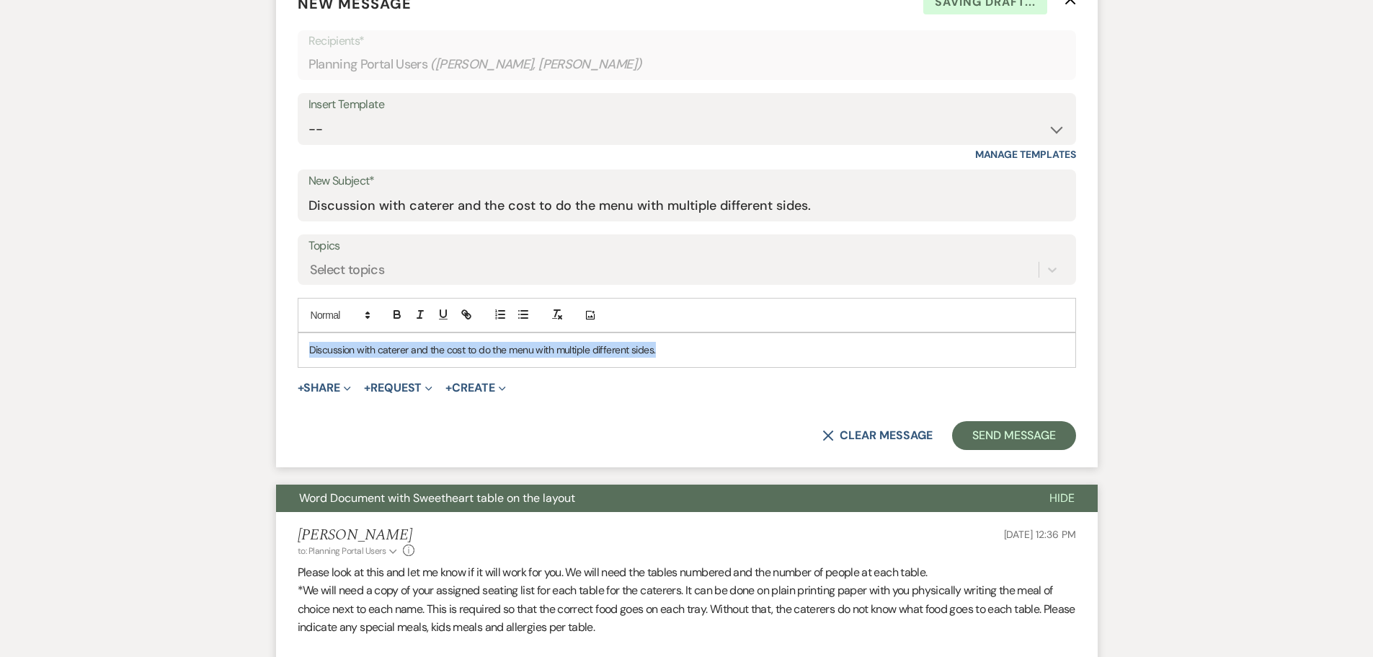
drag, startPoint x: 666, startPoint y: 347, endPoint x: 280, endPoint y: 351, distance: 385.6
click at [280, 351] on form "New Message X Saving draft... Recipients* Planning Portal Users ( [PERSON_NAME]…" at bounding box center [687, 221] width 822 height 492
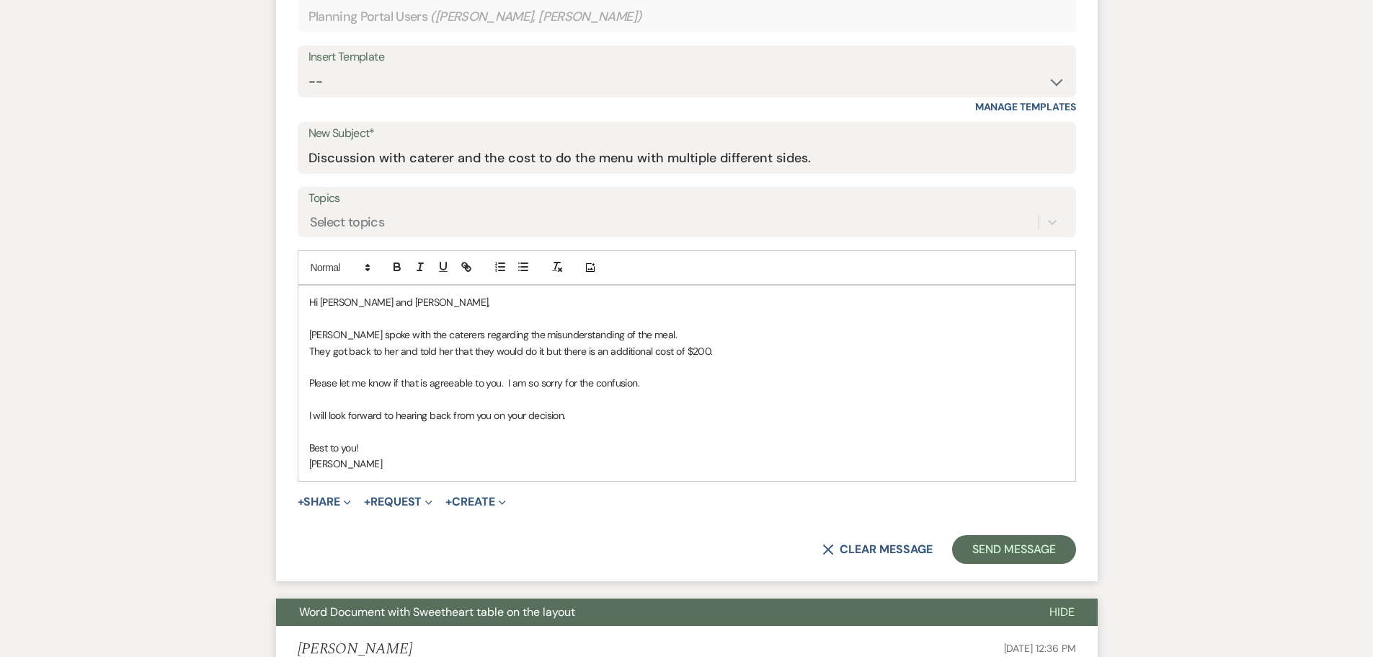
scroll to position [535, 0]
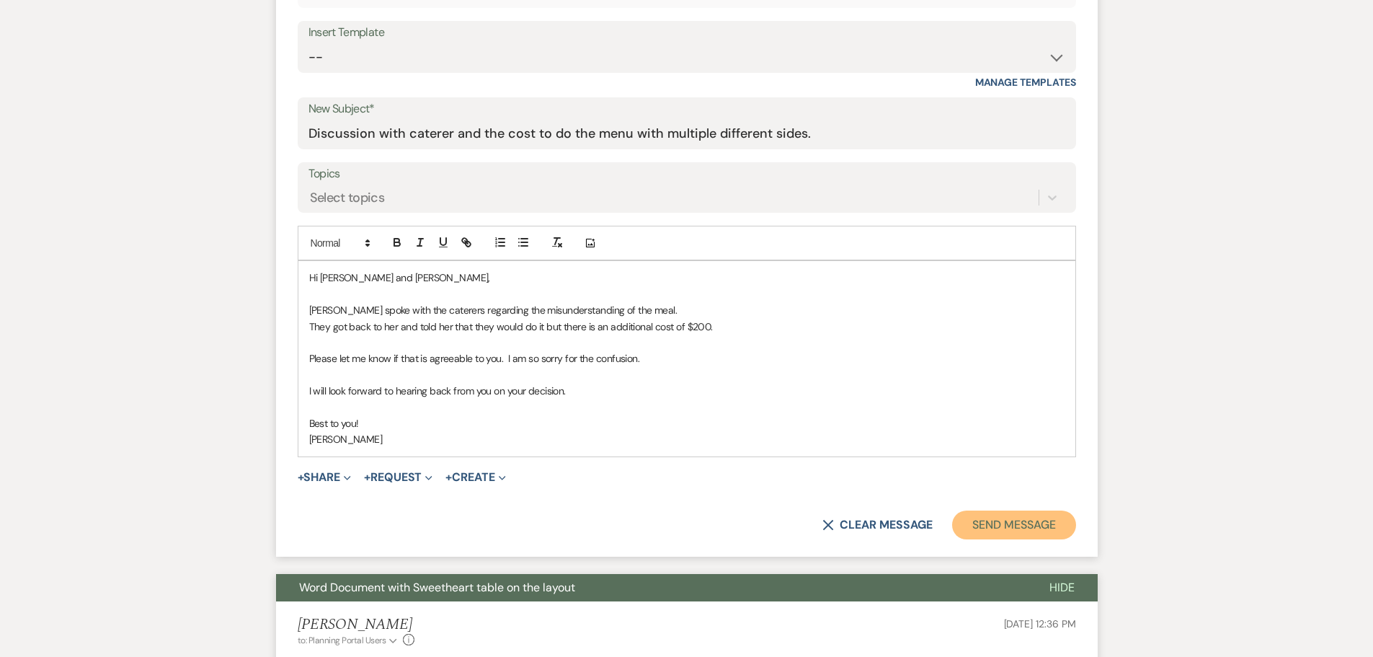
click at [984, 522] on button "Send Message" at bounding box center [1013, 524] width 123 height 29
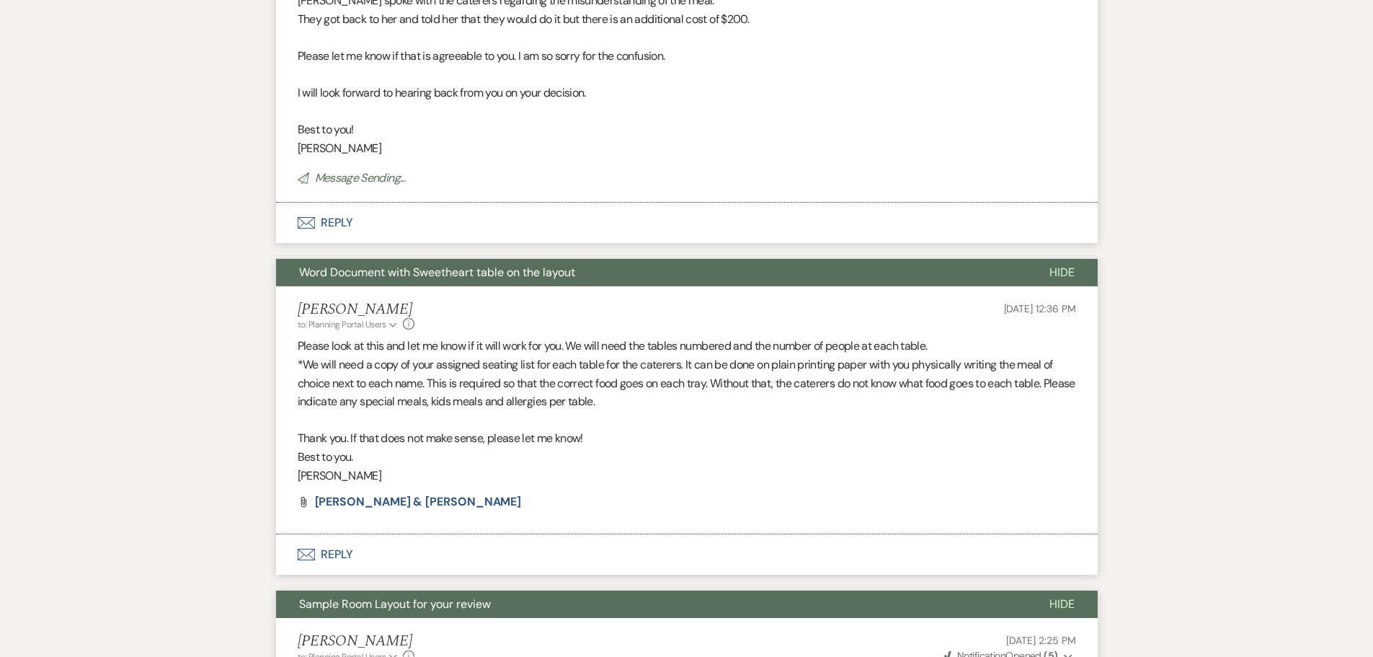
scroll to position [0, 0]
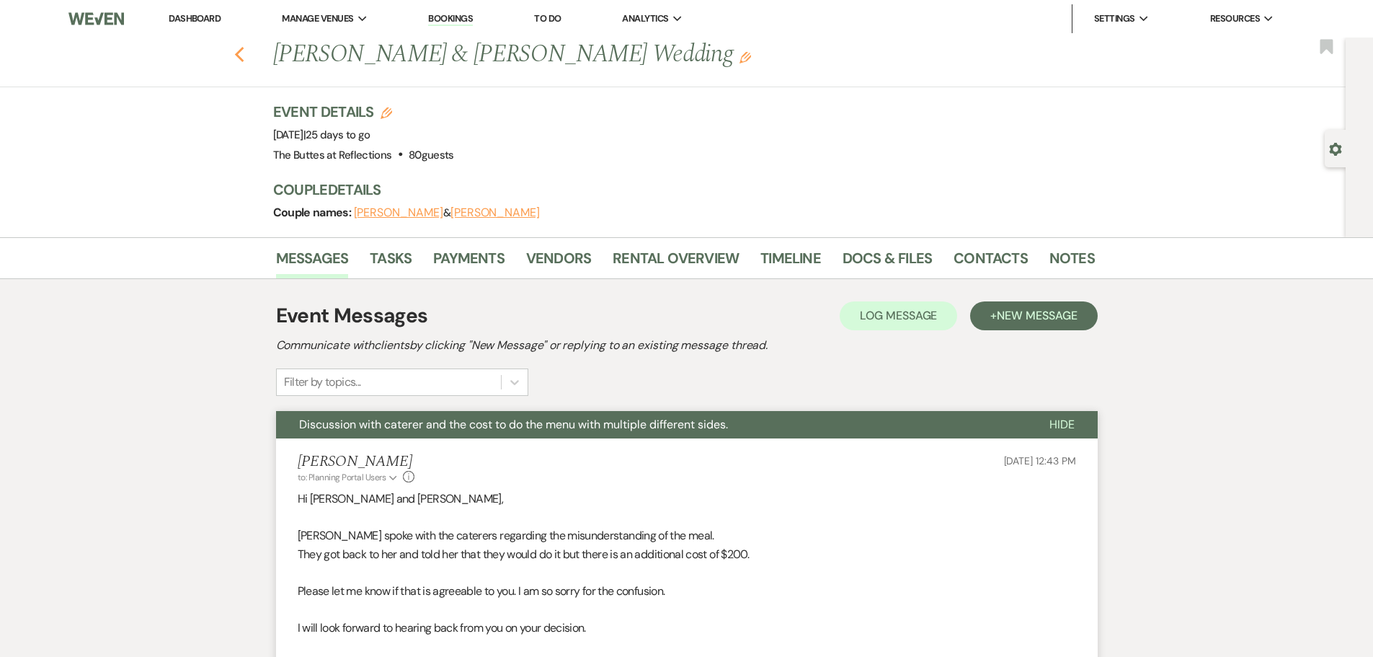
click at [244, 55] on icon "Previous" at bounding box center [239, 54] width 11 height 17
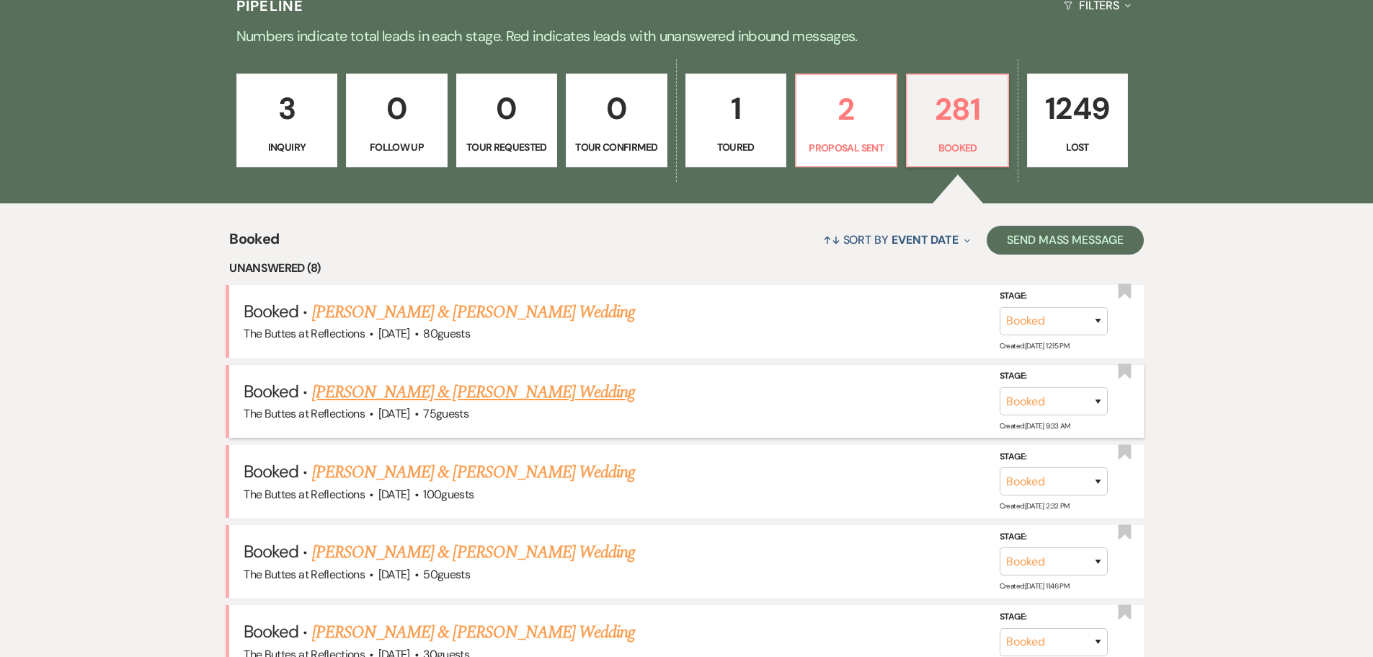
scroll to position [458, 0]
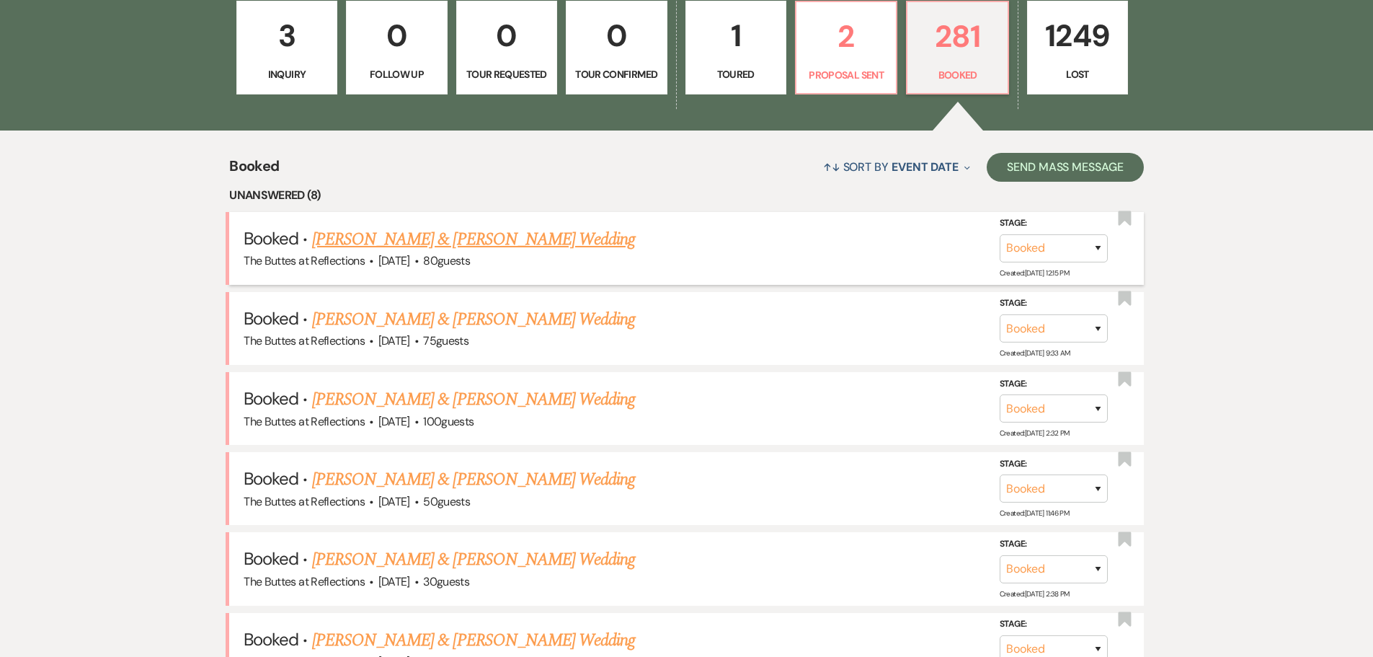
click at [402, 237] on link "[PERSON_NAME] & [PERSON_NAME] Wedding" at bounding box center [473, 239] width 323 height 26
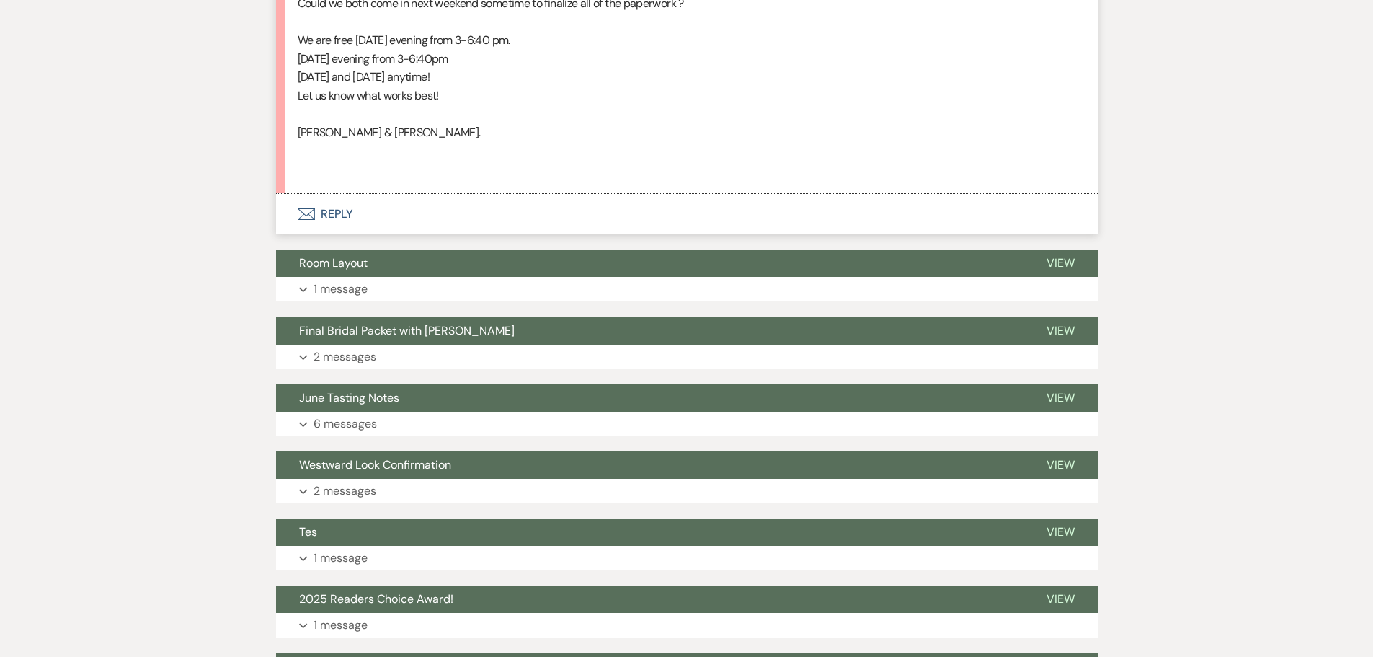
scroll to position [793, 0]
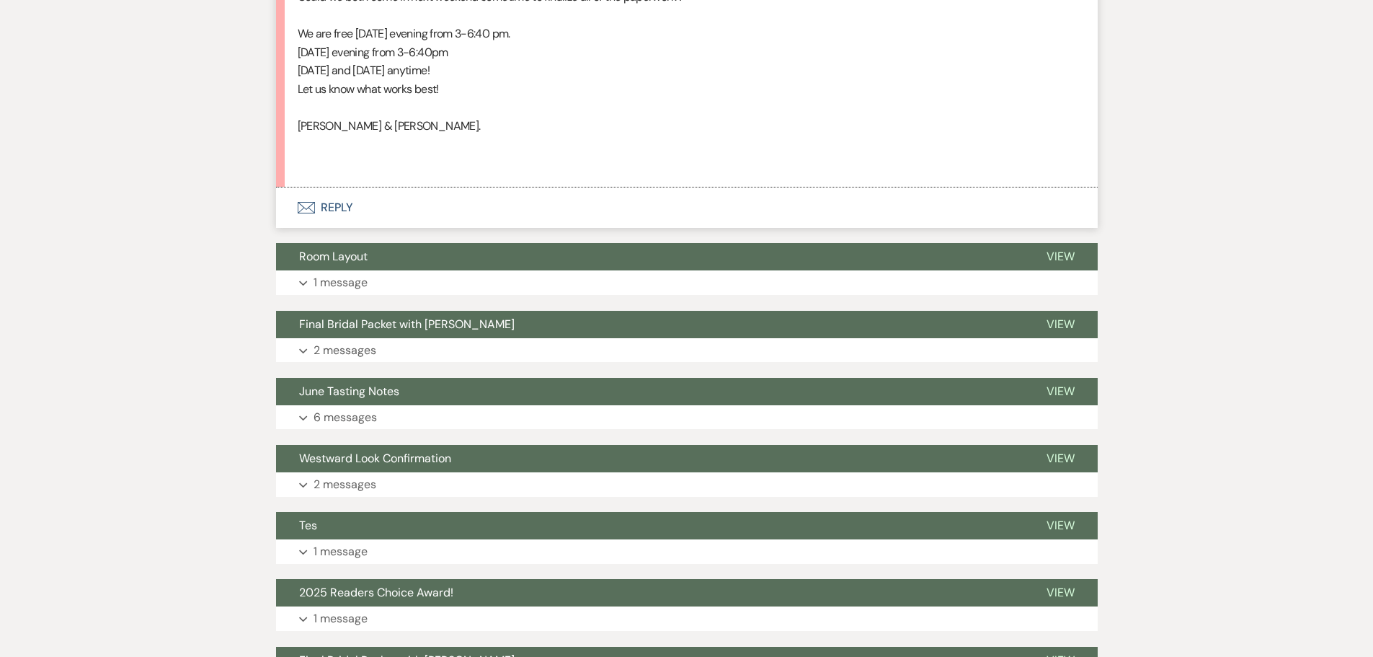
click at [305, 199] on button "Envelope Reply" at bounding box center [687, 207] width 822 height 40
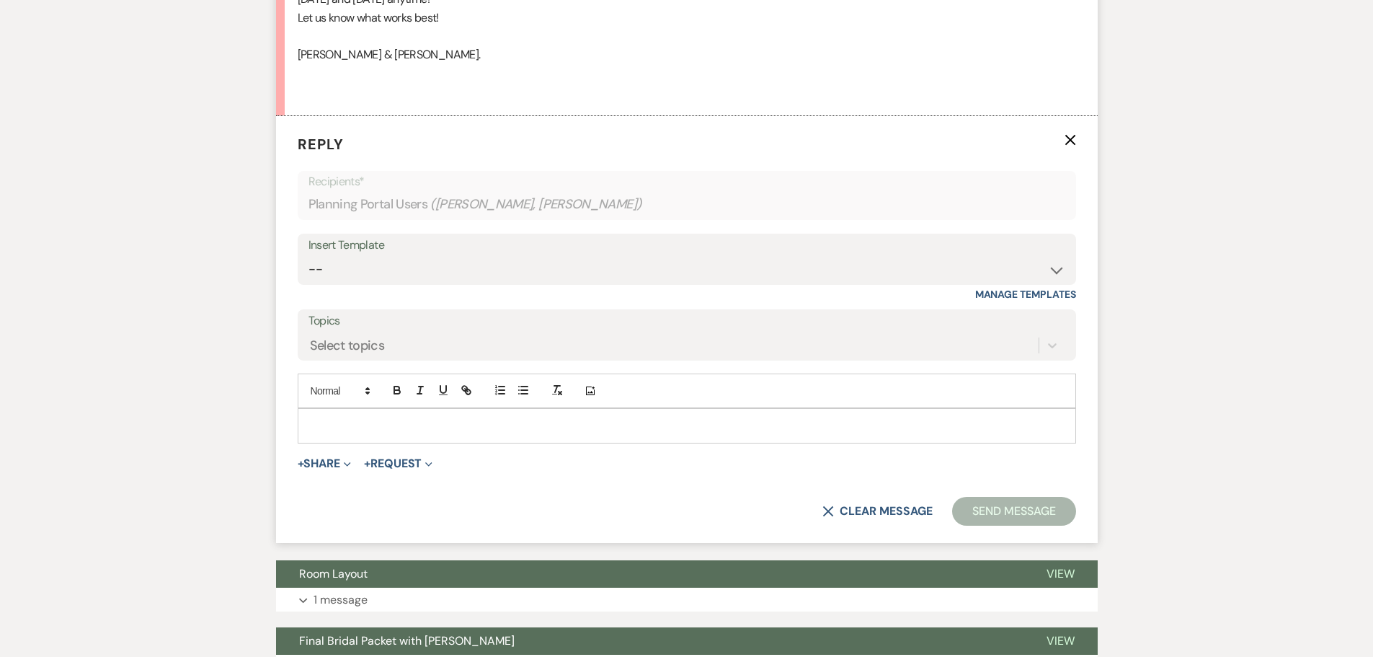
scroll to position [866, 0]
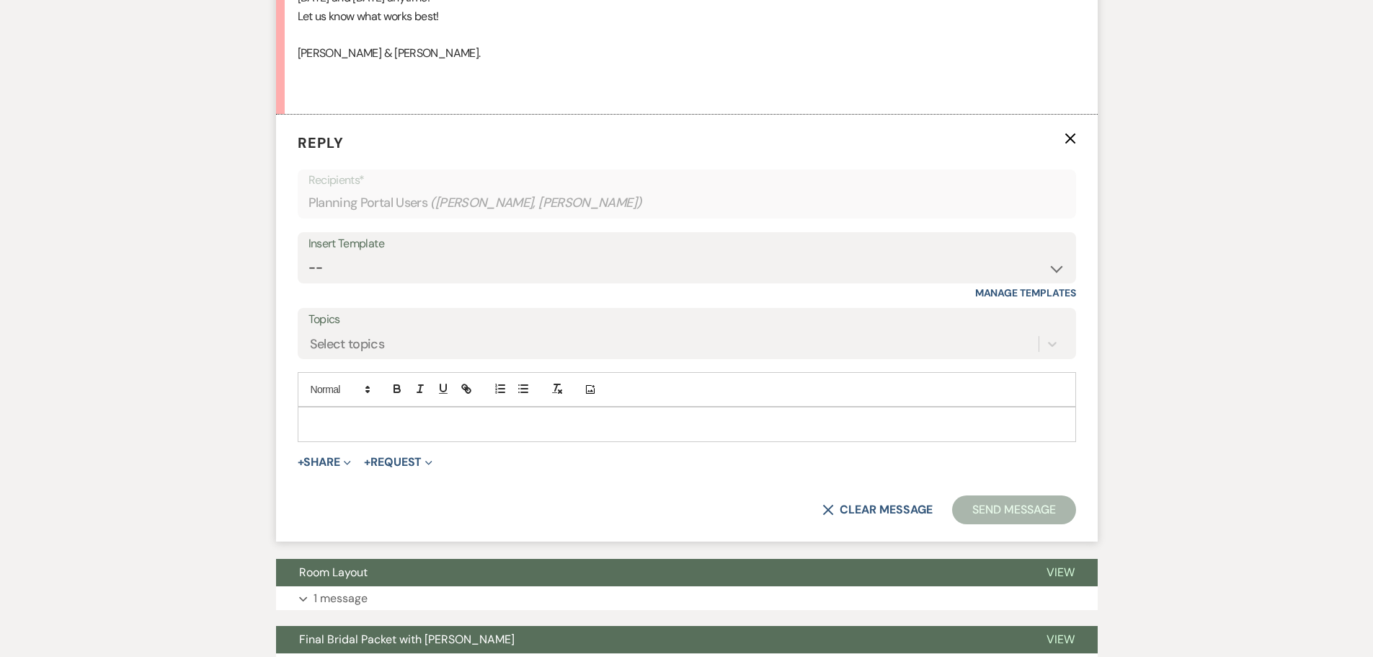
click at [336, 419] on p at bounding box center [686, 424] width 755 height 16
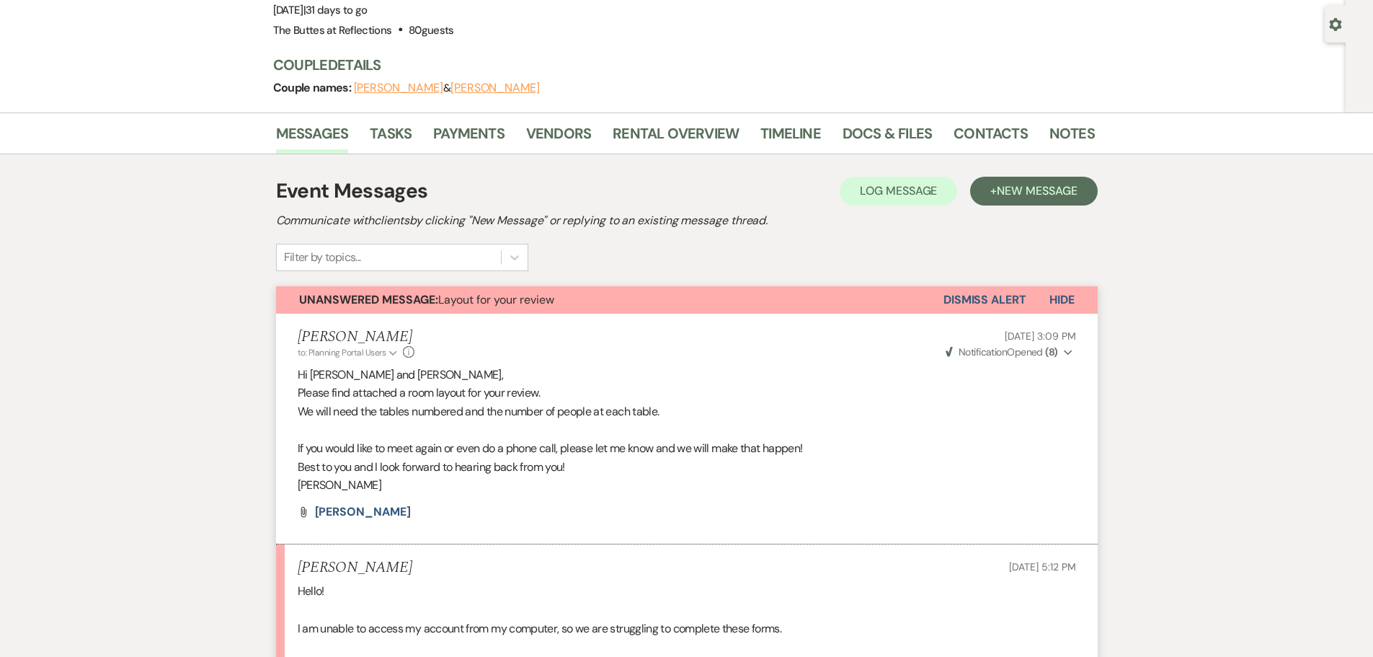
scroll to position [144, 0]
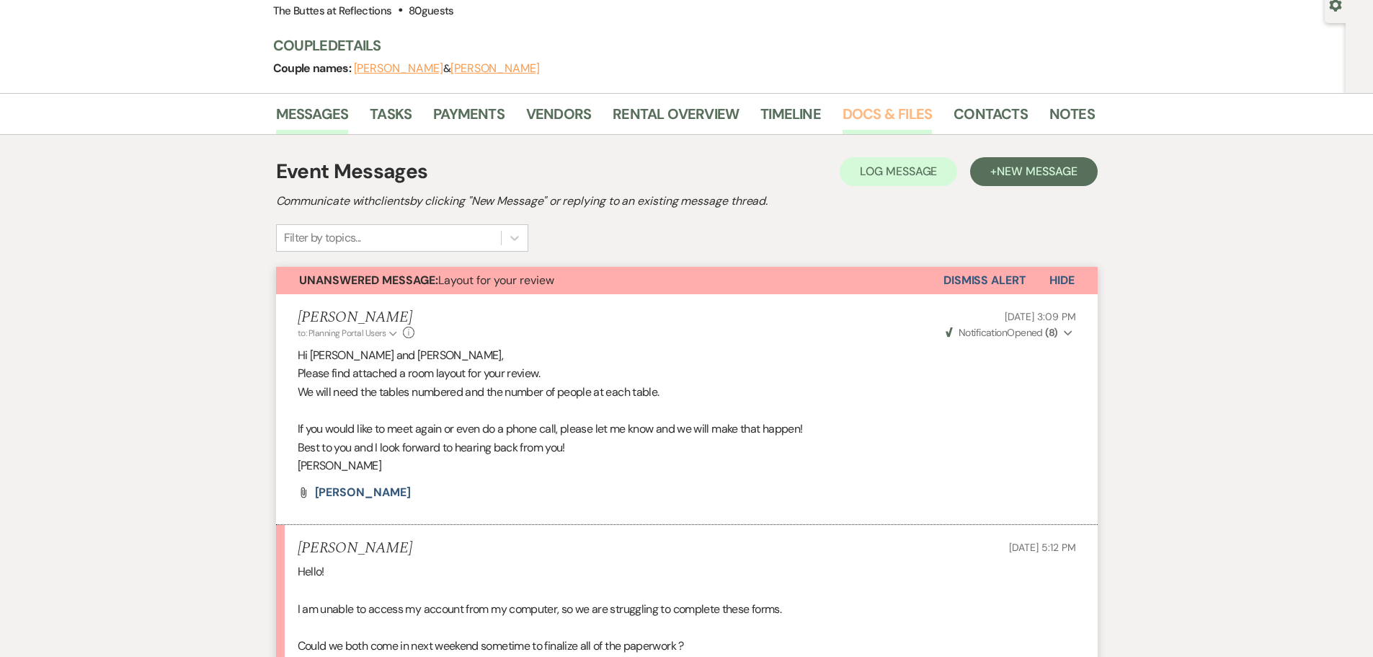
click at [872, 118] on link "Docs & Files" at bounding box center [886, 118] width 89 height 32
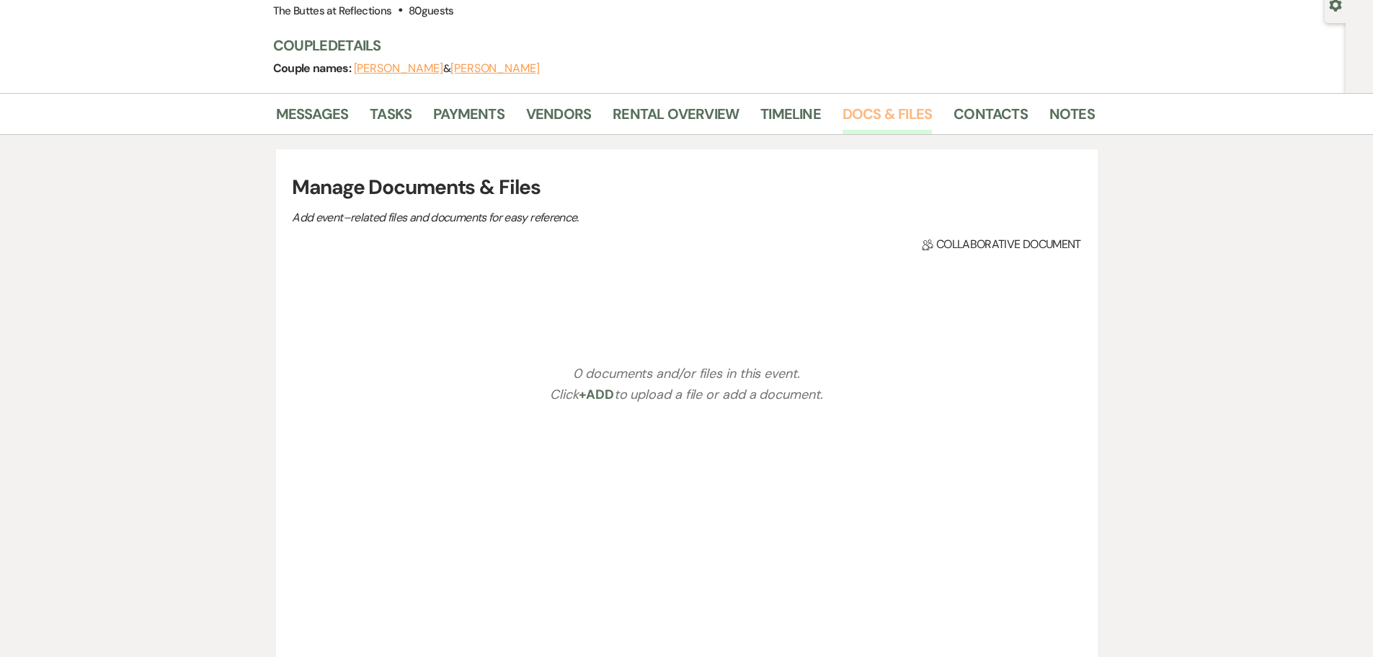
click at [872, 118] on link "Docs & Files" at bounding box center [886, 118] width 89 height 32
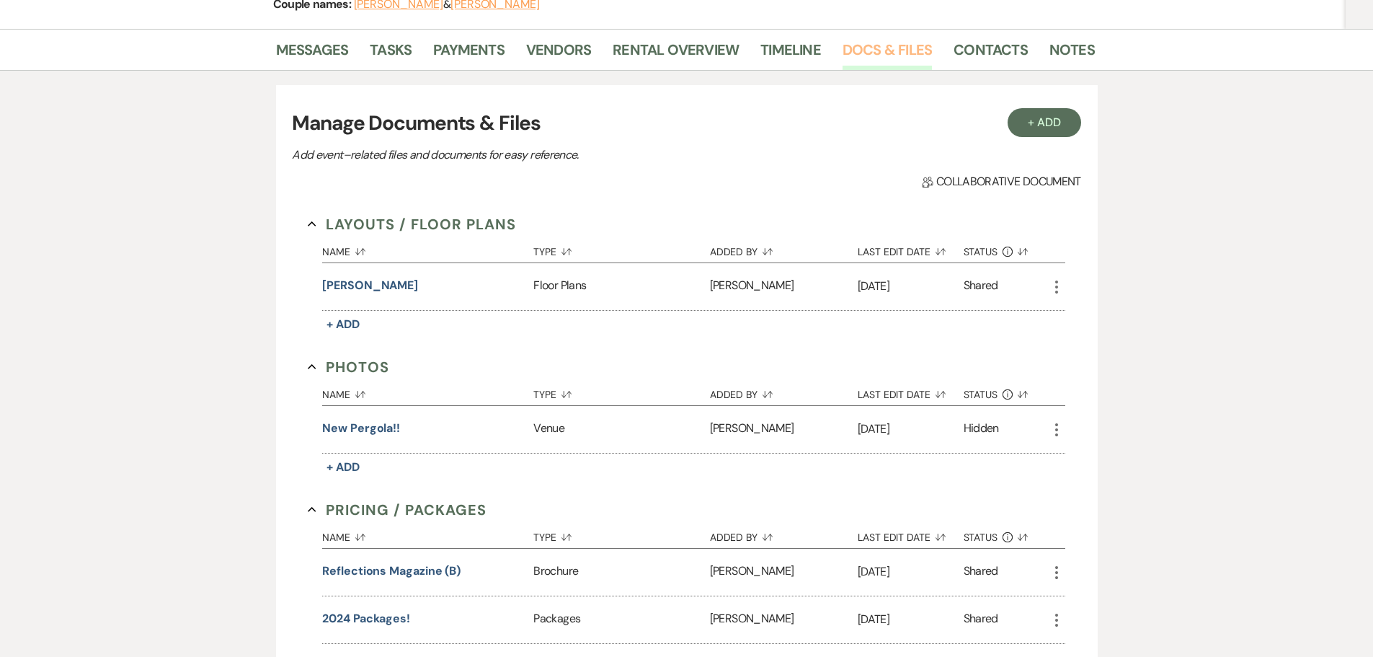
scroll to position [228, 0]
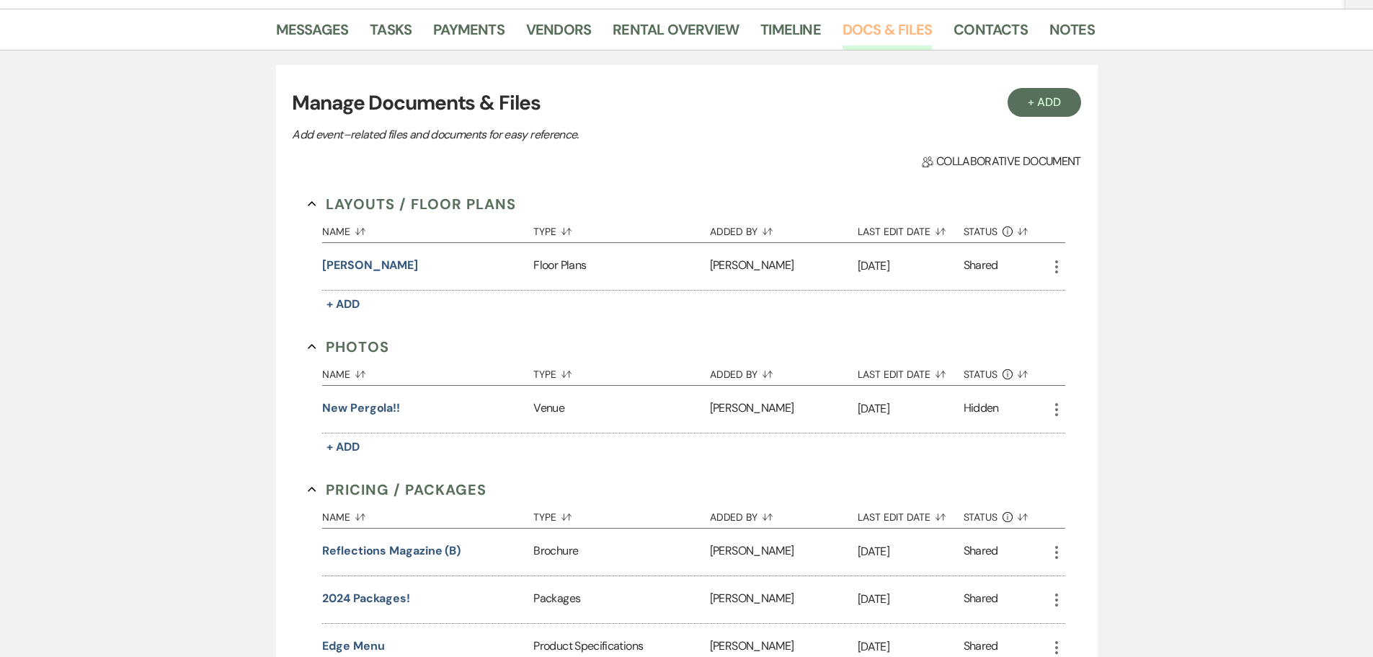
click at [877, 30] on link "Docs & Files" at bounding box center [886, 34] width 89 height 32
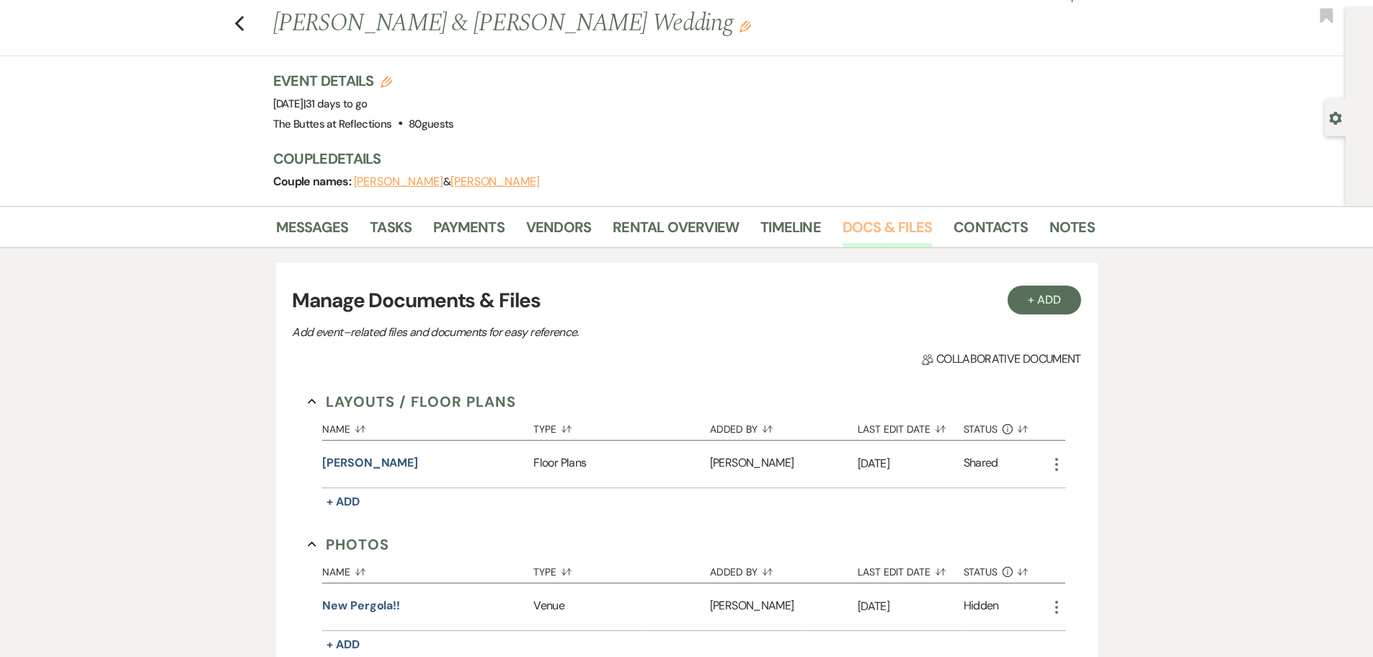
scroll to position [0, 0]
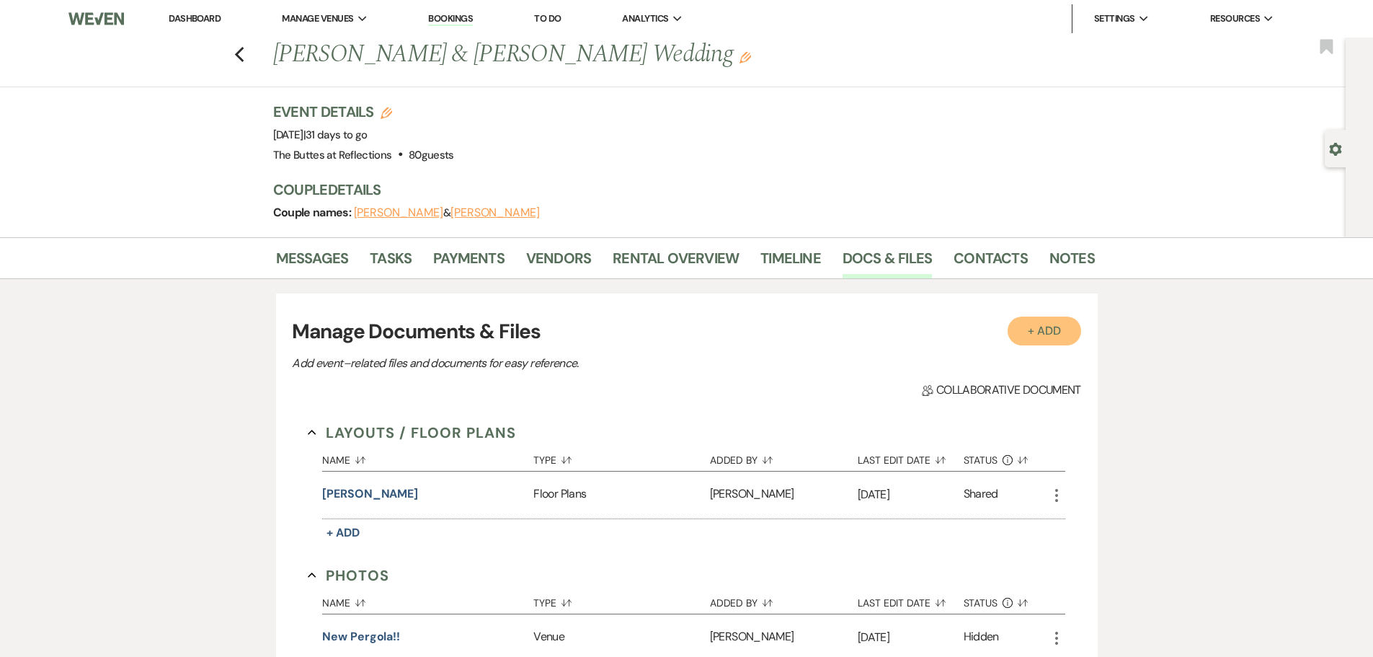
click at [1033, 328] on button "+ Add" at bounding box center [1045, 330] width 74 height 29
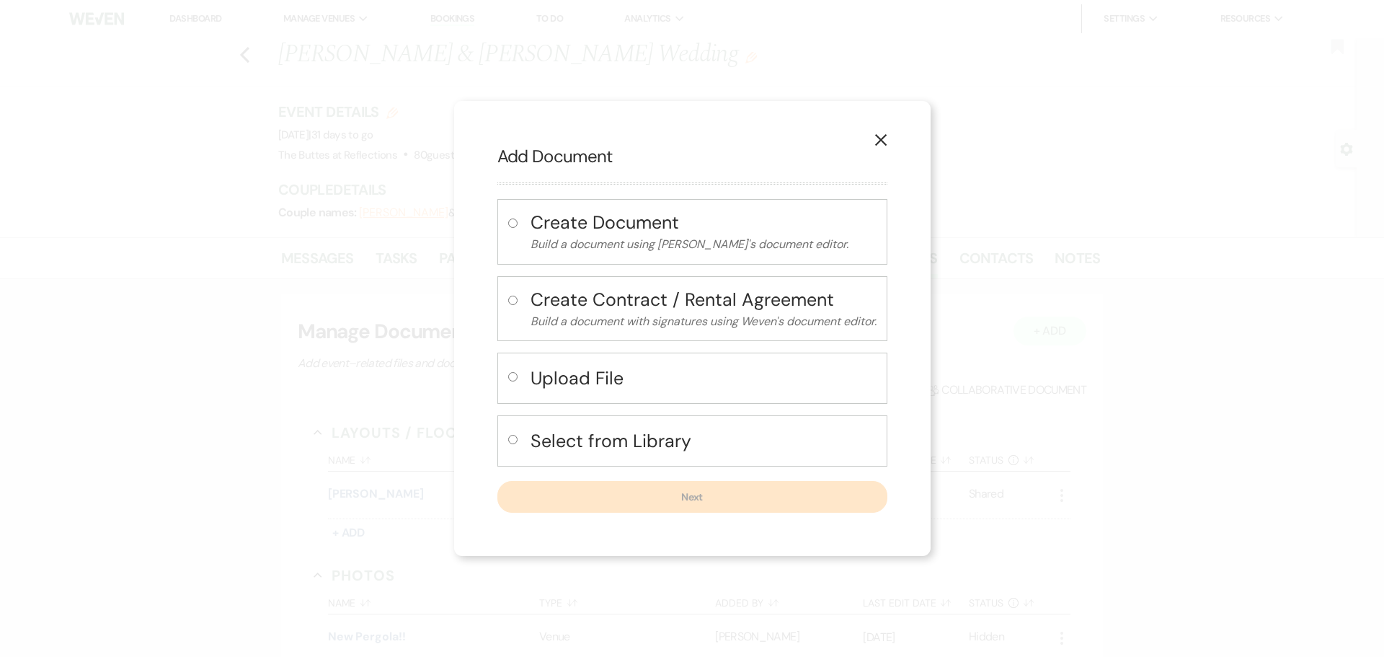
click at [1033, 328] on div "X Add Document Create Document Build a document using Weven's document editor. …" at bounding box center [692, 328] width 1384 height 657
click at [890, 135] on button "X" at bounding box center [881, 139] width 22 height 25
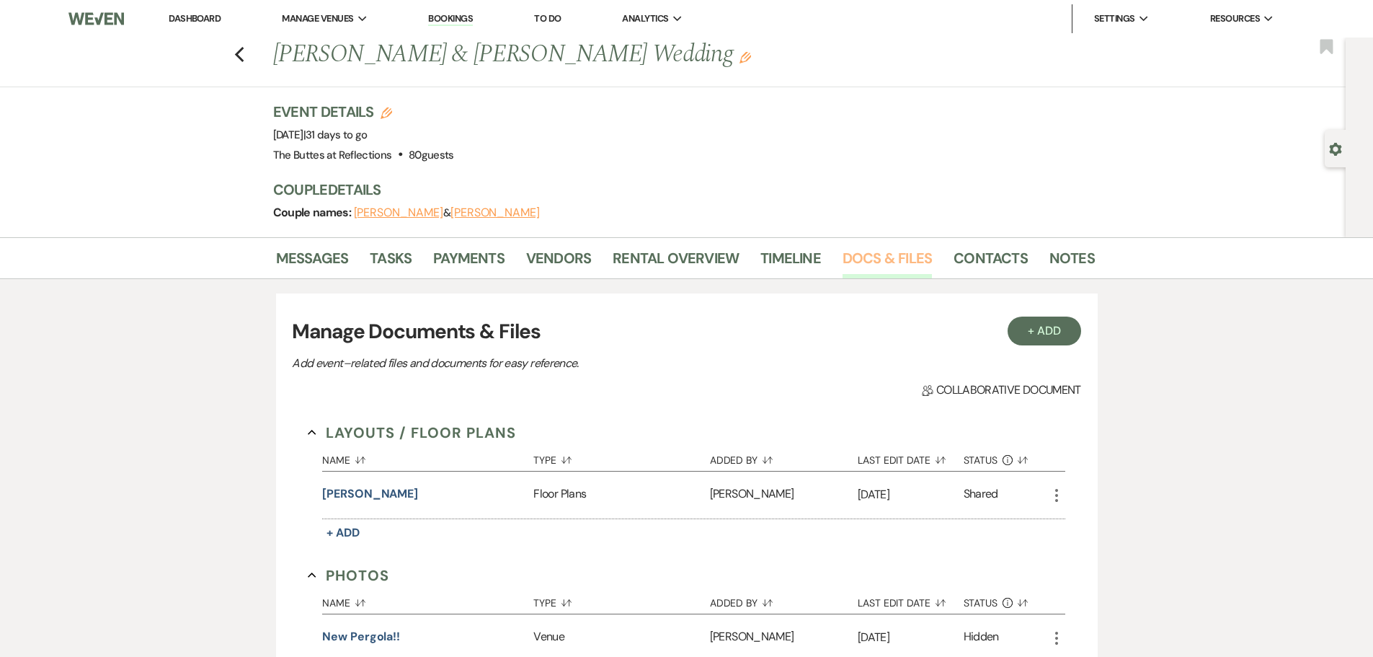
click at [867, 255] on link "Docs & Files" at bounding box center [886, 262] width 89 height 32
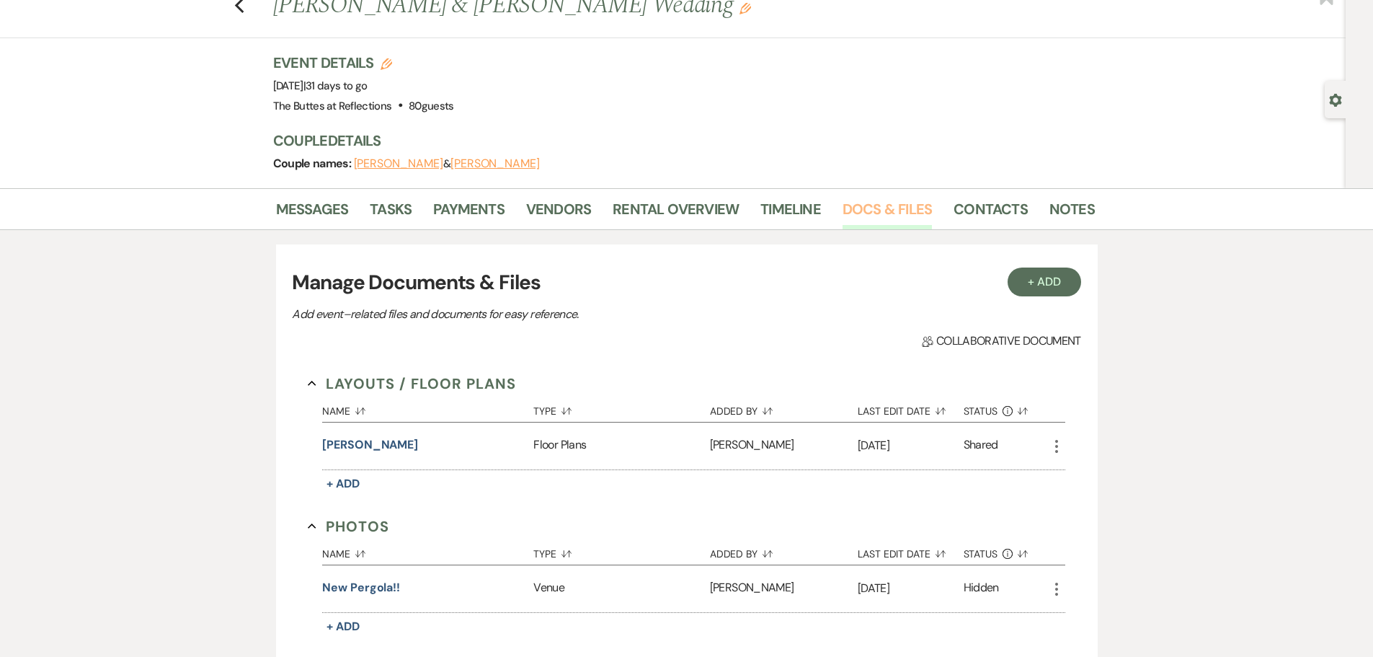
scroll to position [72, 0]
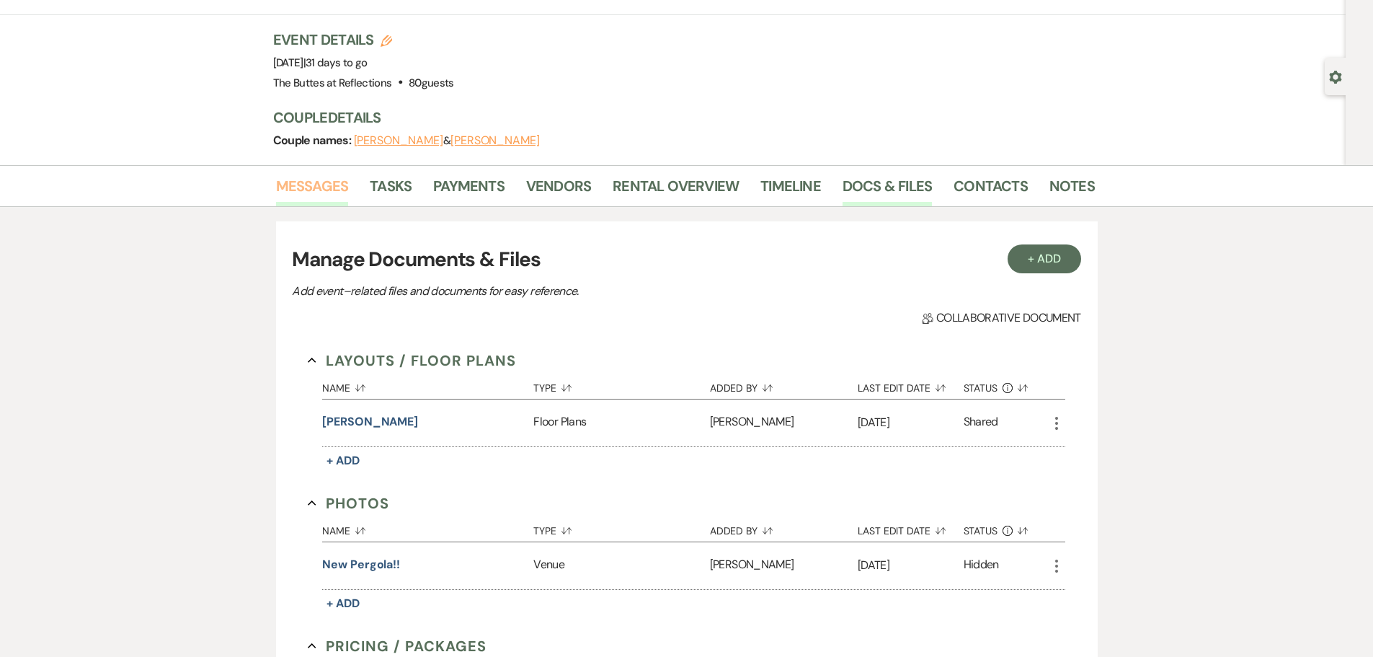
click at [308, 183] on link "Messages" at bounding box center [312, 190] width 73 height 32
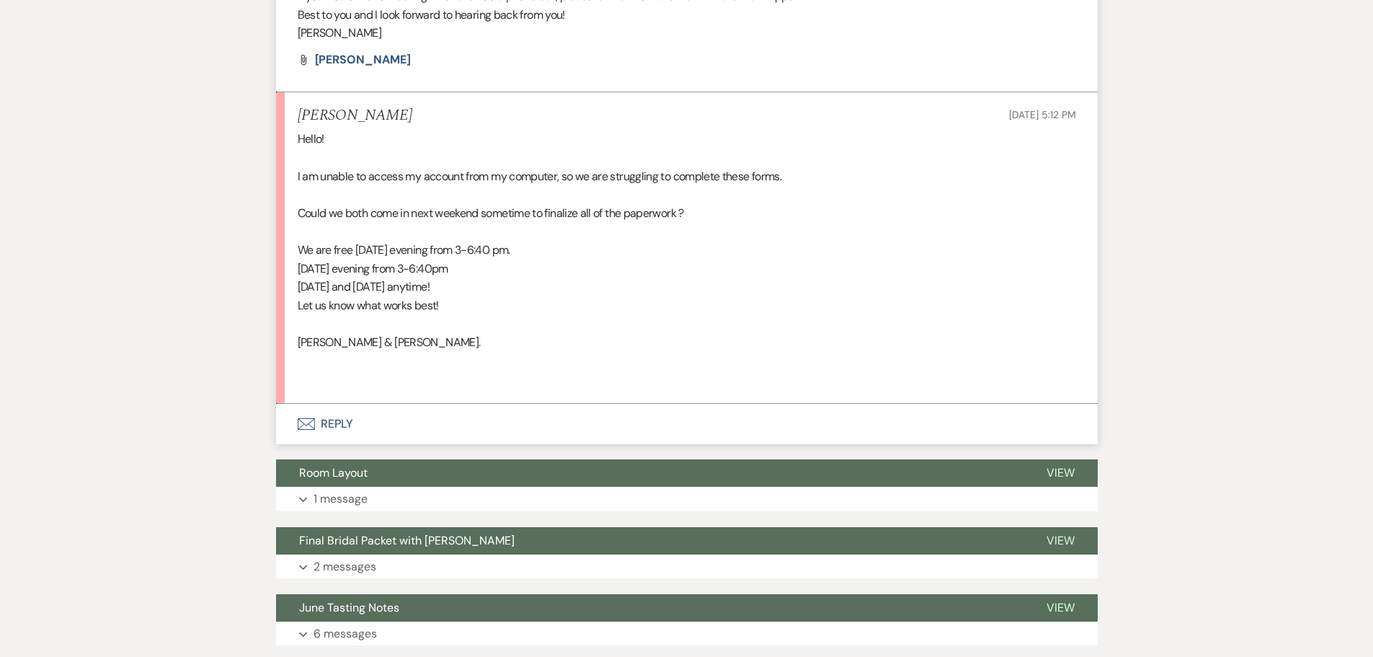
scroll to position [649, 0]
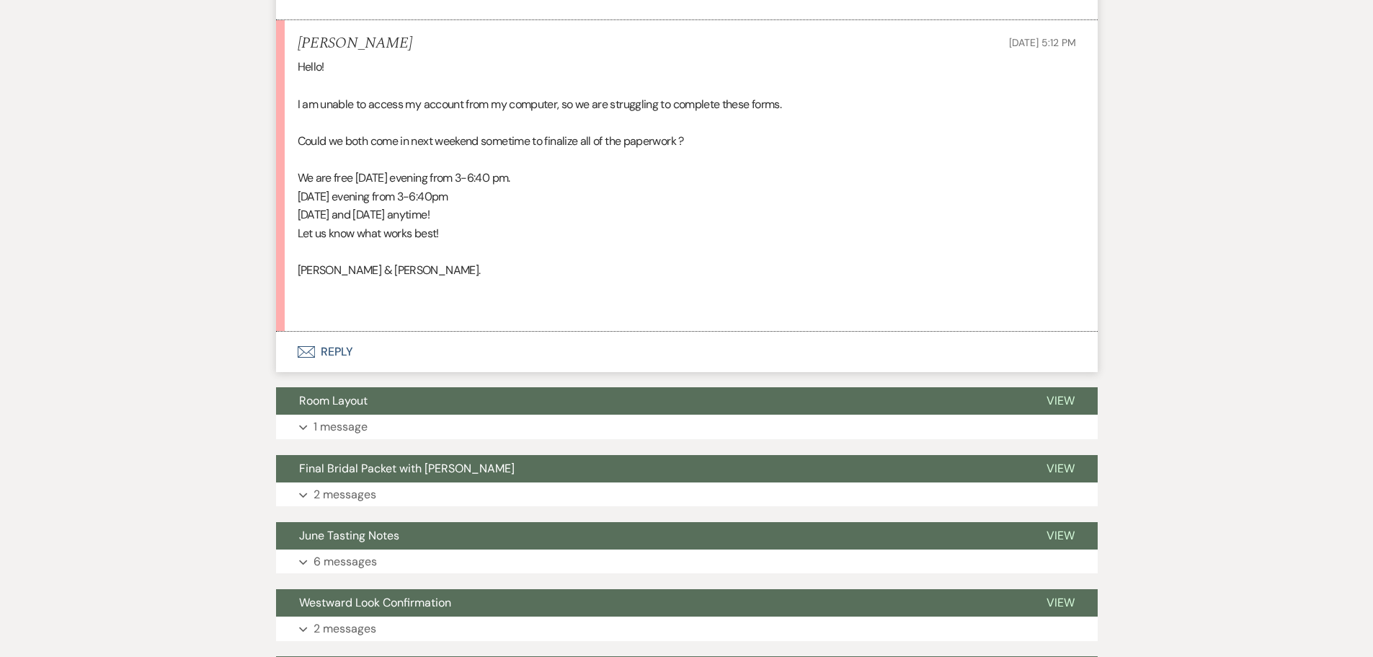
click at [302, 349] on icon "Envelope" at bounding box center [306, 352] width 17 height 12
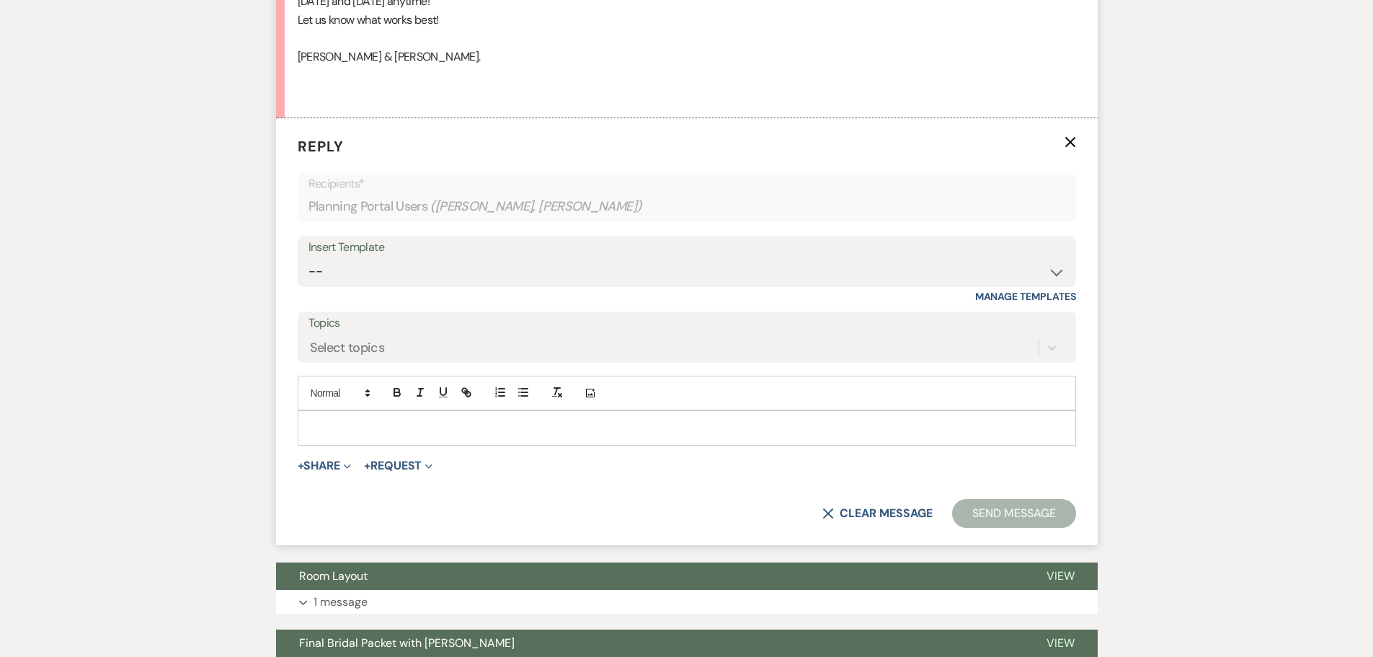
scroll to position [866, 0]
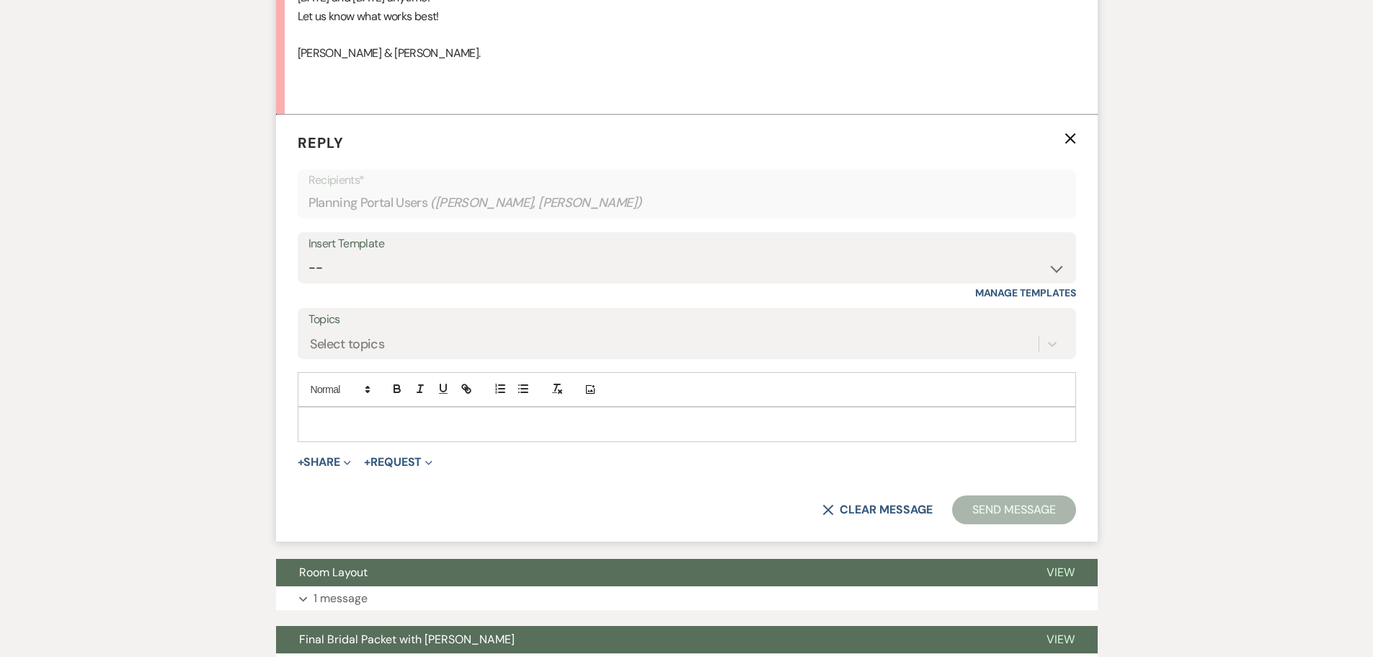
click at [315, 416] on p at bounding box center [686, 424] width 755 height 16
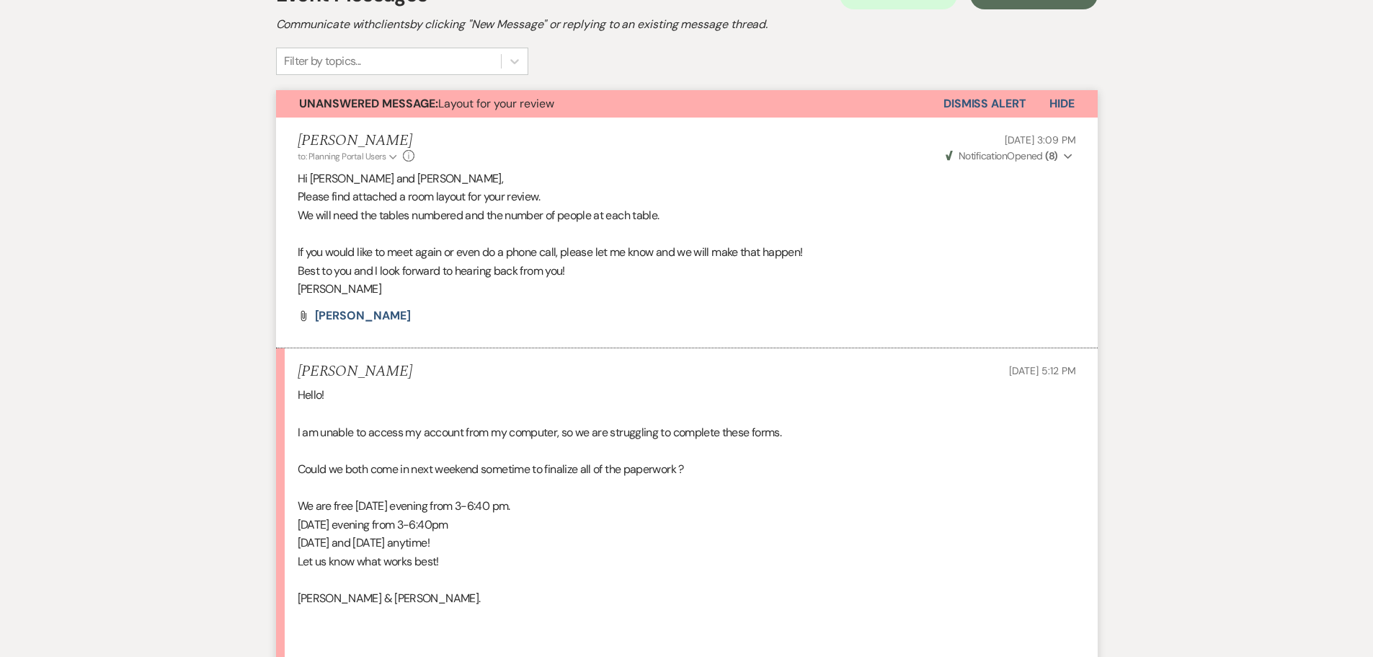
scroll to position [360, 0]
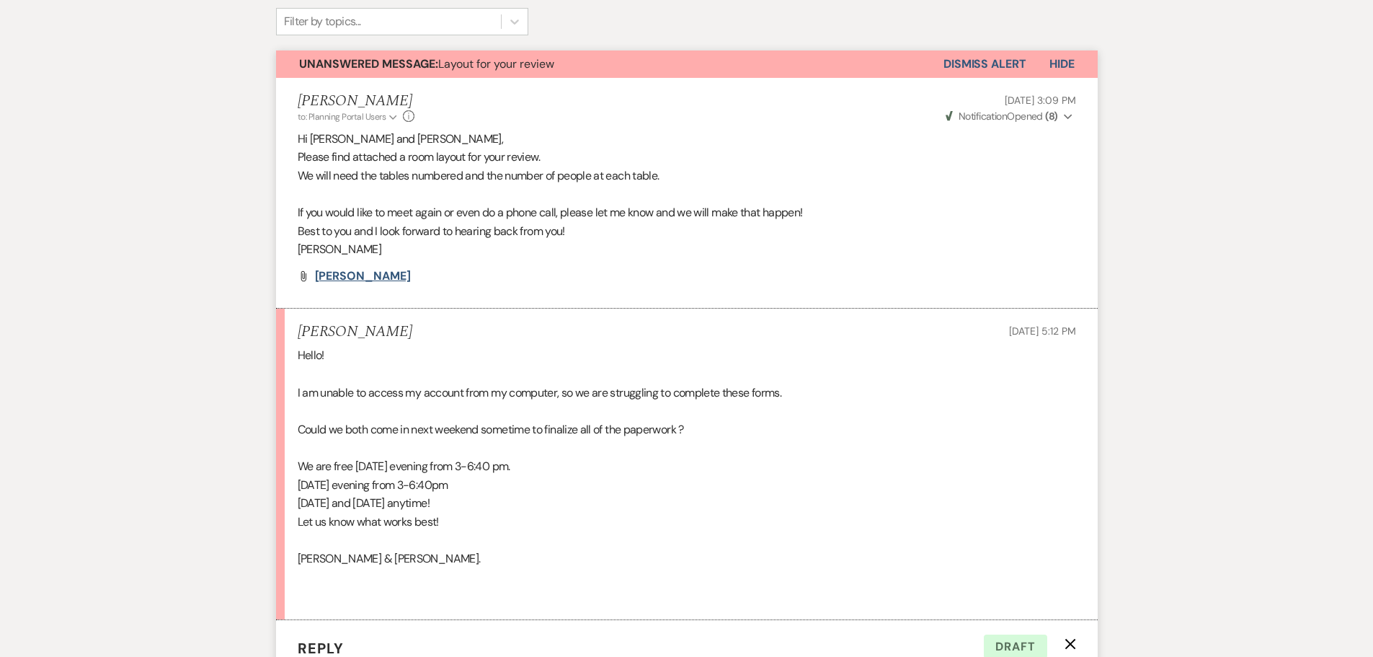
click at [340, 277] on span "[PERSON_NAME]" at bounding box center [363, 275] width 96 height 15
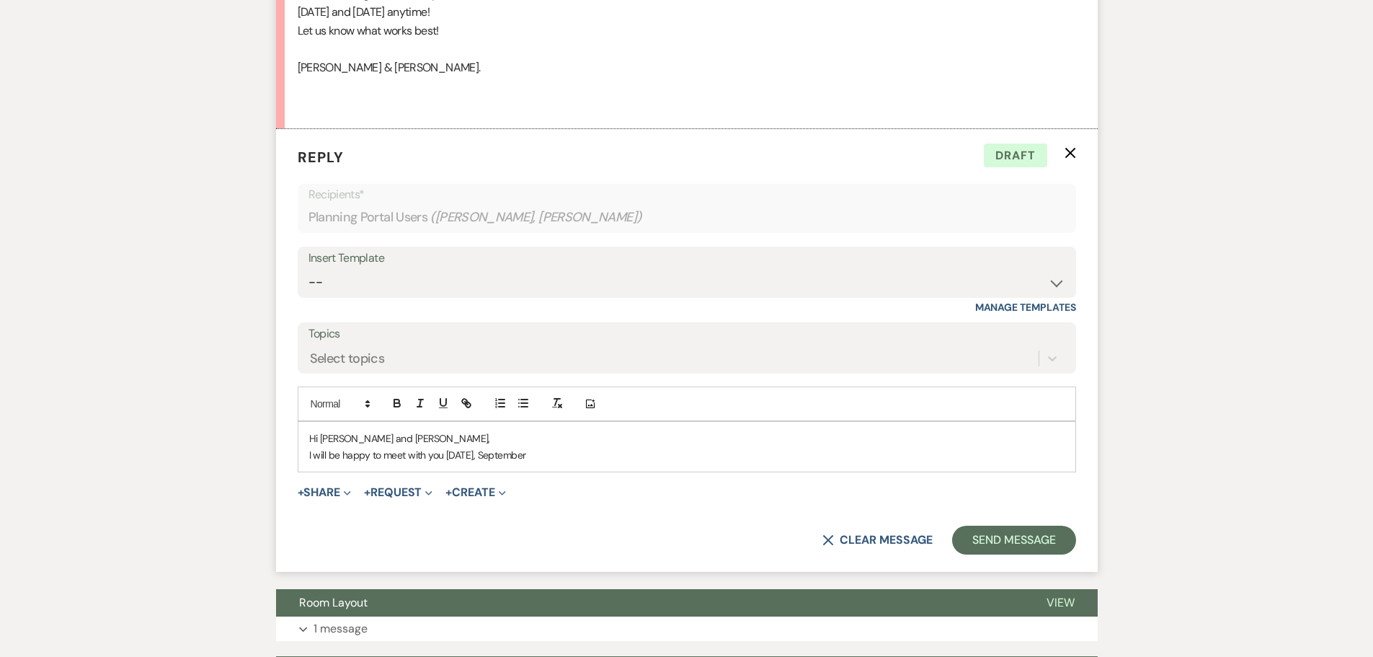
scroll to position [865, 0]
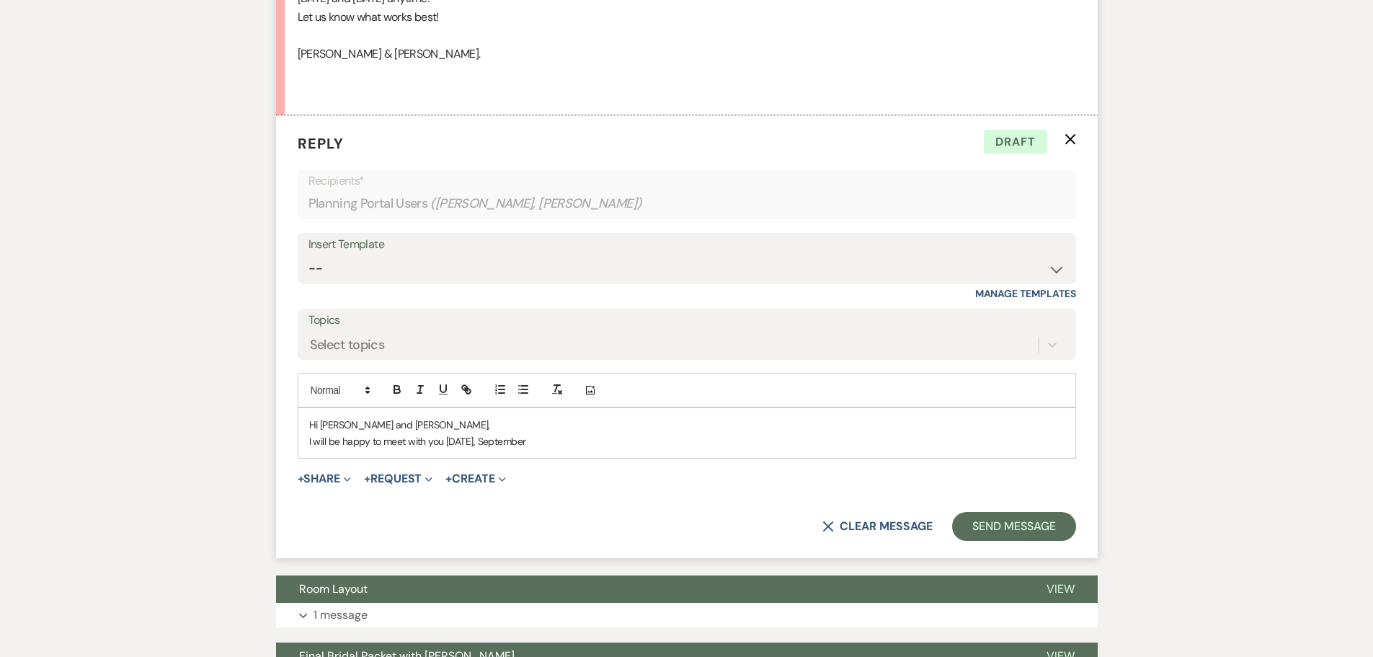
click at [559, 440] on p "I will be happy to meet with you [DATE], September" at bounding box center [686, 441] width 755 height 16
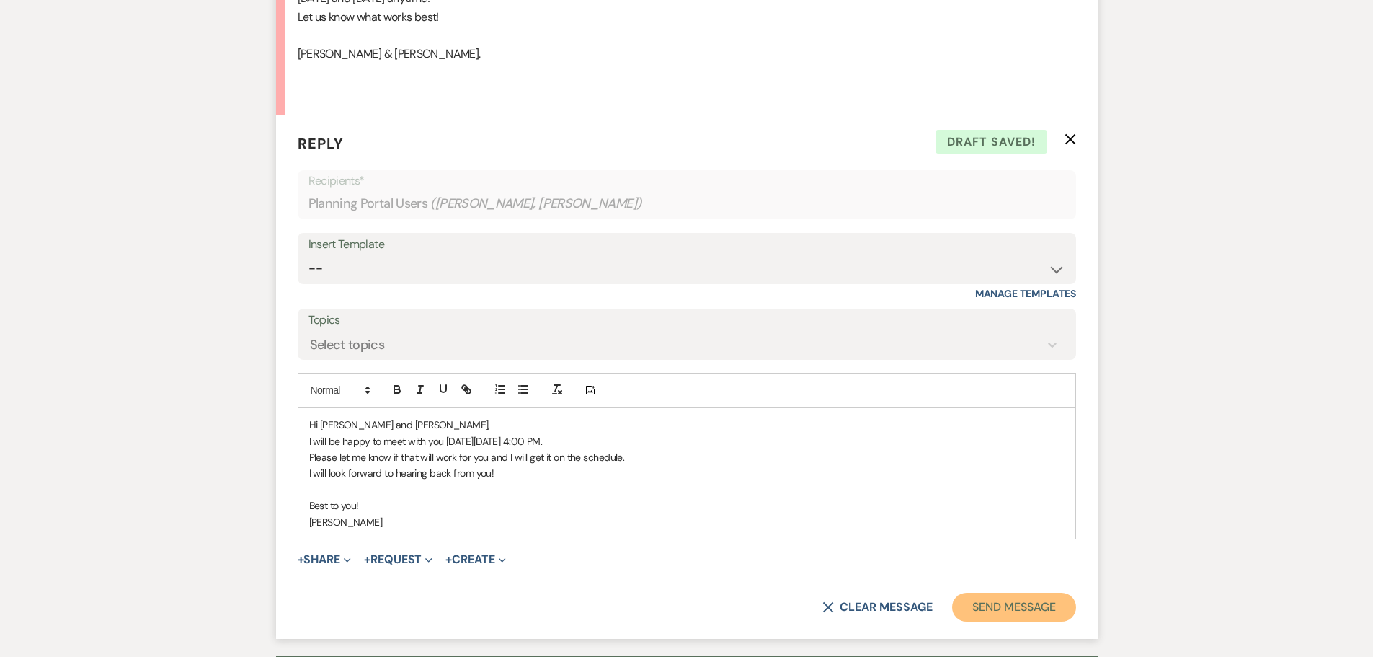
click at [1013, 602] on button "Send Message" at bounding box center [1013, 606] width 123 height 29
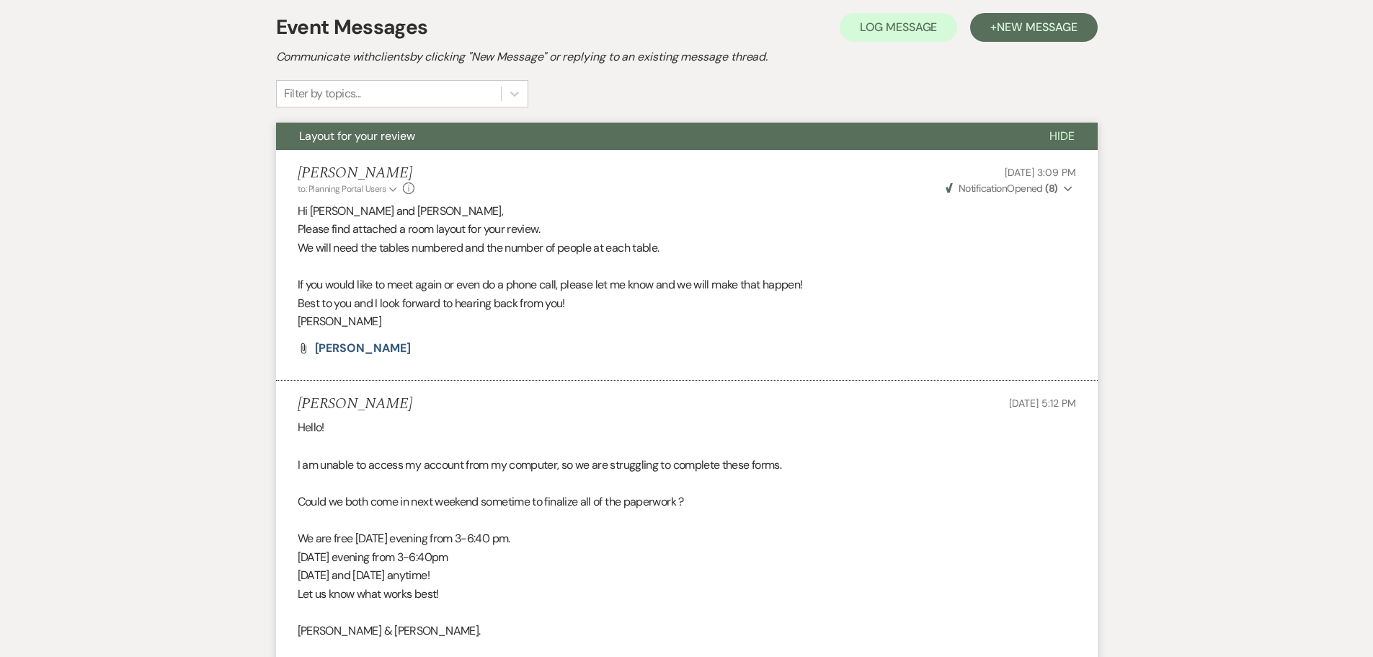
scroll to position [0, 0]
